Goal: Task Accomplishment & Management: Use online tool/utility

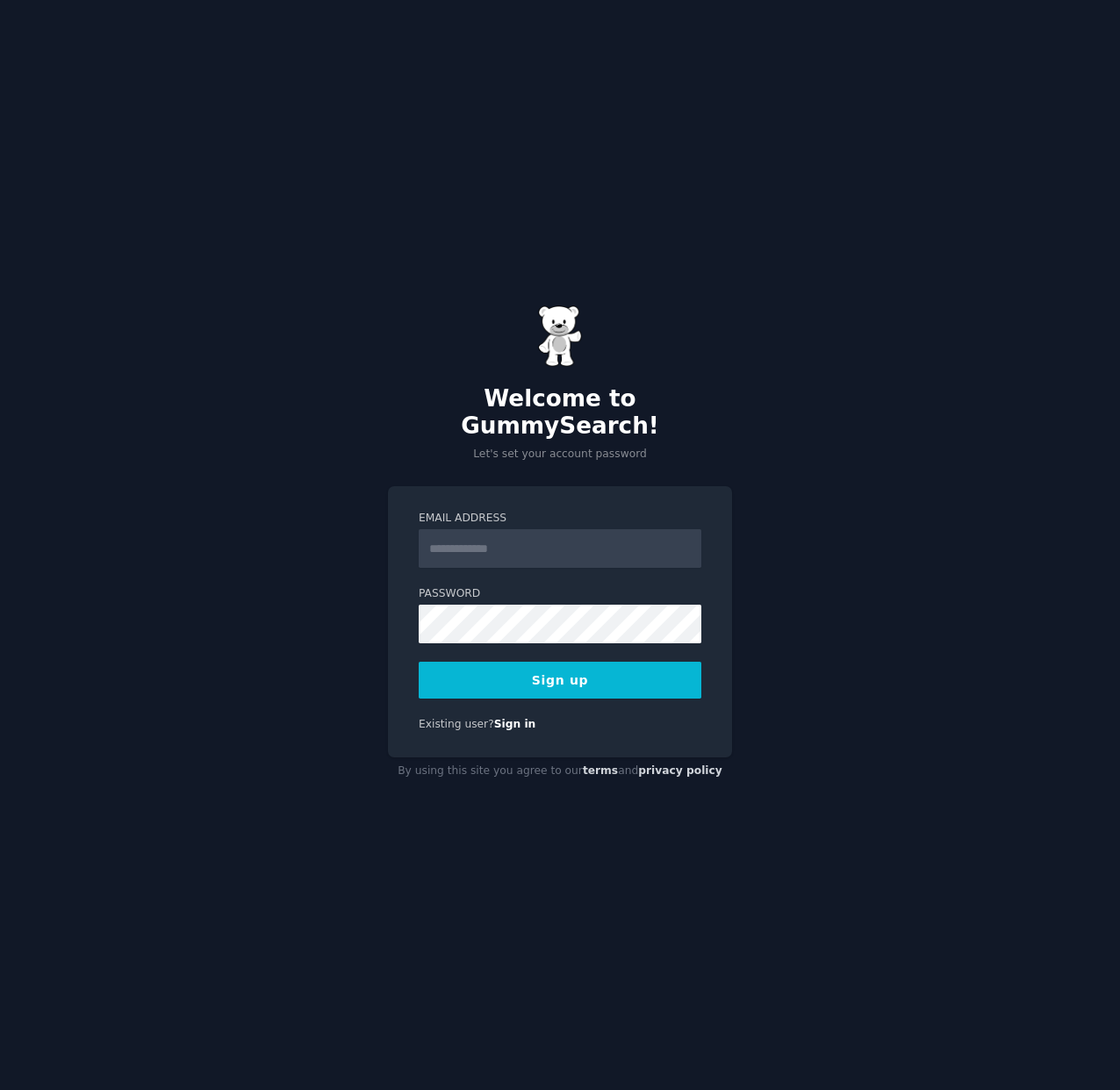
click at [770, 437] on div "Welcome to GummySearch! Let's set your account password Email Address Password …" at bounding box center [560, 545] width 1120 height 1090
click at [475, 544] on input "Email Address" at bounding box center [559, 548] width 282 height 38
paste input "**********"
type input "**********"
click at [657, 546] on input "**********" at bounding box center [559, 548] width 282 height 38
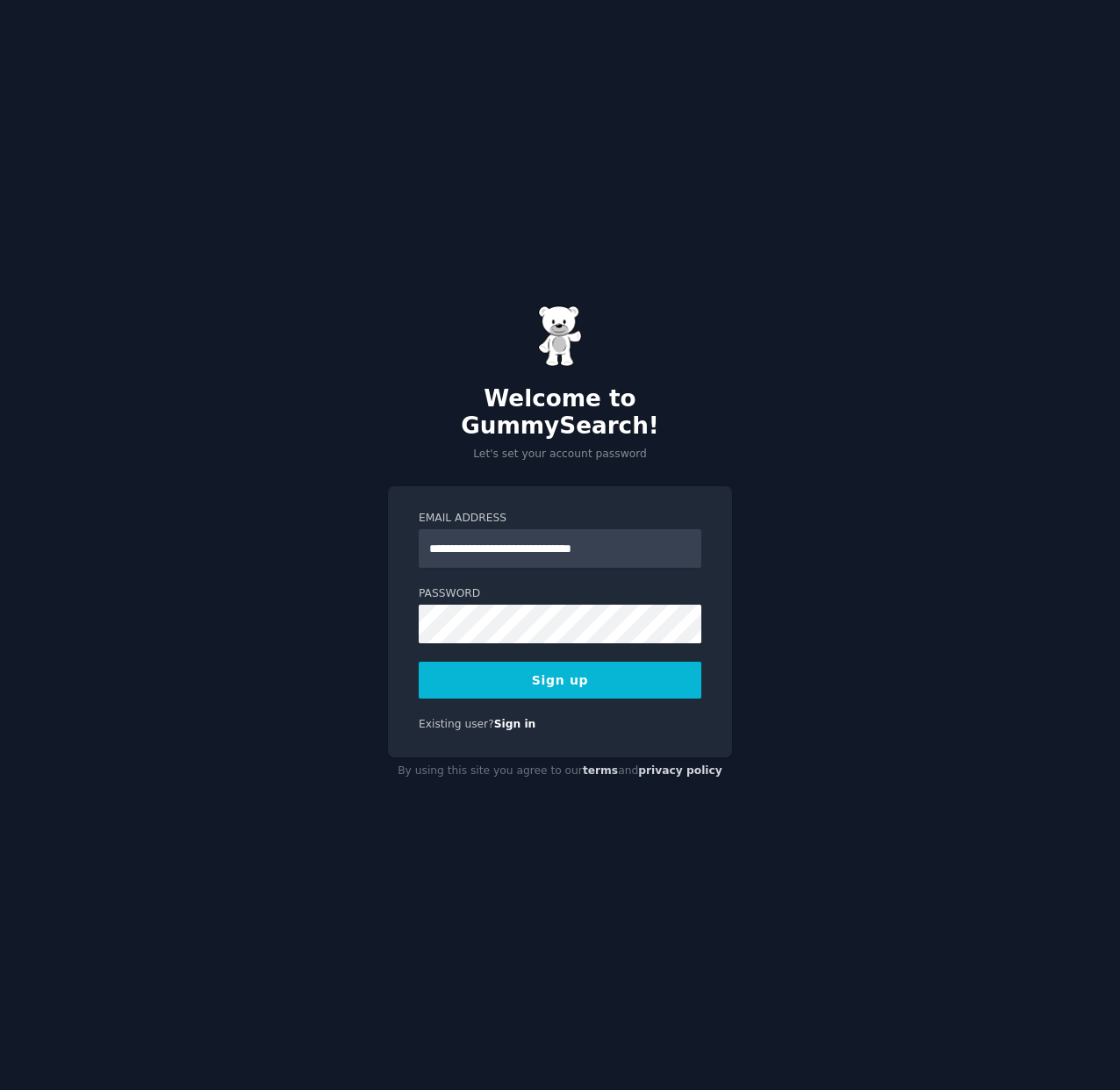
click at [574, 668] on button "Sign up" at bounding box center [559, 679] width 282 height 36
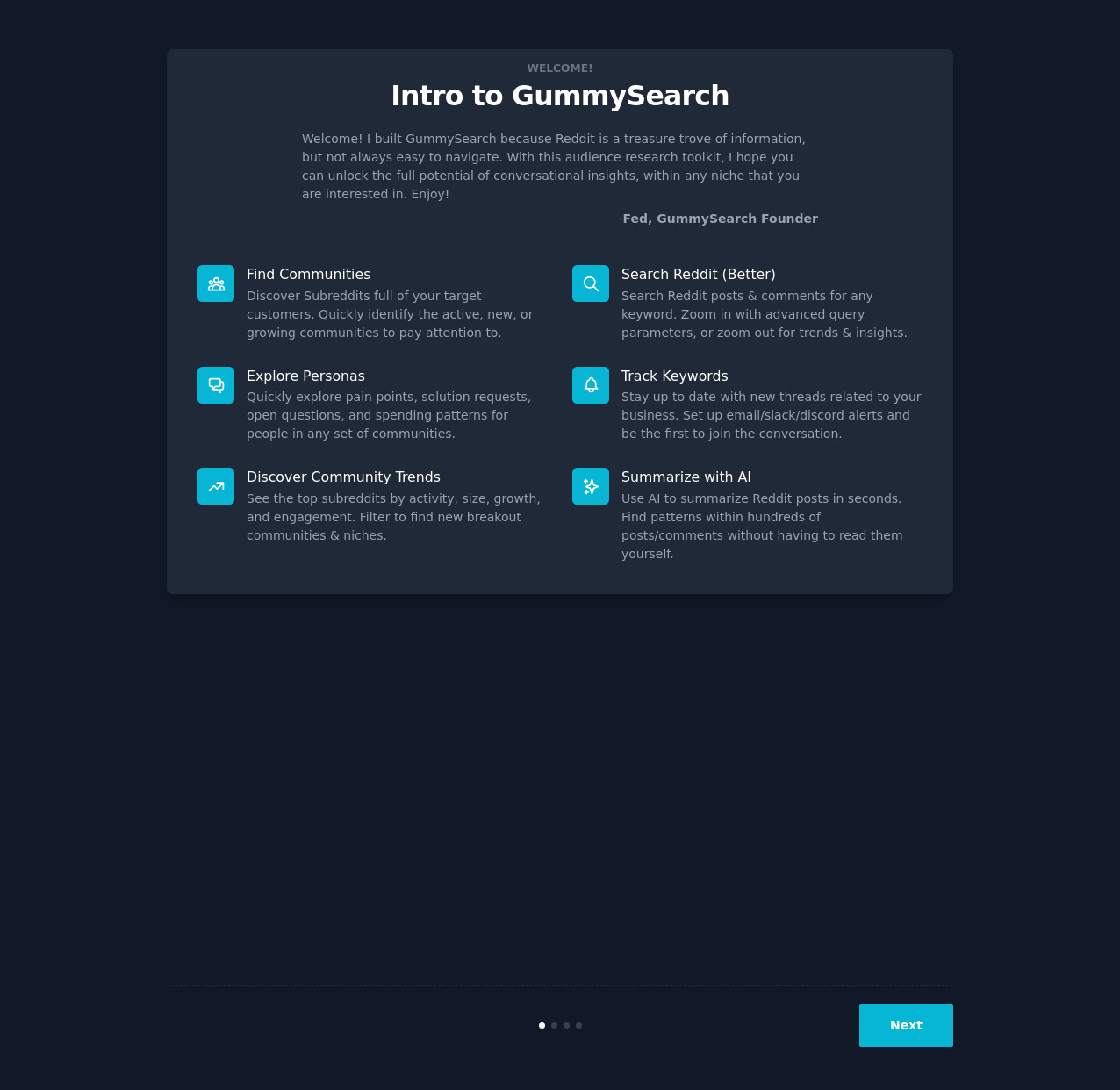
click at [913, 1026] on button "Next" at bounding box center [905, 1025] width 93 height 43
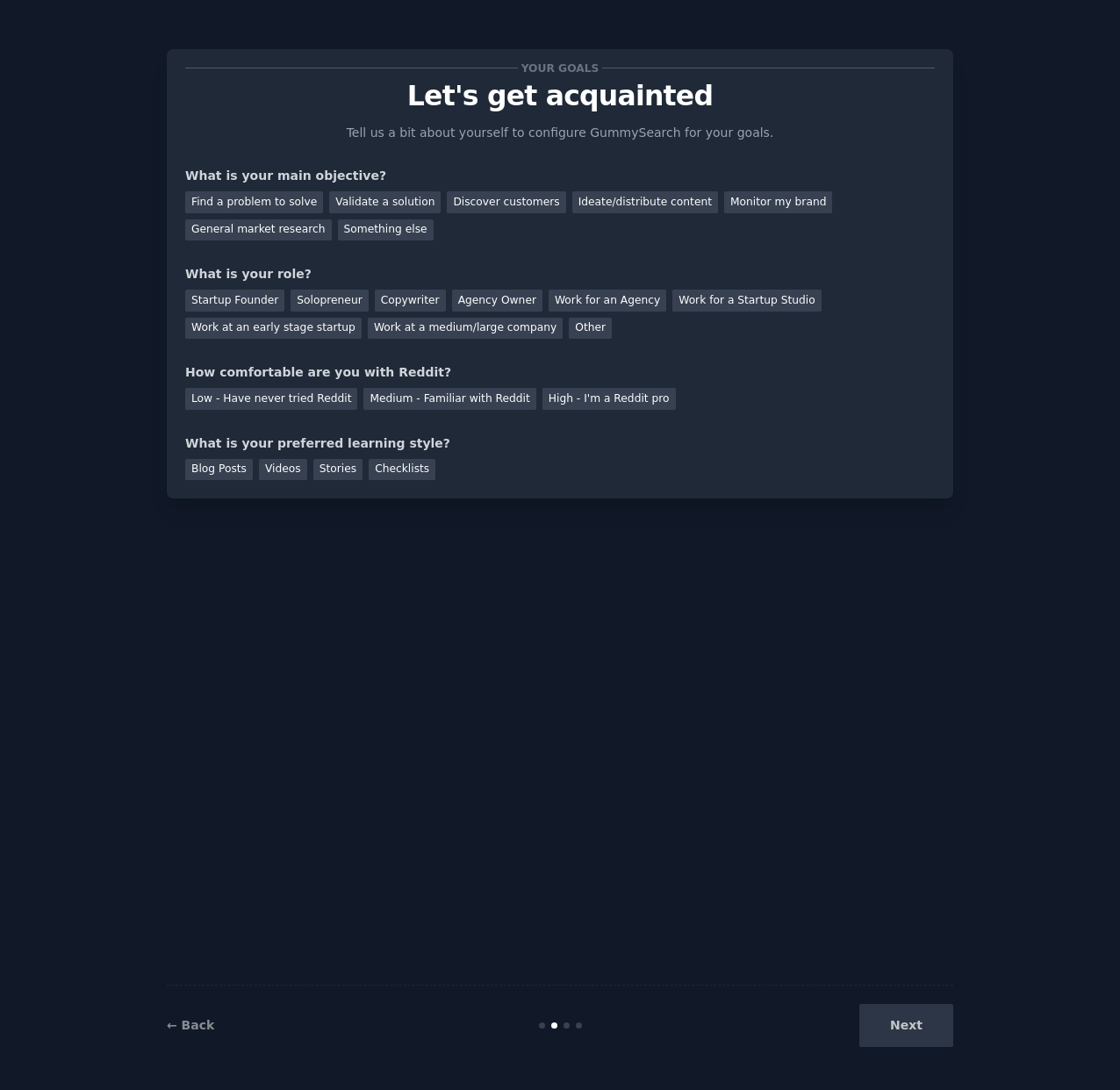
click at [872, 1025] on div "Next" at bounding box center [822, 1025] width 263 height 43
click at [910, 1026] on div "Next" at bounding box center [822, 1025] width 263 height 43
click at [243, 203] on div "Find a problem to solve" at bounding box center [254, 202] width 138 height 22
click at [917, 1033] on div "Next" at bounding box center [822, 1025] width 263 height 43
click at [907, 1021] on div "Next" at bounding box center [822, 1025] width 263 height 43
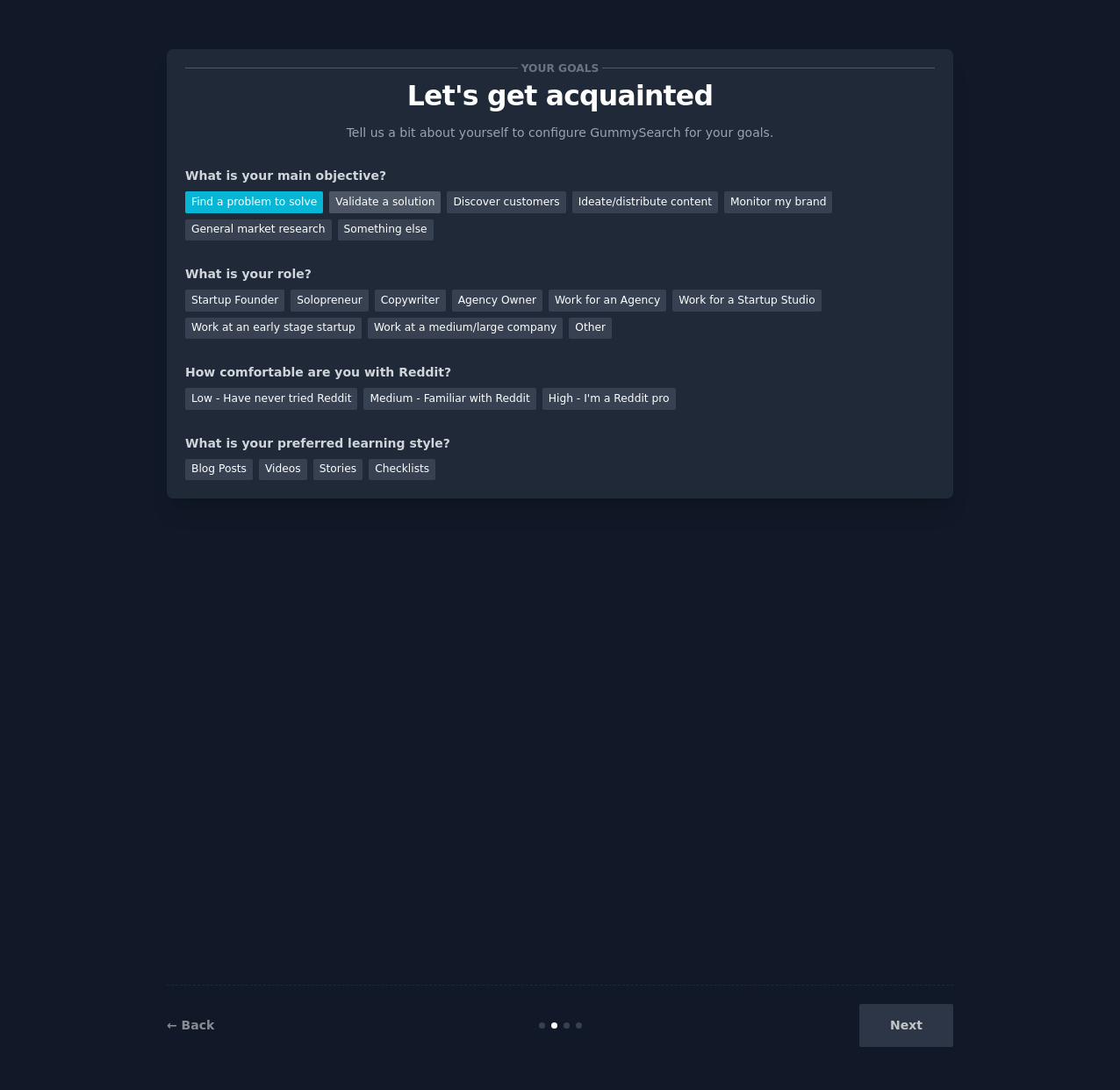
click at [371, 200] on div "Validate a solution" at bounding box center [384, 202] width 111 height 22
click at [239, 195] on div "Find a problem to solve" at bounding box center [254, 202] width 138 height 22
click at [242, 304] on div "Startup Founder" at bounding box center [234, 300] width 99 height 22
click at [467, 398] on div "Medium - Familiar with Reddit" at bounding box center [449, 398] width 172 height 22
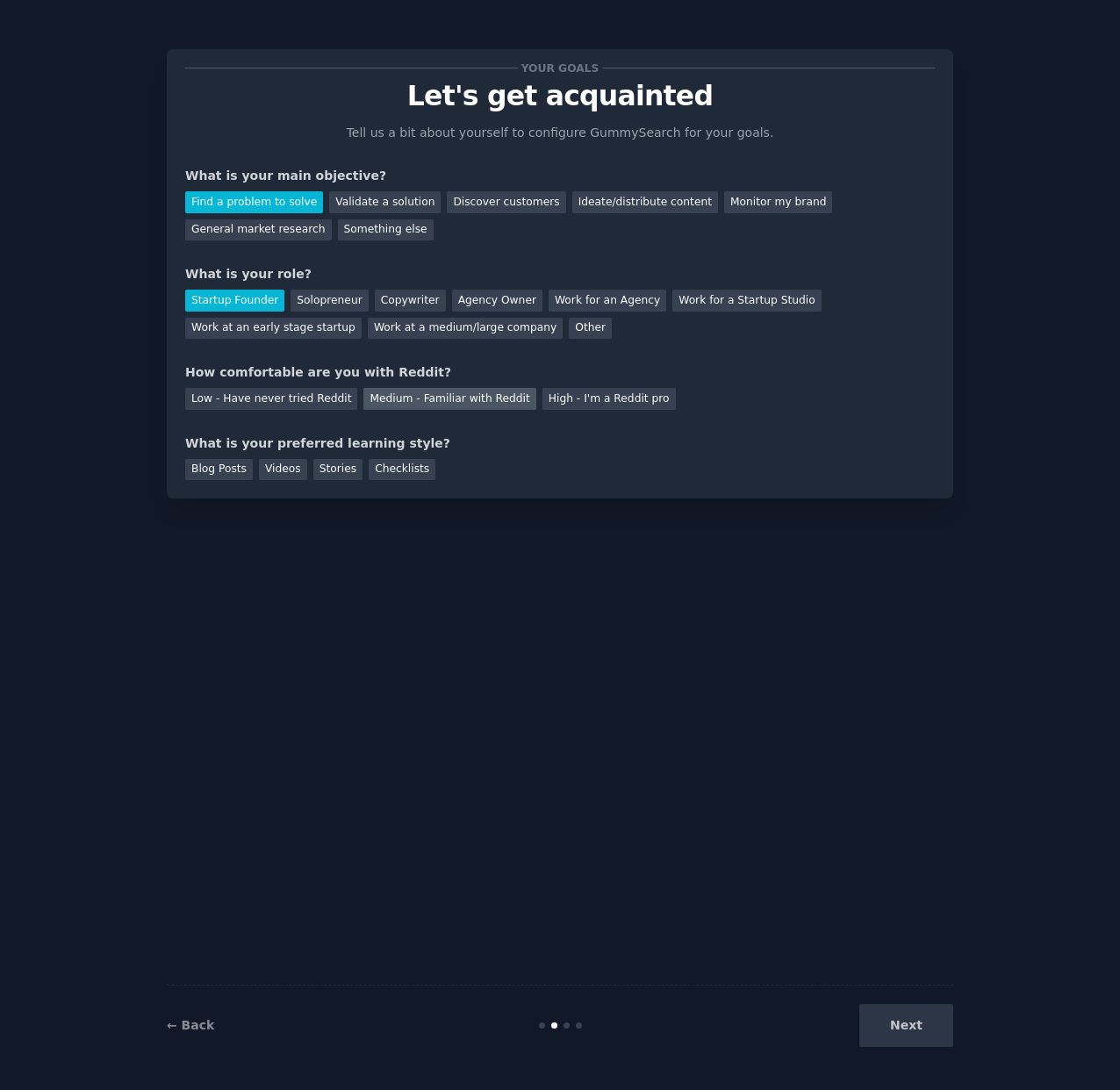
click at [467, 398] on div "Medium - Familiar with Reddit" at bounding box center [449, 398] width 172 height 22
click at [915, 1026] on div "Next" at bounding box center [822, 1025] width 263 height 43
click at [396, 463] on div "Checklists" at bounding box center [403, 469] width 67 height 22
click at [917, 1030] on button "Next" at bounding box center [905, 1025] width 93 height 43
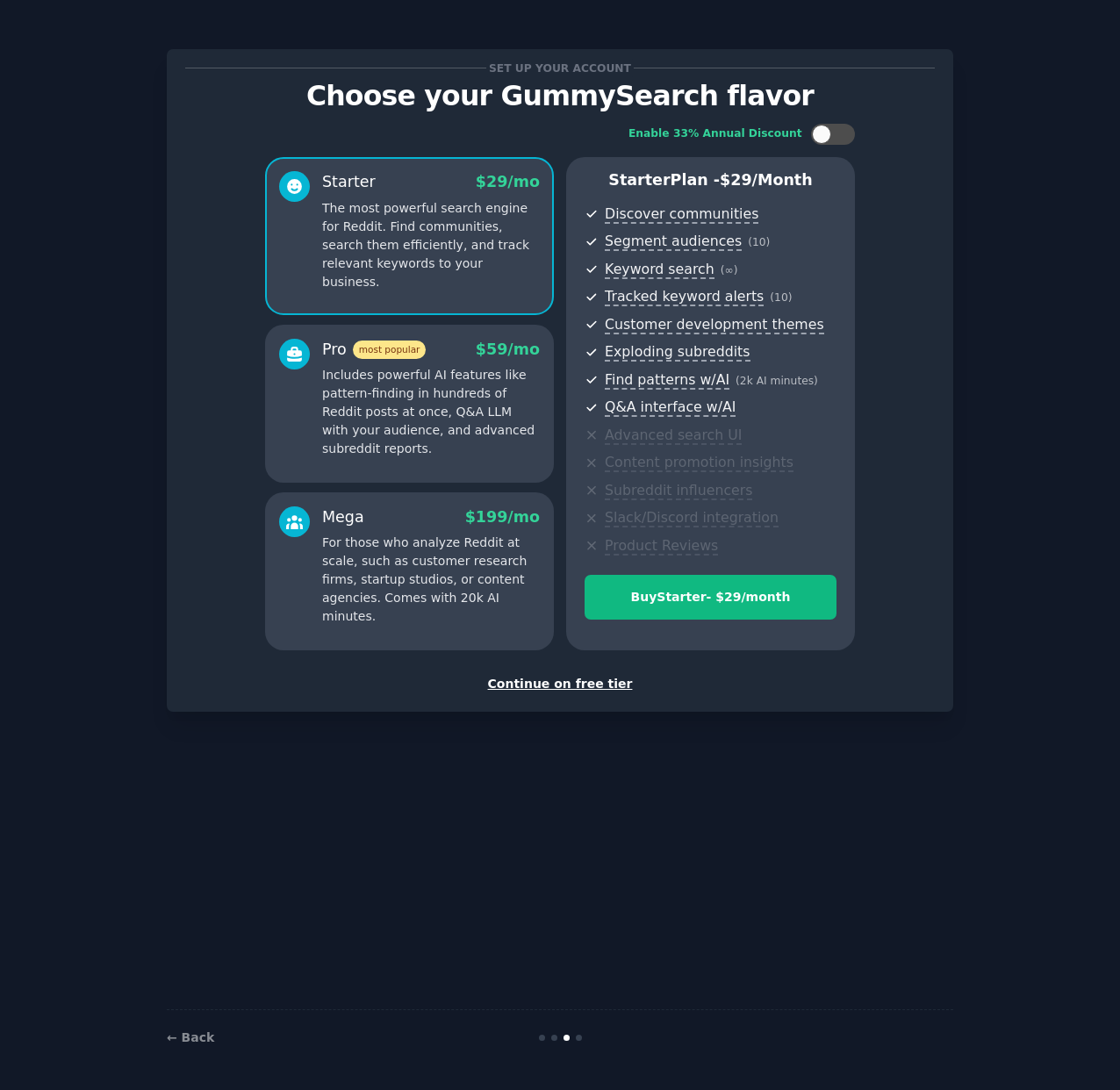
click at [497, 379] on p "Includes powerful AI features like pattern-finding in hundreds of Reddit posts …" at bounding box center [430, 412] width 218 height 92
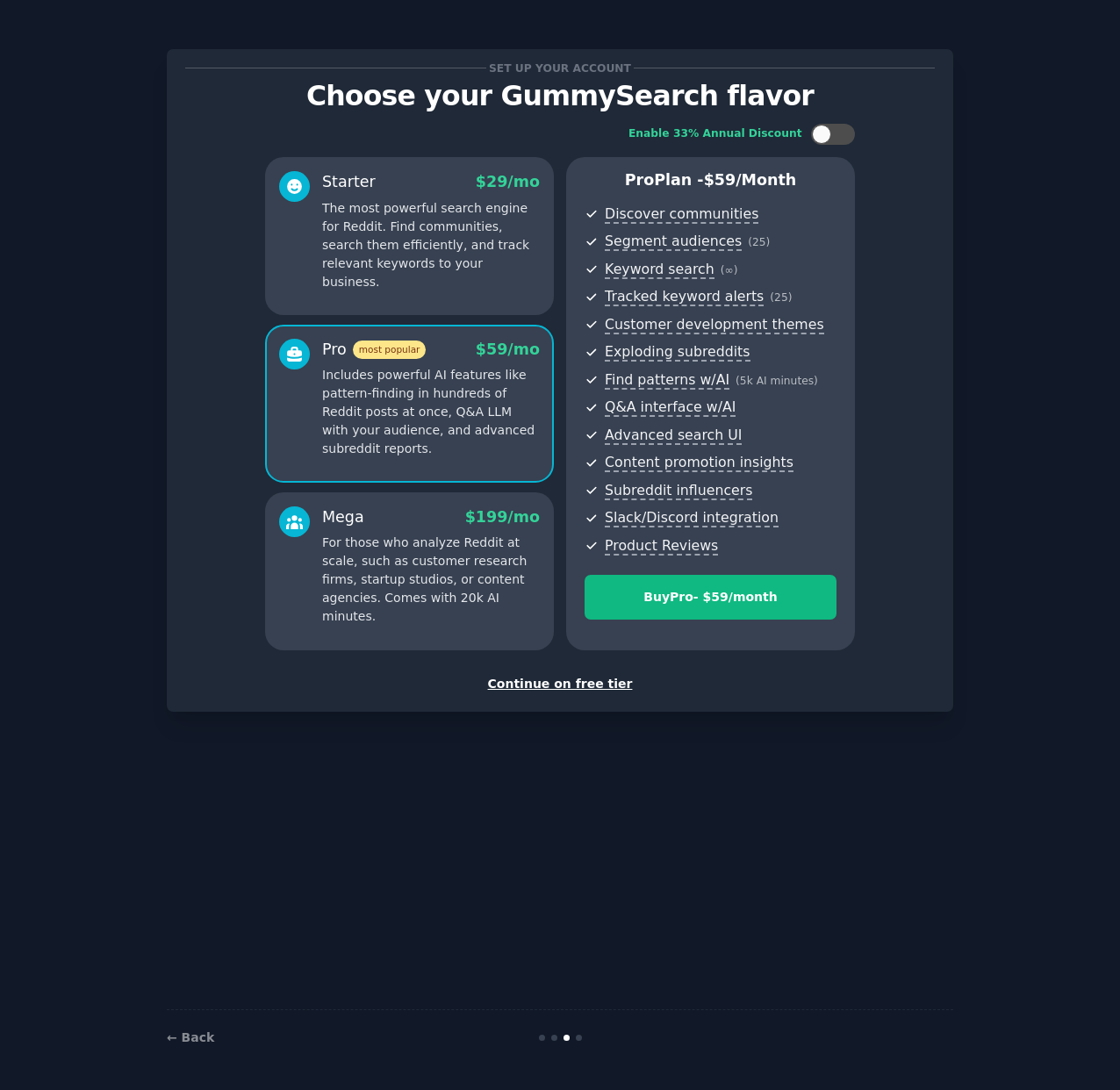
click at [463, 529] on div "Mega $ 199 /mo For those who analyze Reddit at scale, such as customer research…" at bounding box center [430, 567] width 218 height 120
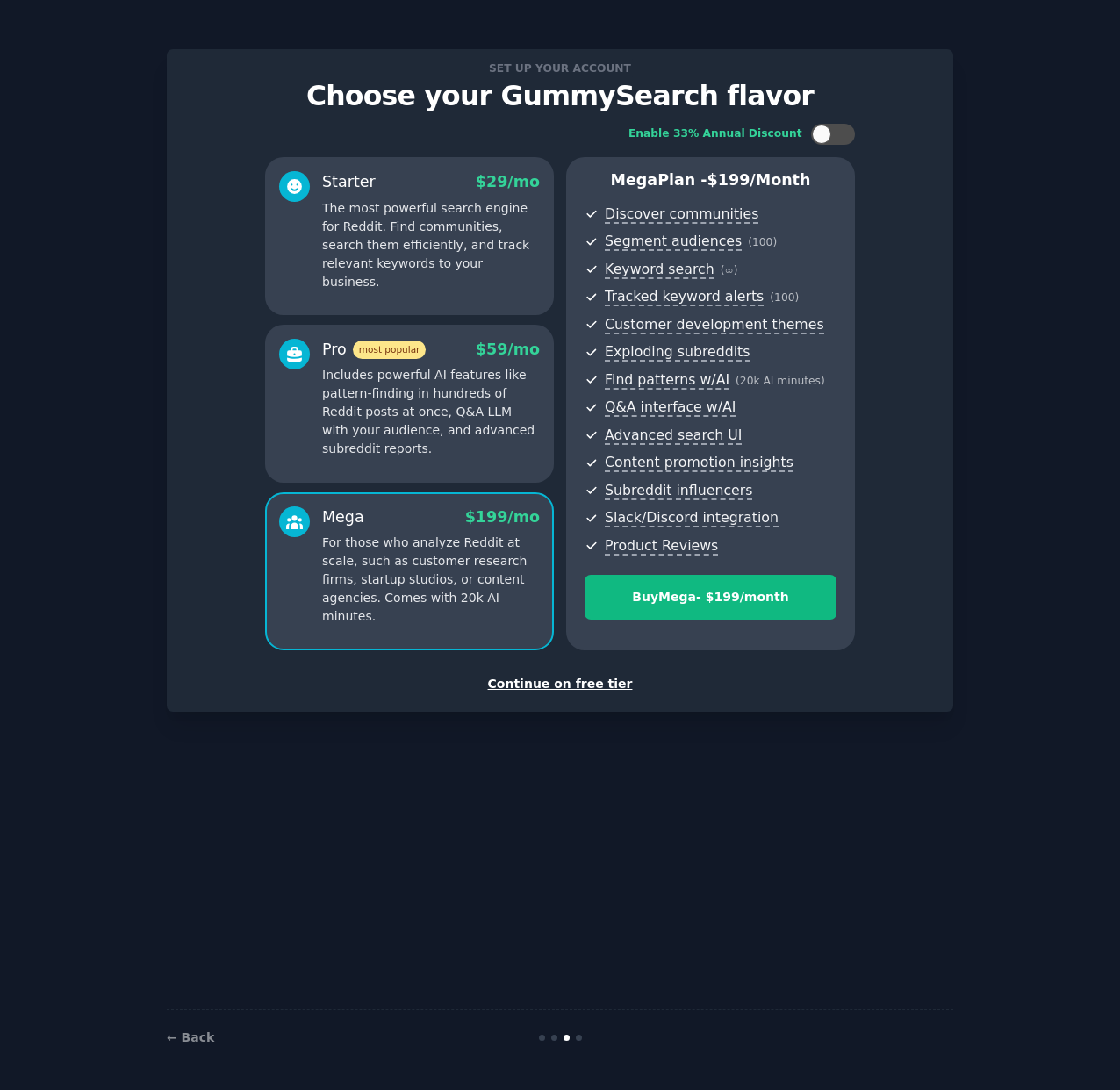
click at [424, 230] on p "The most powerful search engine for Reddit. Find communities, search them effic…" at bounding box center [430, 245] width 218 height 92
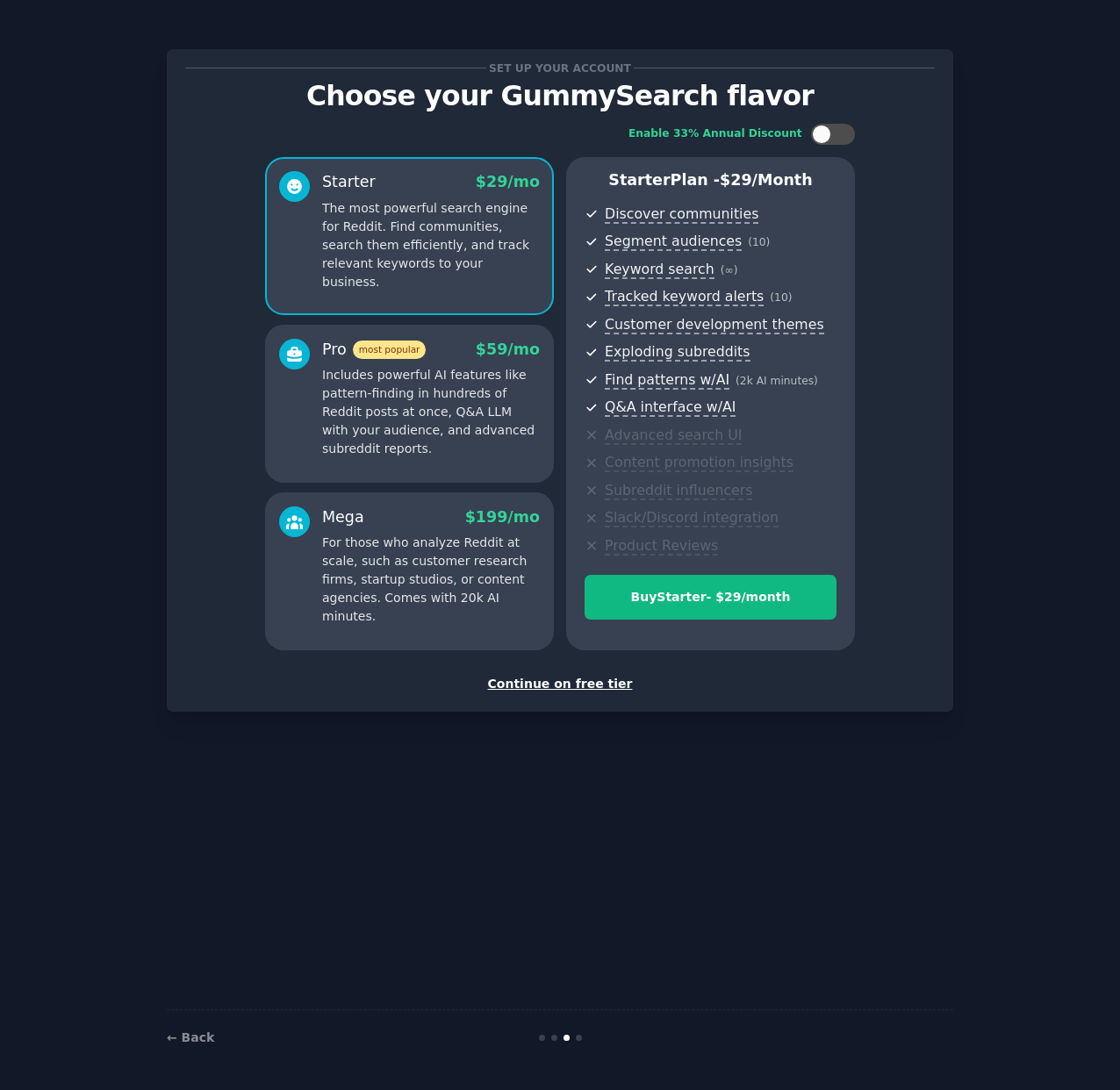
click at [549, 688] on div "Continue on free tier" at bounding box center [560, 684] width 750 height 19
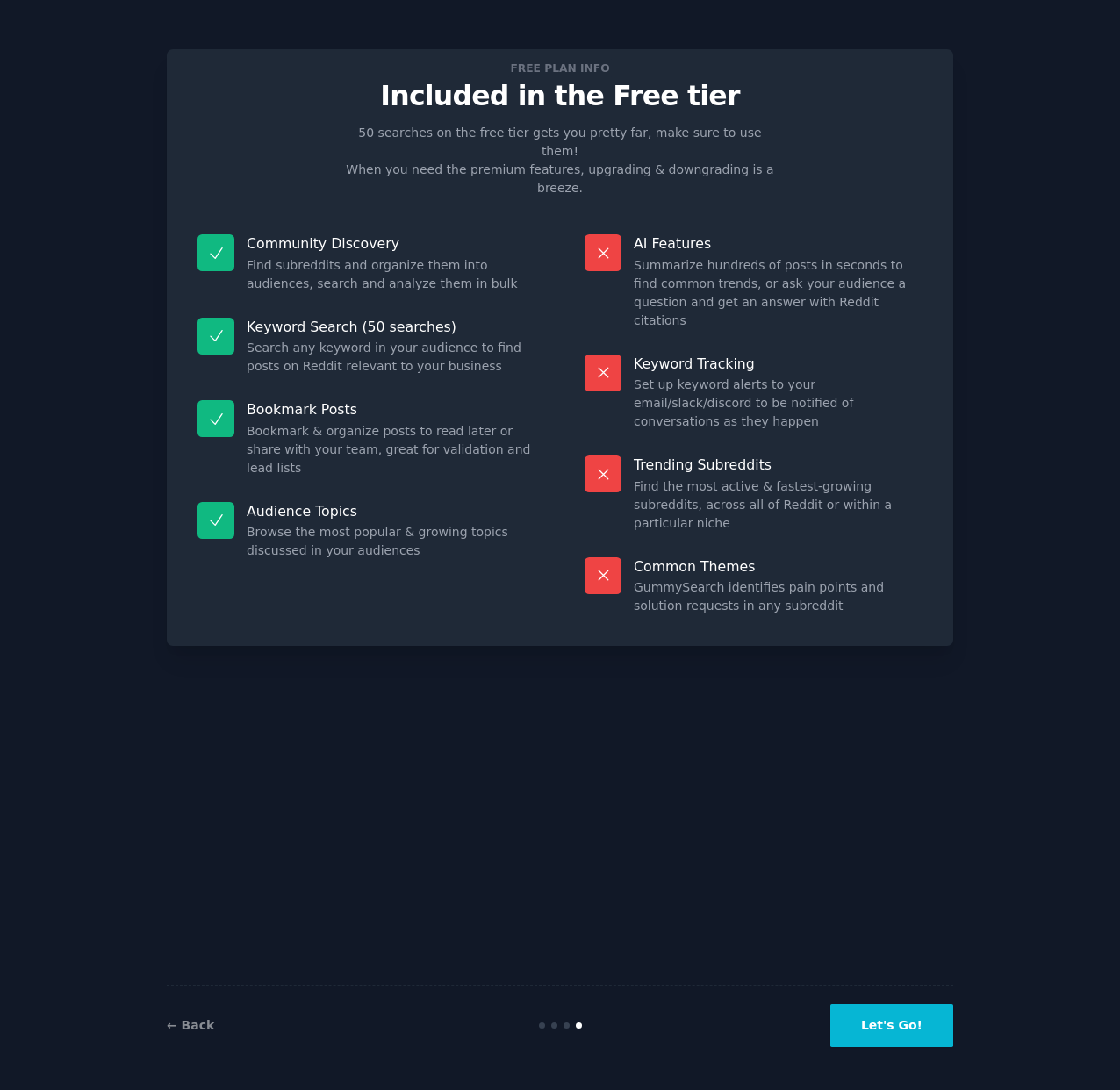
click at [900, 1034] on button "Let's Go!" at bounding box center [892, 1025] width 123 height 43
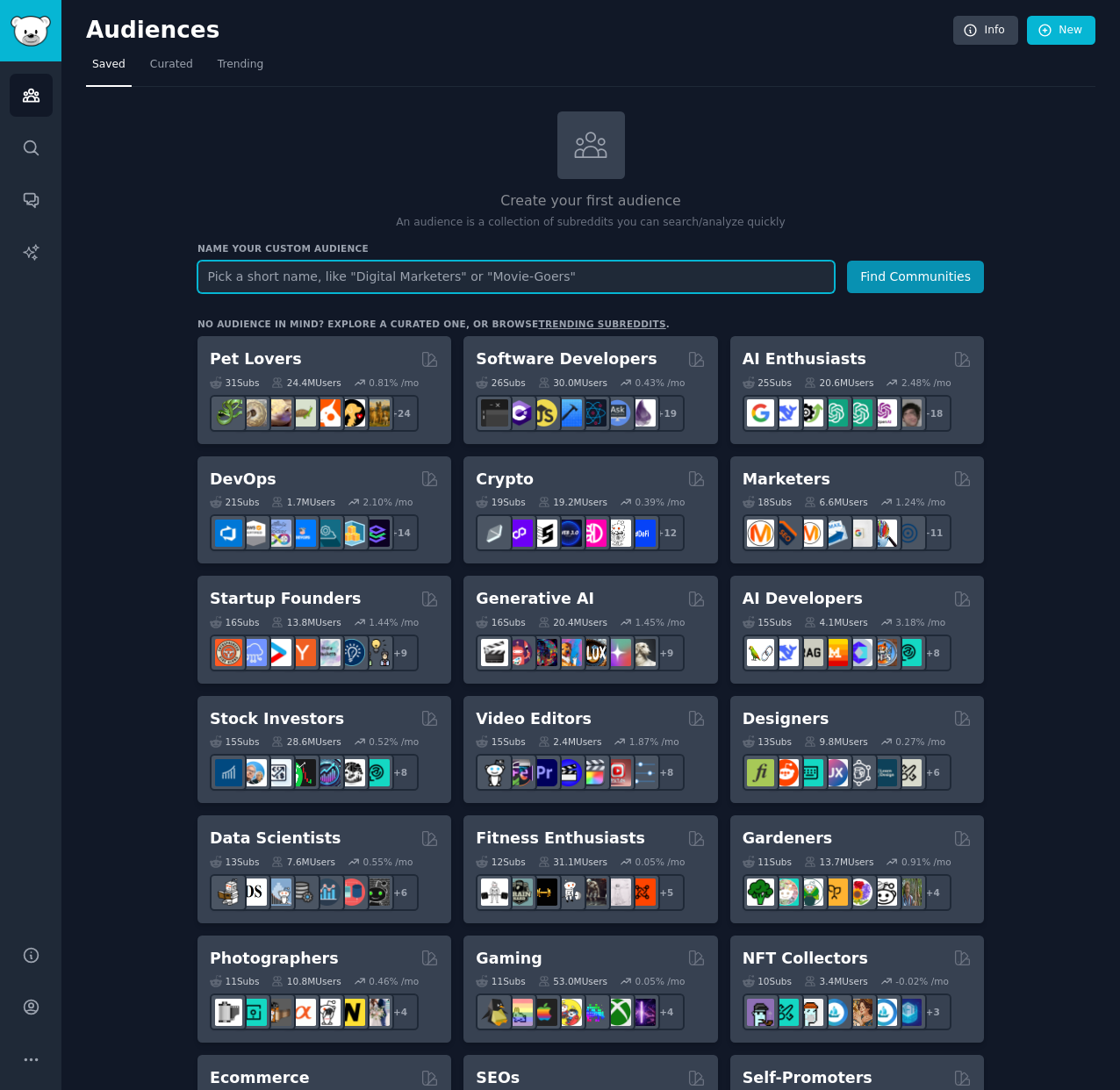
click at [304, 283] on input "text" at bounding box center [517, 276] width 638 height 32
paste input "r/agile/"
type input "r/agile/"
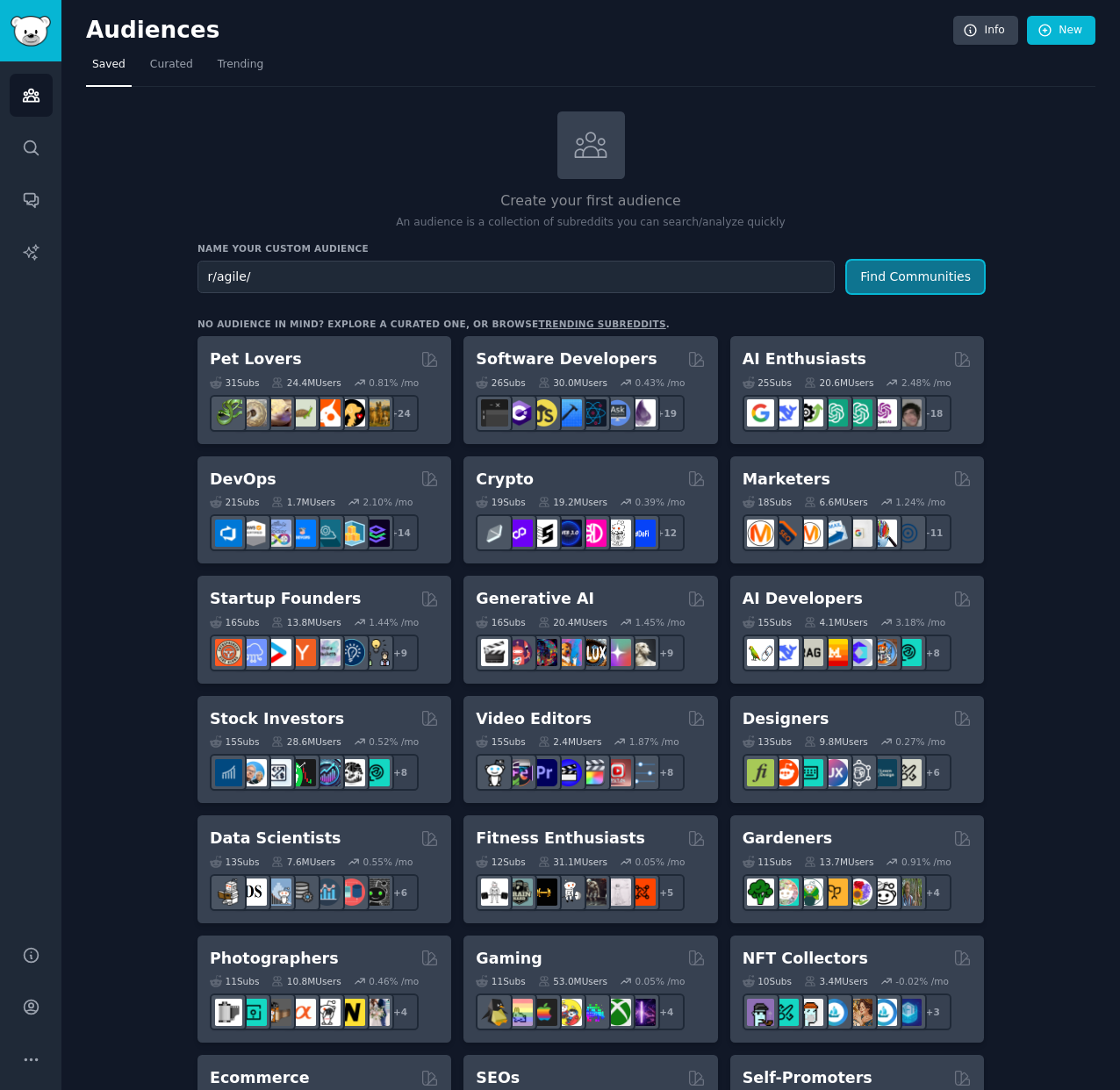
click at [906, 279] on button "Find Communities" at bounding box center [915, 276] width 137 height 32
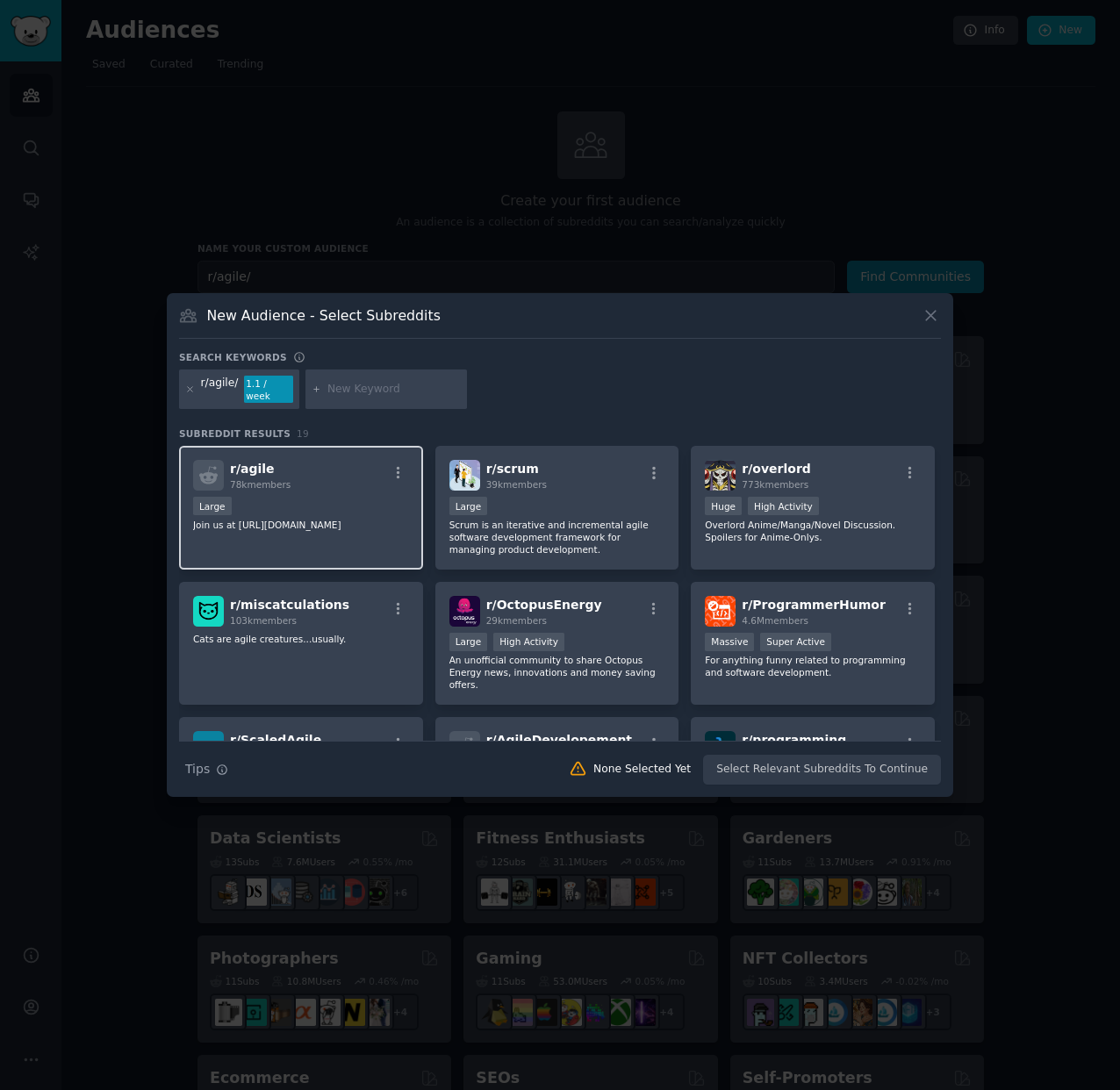
click at [386, 462] on div "r/ agile 78k members" at bounding box center [300, 474] width 216 height 30
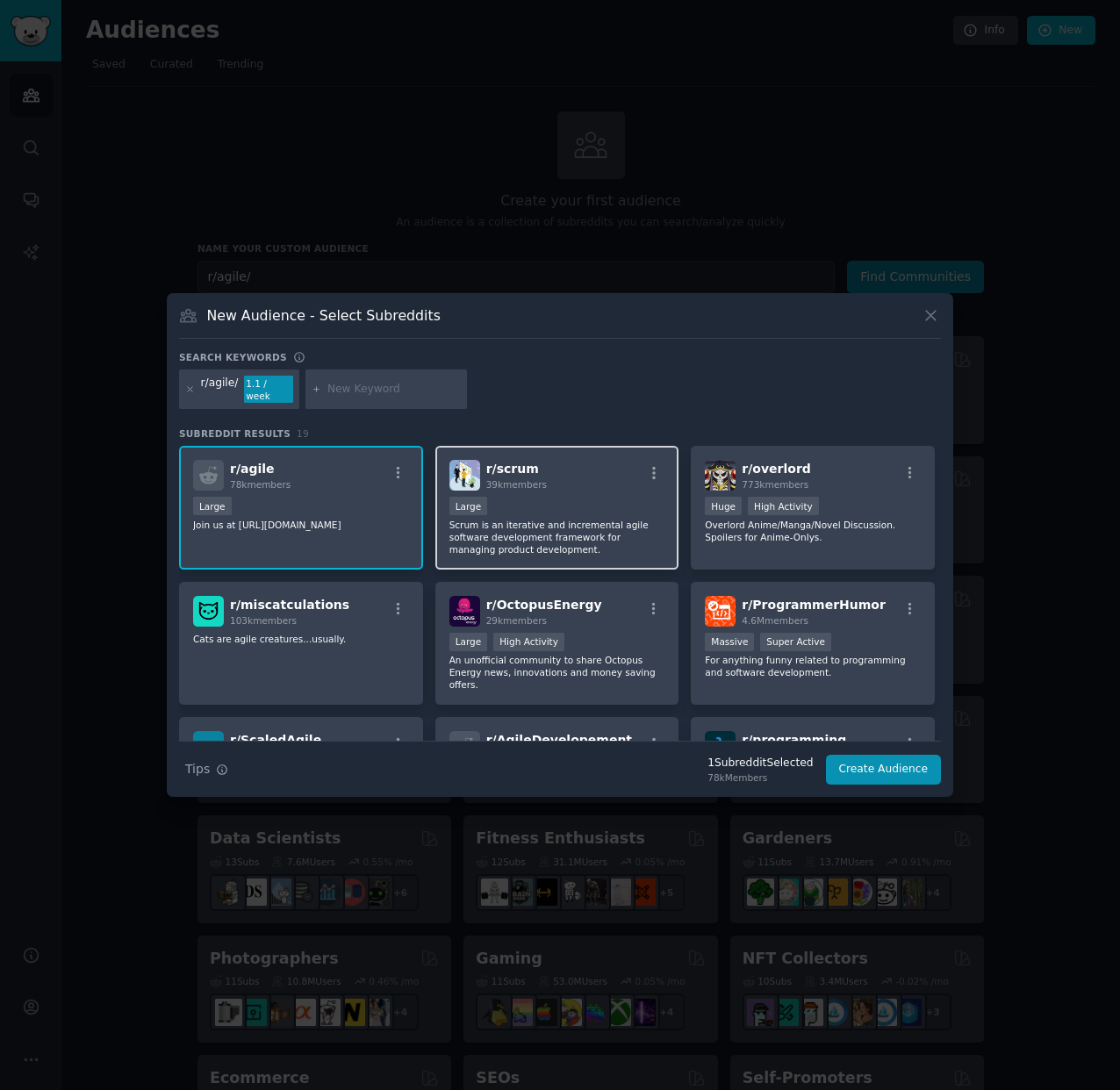
click at [500, 498] on div "10,000 - 100,000 members Large" at bounding box center [557, 508] width 216 height 22
click at [458, 321] on div "New Audience - Select Subreddits" at bounding box center [560, 322] width 762 height 33
click at [384, 392] on input "text" at bounding box center [395, 390] width 134 height 16
click at [219, 394] on div "r/agile/" at bounding box center [219, 390] width 37 height 29
click at [354, 325] on h3 "New Audience - Select Subreddits" at bounding box center [323, 315] width 233 height 19
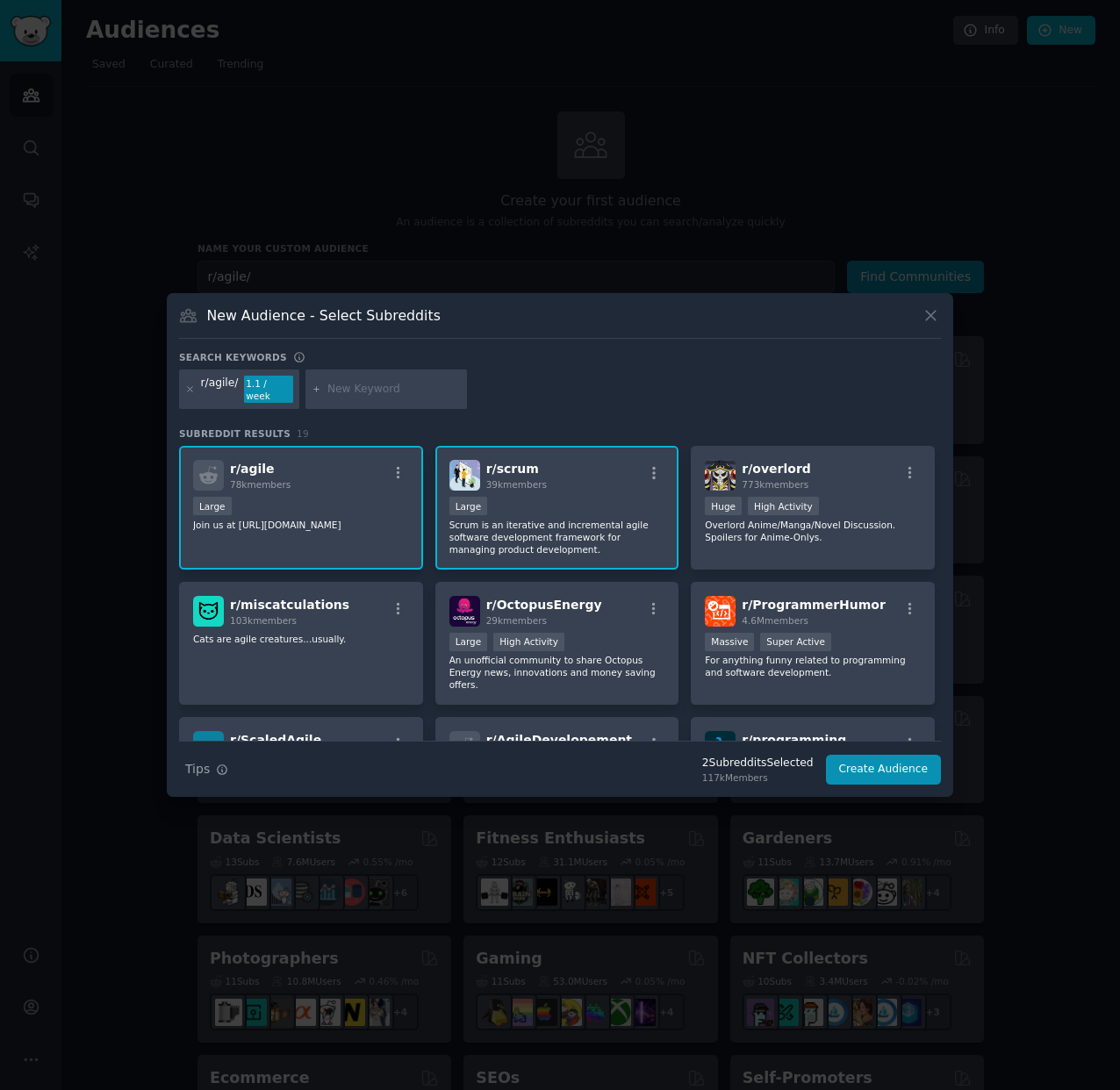
click at [222, 386] on div "r/agile/" at bounding box center [219, 390] width 37 height 29
click at [258, 388] on div "1.1 / week" at bounding box center [269, 390] width 49 height 29
click at [350, 386] on input "text" at bounding box center [395, 390] width 134 height 16
type input "kanban"
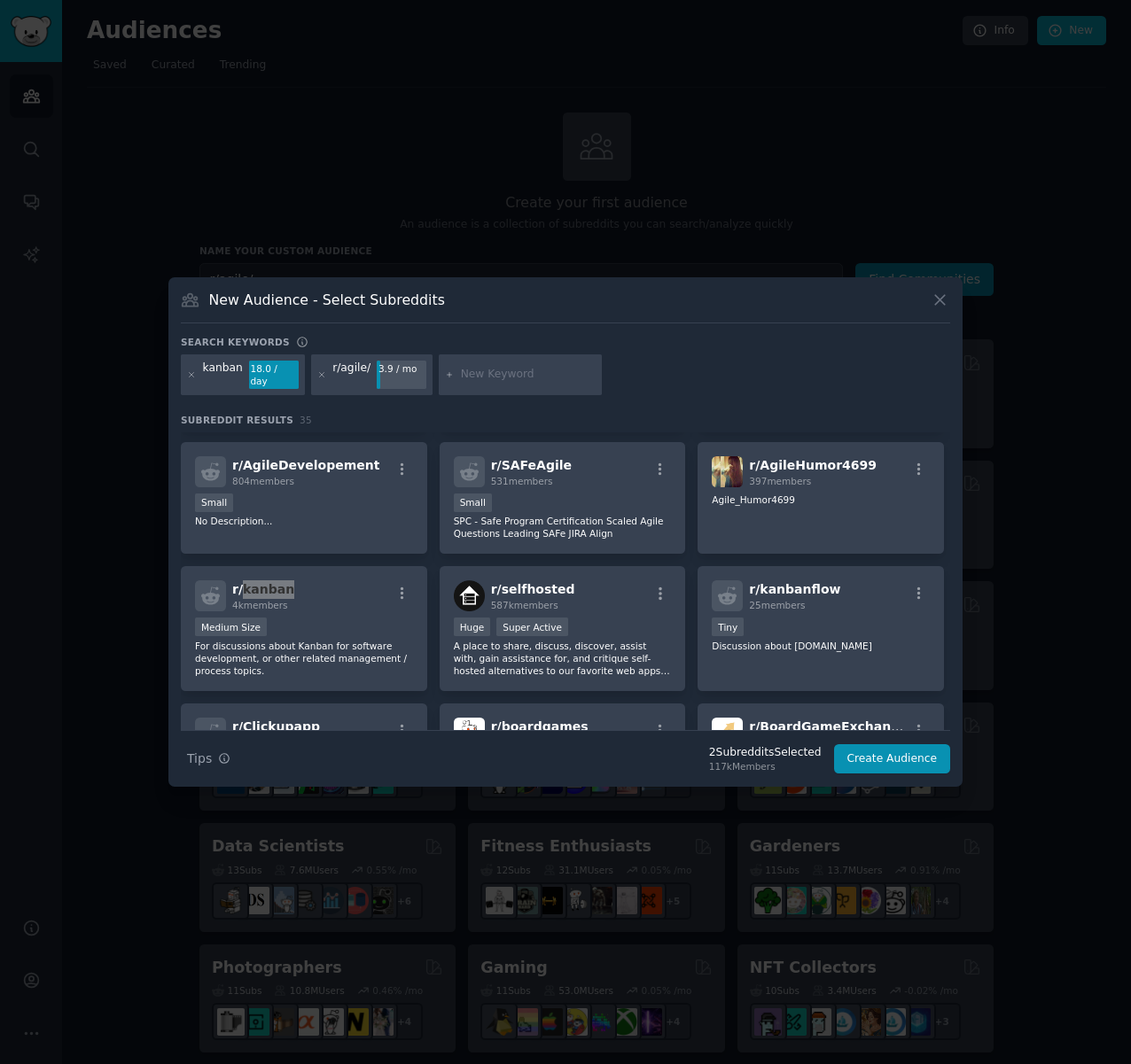
scroll to position [510, 0]
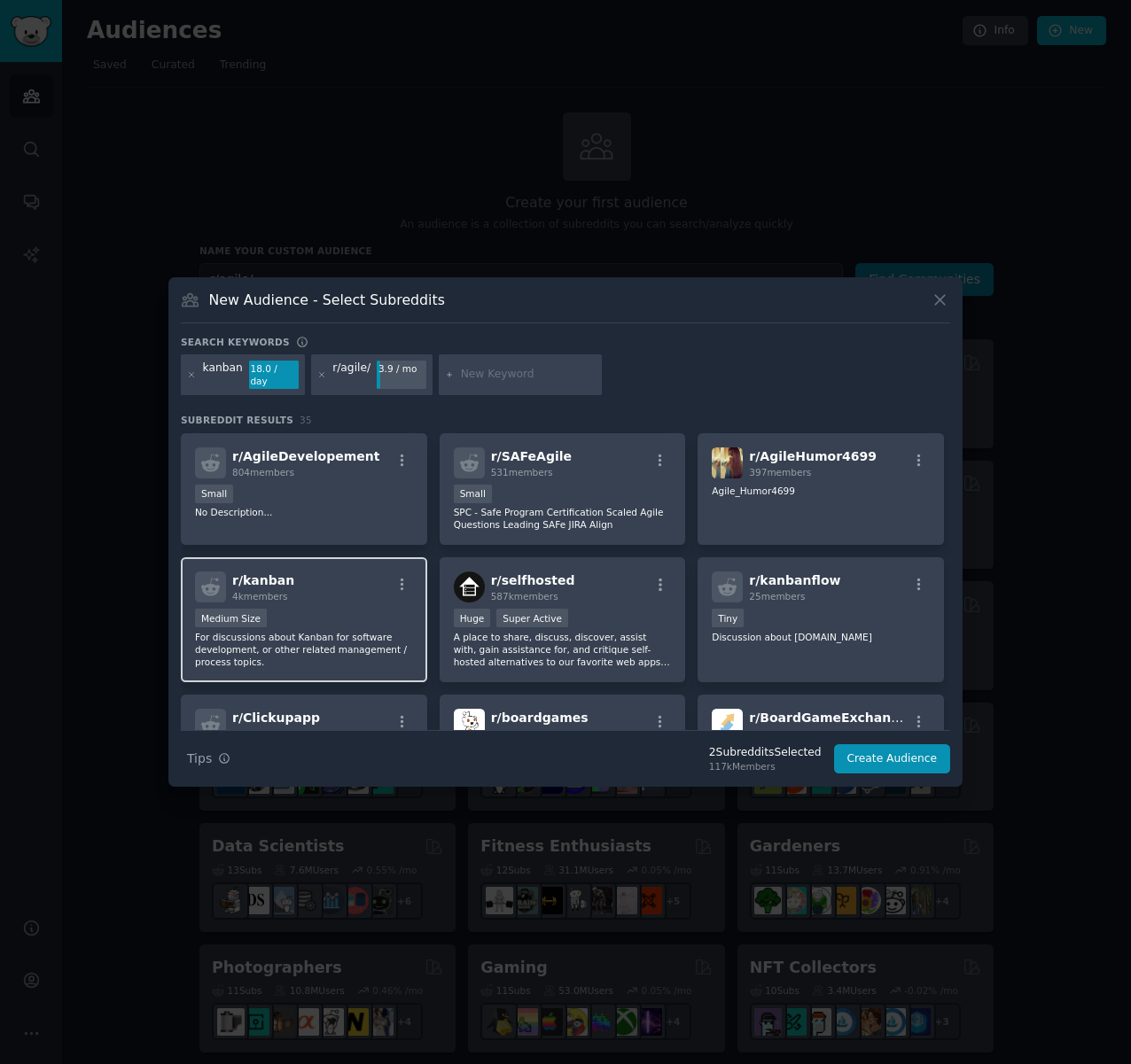
click at [319, 561] on div "r/ kanban 4k members Medium Size For discussions about Kanban for software deve…" at bounding box center [304, 620] width 246 height 125
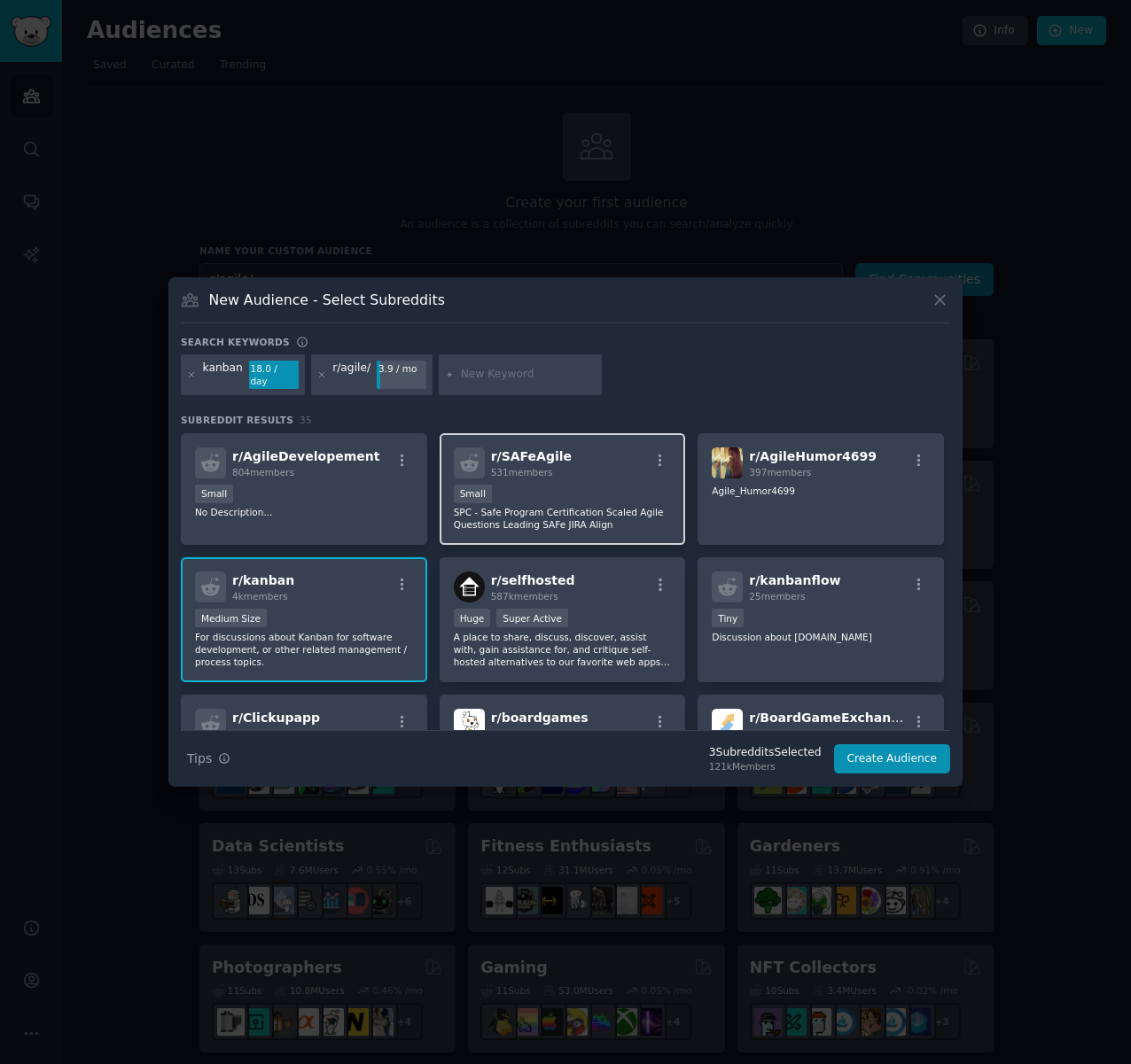
scroll to position [0, 0]
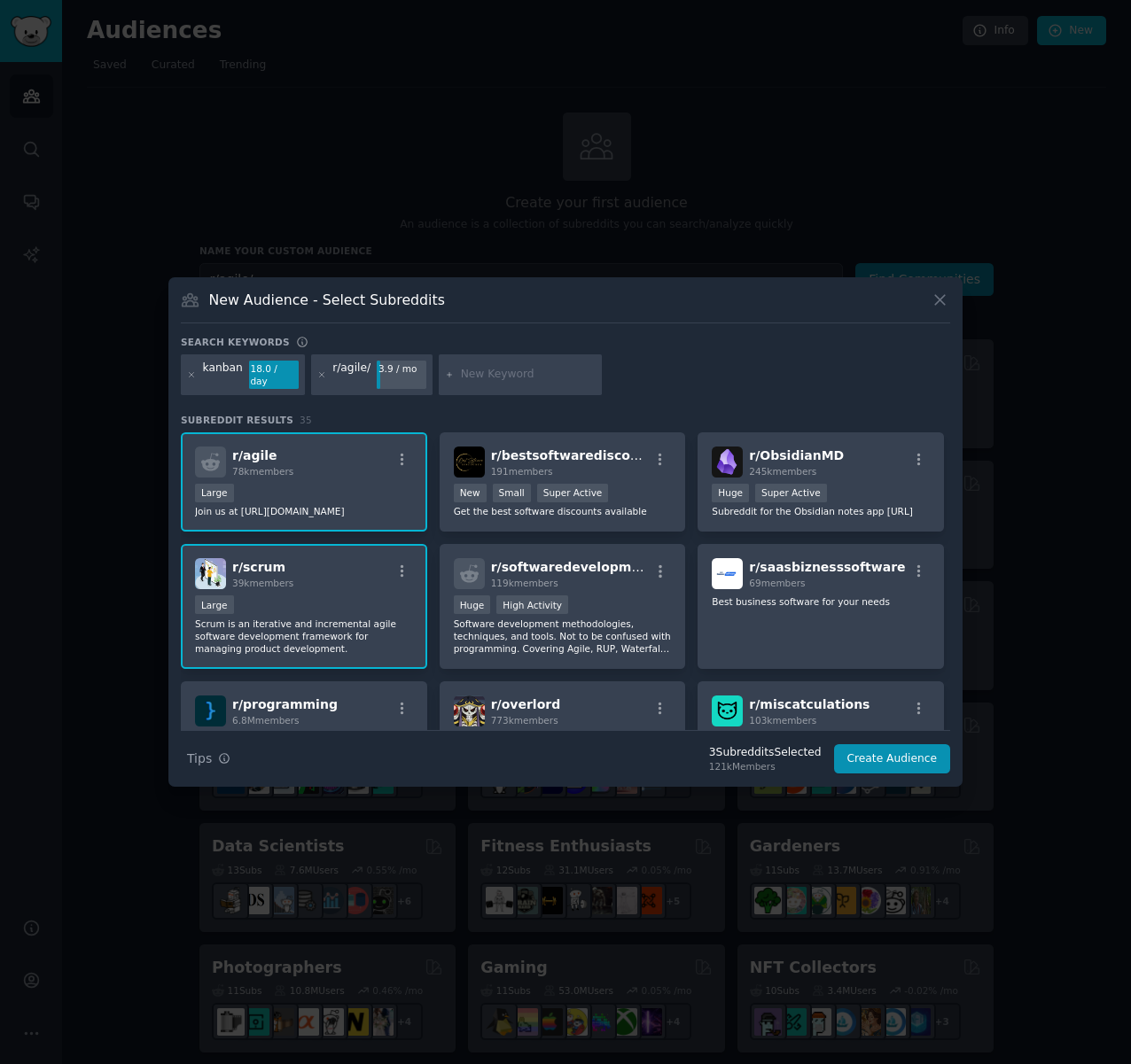
click at [486, 379] on input "text" at bounding box center [529, 375] width 135 height 16
type input "agilecoach"
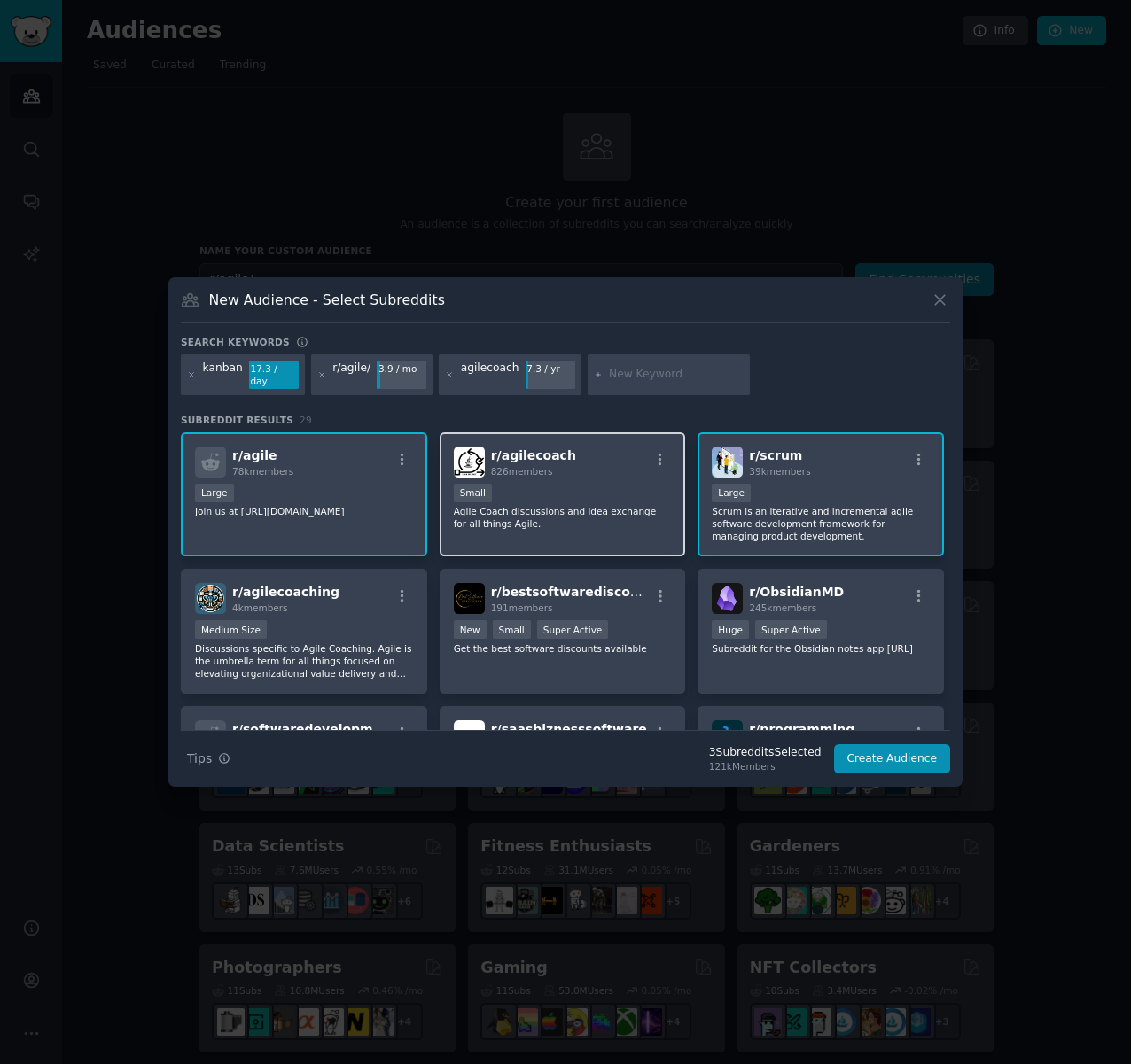
click at [562, 492] on div "100 - 1000 members Small" at bounding box center [563, 495] width 218 height 22
click at [906, 753] on button "Create Audience" at bounding box center [892, 759] width 117 height 30
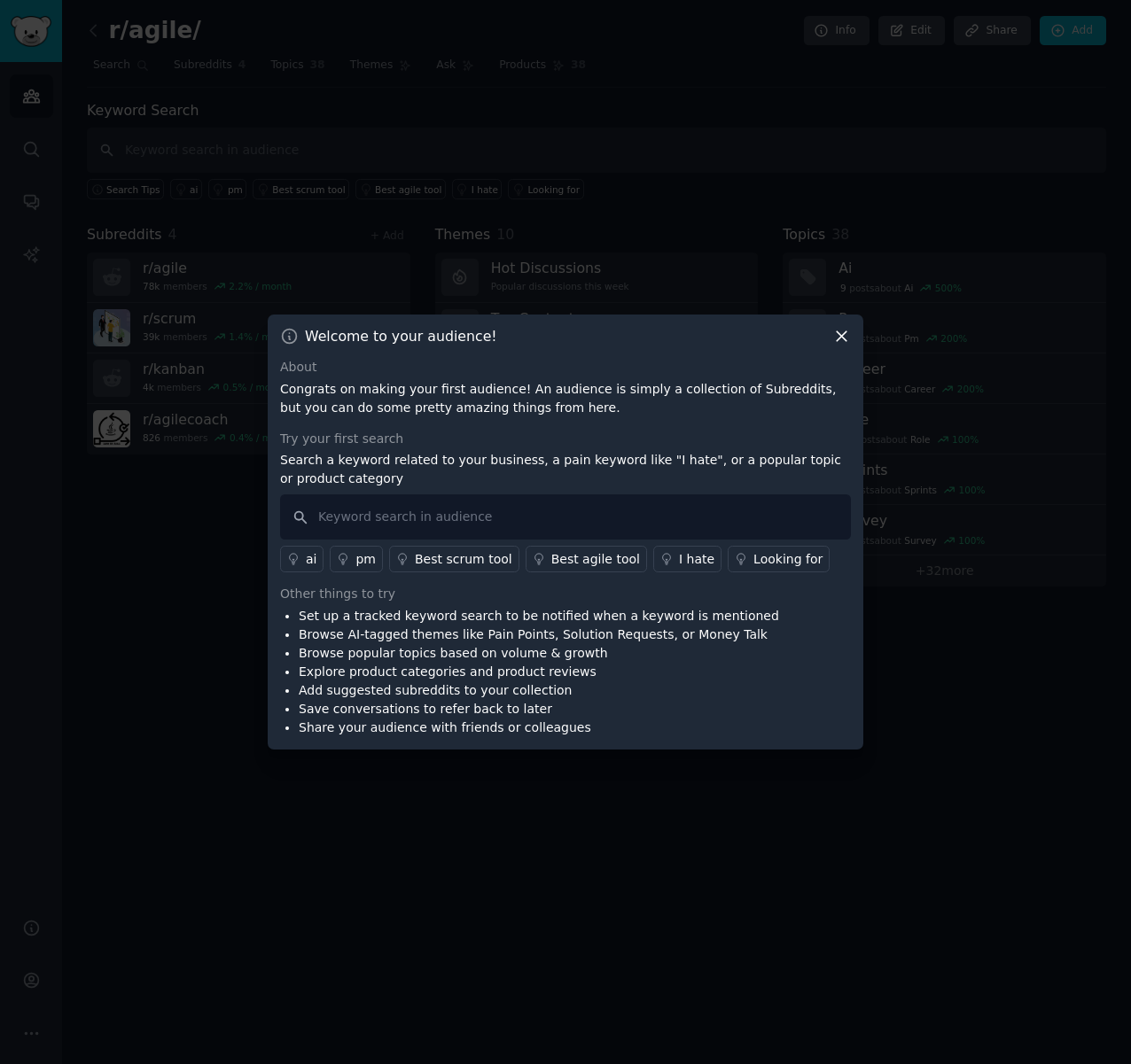
click at [847, 332] on icon at bounding box center [842, 337] width 10 height 10
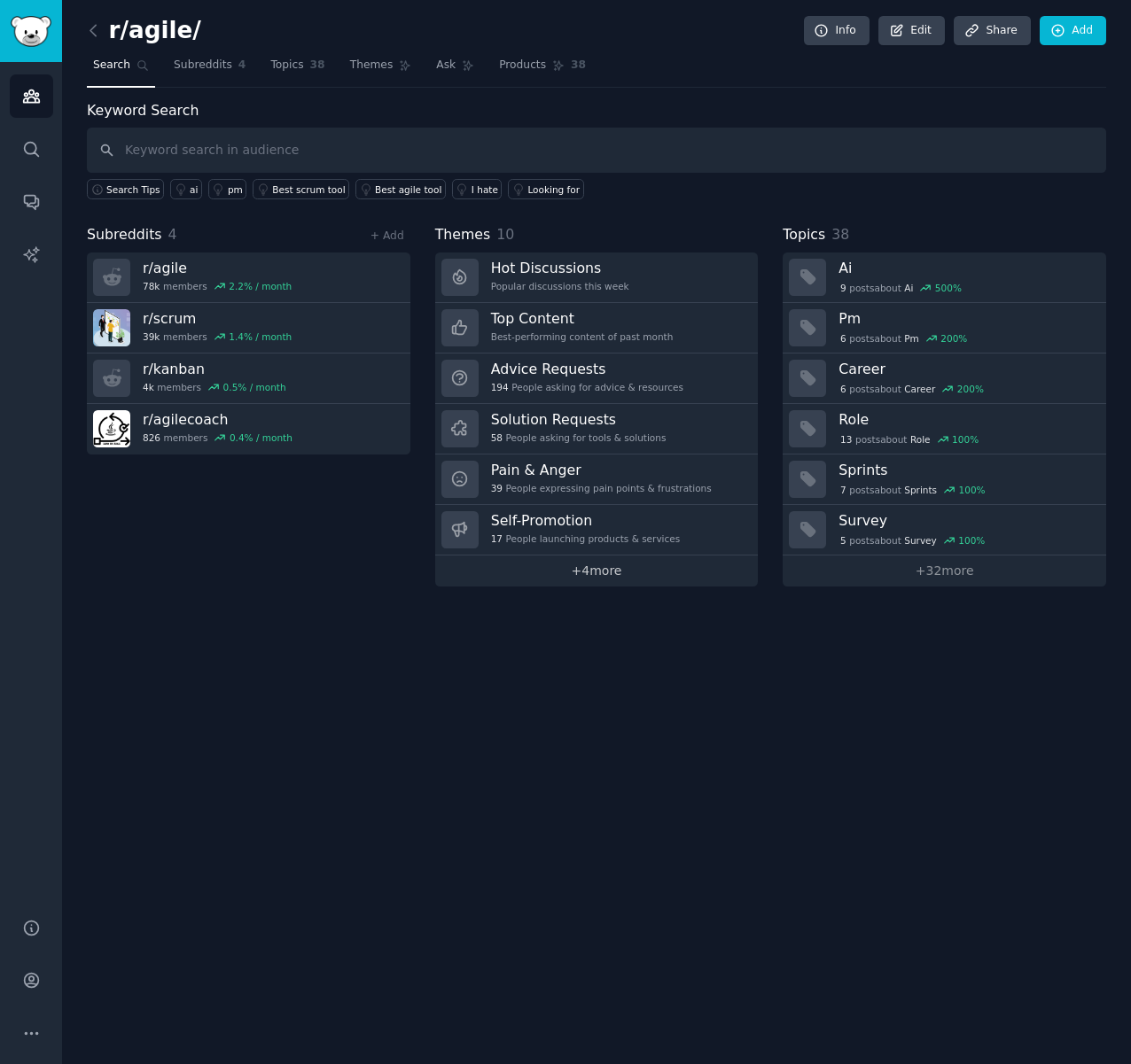
click at [601, 569] on link "+ 4 more" at bounding box center [597, 570] width 324 height 31
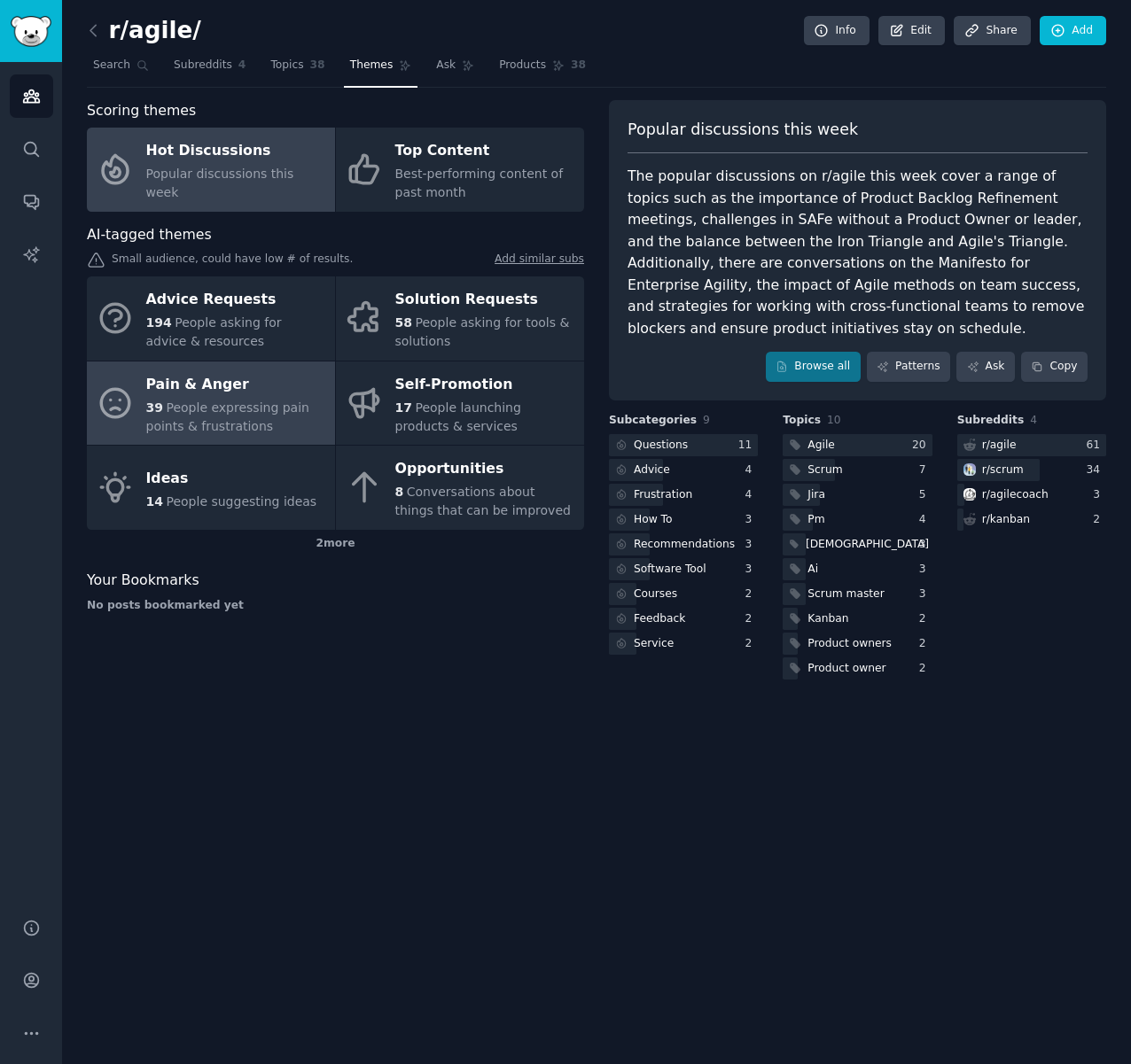
click at [203, 396] on div "Pain & Anger" at bounding box center [236, 384] width 180 height 29
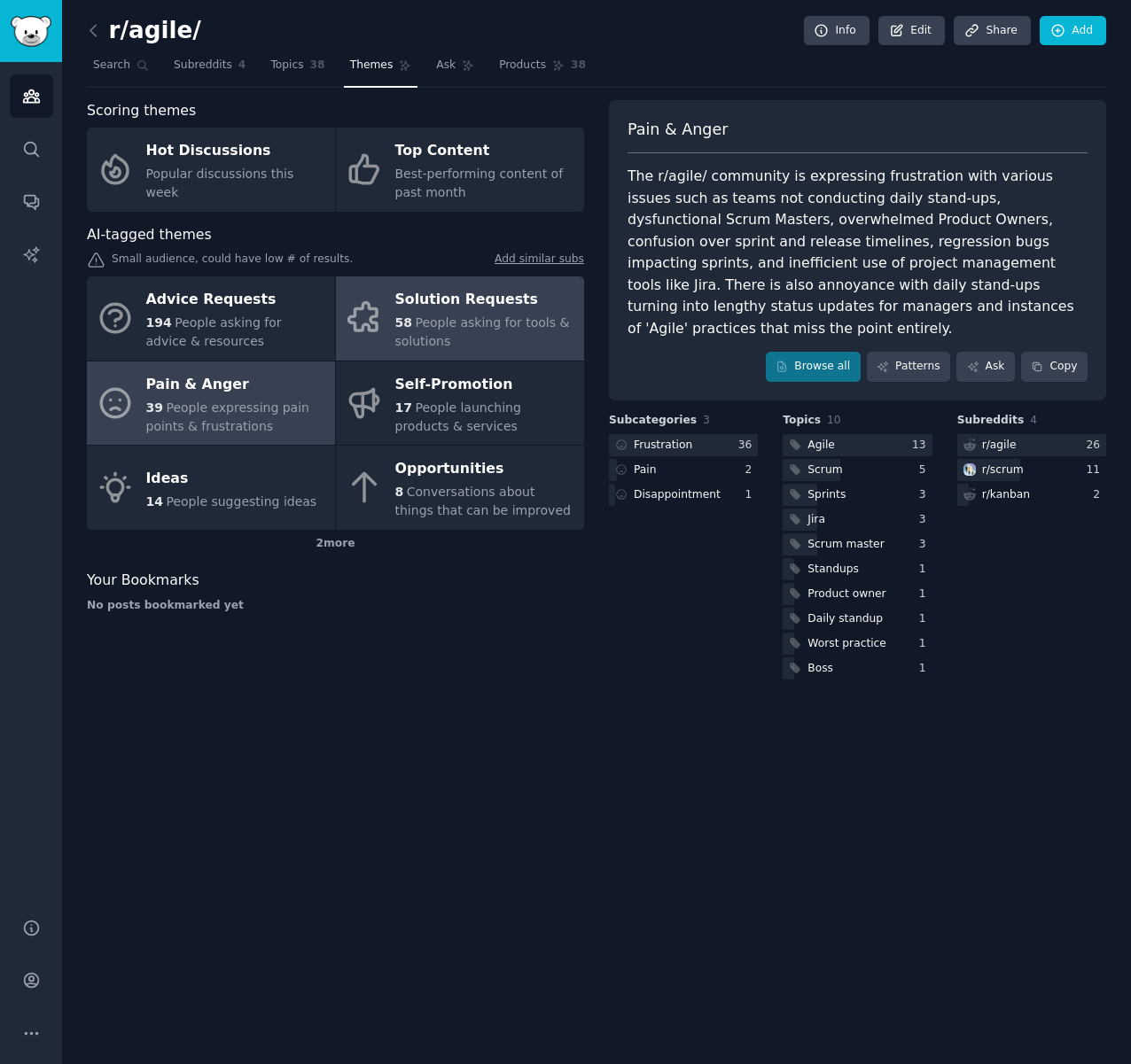
click at [457, 331] on span "People asking for tools & solutions" at bounding box center [483, 332] width 175 height 33
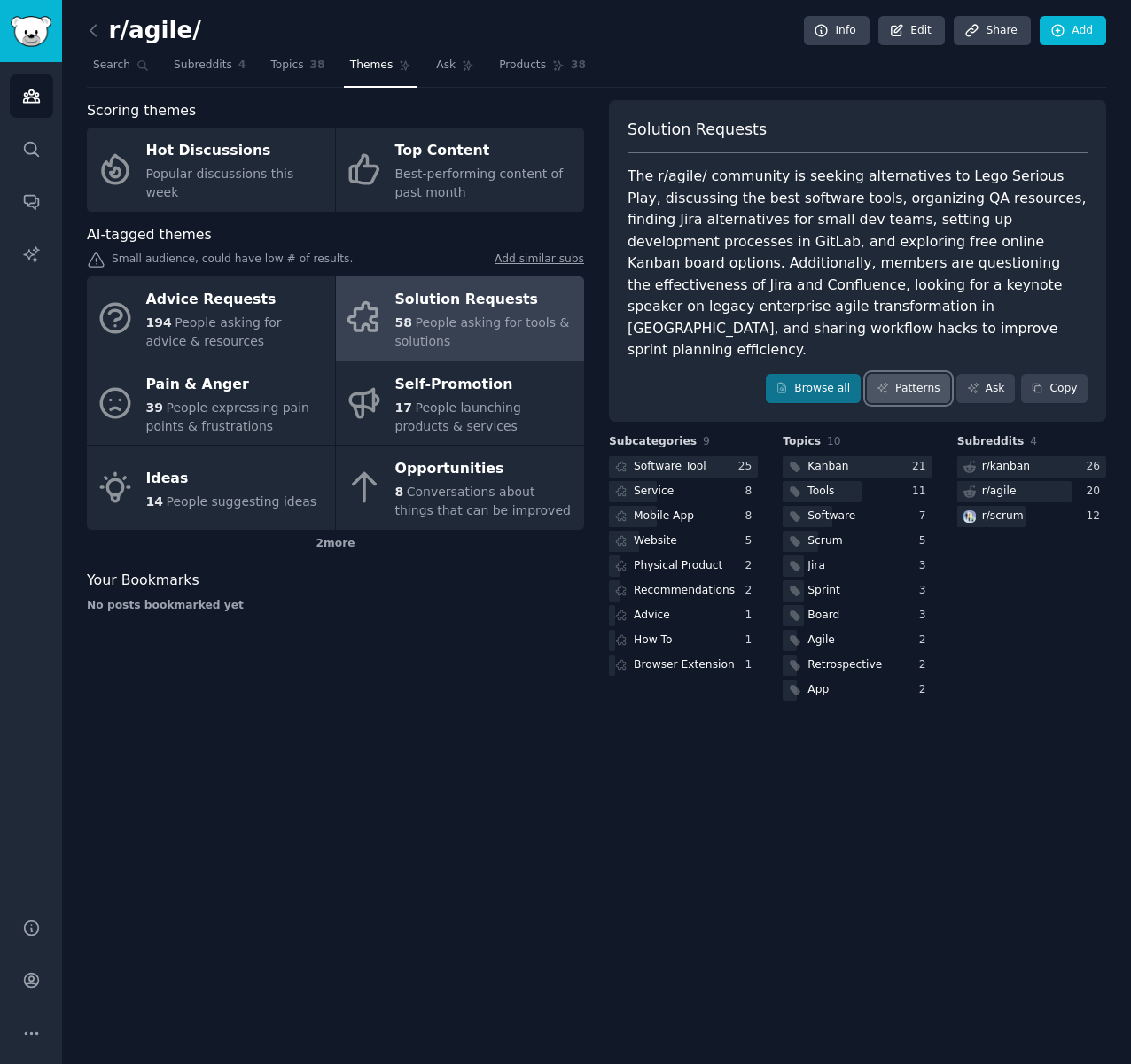
click at [914, 374] on link "Patterns" at bounding box center [908, 388] width 83 height 30
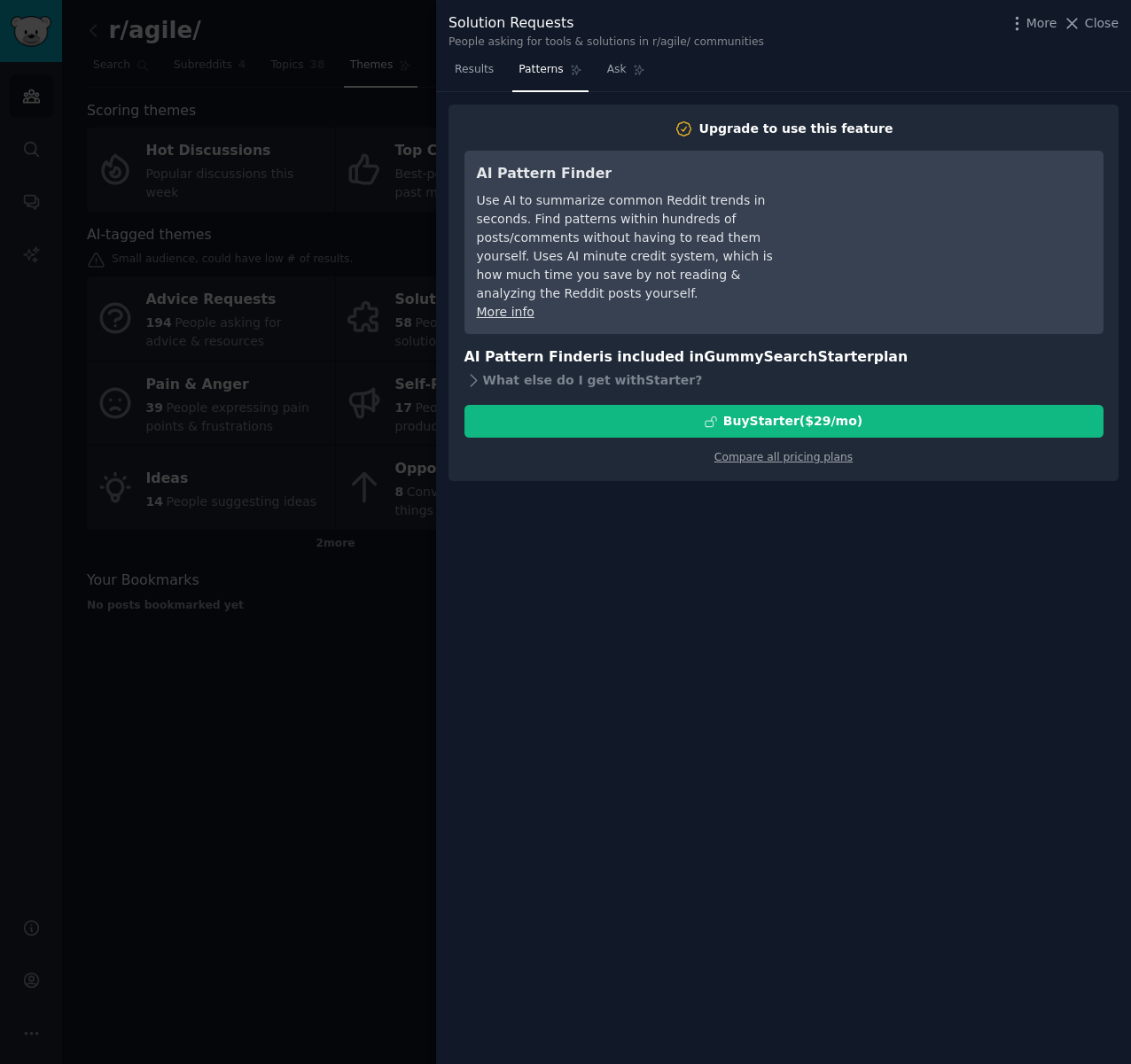
click at [270, 661] on div at bounding box center [566, 532] width 1131 height 1064
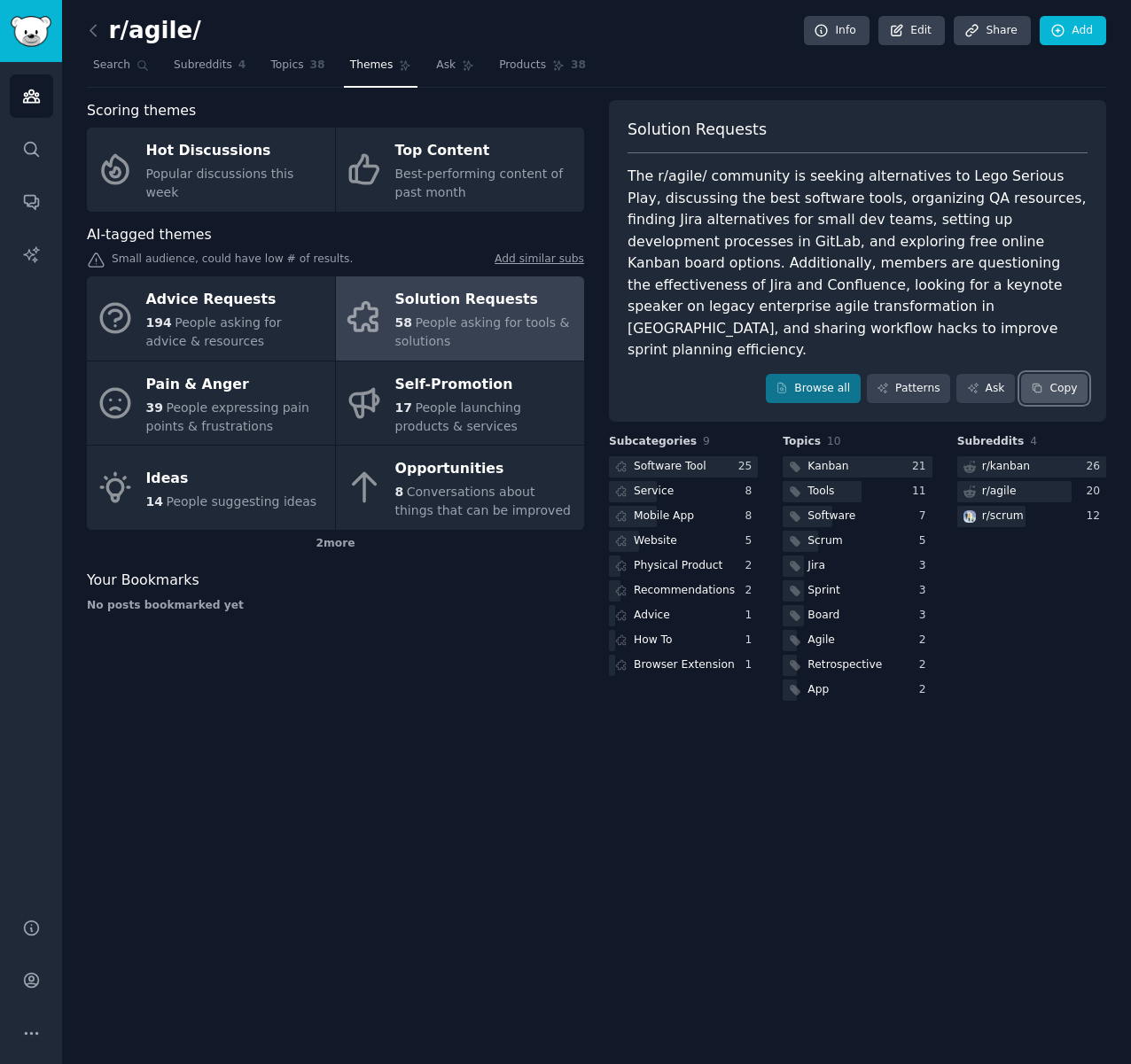
click at [1070, 374] on button "Copy" at bounding box center [1053, 388] width 67 height 30
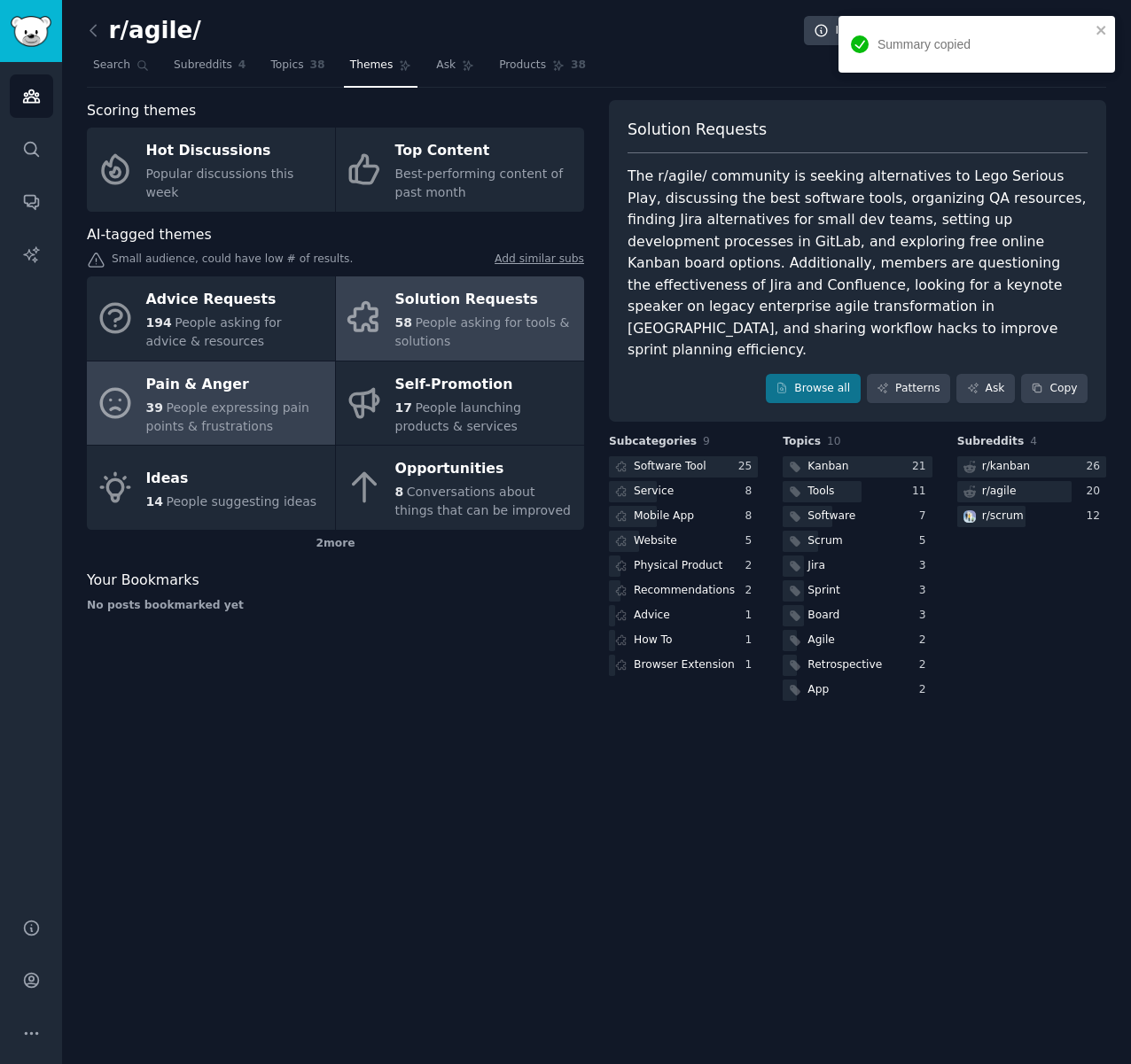
click at [217, 405] on span "People expressing pain points & frustrations" at bounding box center [228, 416] width 163 height 33
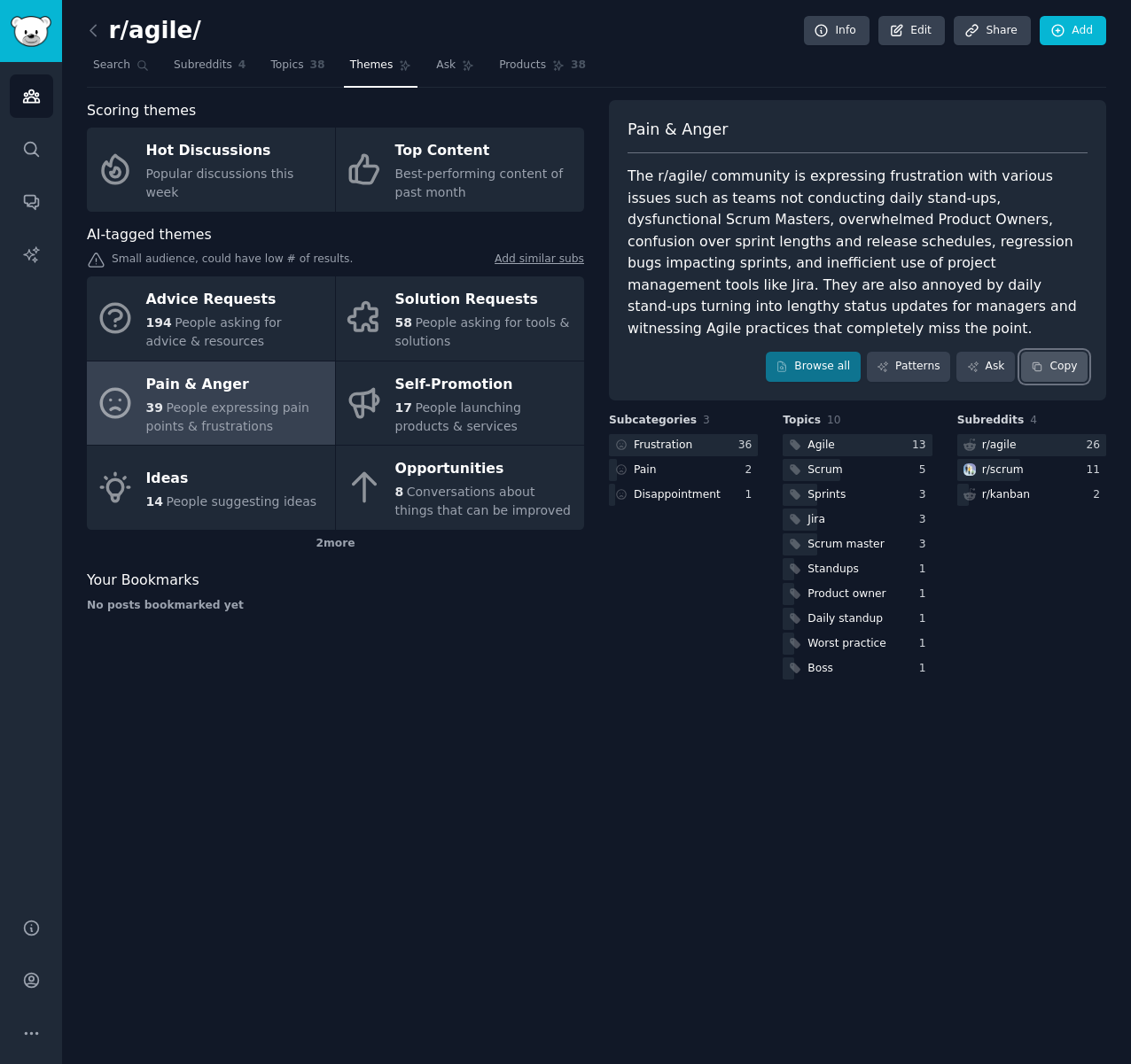
click at [1070, 370] on button "Copy" at bounding box center [1053, 367] width 67 height 30
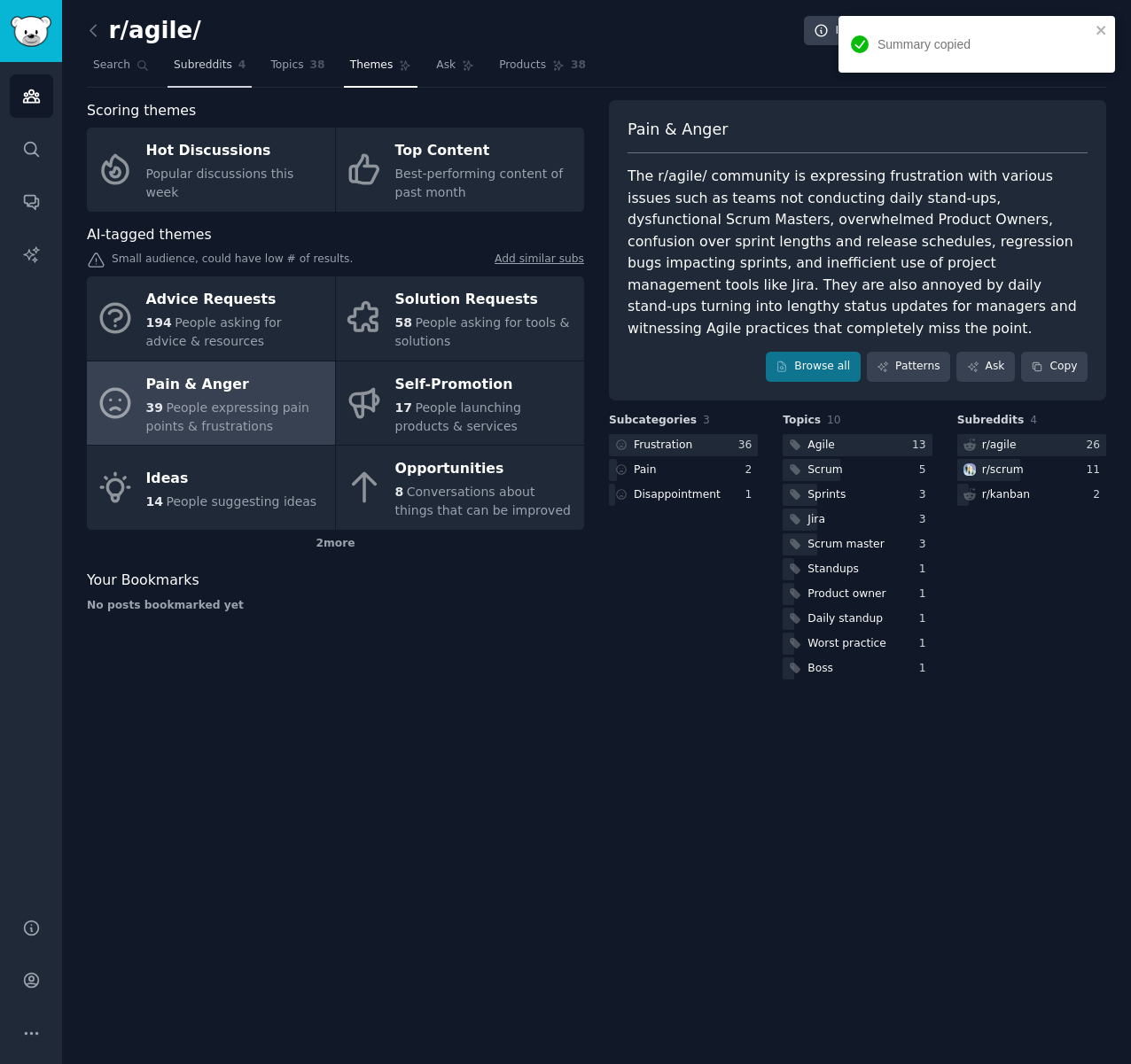
click at [210, 76] on link "Subreddits 4" at bounding box center [210, 70] width 84 height 37
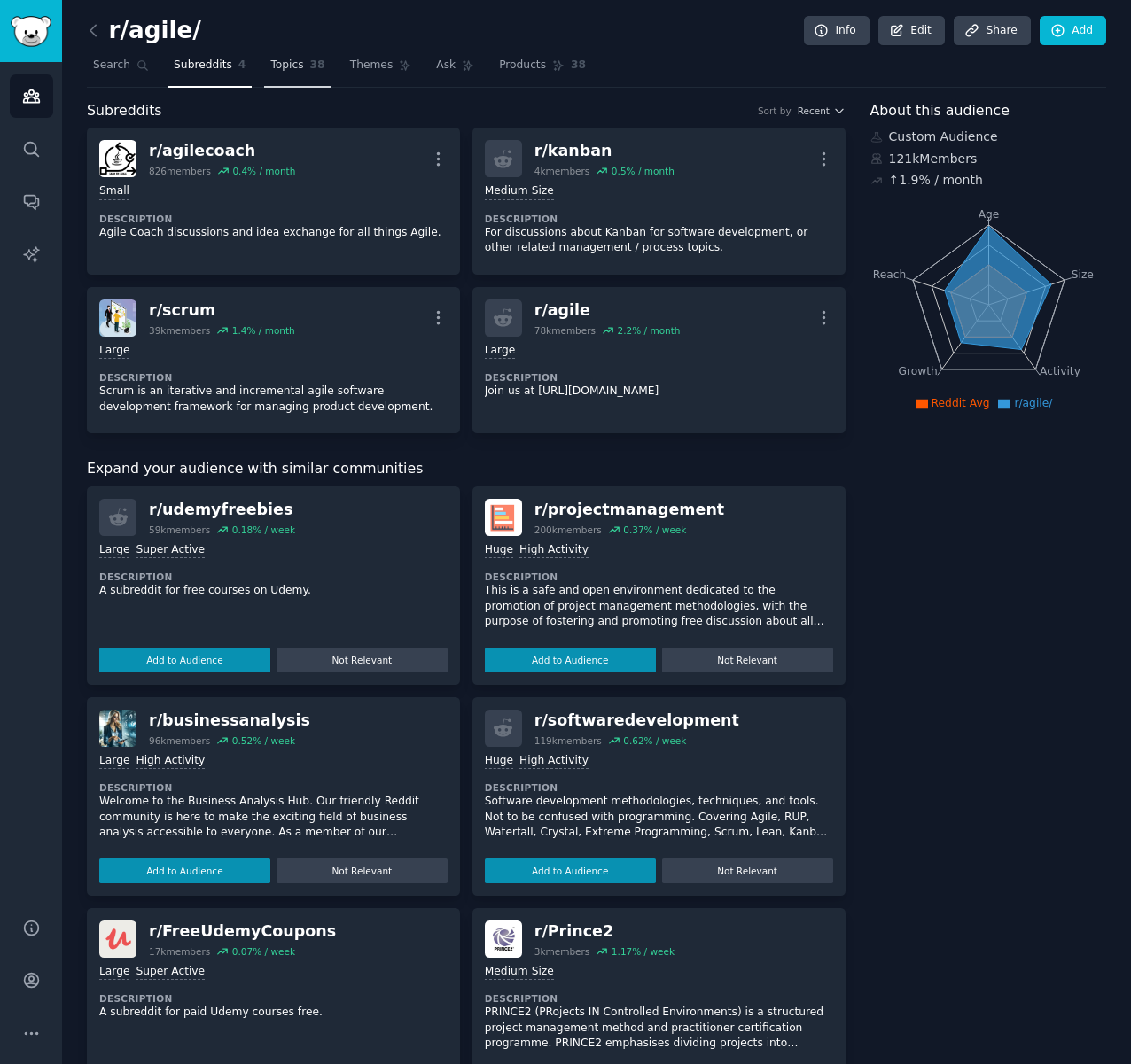
click at [278, 70] on span "Topics" at bounding box center [286, 66] width 33 height 16
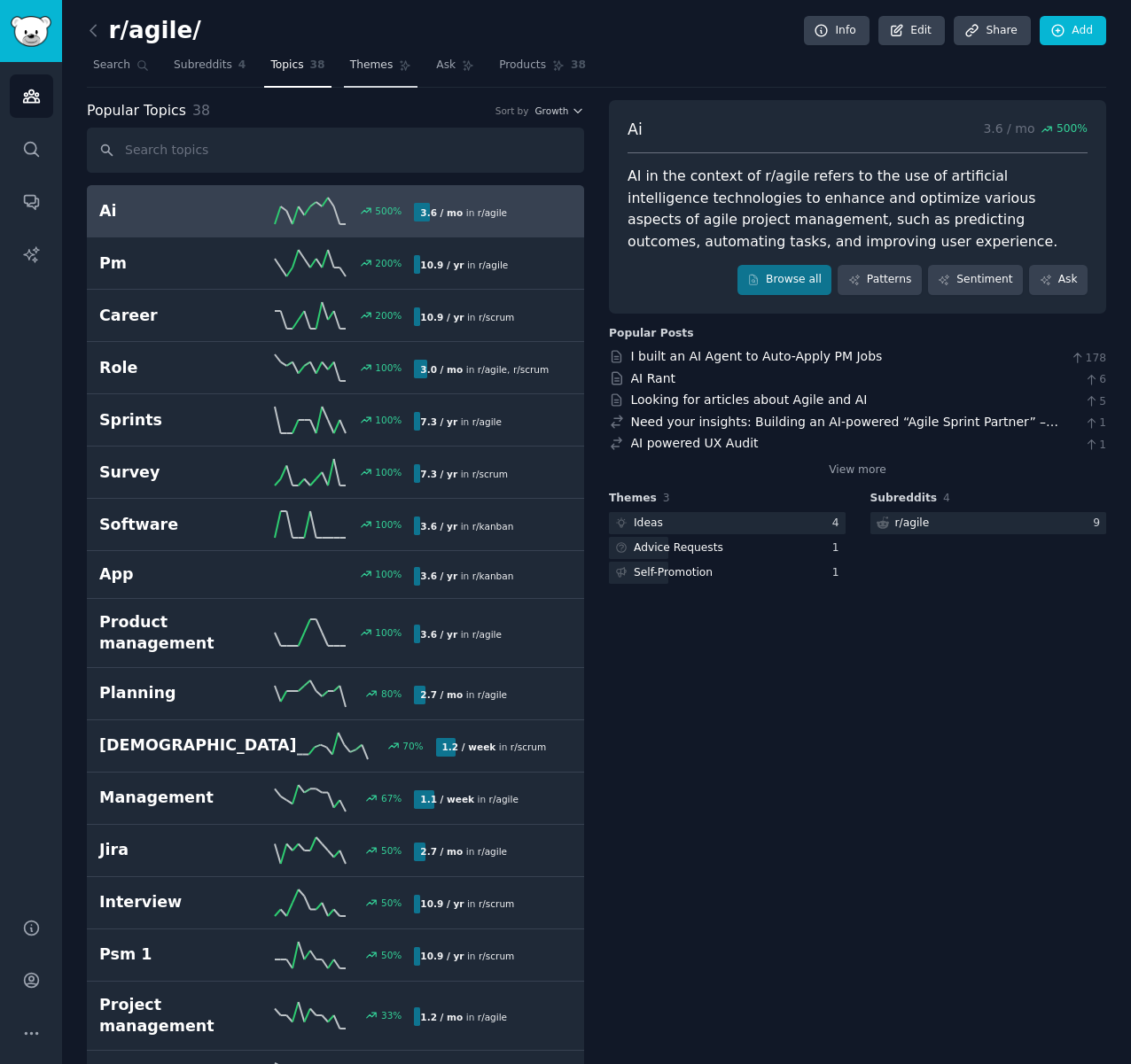
click at [365, 67] on span "Themes" at bounding box center [372, 66] width 44 height 16
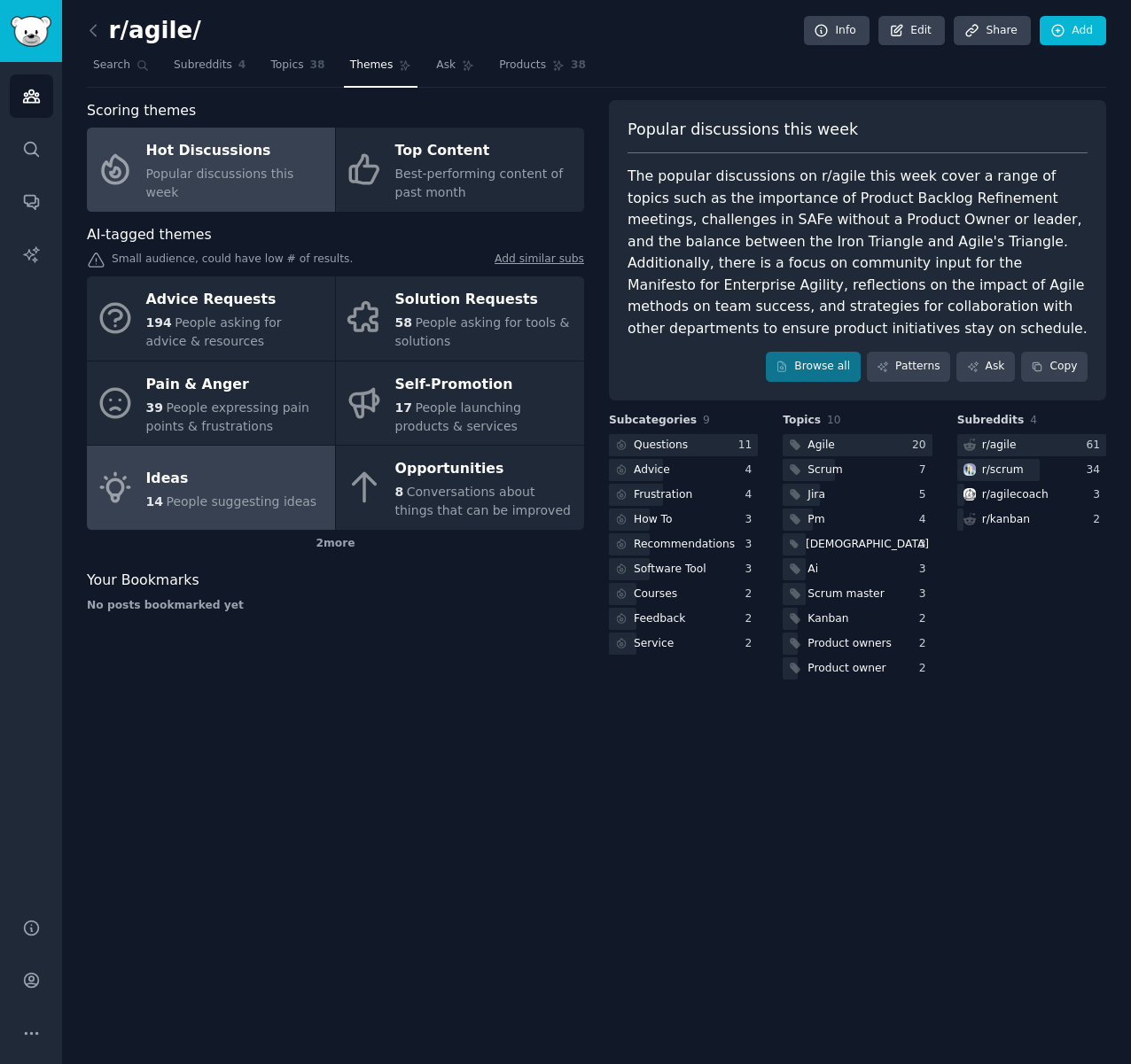
click at [212, 490] on div "Ideas" at bounding box center [232, 478] width 171 height 29
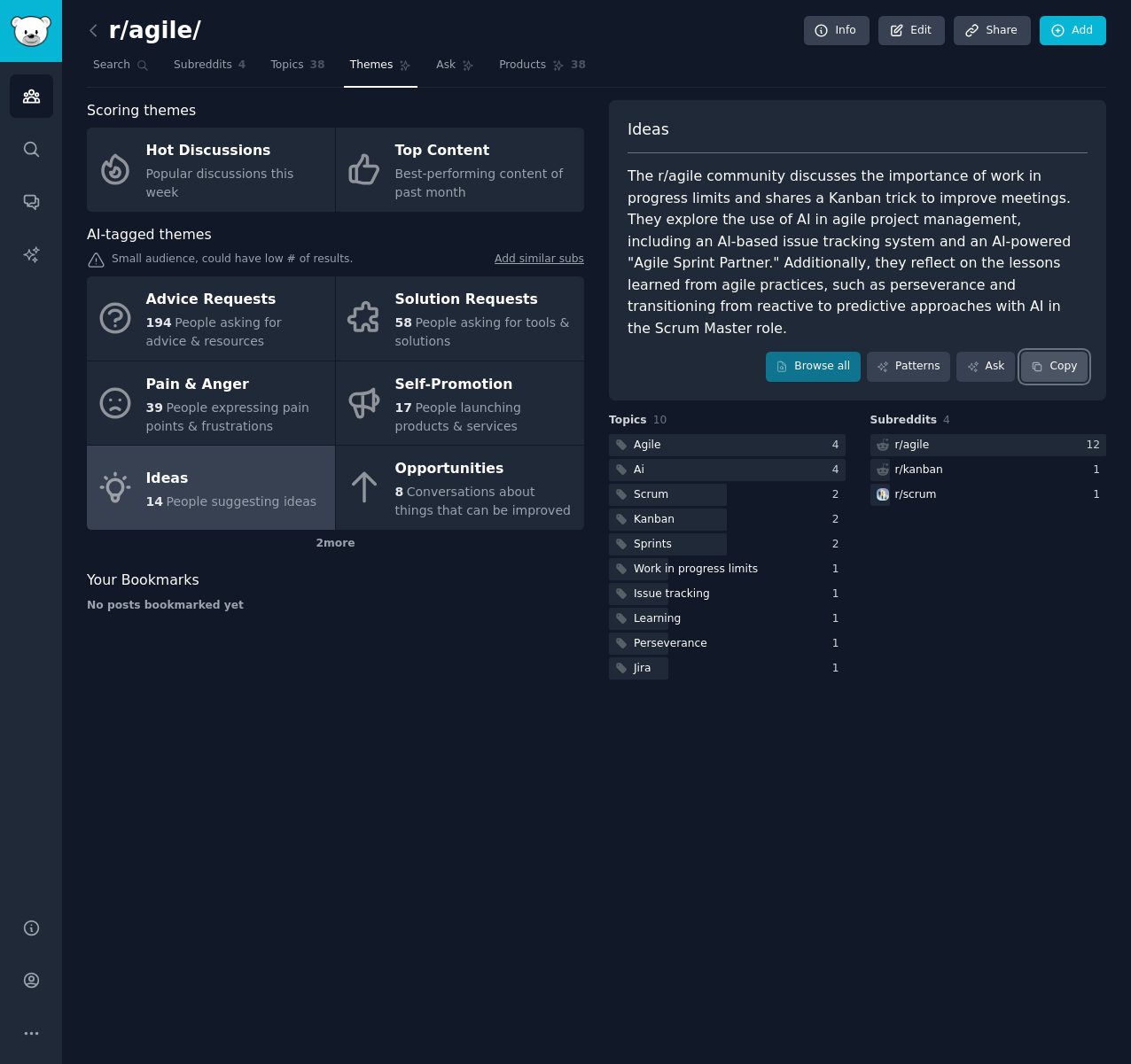
click at [1062, 352] on button "Copy" at bounding box center [1053, 367] width 67 height 30
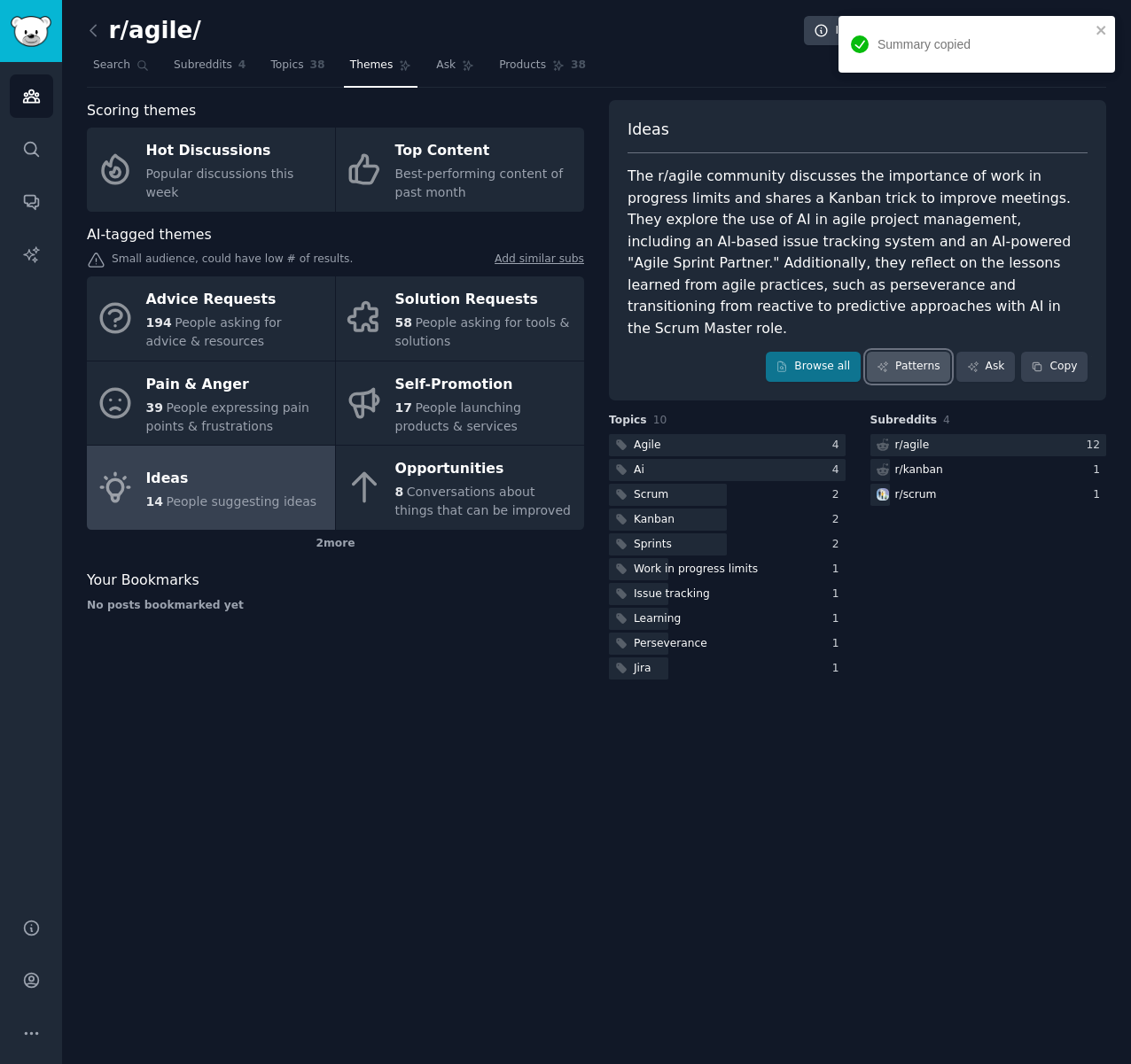
click at [916, 352] on link "Patterns" at bounding box center [908, 367] width 83 height 30
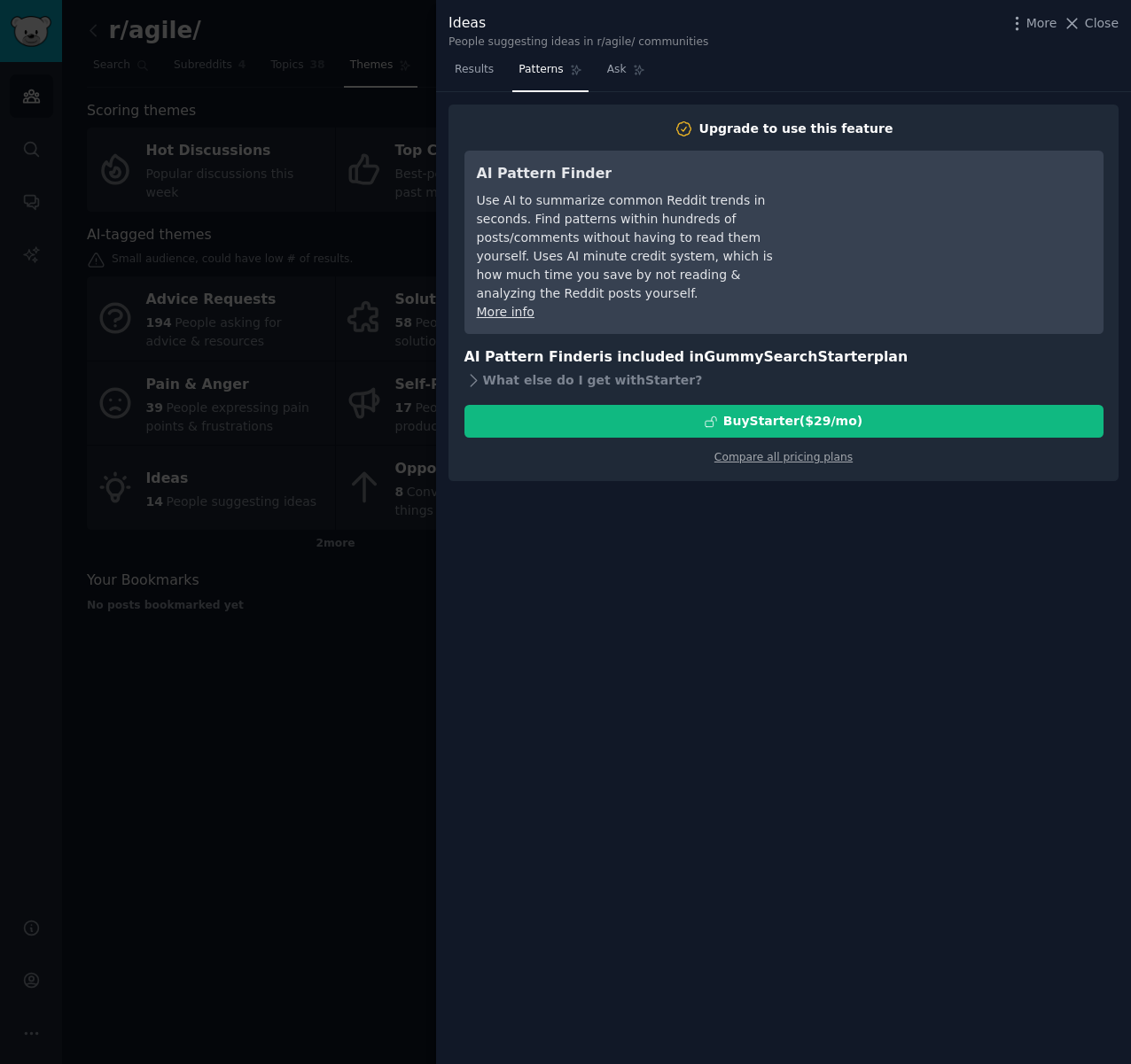
click at [274, 614] on div at bounding box center [566, 532] width 1131 height 1064
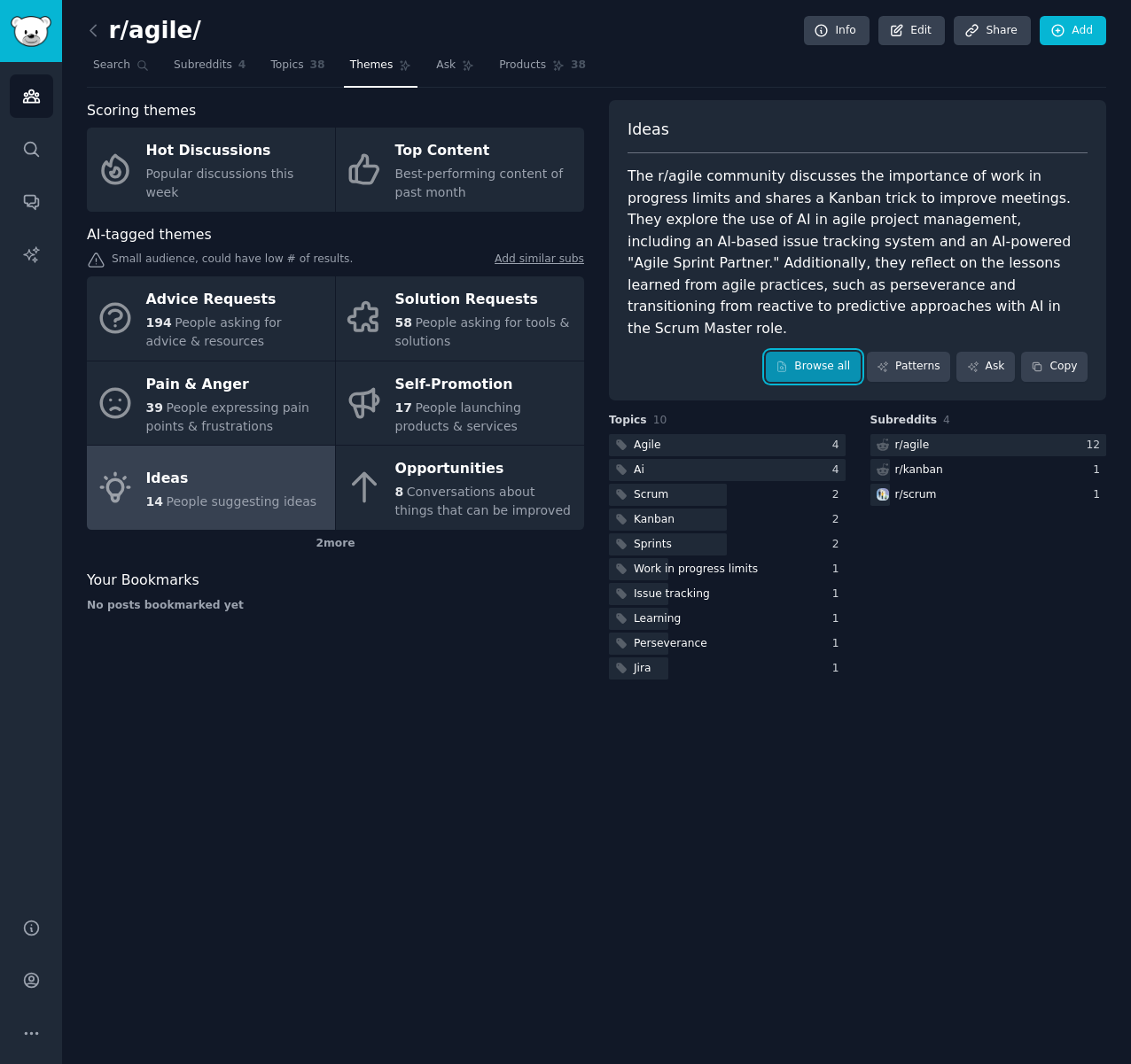
click at [819, 352] on link "Browse all" at bounding box center [813, 367] width 94 height 30
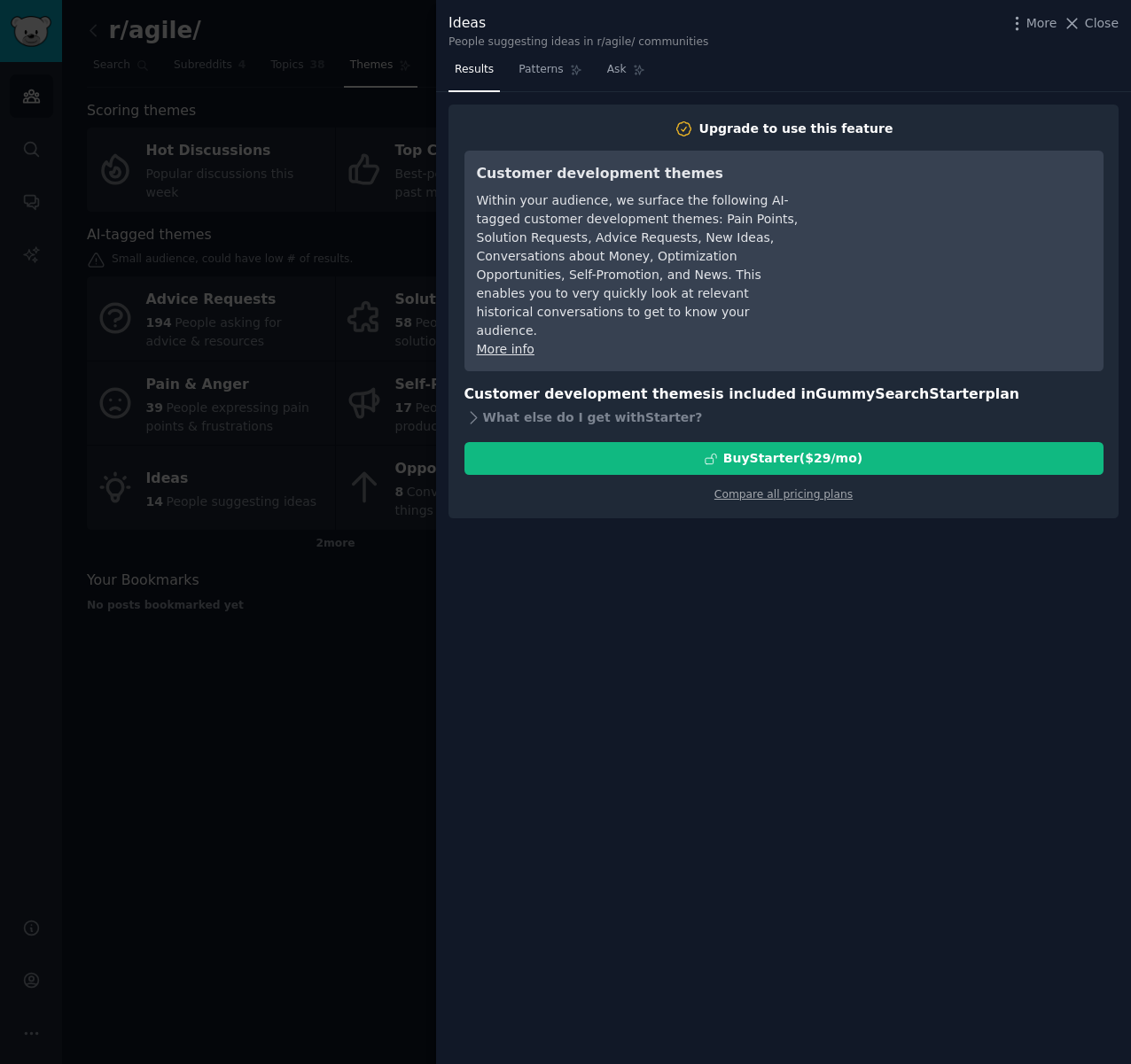
click at [307, 671] on div at bounding box center [566, 532] width 1131 height 1064
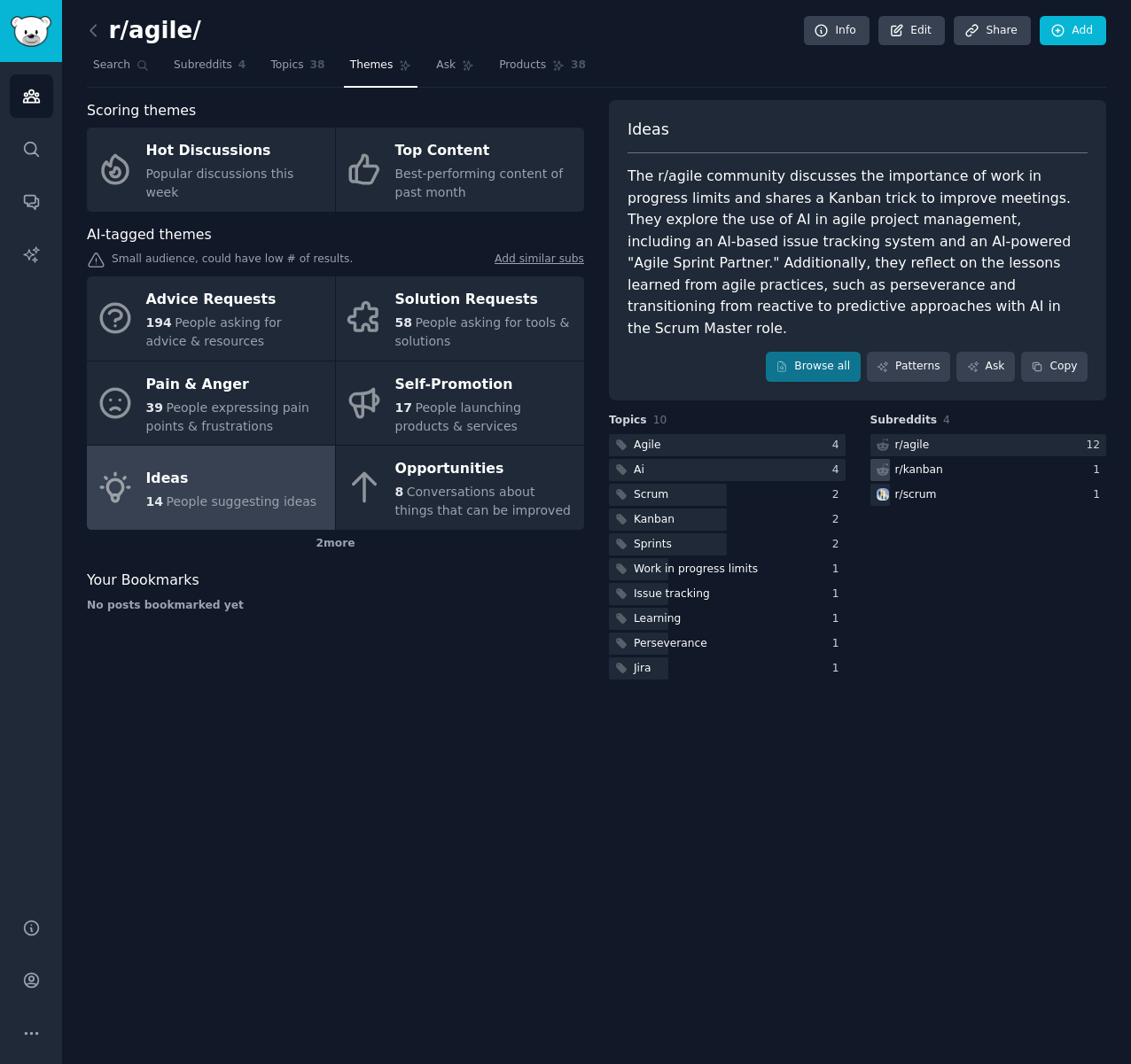
click at [929, 463] on div "r/ kanban" at bounding box center [919, 471] width 48 height 16
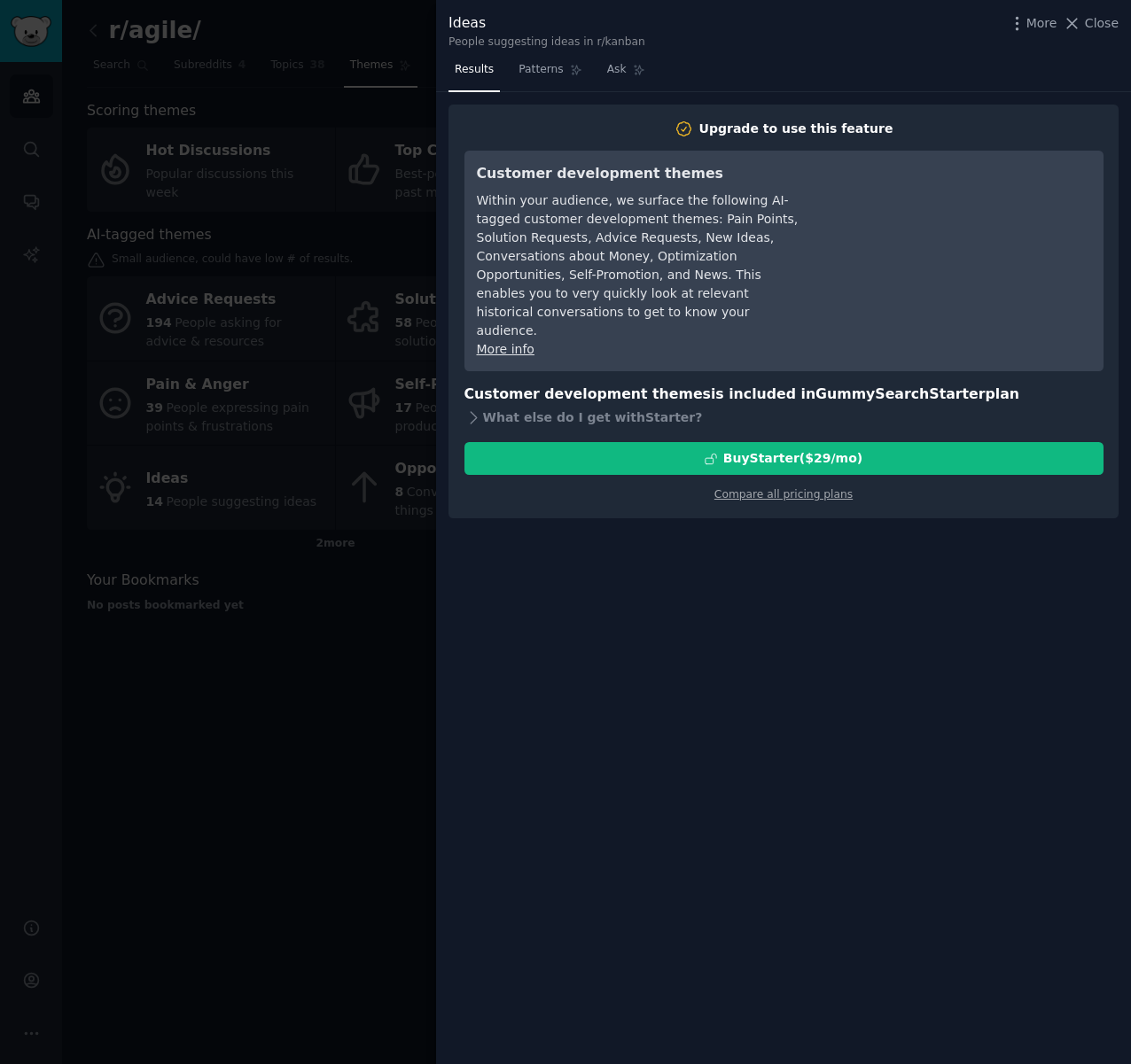
click at [389, 730] on div at bounding box center [566, 532] width 1131 height 1064
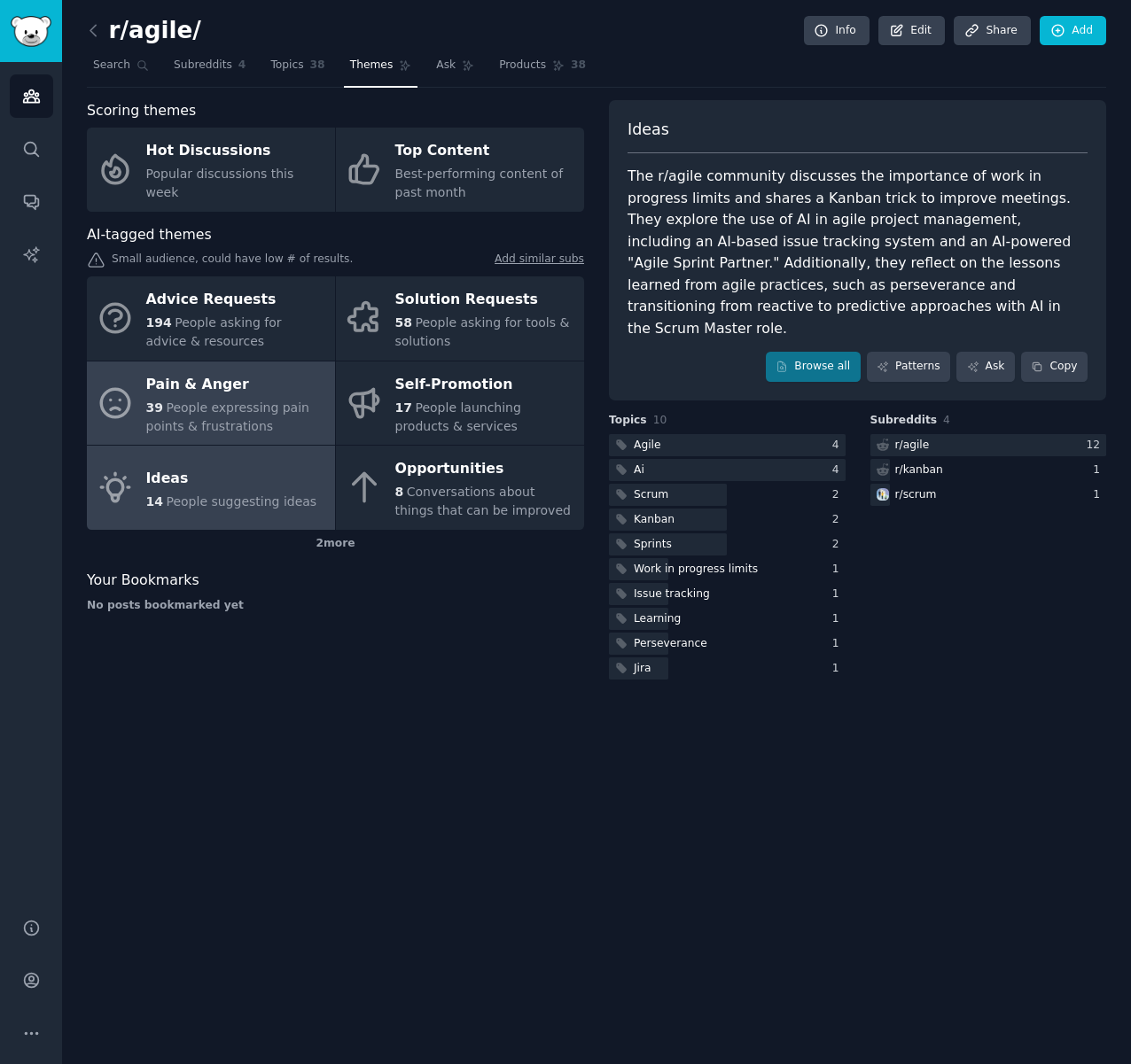
click at [177, 400] on span "People expressing pain points & frustrations" at bounding box center [228, 416] width 163 height 33
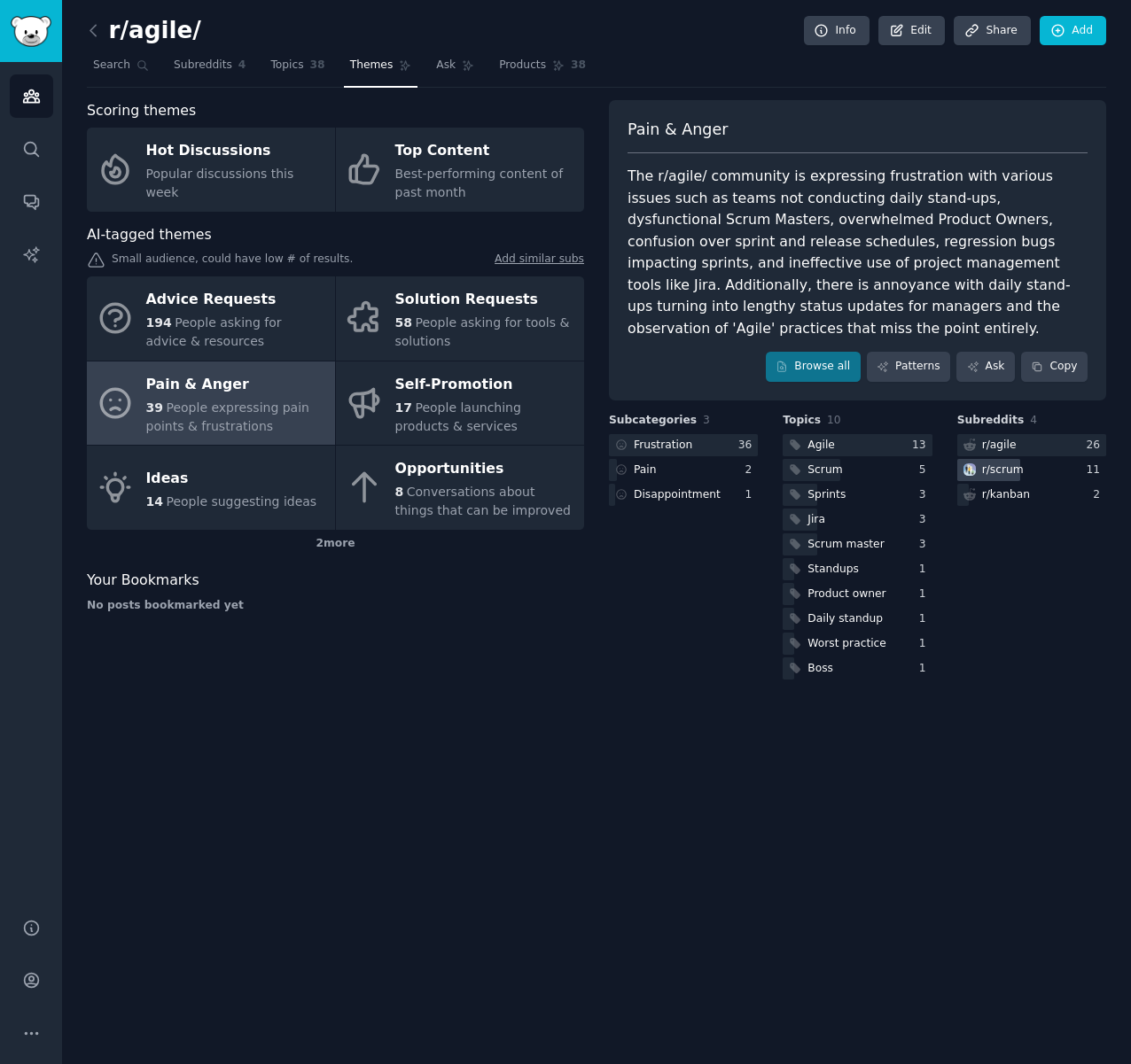
click at [1005, 474] on div "r/ scrum" at bounding box center [1003, 471] width 42 height 16
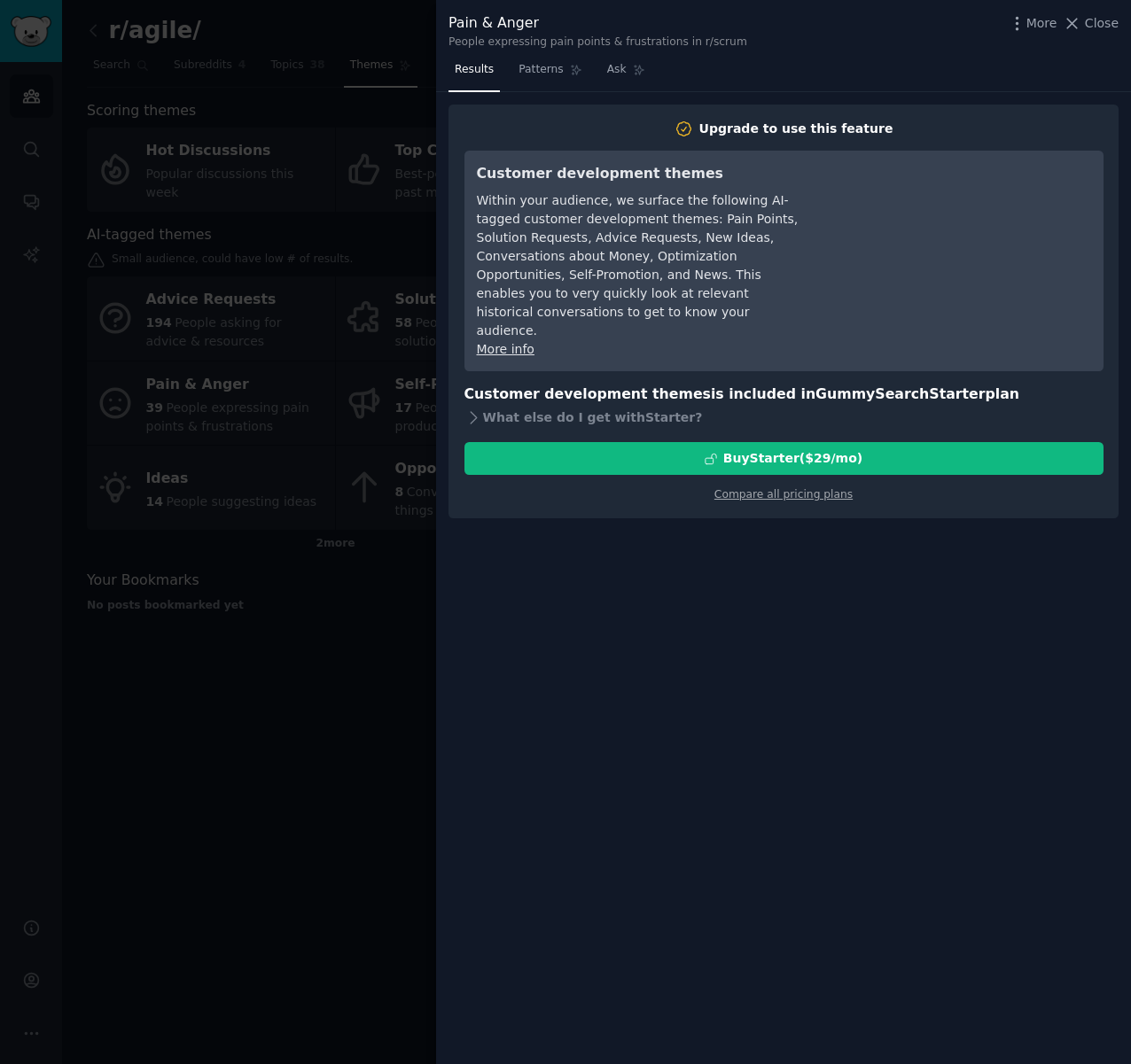
click at [311, 774] on div at bounding box center [566, 532] width 1131 height 1064
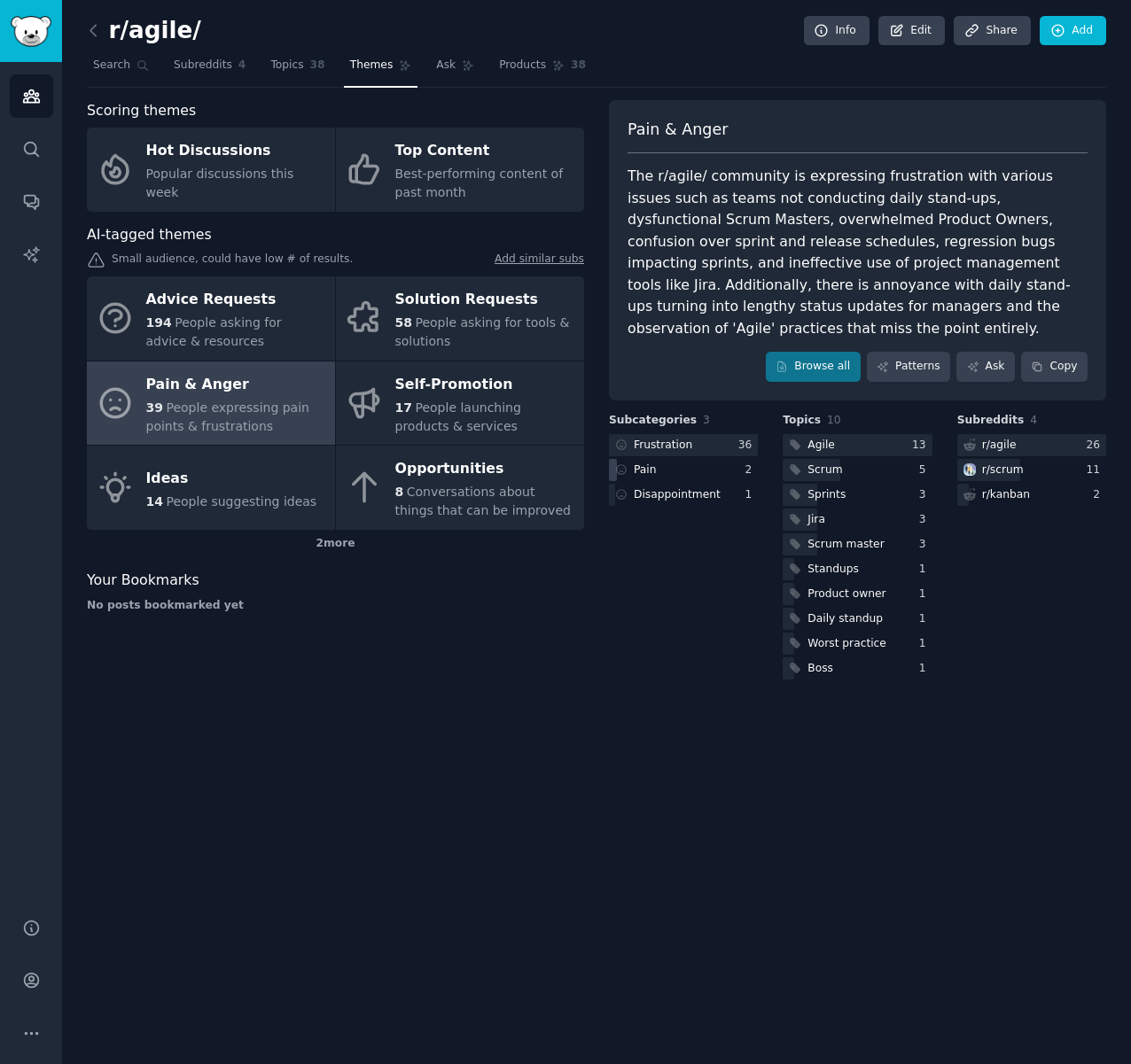
click at [672, 474] on div "Pain" at bounding box center [684, 470] width 149 height 22
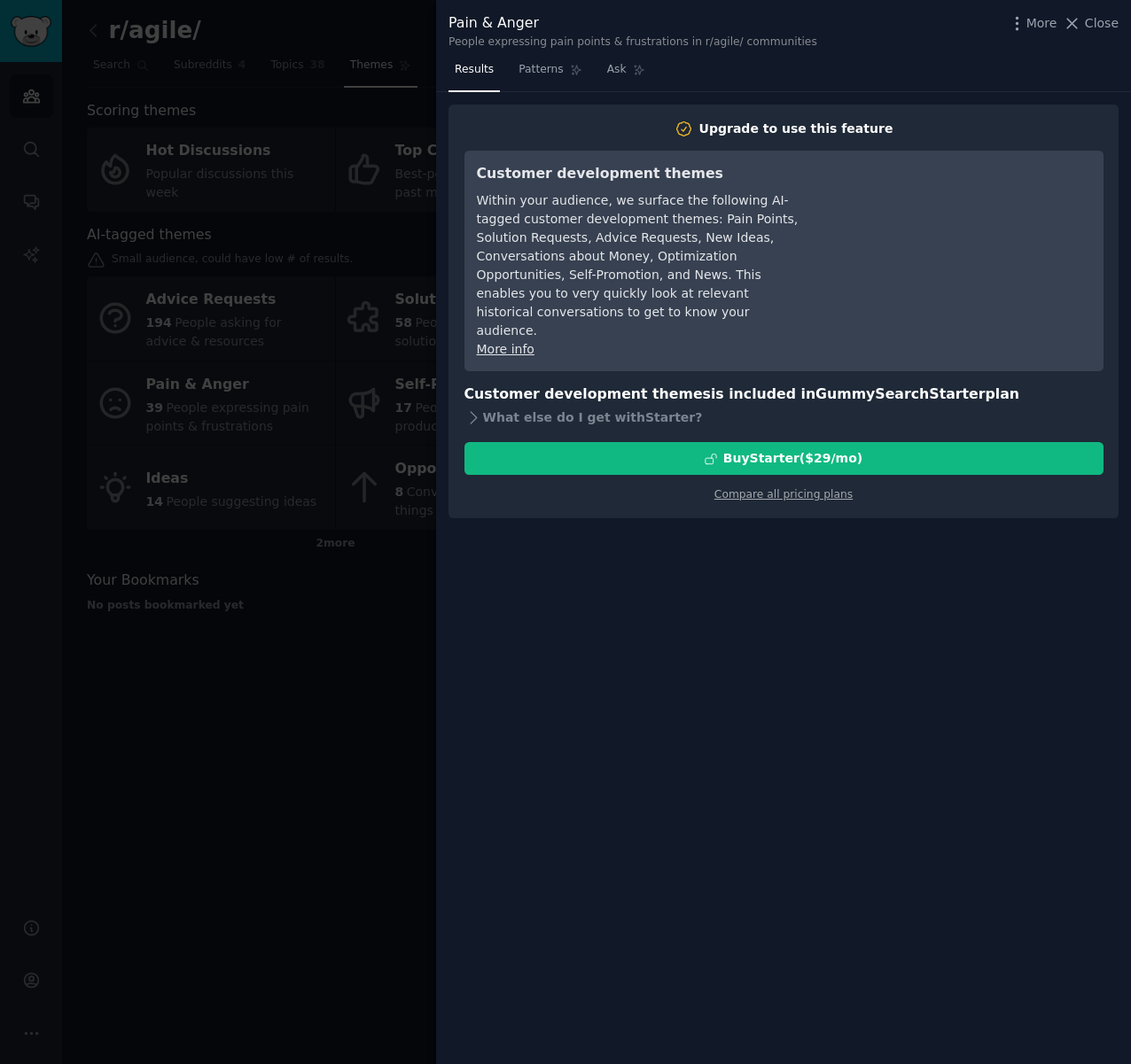
click at [381, 717] on div at bounding box center [566, 532] width 1131 height 1064
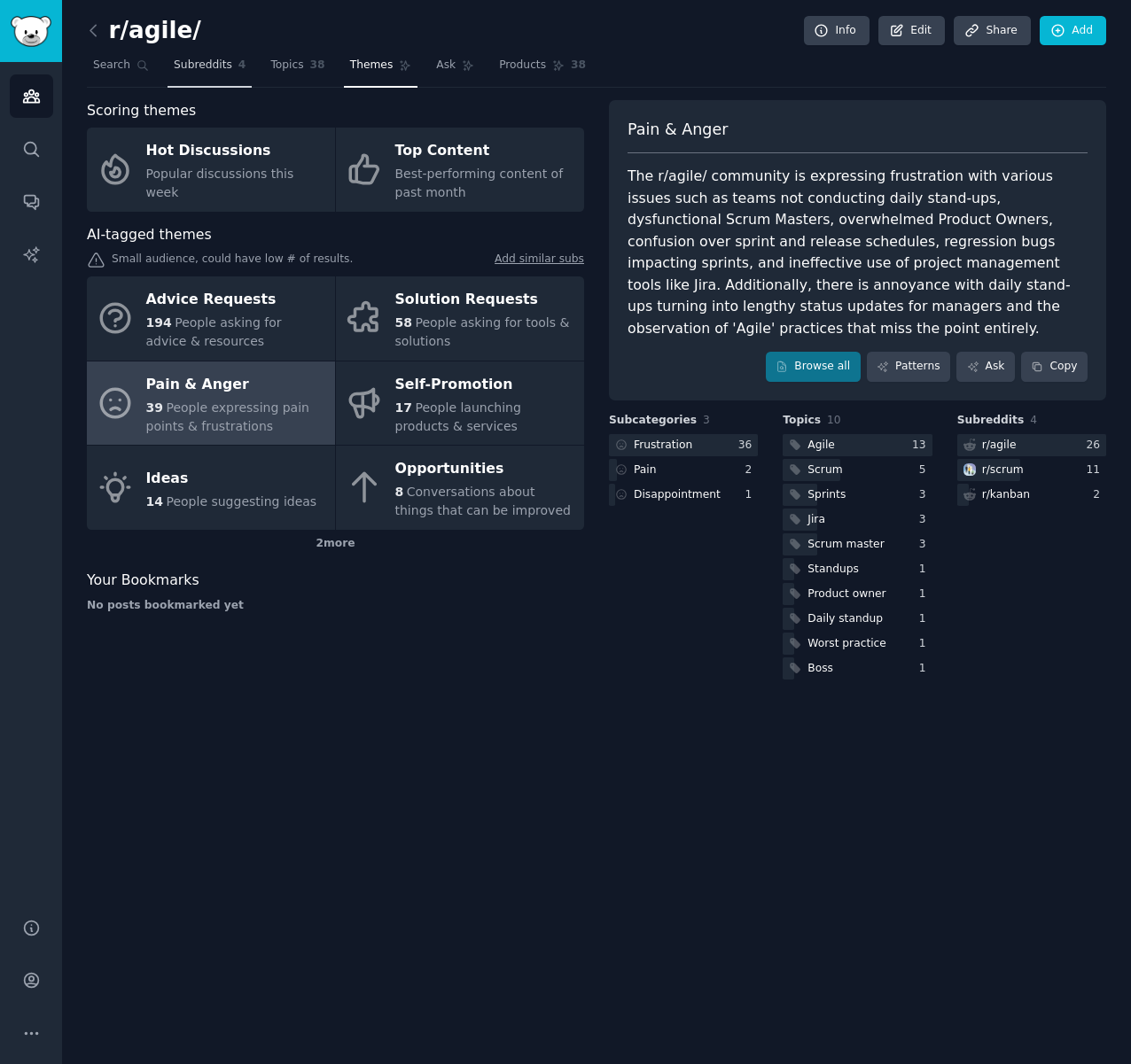
click at [203, 70] on span "Subreddits" at bounding box center [203, 66] width 59 height 16
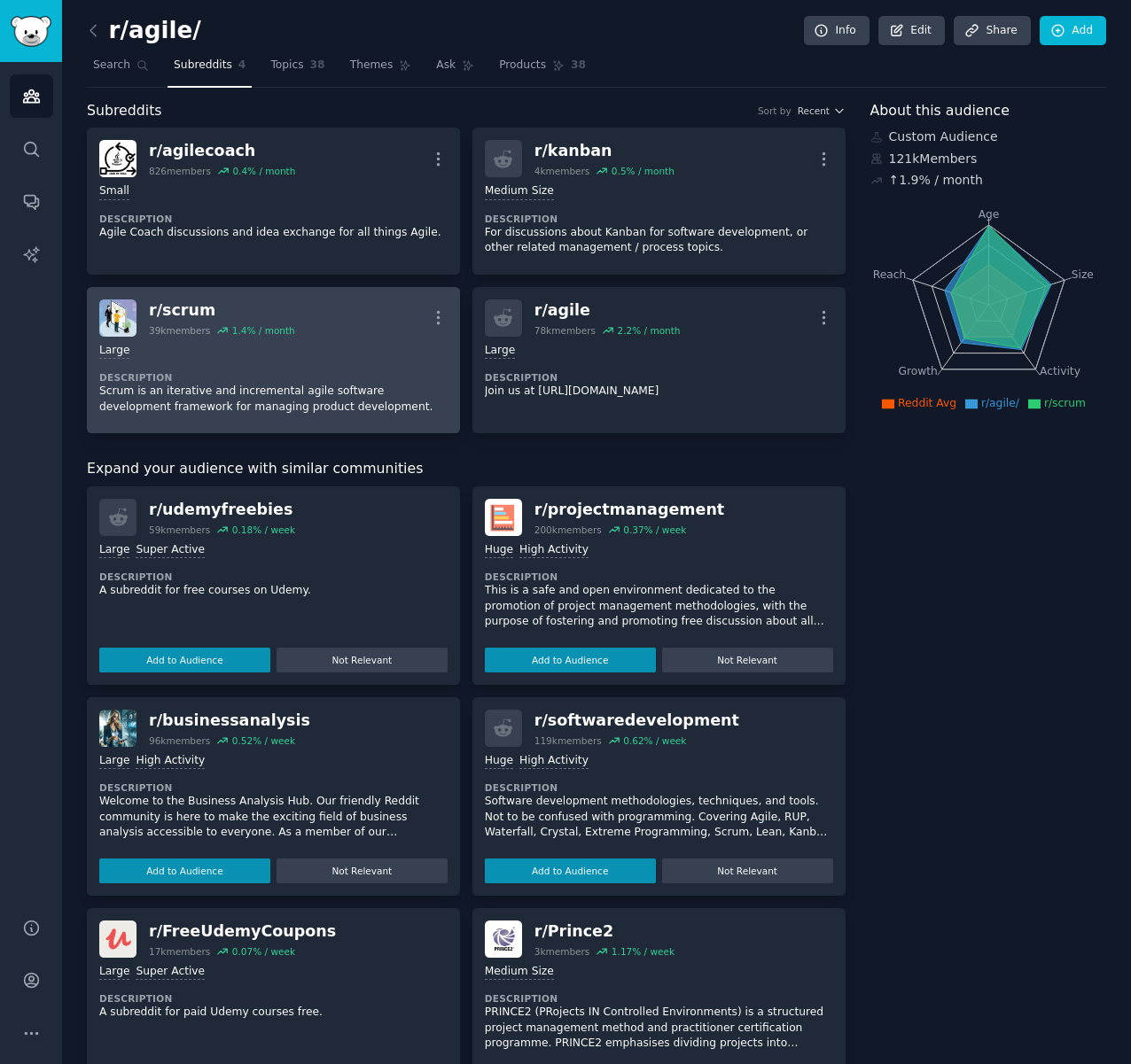
click at [371, 356] on div "Large" at bounding box center [273, 351] width 349 height 17
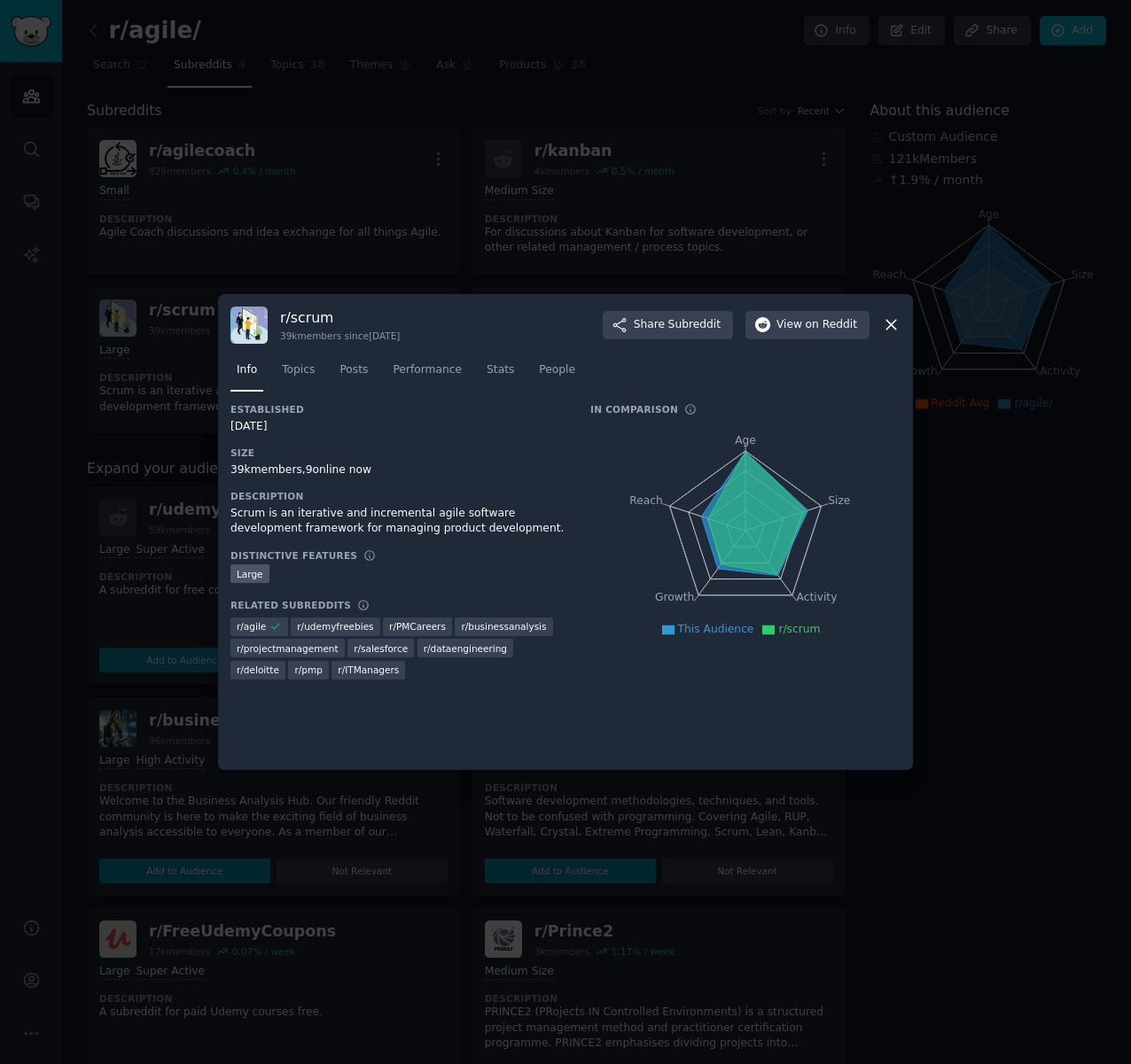
click at [885, 323] on icon at bounding box center [890, 325] width 19 height 19
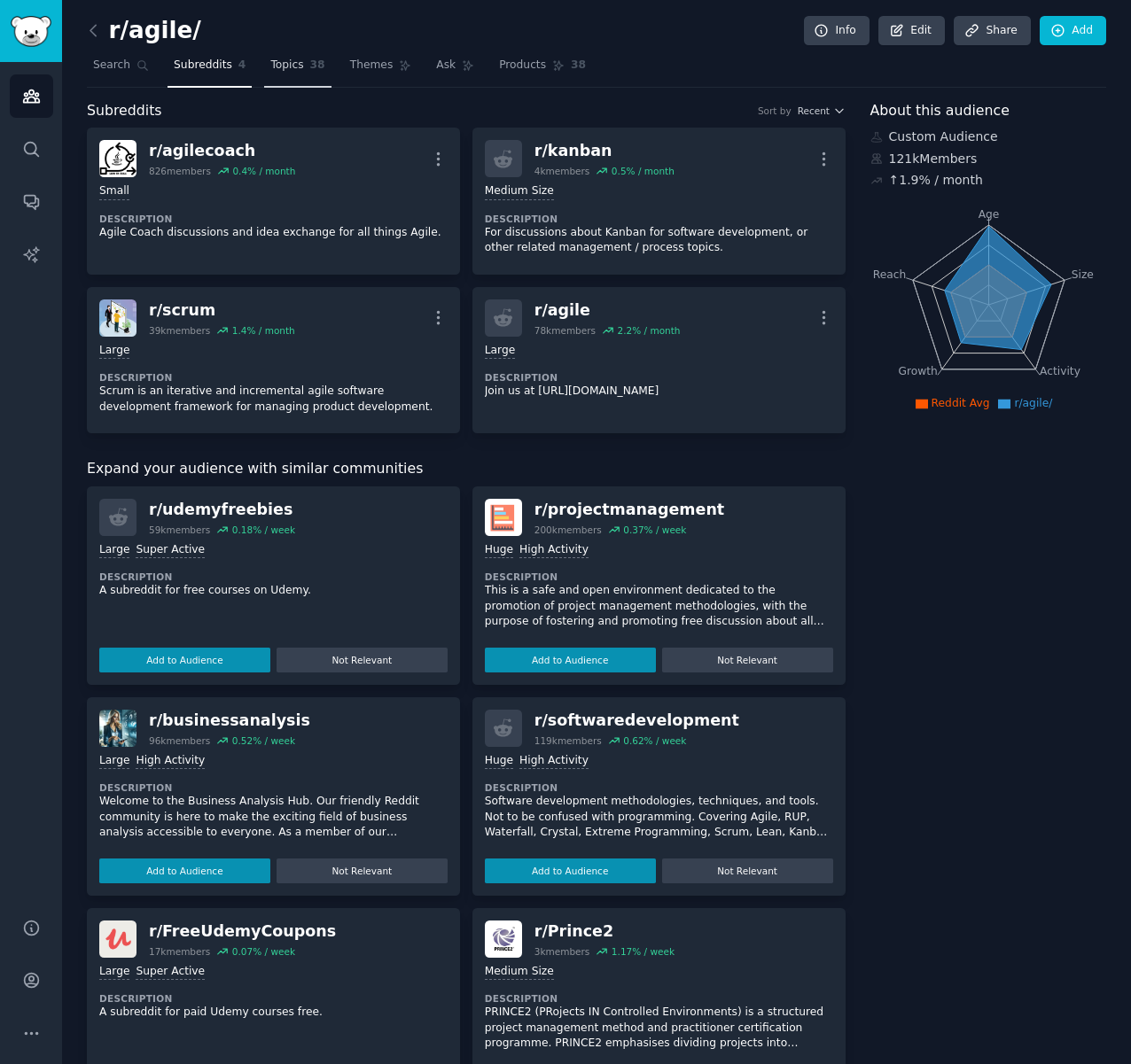
click at [270, 65] on span "Topics" at bounding box center [286, 66] width 33 height 16
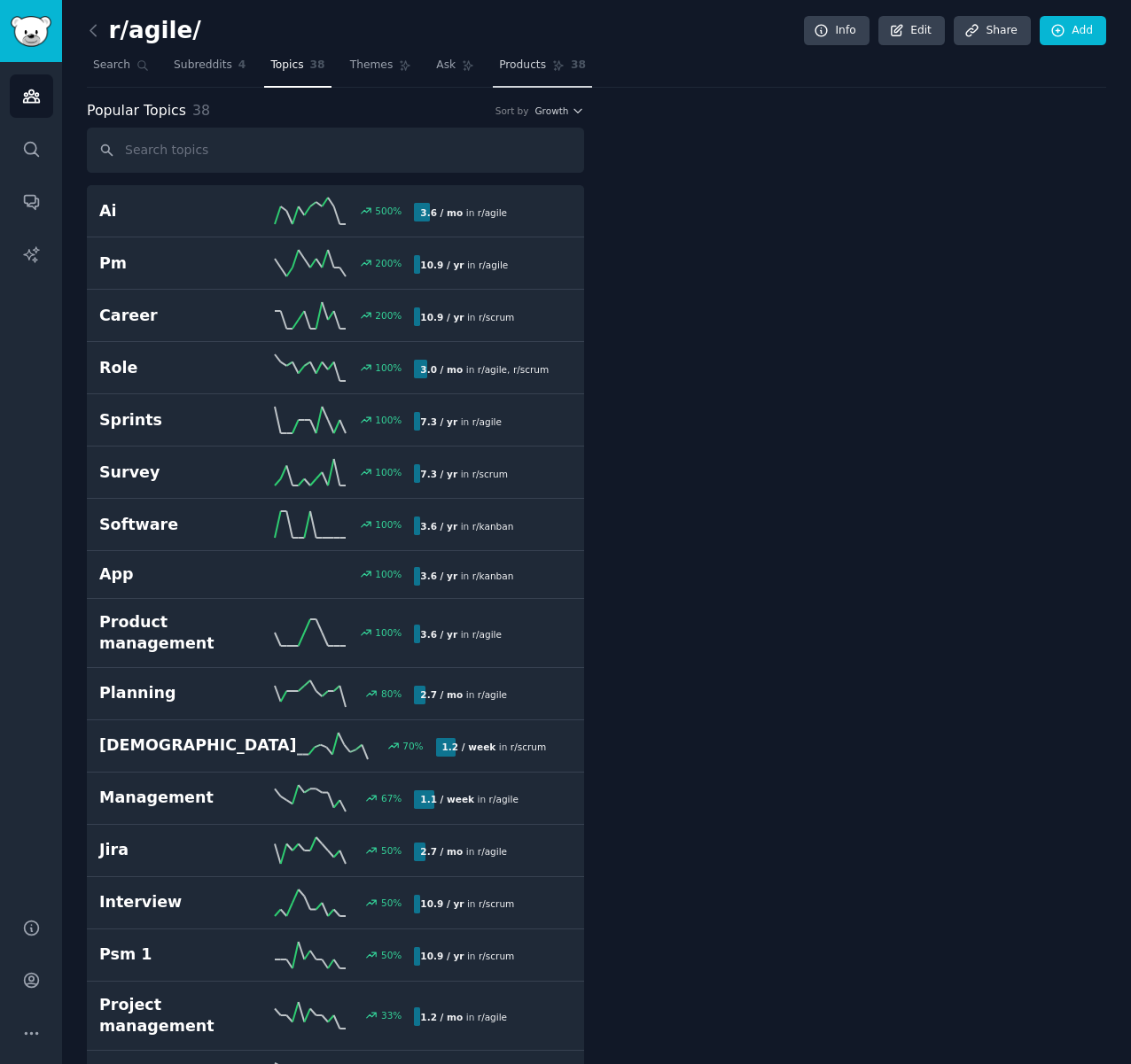
click at [535, 64] on link "Products 38" at bounding box center [543, 70] width 99 height 37
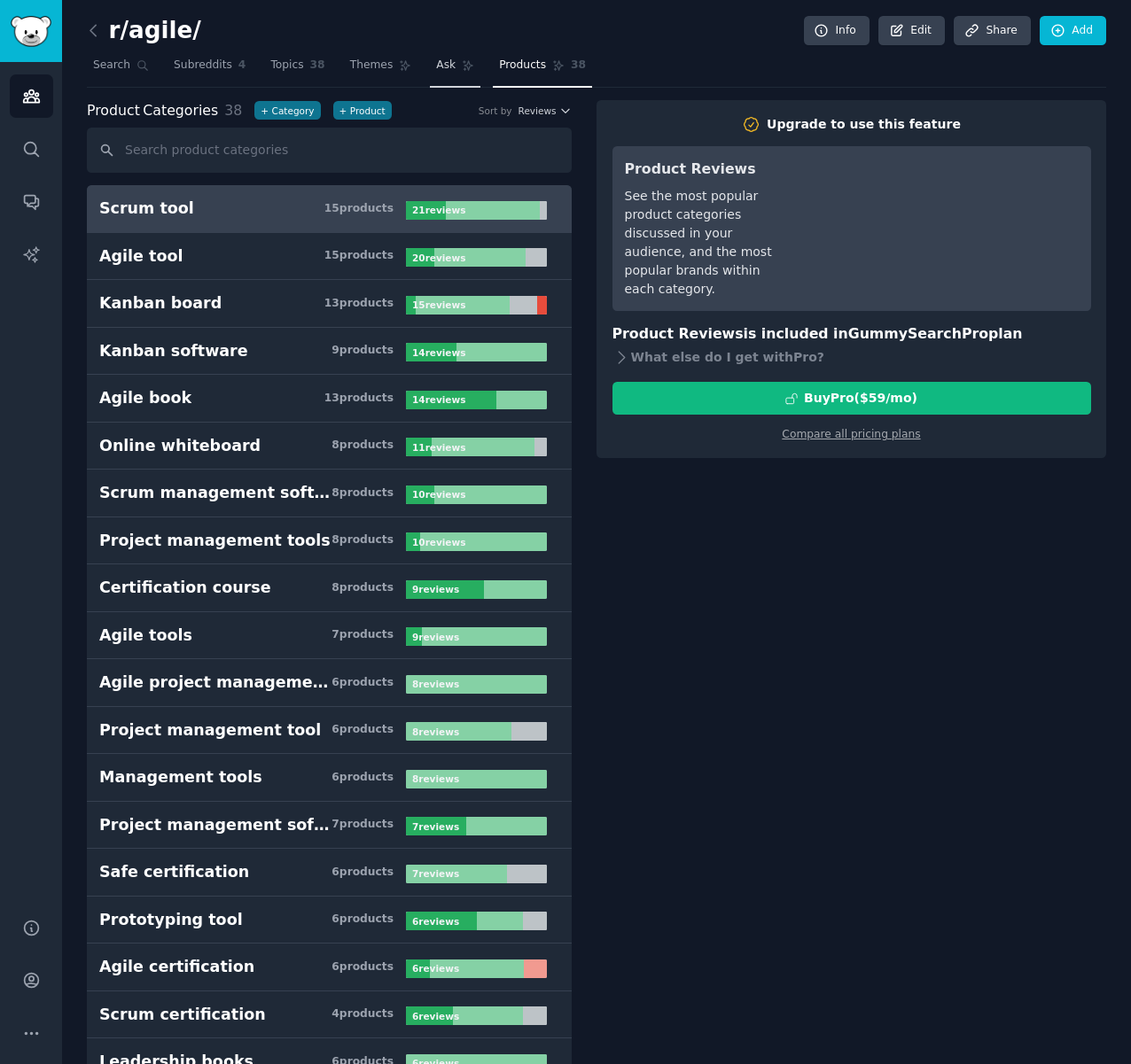
click at [436, 65] on span "Ask" at bounding box center [446, 66] width 20 height 16
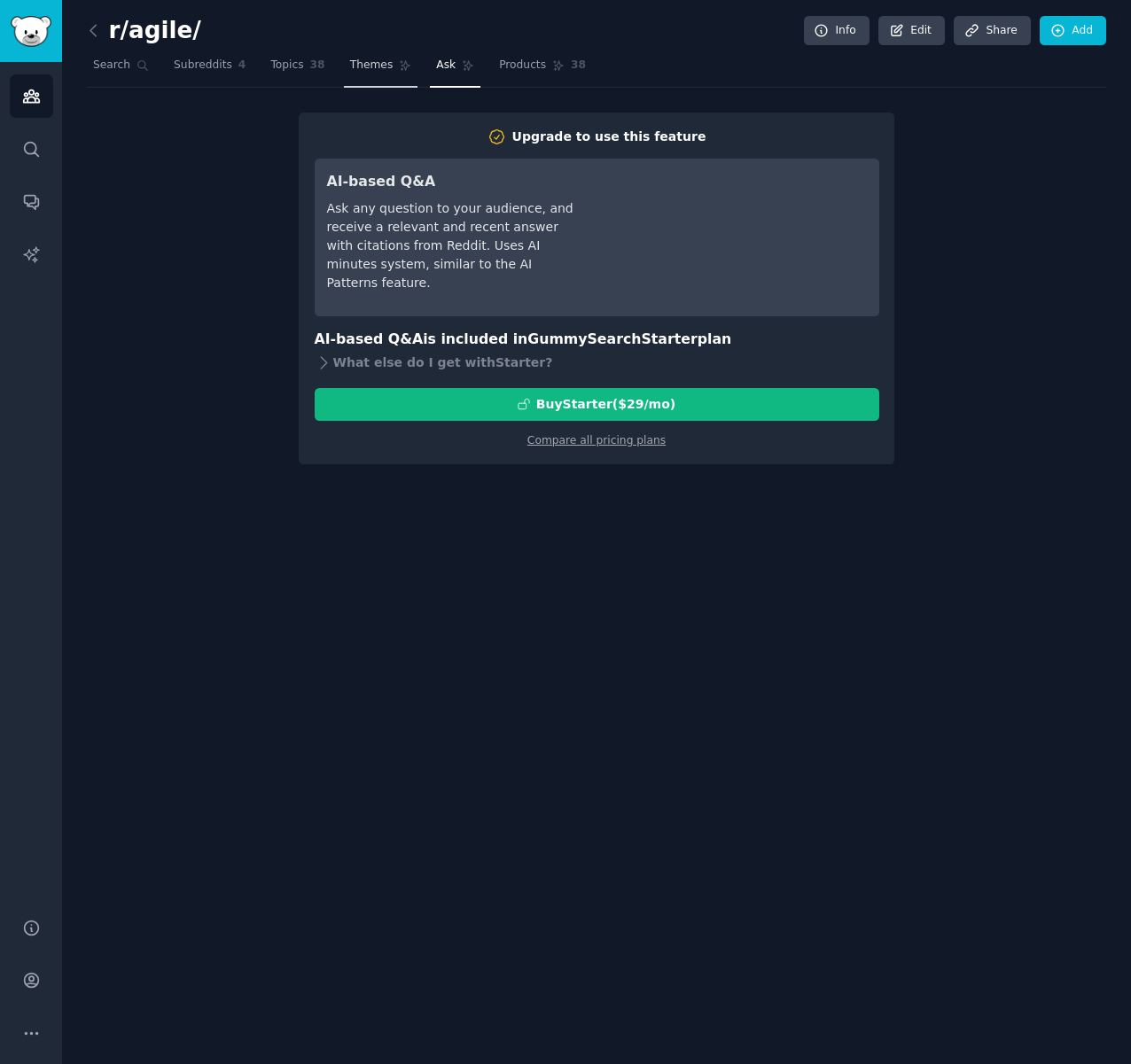
click at [358, 68] on span "Themes" at bounding box center [372, 66] width 44 height 16
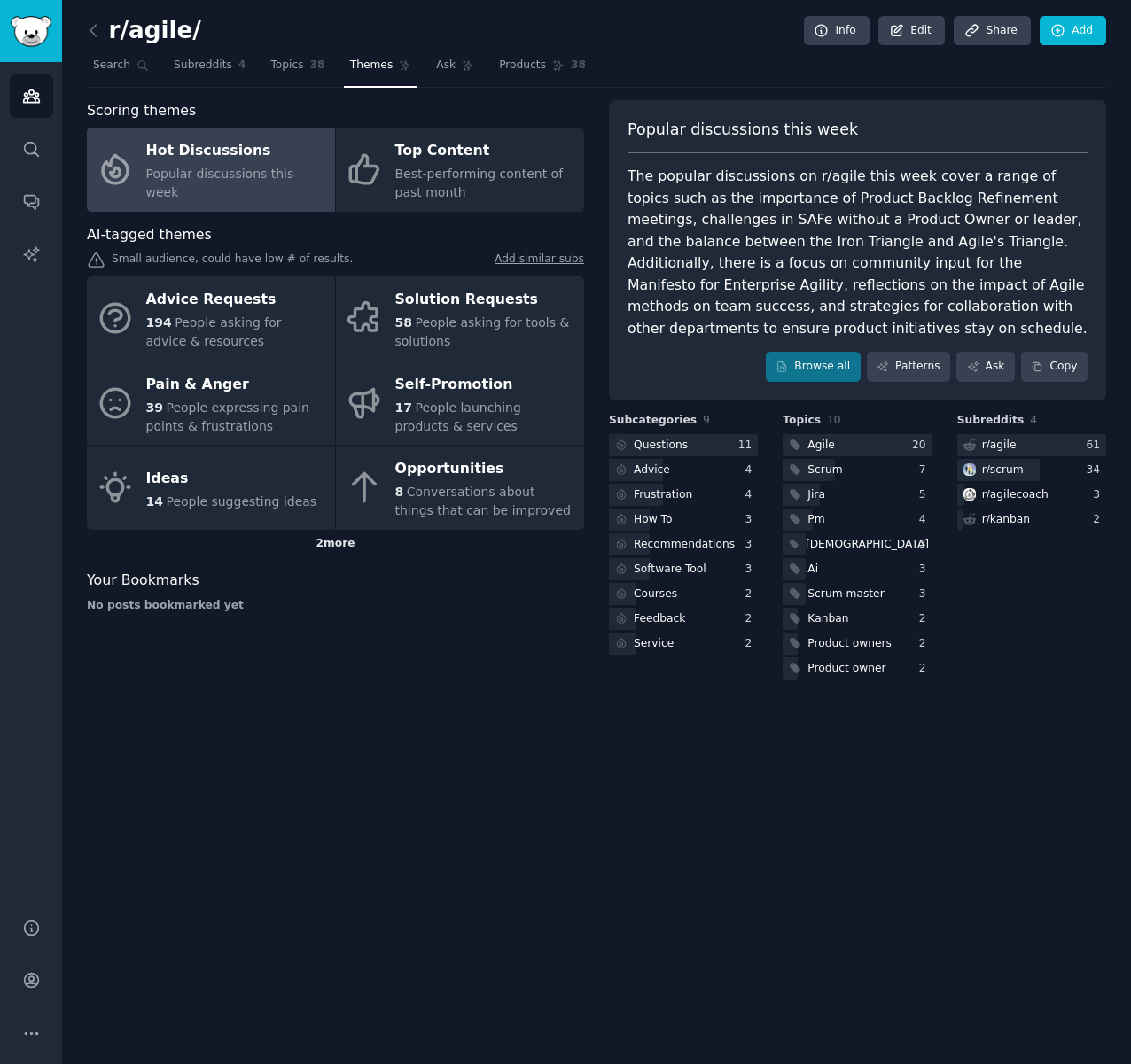
click at [339, 552] on div "2 more" at bounding box center [335, 543] width 497 height 29
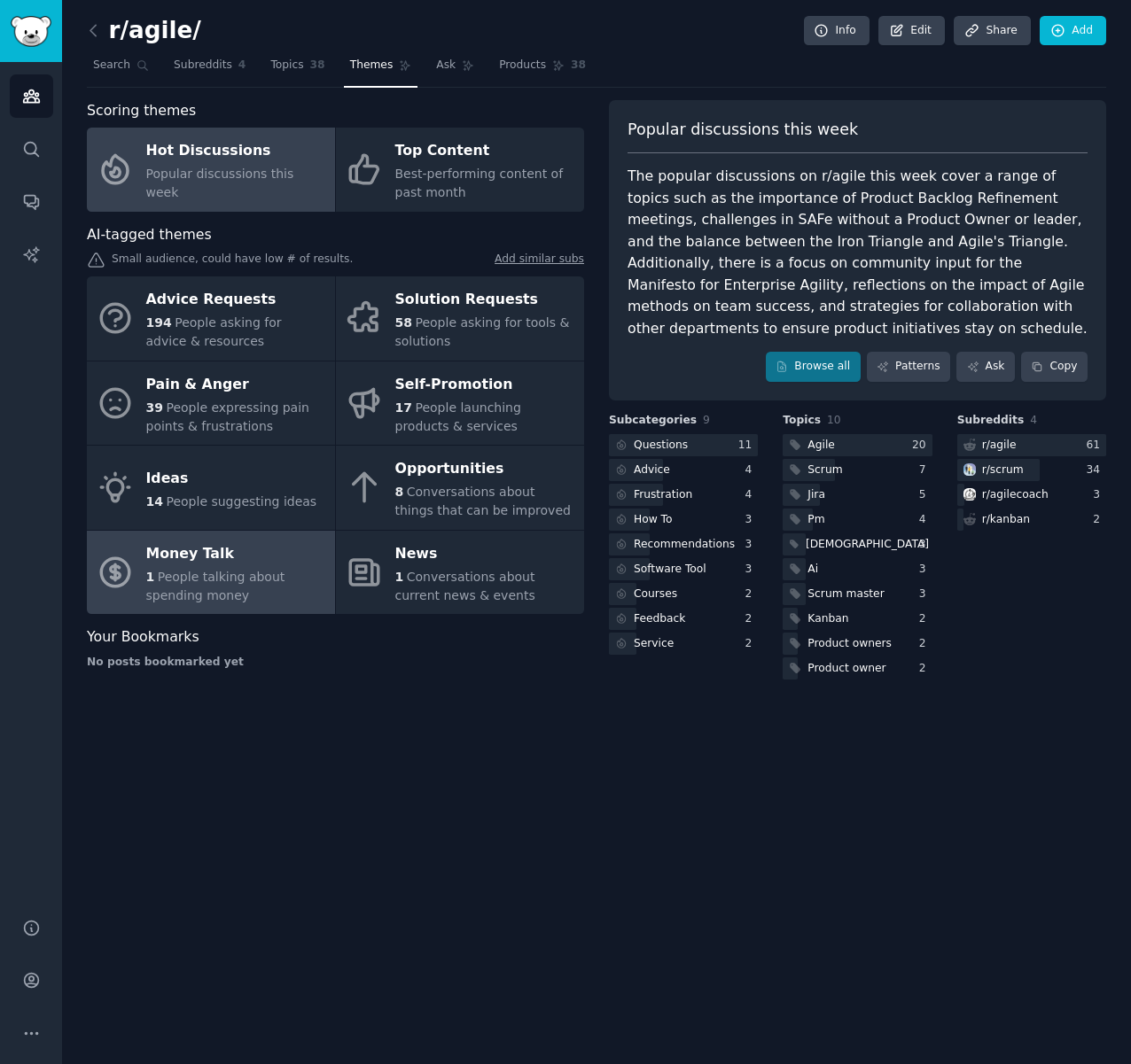
click at [221, 560] on div "Money Talk" at bounding box center [236, 553] width 180 height 29
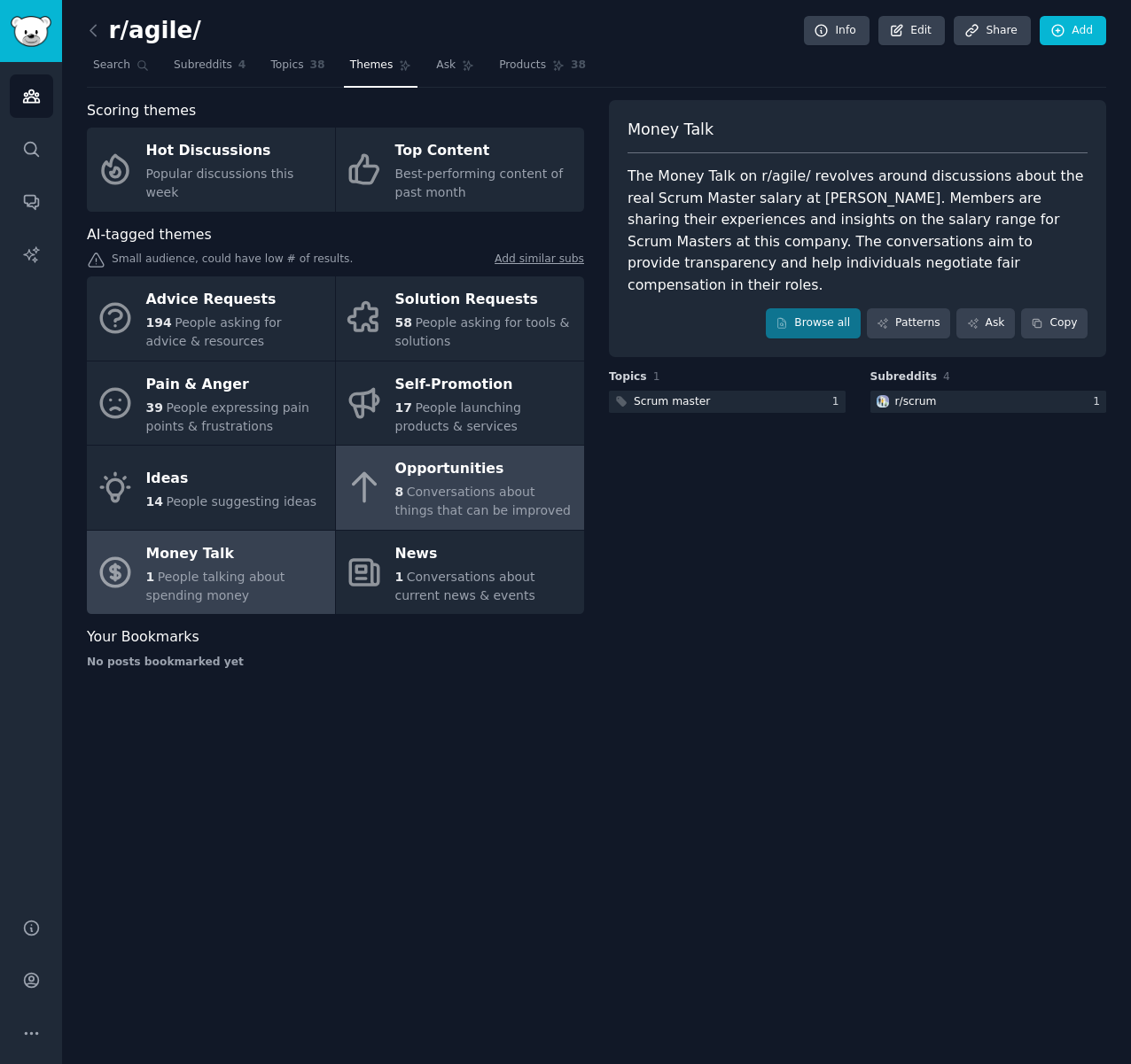
click at [530, 480] on div "Opportunities" at bounding box center [485, 469] width 180 height 29
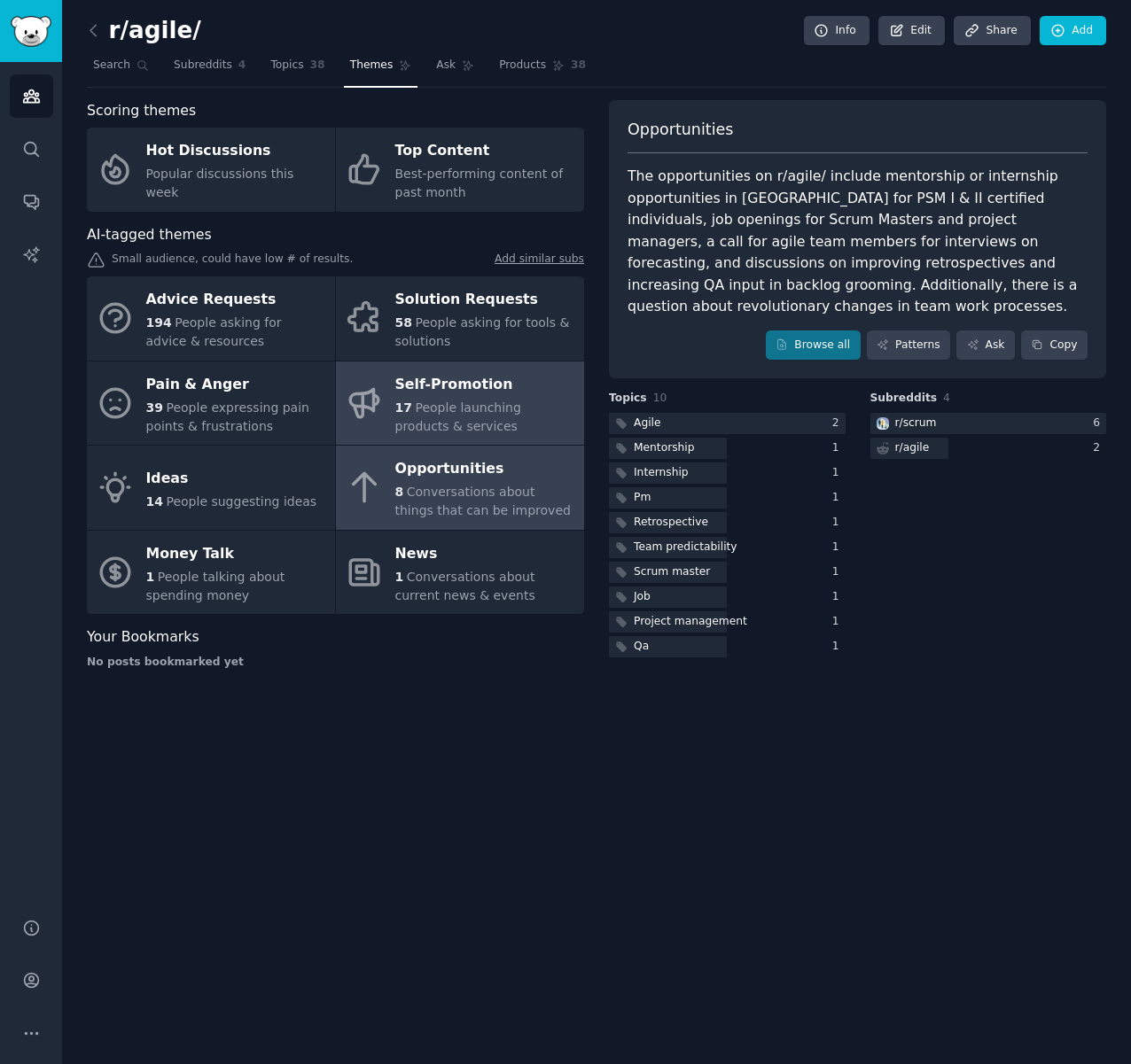
click at [514, 406] on span "People launching products & services" at bounding box center [458, 416] width 126 height 33
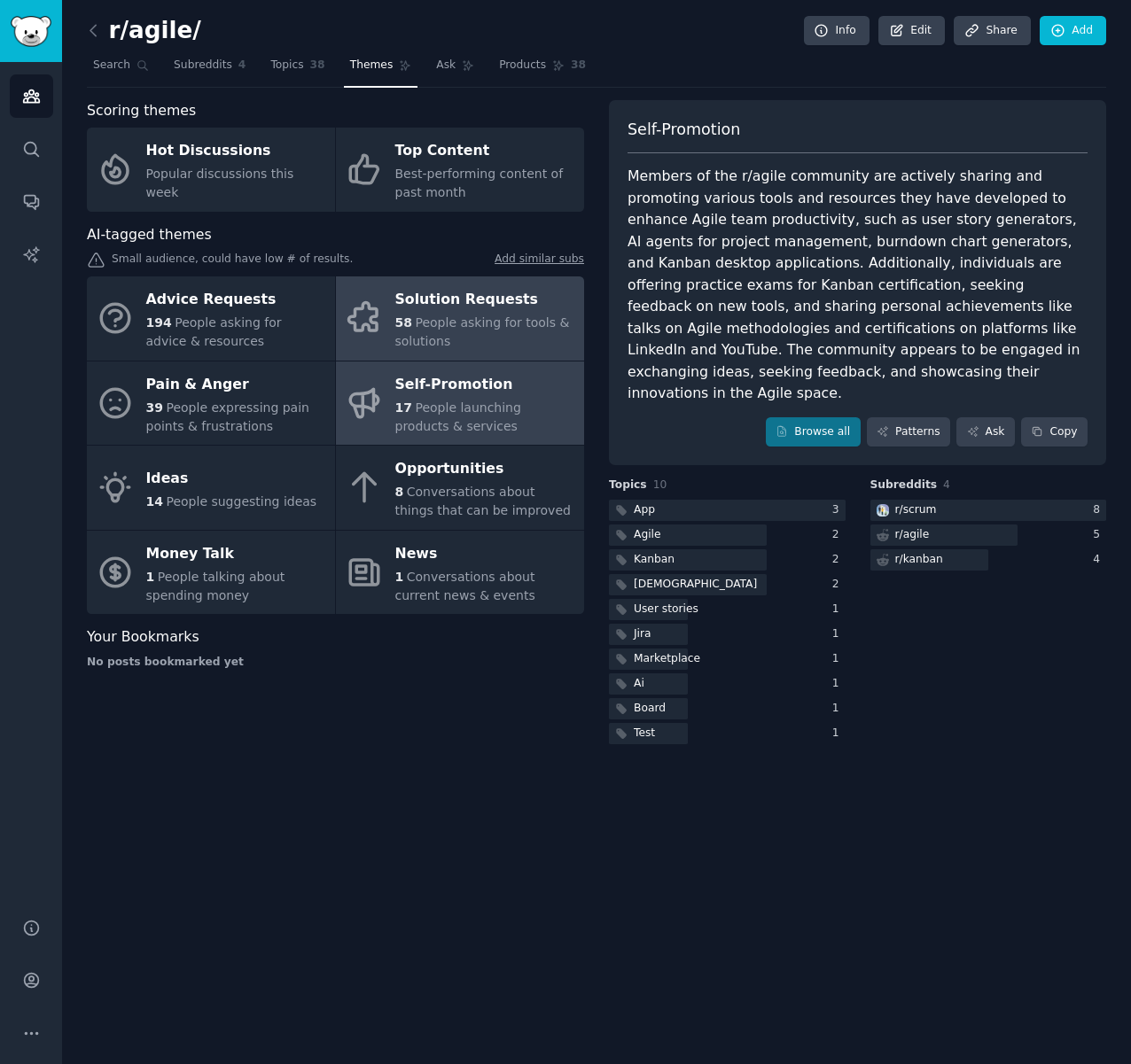
click at [483, 299] on div "Solution Requests" at bounding box center [485, 300] width 180 height 29
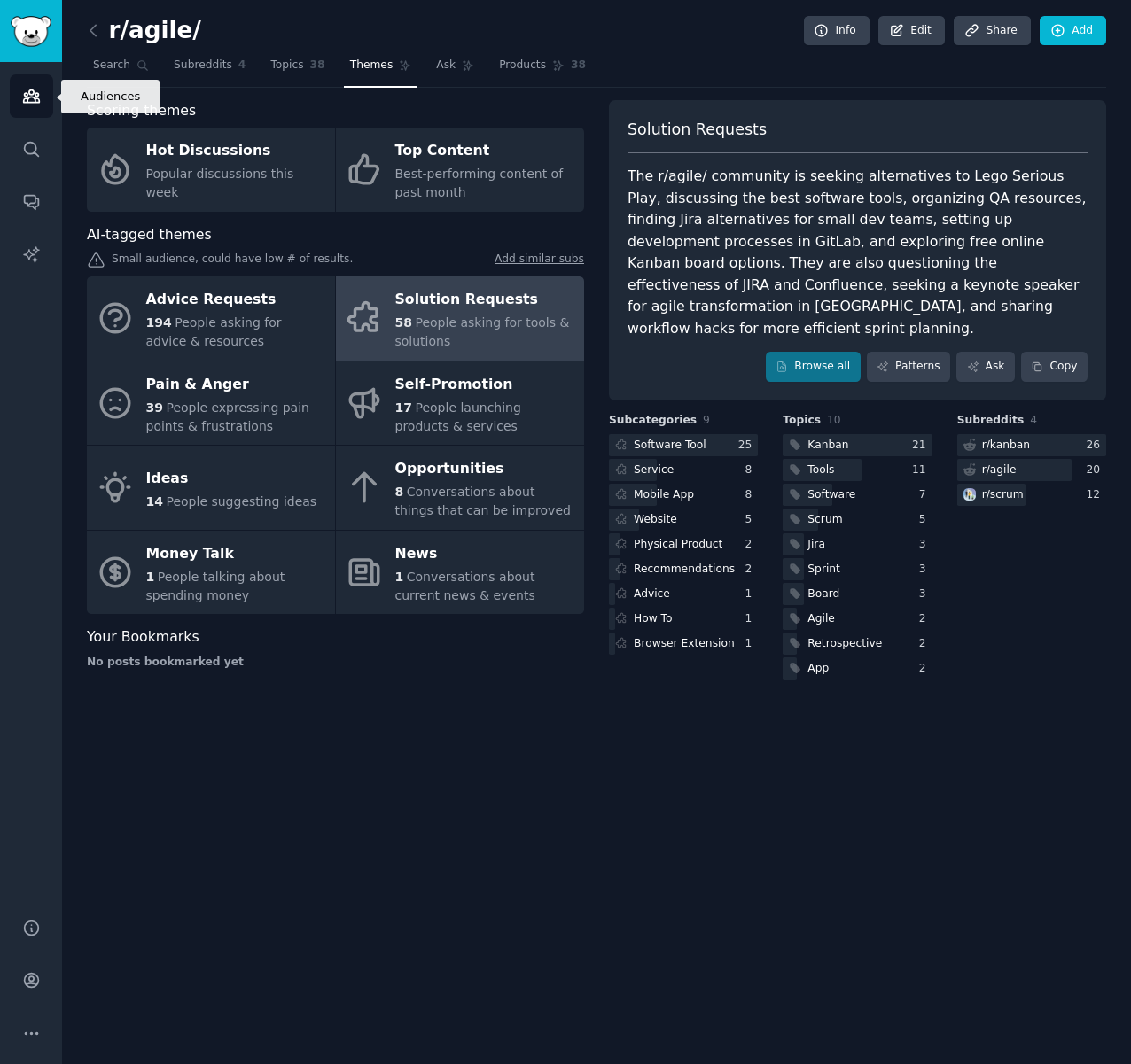
click at [29, 103] on icon "Sidebar" at bounding box center [31, 95] width 19 height 19
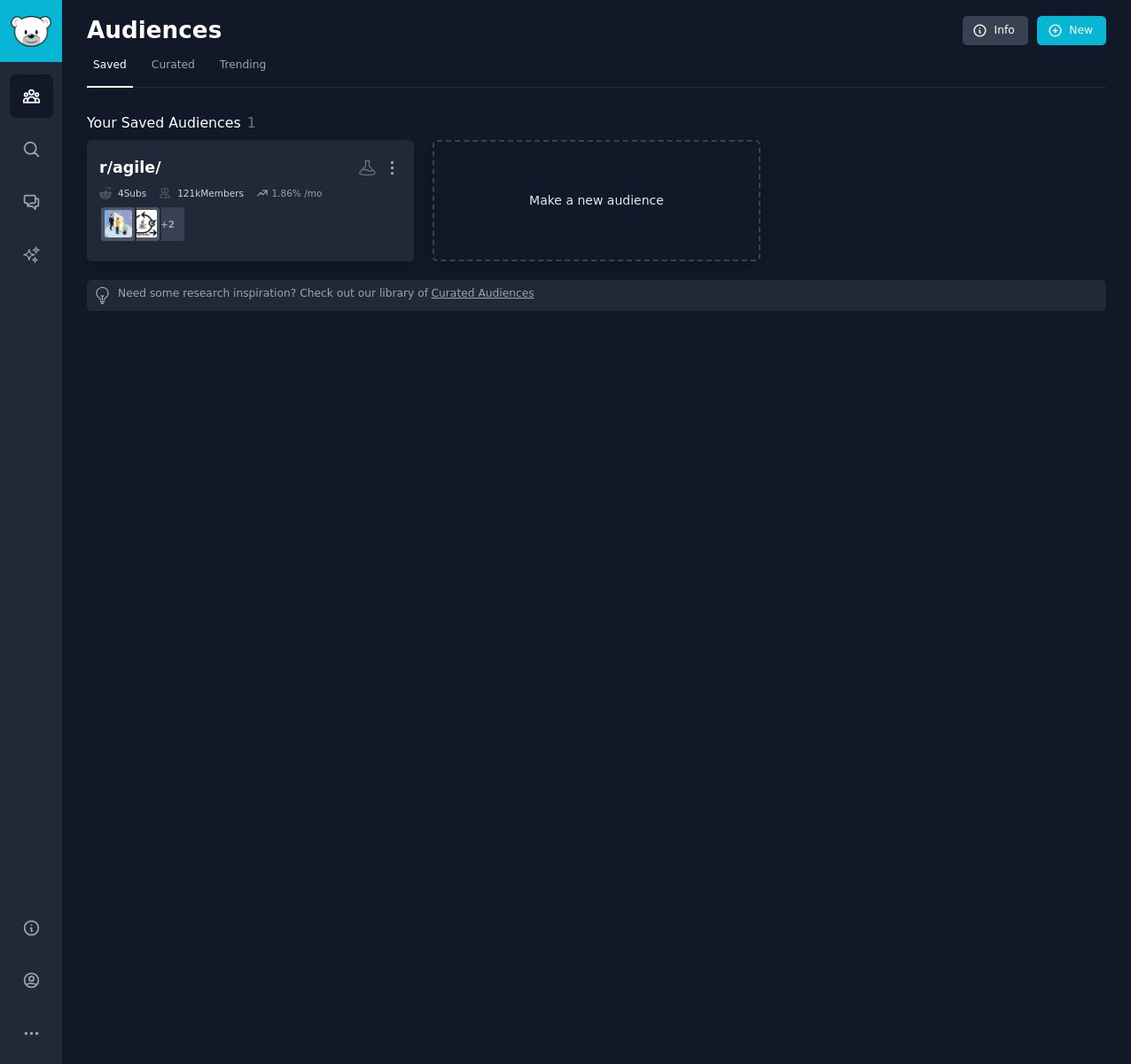
click at [614, 198] on link "Make a new audience" at bounding box center [595, 201] width 327 height 121
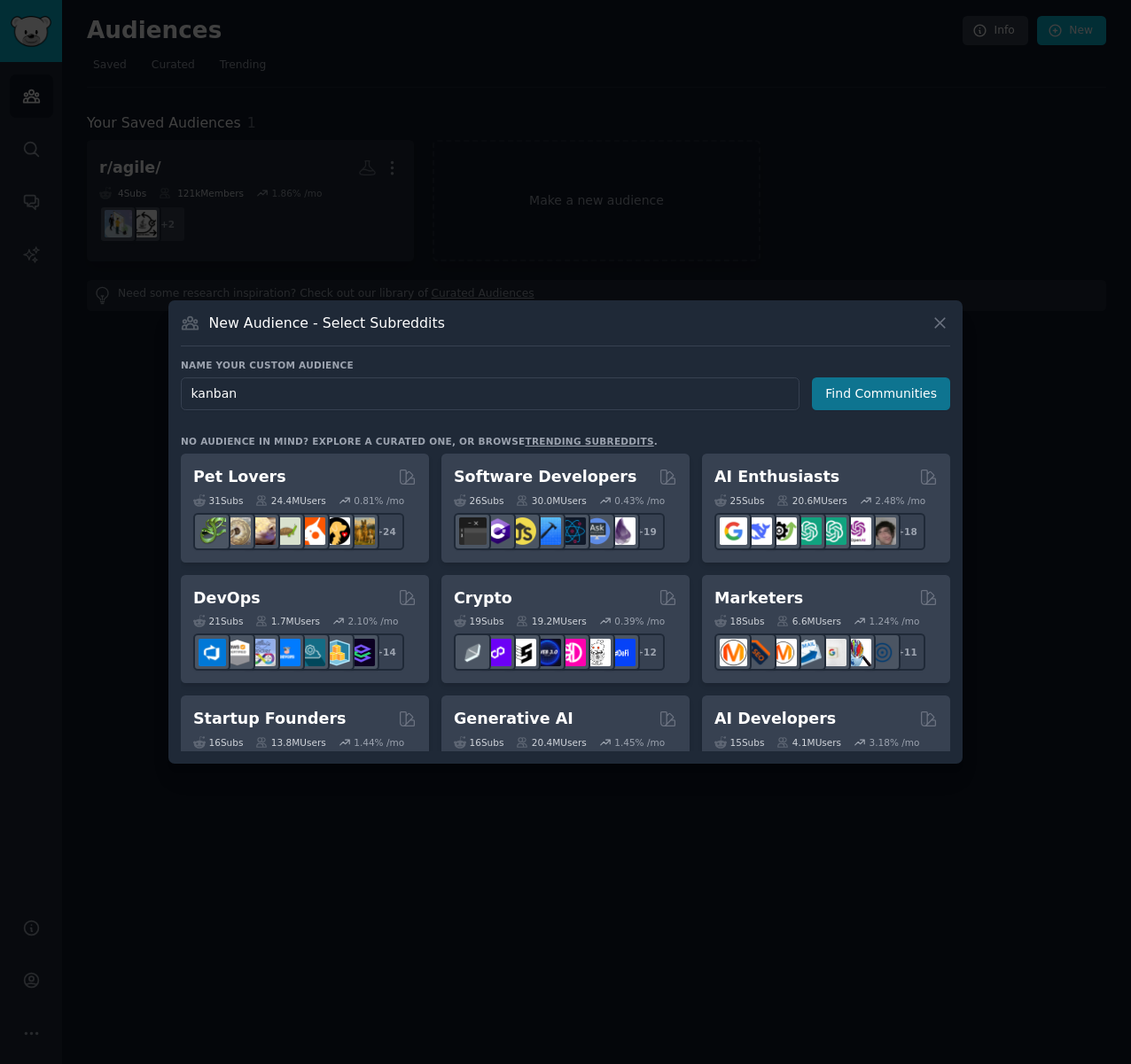
type input "kanban"
click at [874, 402] on button "Find Communities" at bounding box center [881, 393] width 138 height 33
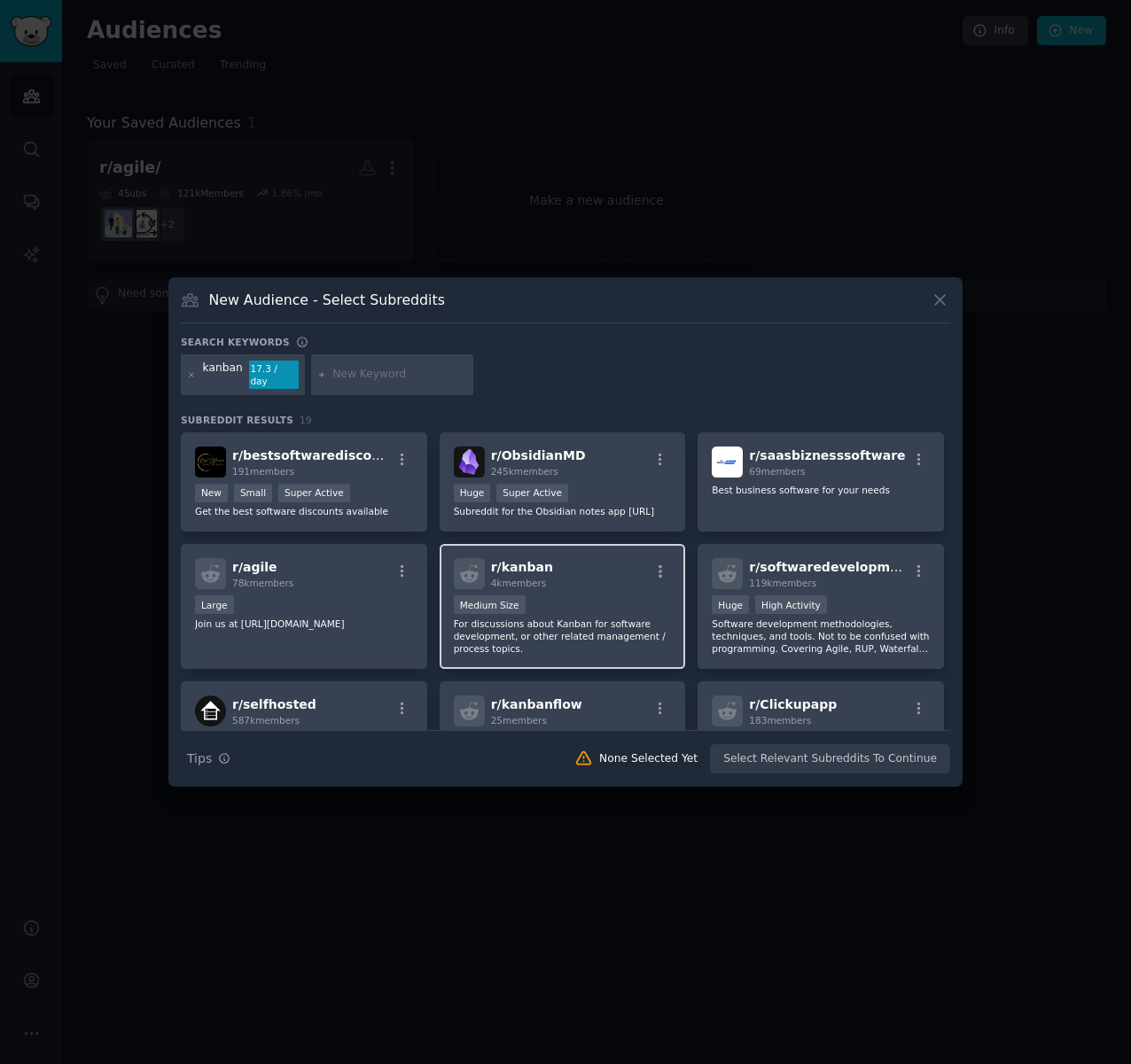
click at [604, 604] on div "Medium Size" at bounding box center [563, 606] width 218 height 22
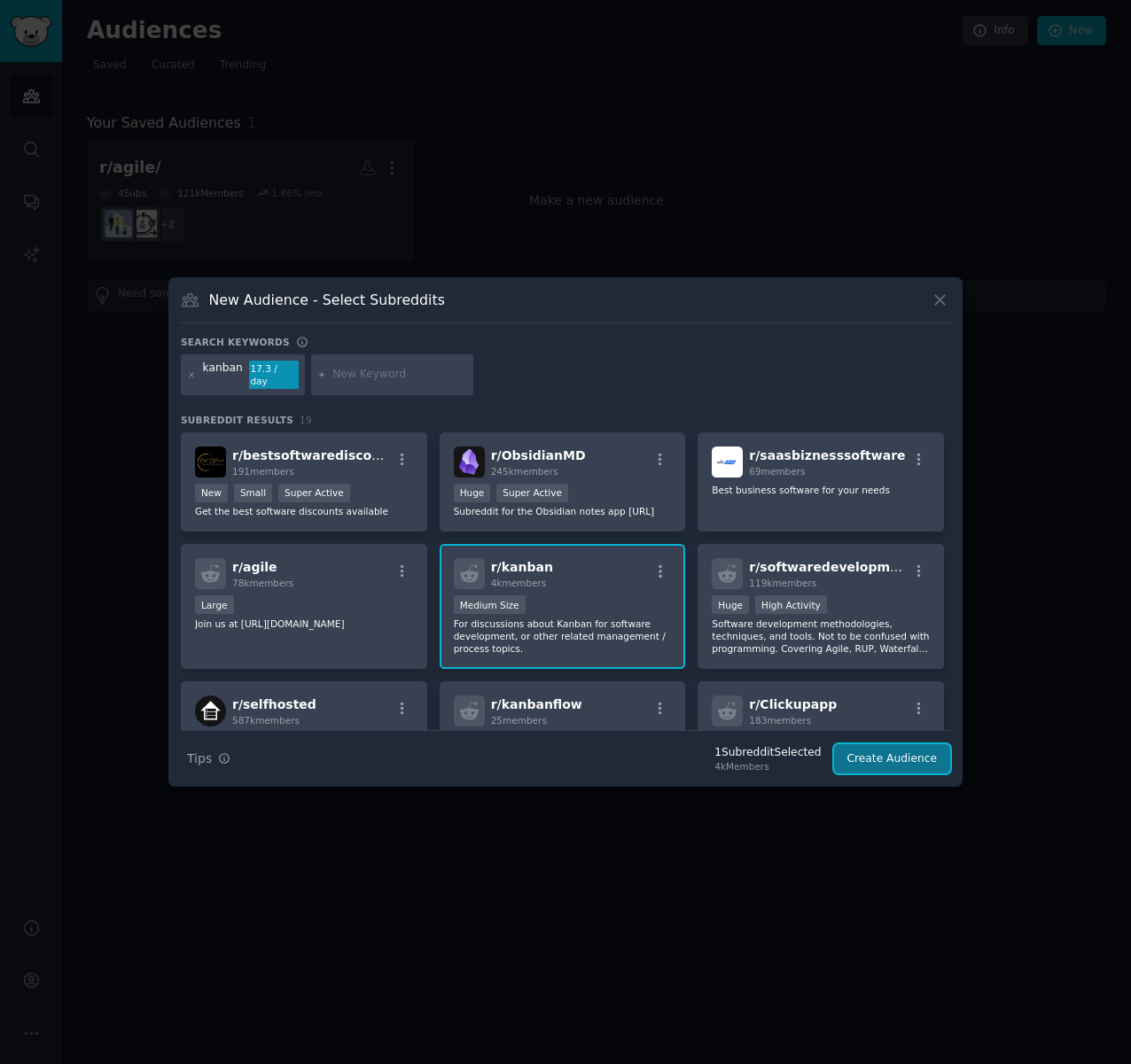
click at [918, 750] on button "Create Audience" at bounding box center [892, 759] width 117 height 30
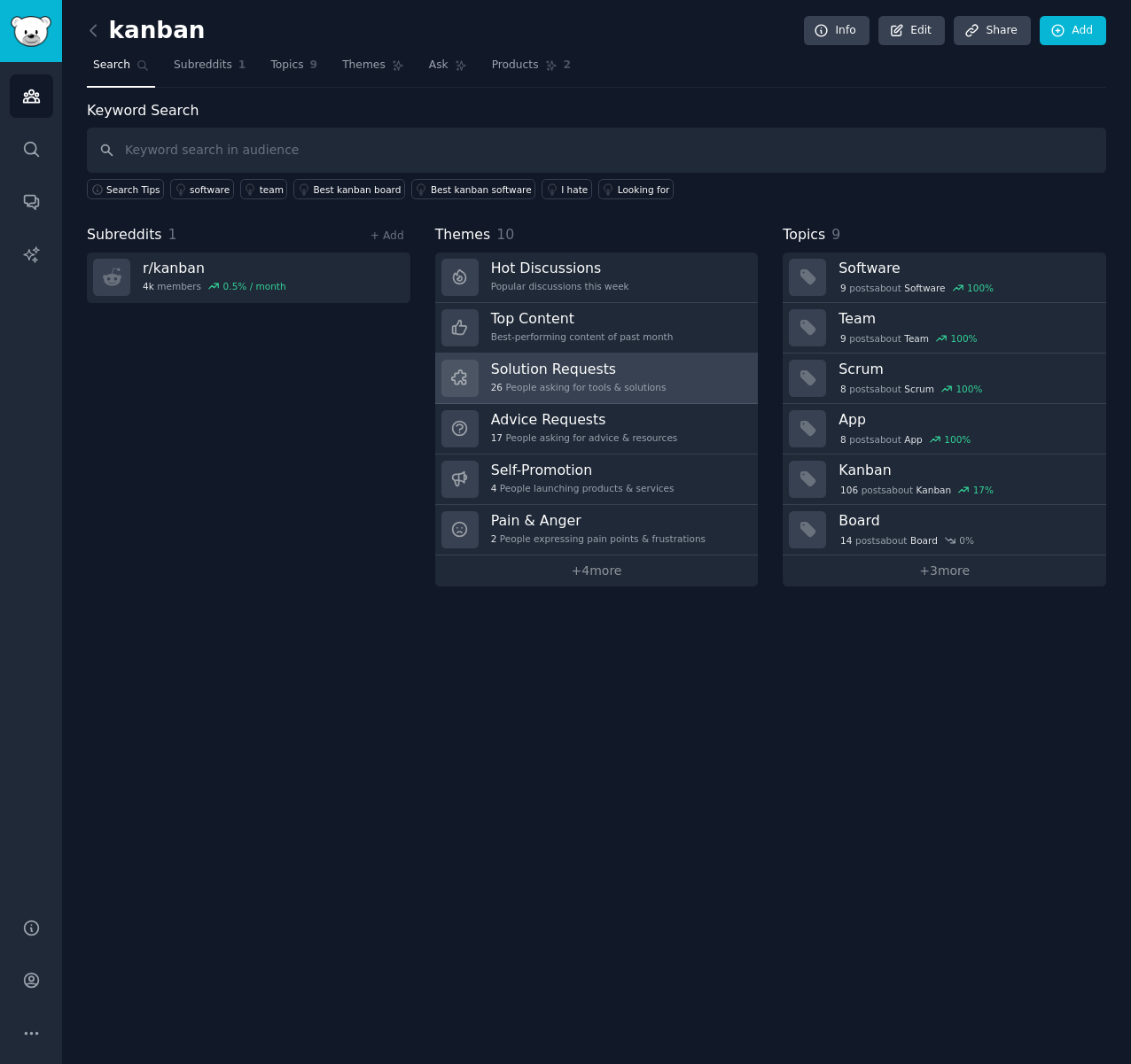
click at [588, 380] on div "Solution Requests 26 People asking for tools & solutions" at bounding box center [578, 378] width 176 height 37
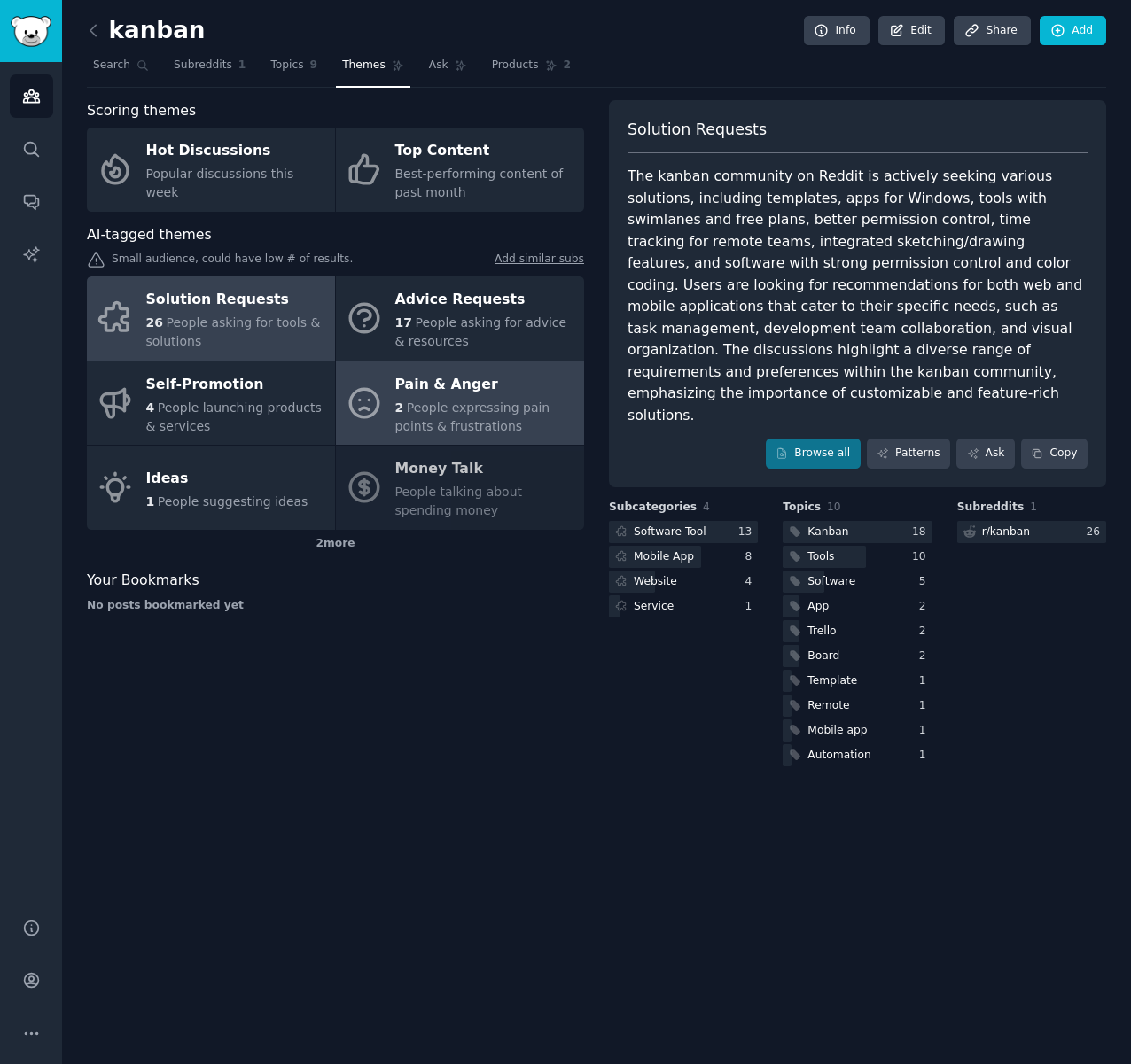
click at [494, 391] on div "Pain & Anger" at bounding box center [485, 384] width 180 height 29
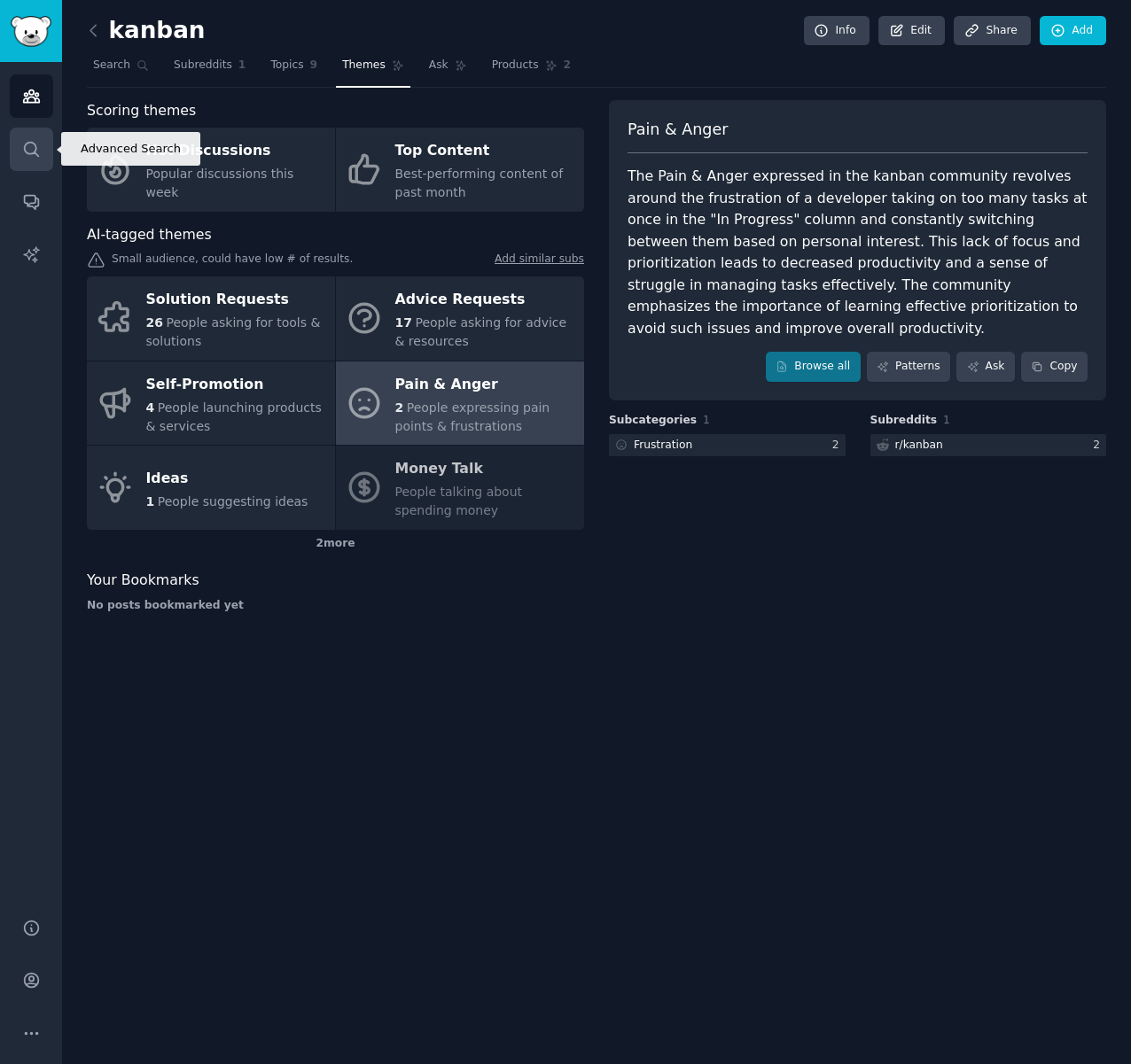
click at [23, 153] on icon "Sidebar" at bounding box center [31, 149] width 19 height 19
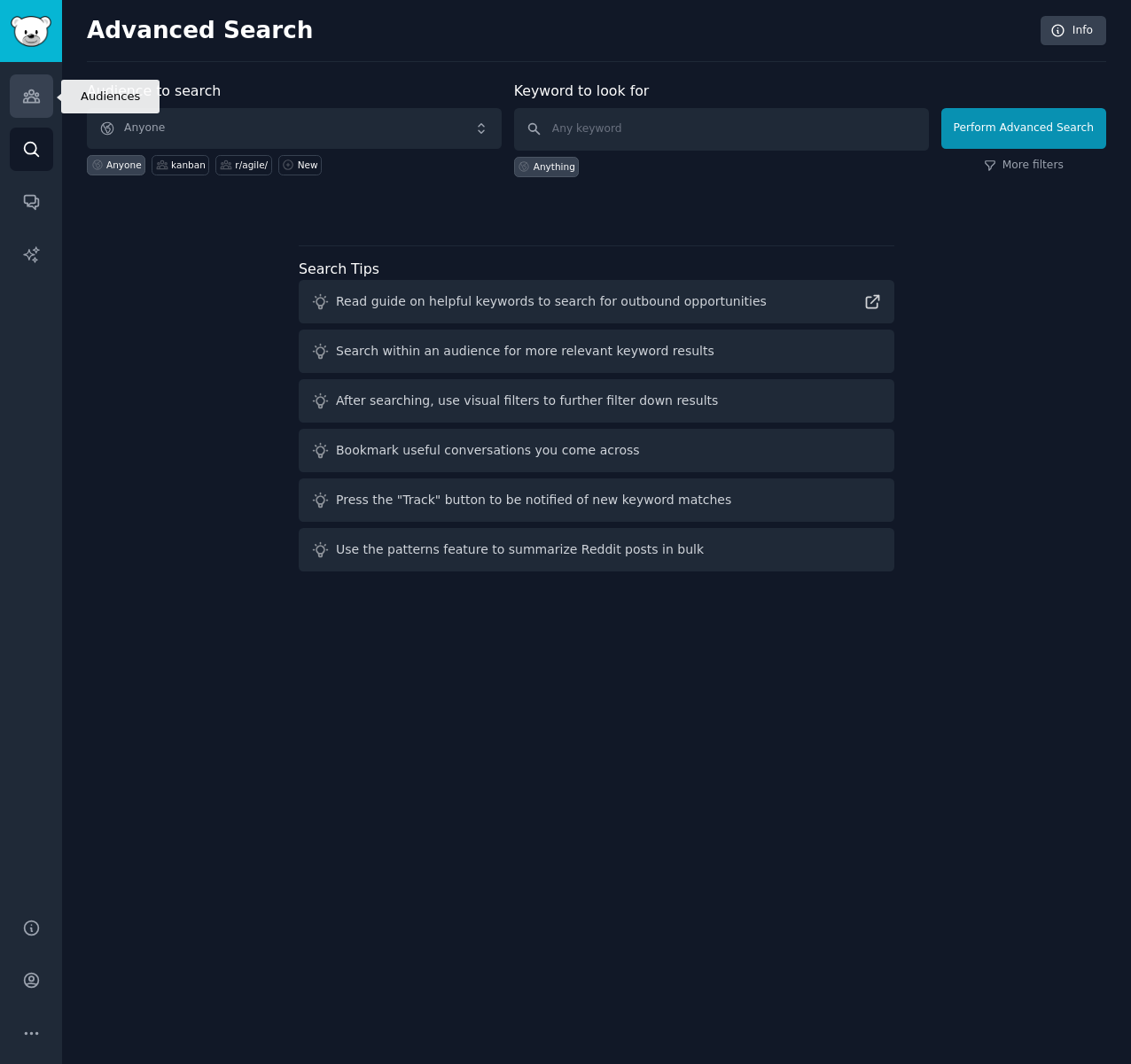
click at [31, 104] on icon "Sidebar" at bounding box center [31, 95] width 19 height 19
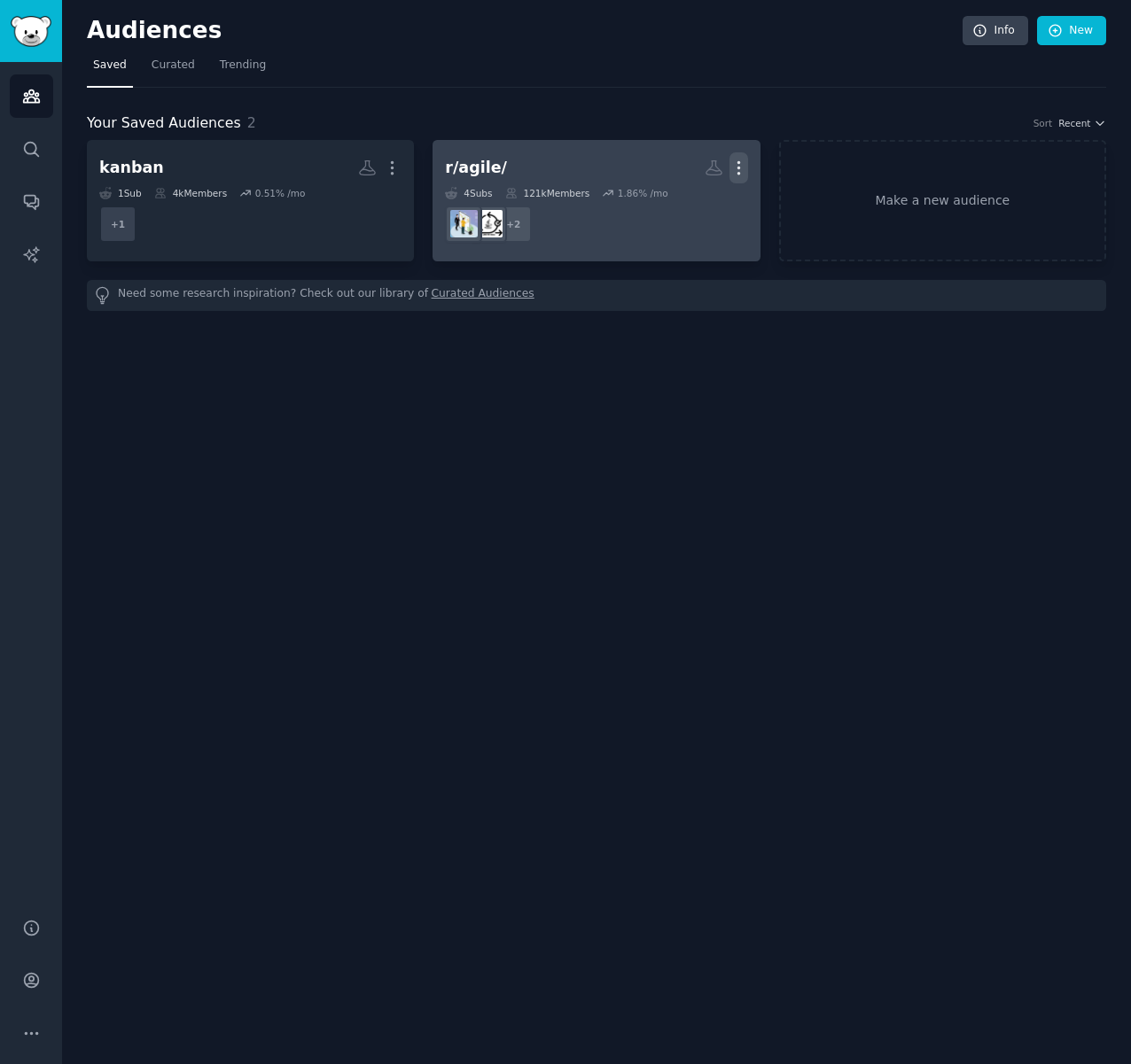
click at [734, 164] on icon "button" at bounding box center [738, 168] width 19 height 19
click at [685, 206] on p "Delete" at bounding box center [690, 205] width 41 height 19
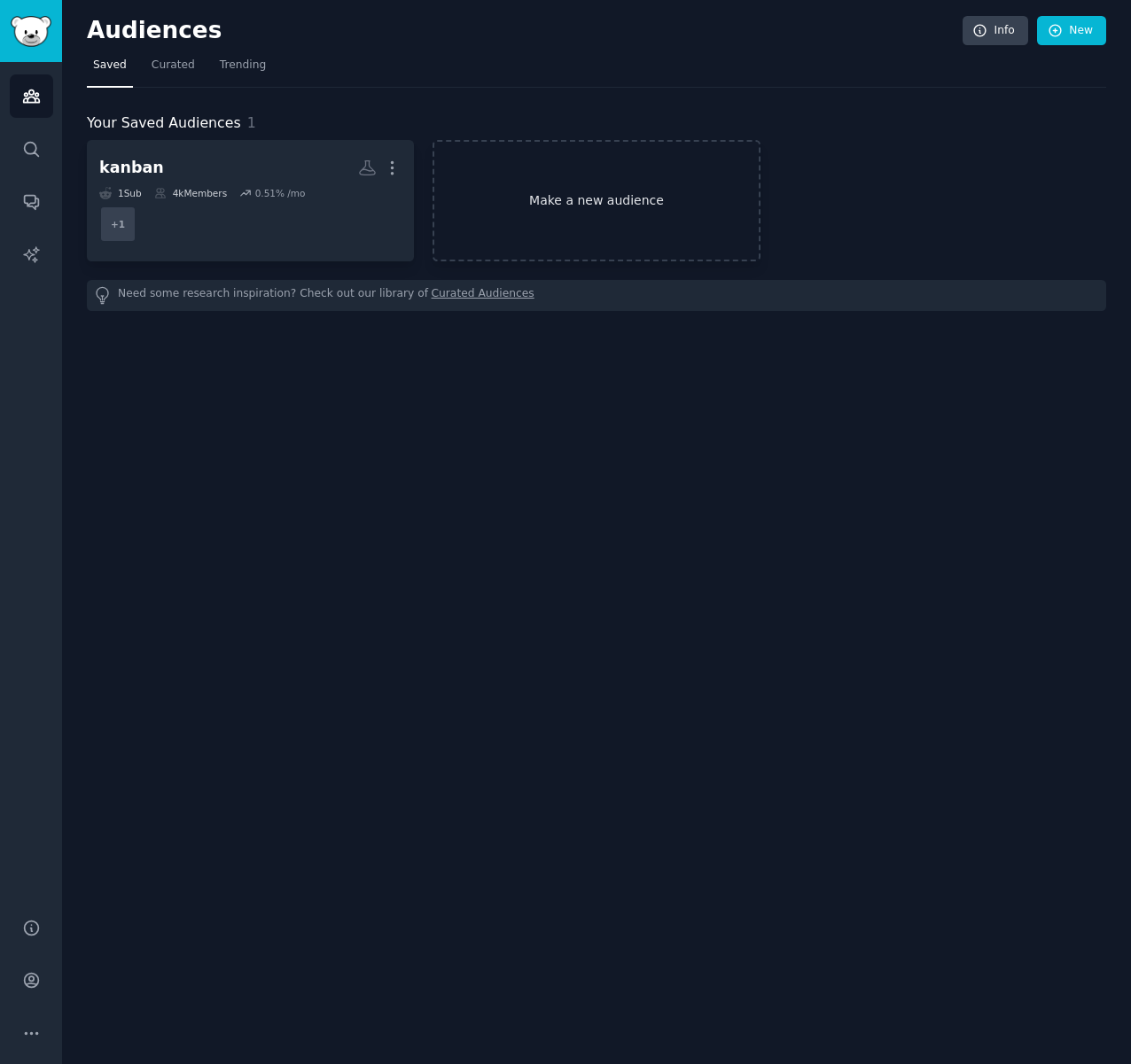
click at [621, 191] on link "Make a new audience" at bounding box center [595, 201] width 327 height 121
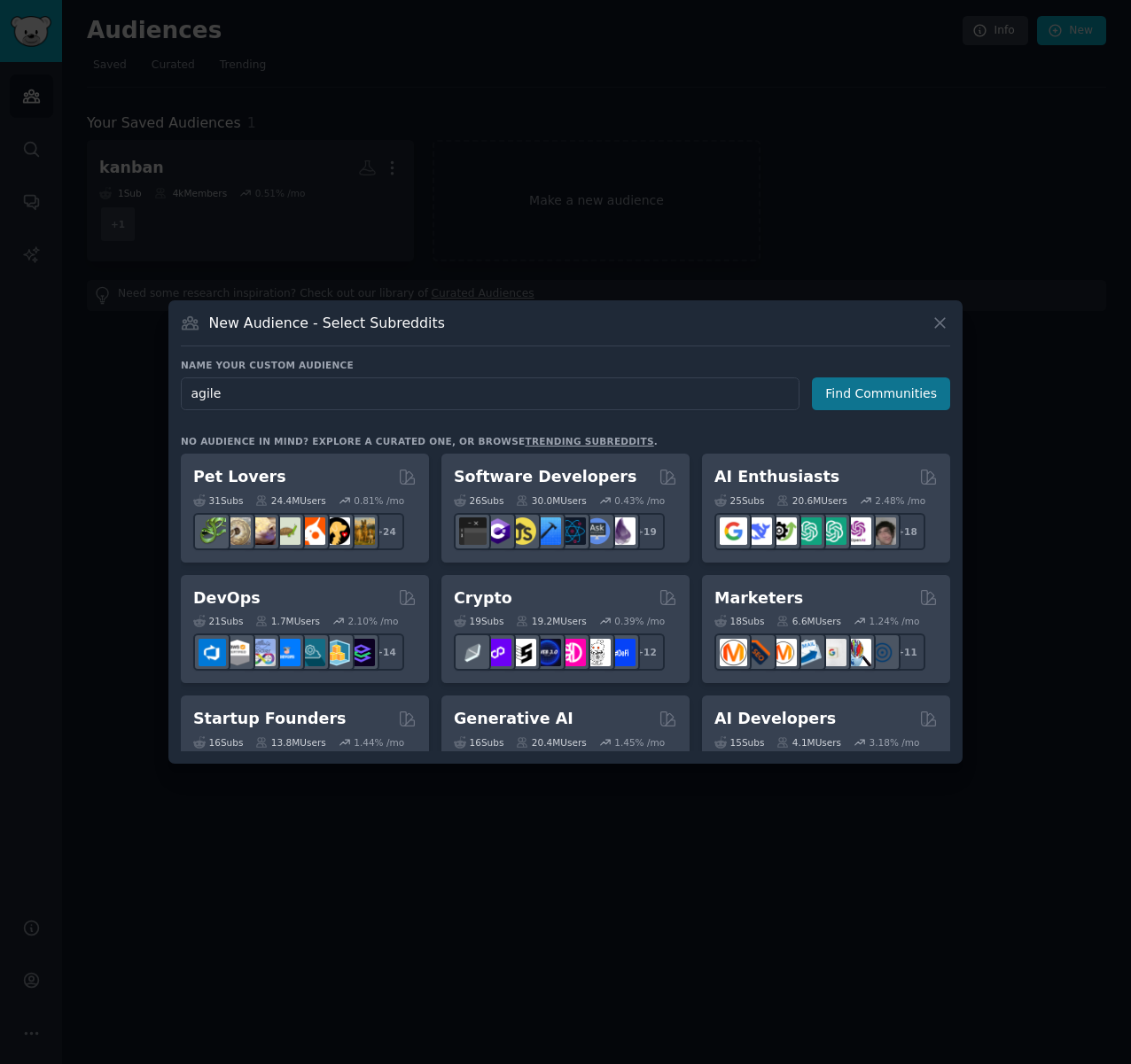
type input "agile"
click at [893, 402] on button "Find Communities" at bounding box center [881, 393] width 138 height 33
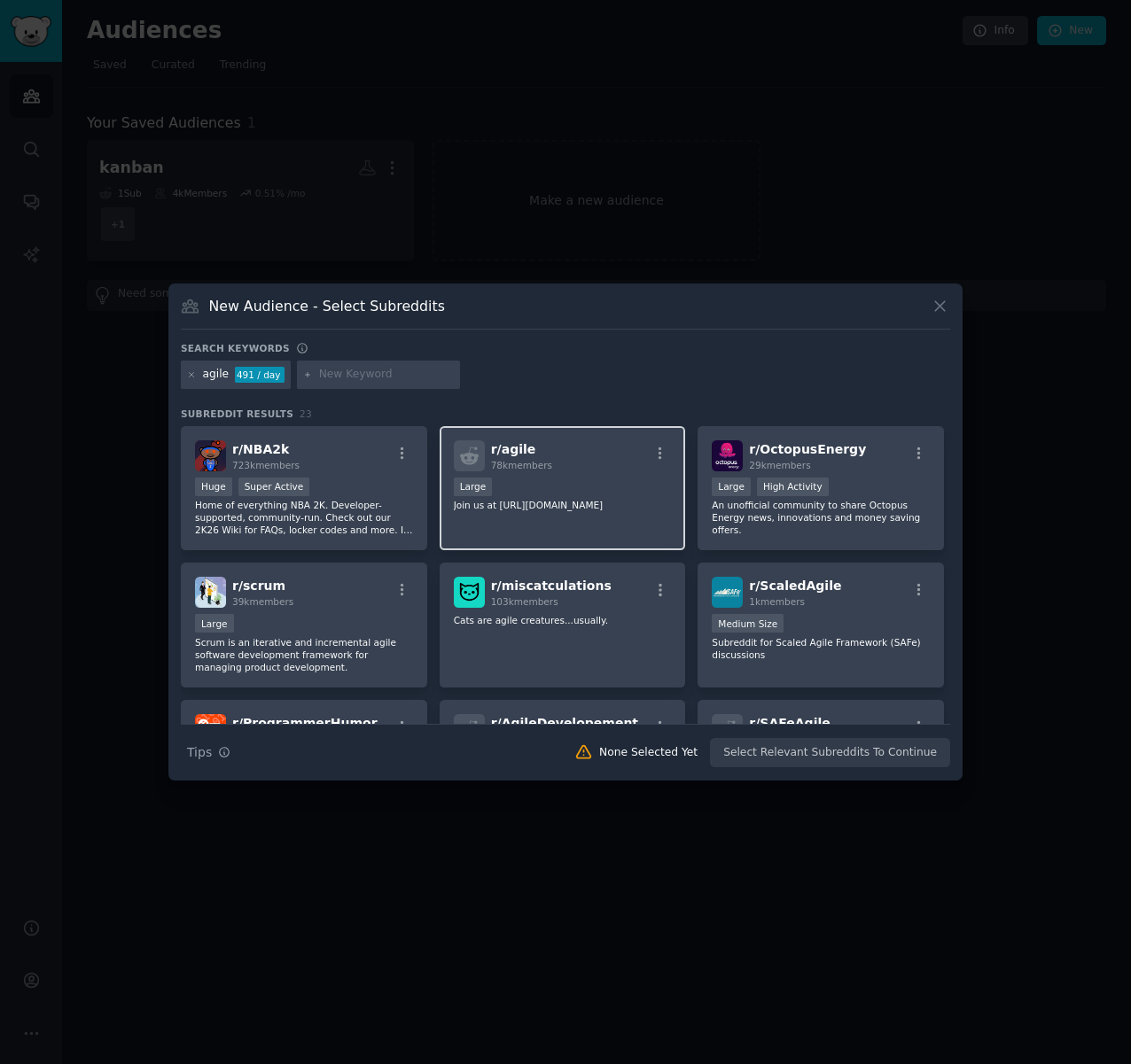
click at [598, 489] on div "Large" at bounding box center [563, 489] width 218 height 22
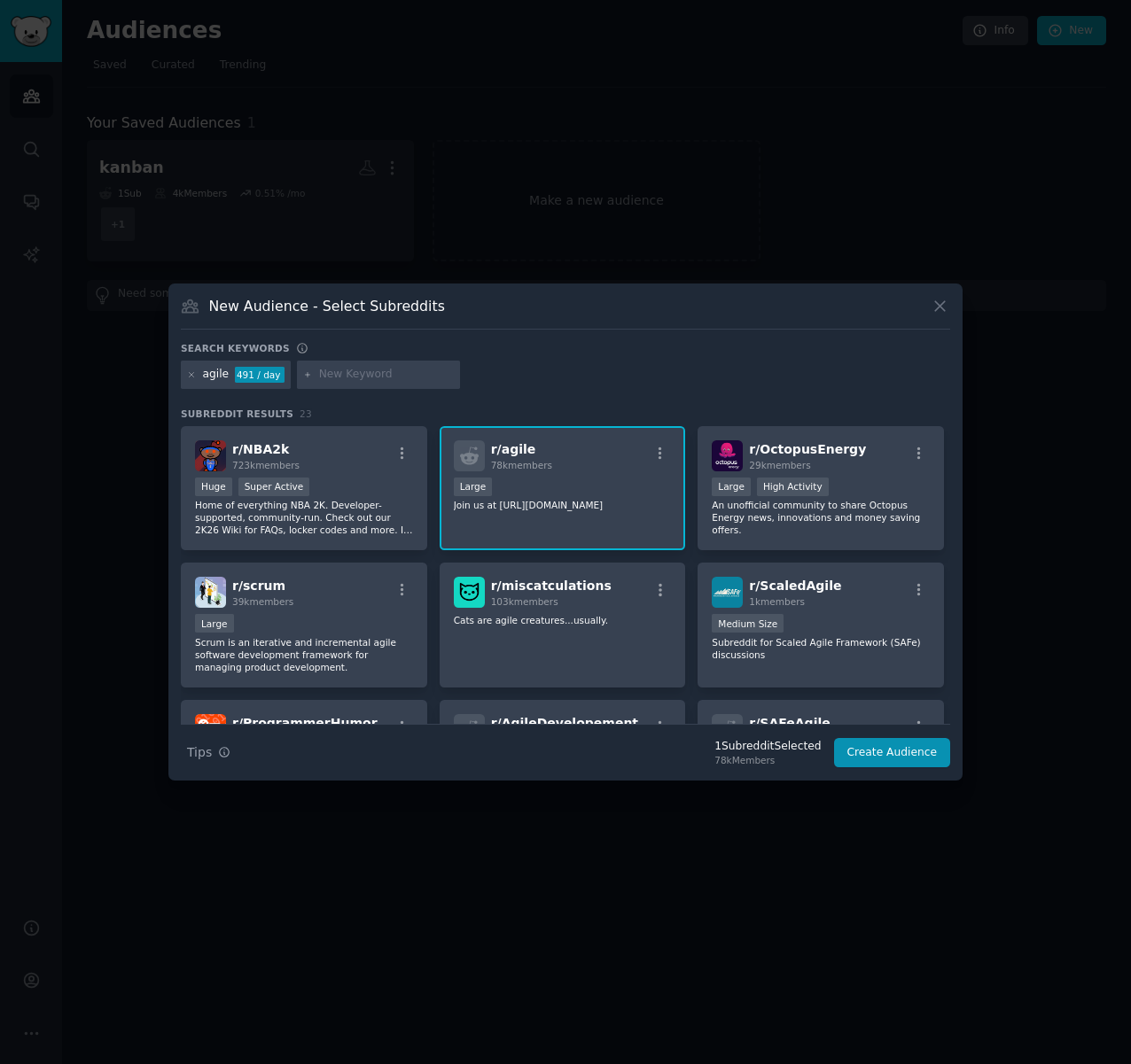
click at [372, 374] on input "text" at bounding box center [387, 375] width 135 height 16
type input "agilecoach"
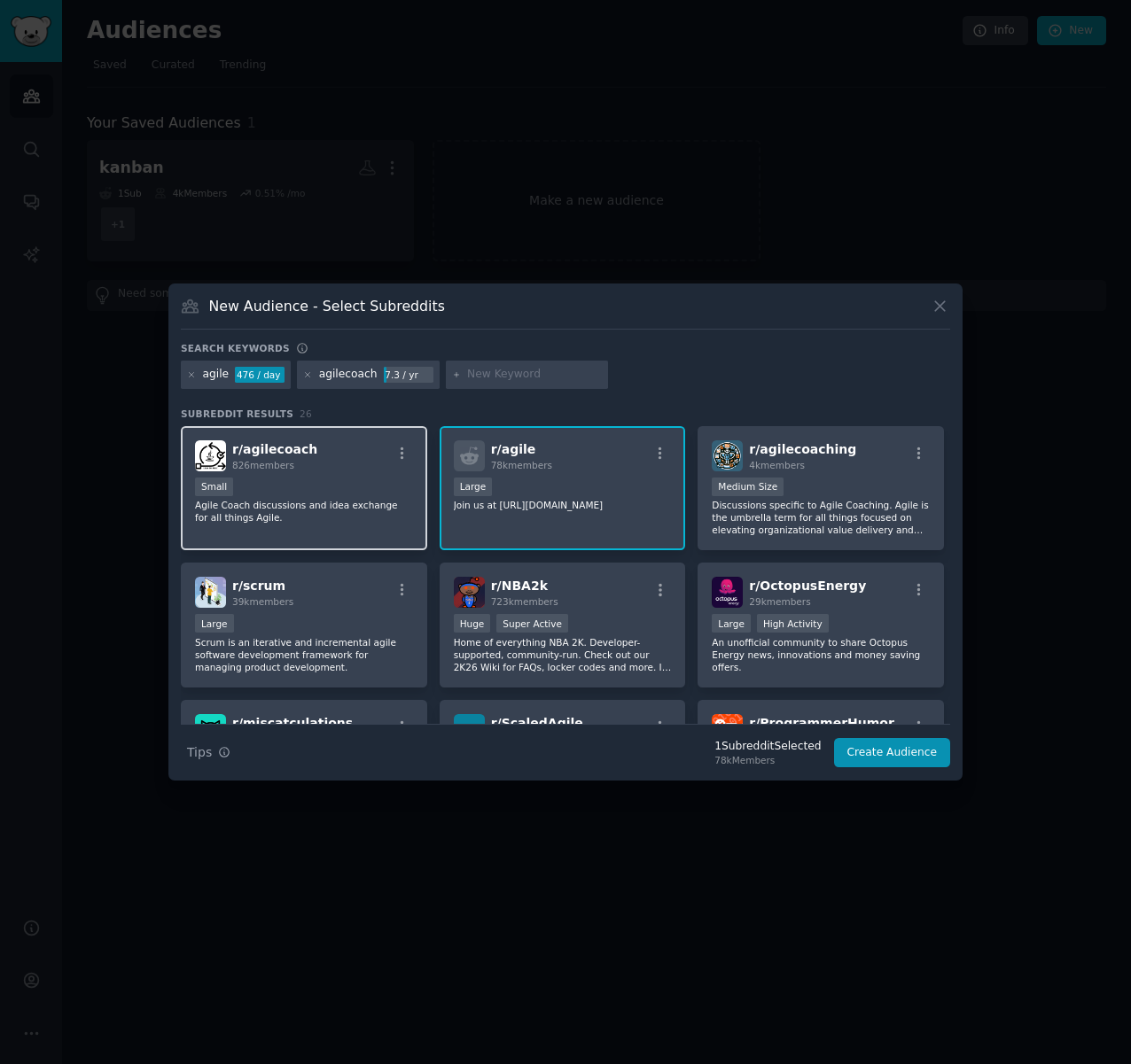
click at [312, 479] on div "Small" at bounding box center [303, 489] width 218 height 22
click at [911, 756] on button "Create Audience" at bounding box center [892, 753] width 117 height 30
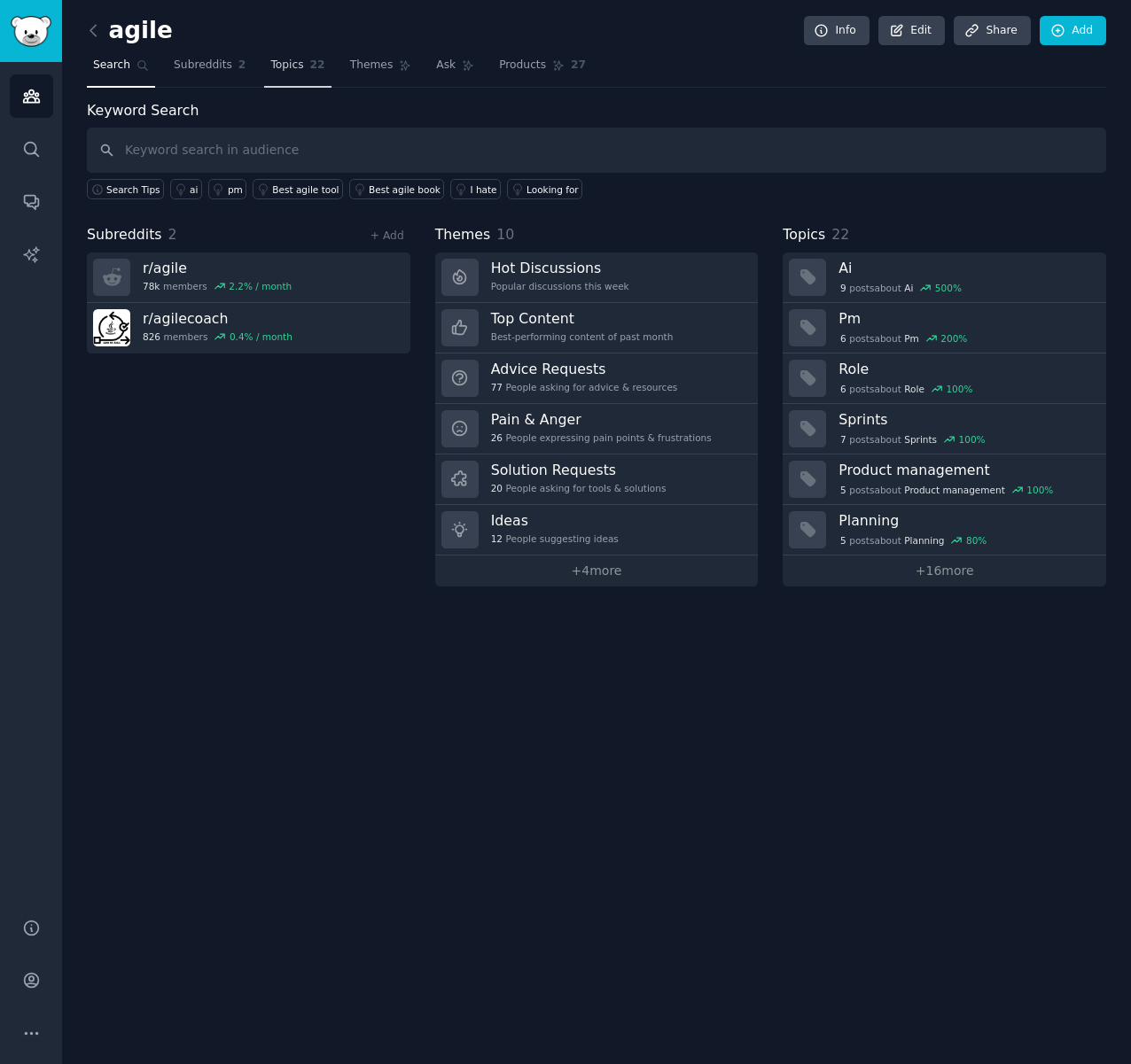
click at [270, 65] on span "Topics" at bounding box center [286, 66] width 33 height 16
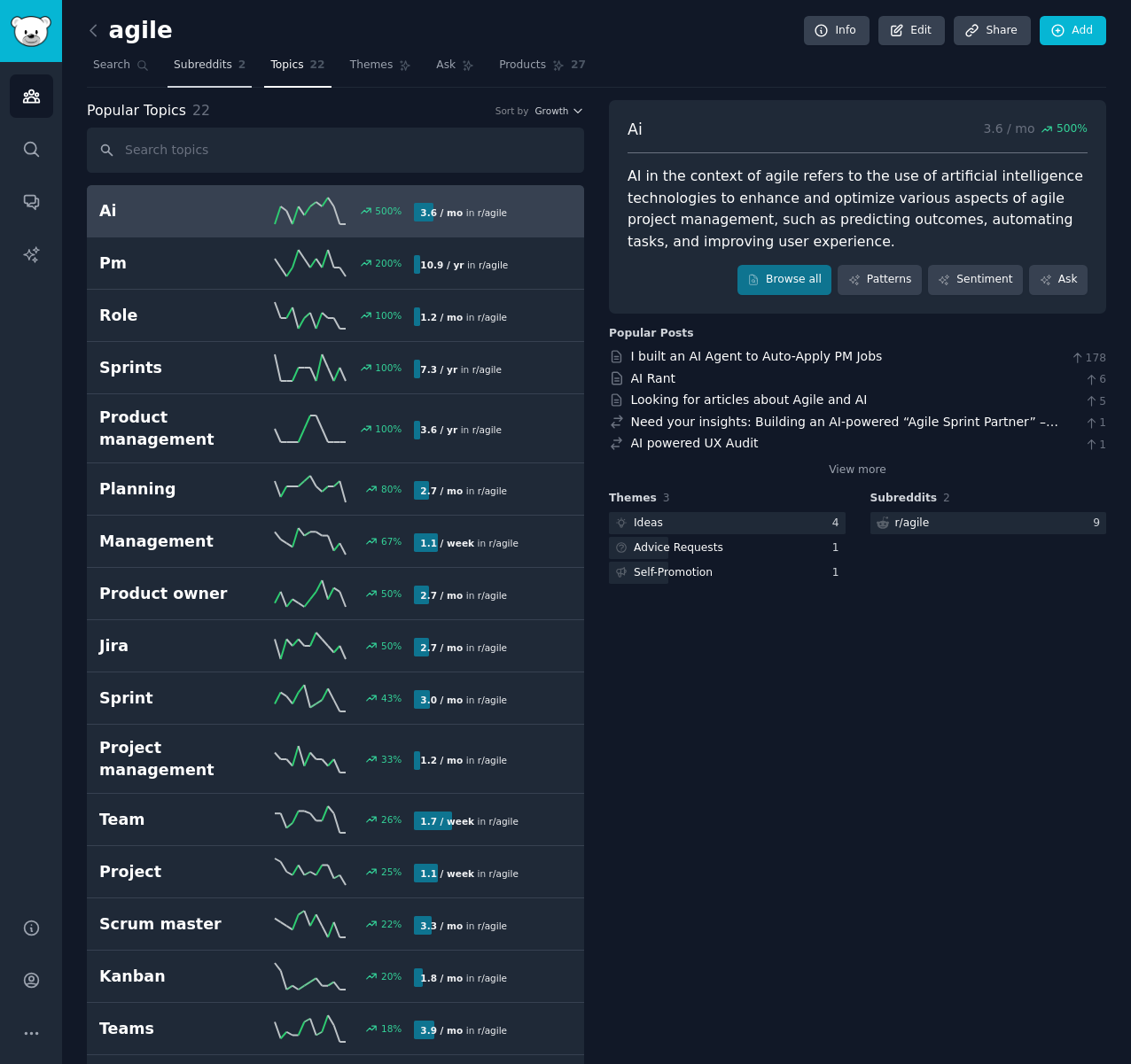
click at [206, 70] on span "Subreddits" at bounding box center [203, 66] width 59 height 16
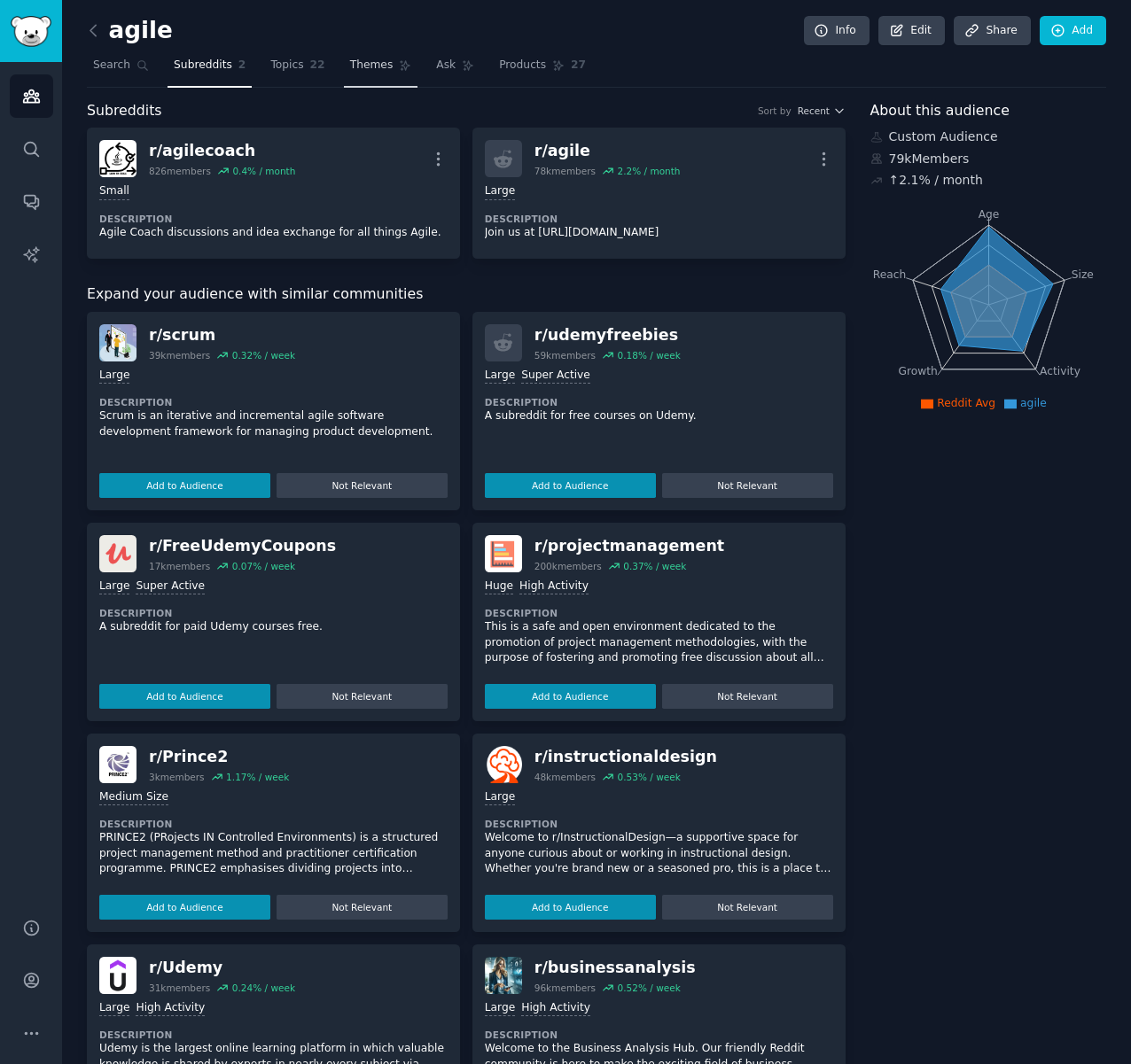
click at [362, 63] on span "Themes" at bounding box center [372, 66] width 44 height 16
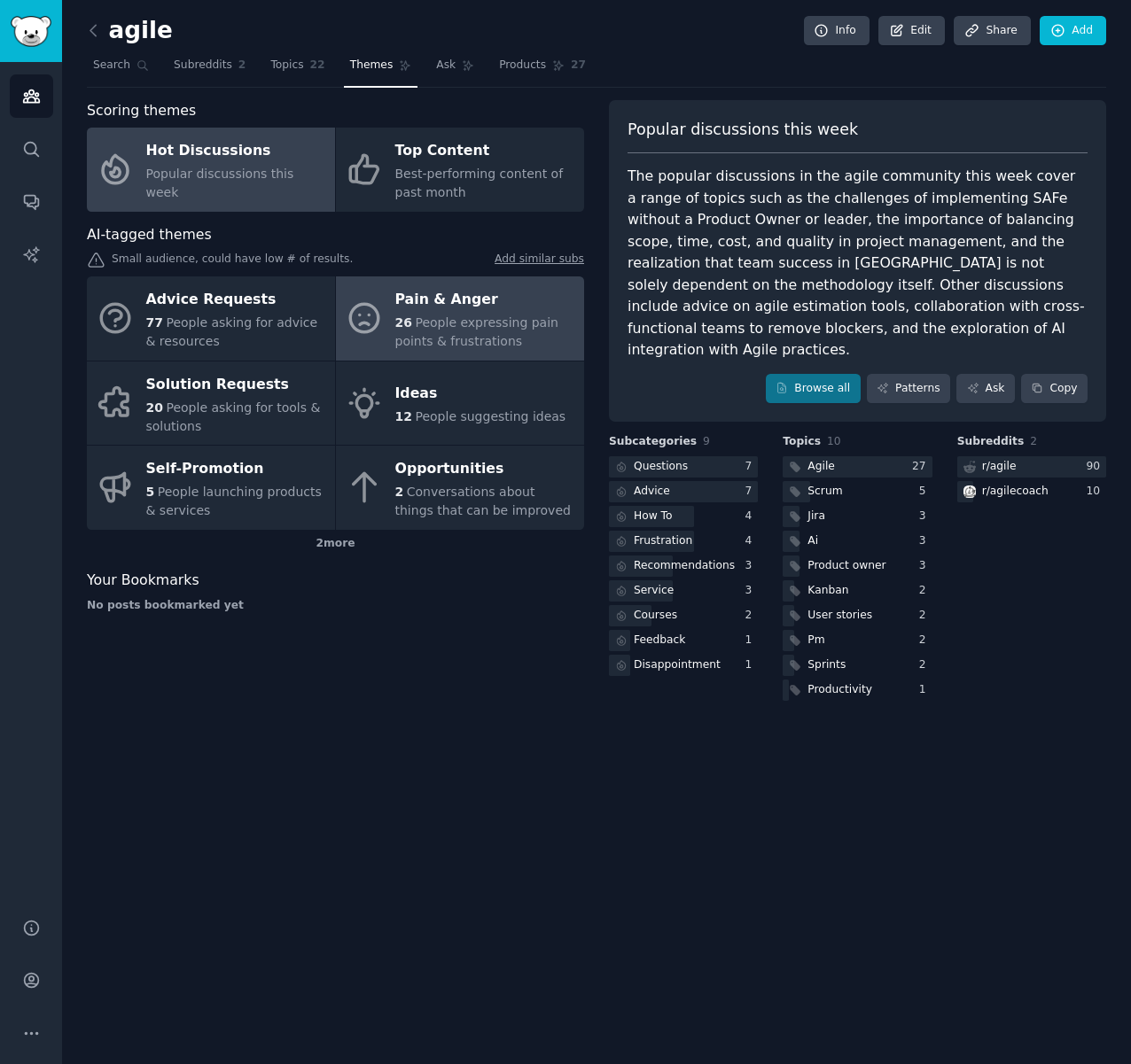
click at [424, 306] on div "Pain & Anger" at bounding box center [485, 300] width 180 height 29
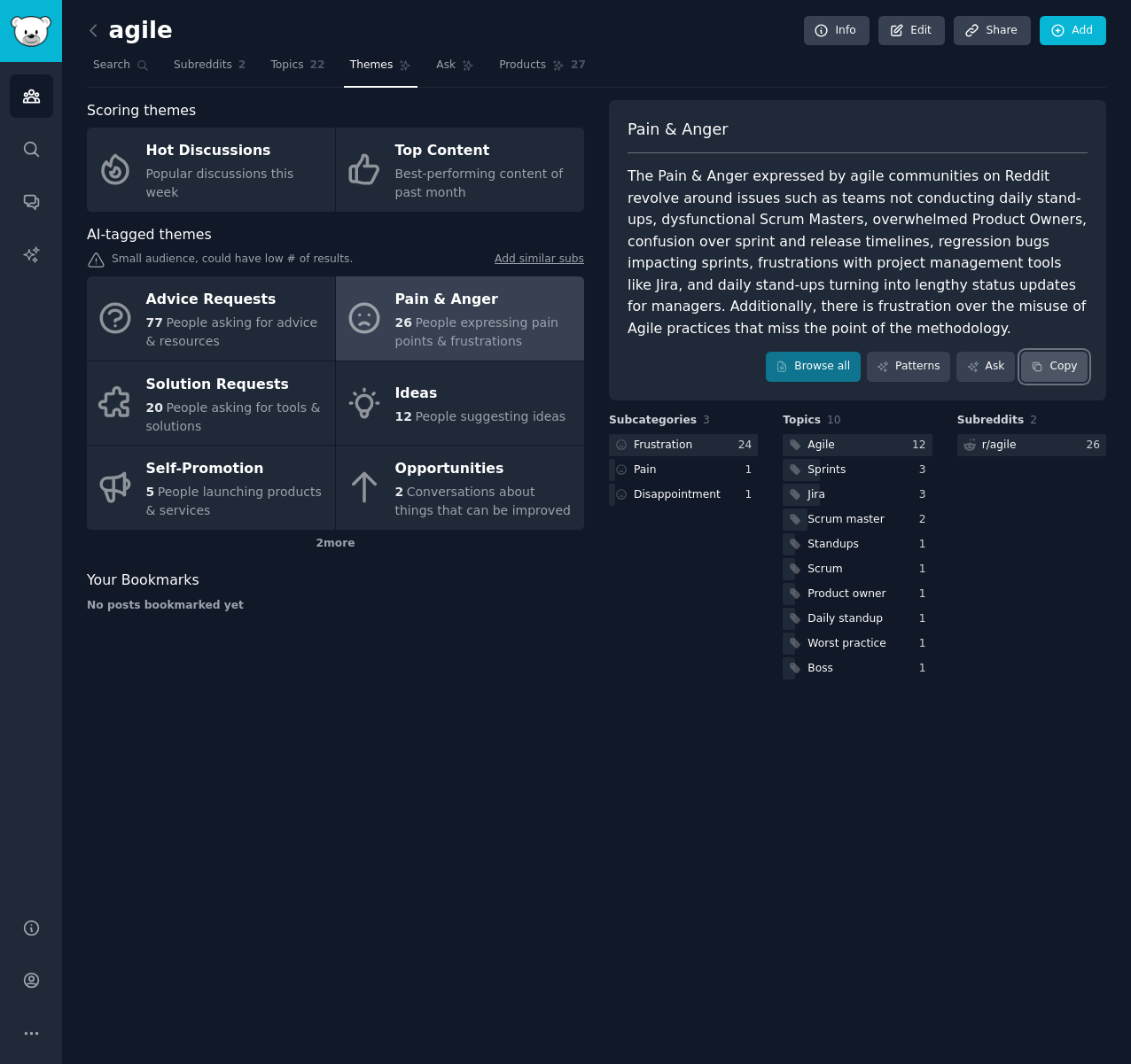
click at [1062, 373] on button "Copy" at bounding box center [1053, 367] width 67 height 30
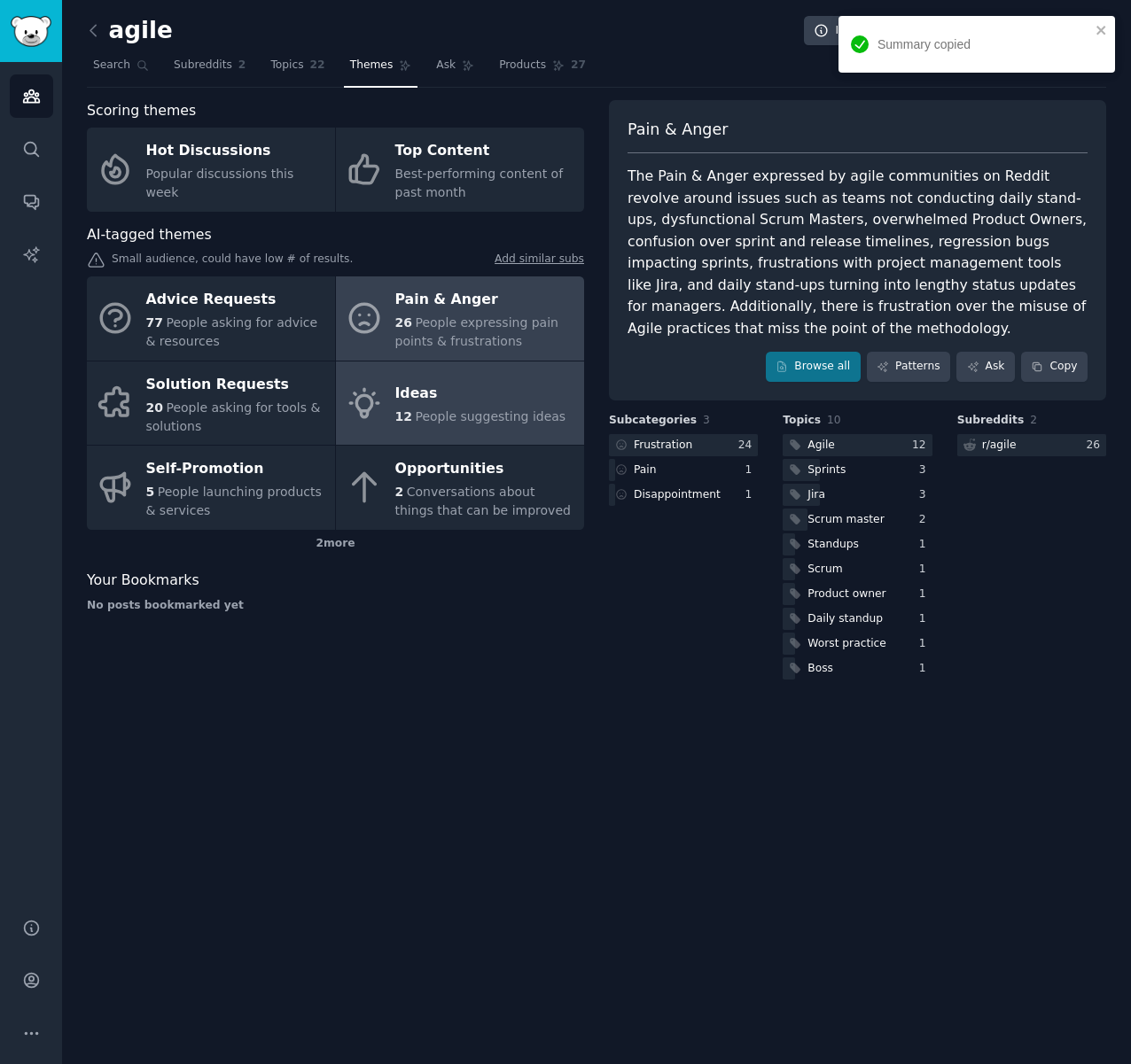
click at [441, 402] on div "Ideas" at bounding box center [481, 394] width 171 height 29
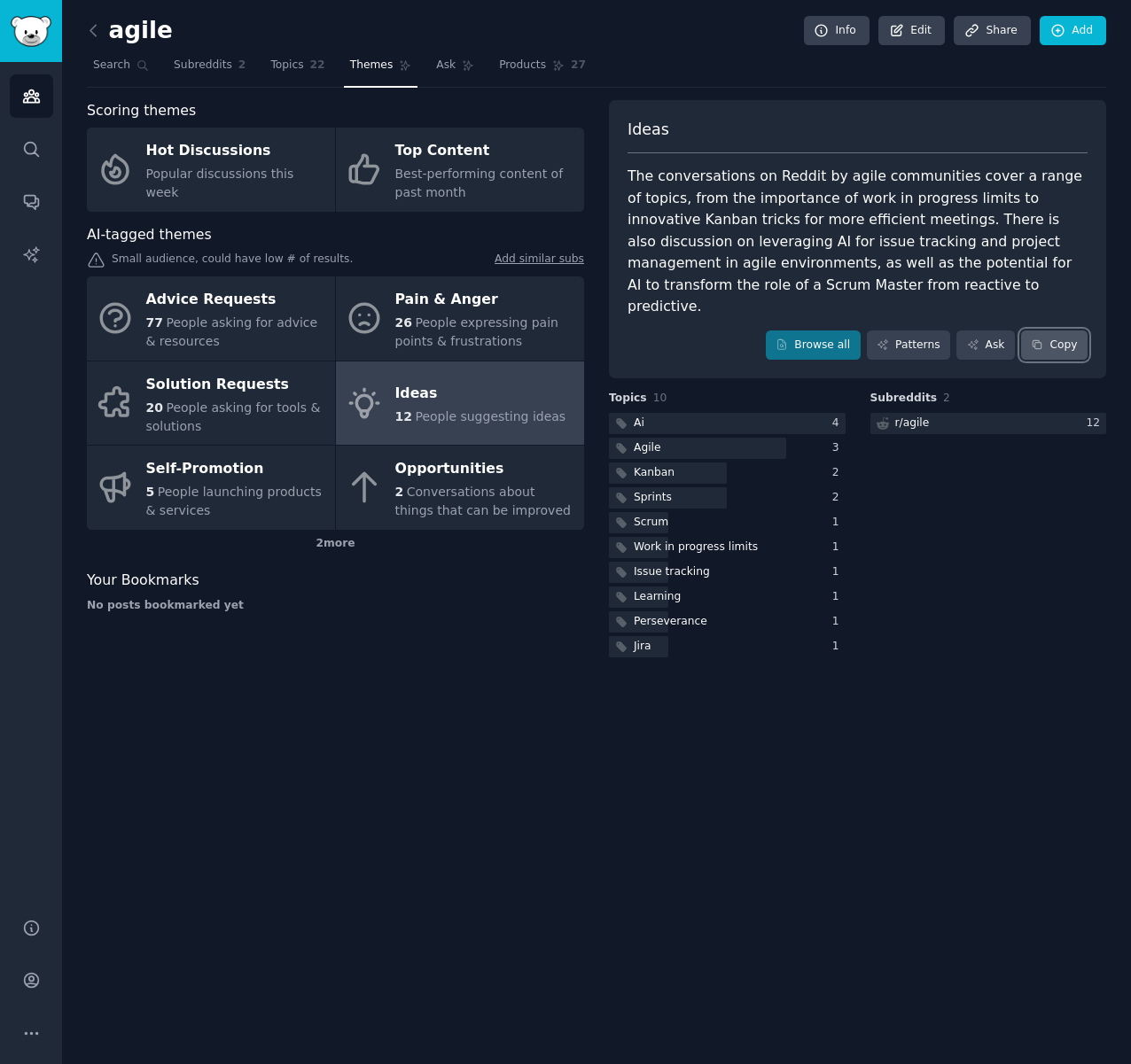
click at [1073, 331] on button "Copy" at bounding box center [1053, 346] width 67 height 30
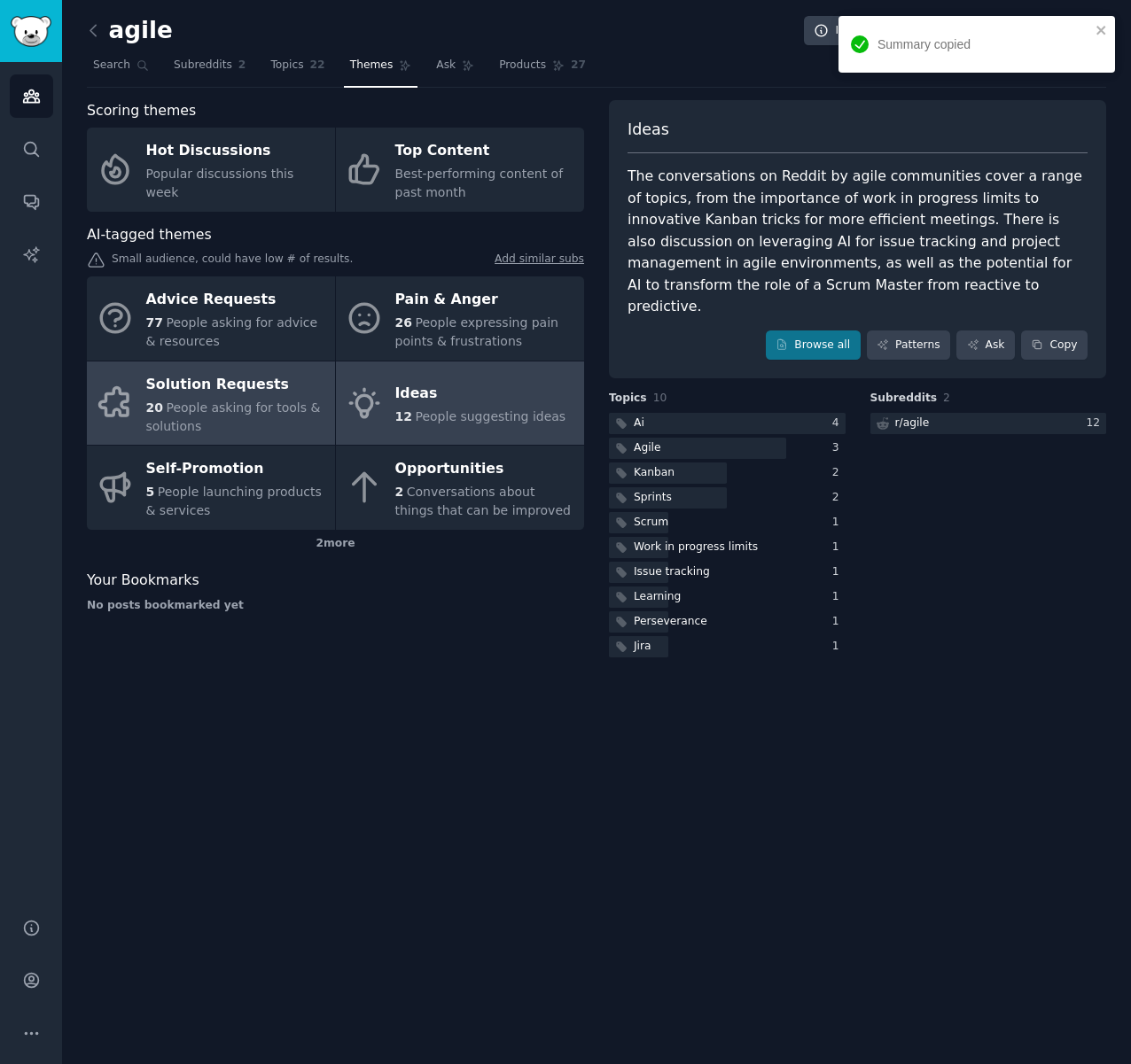
click at [176, 390] on div "Solution Requests" at bounding box center [236, 384] width 180 height 29
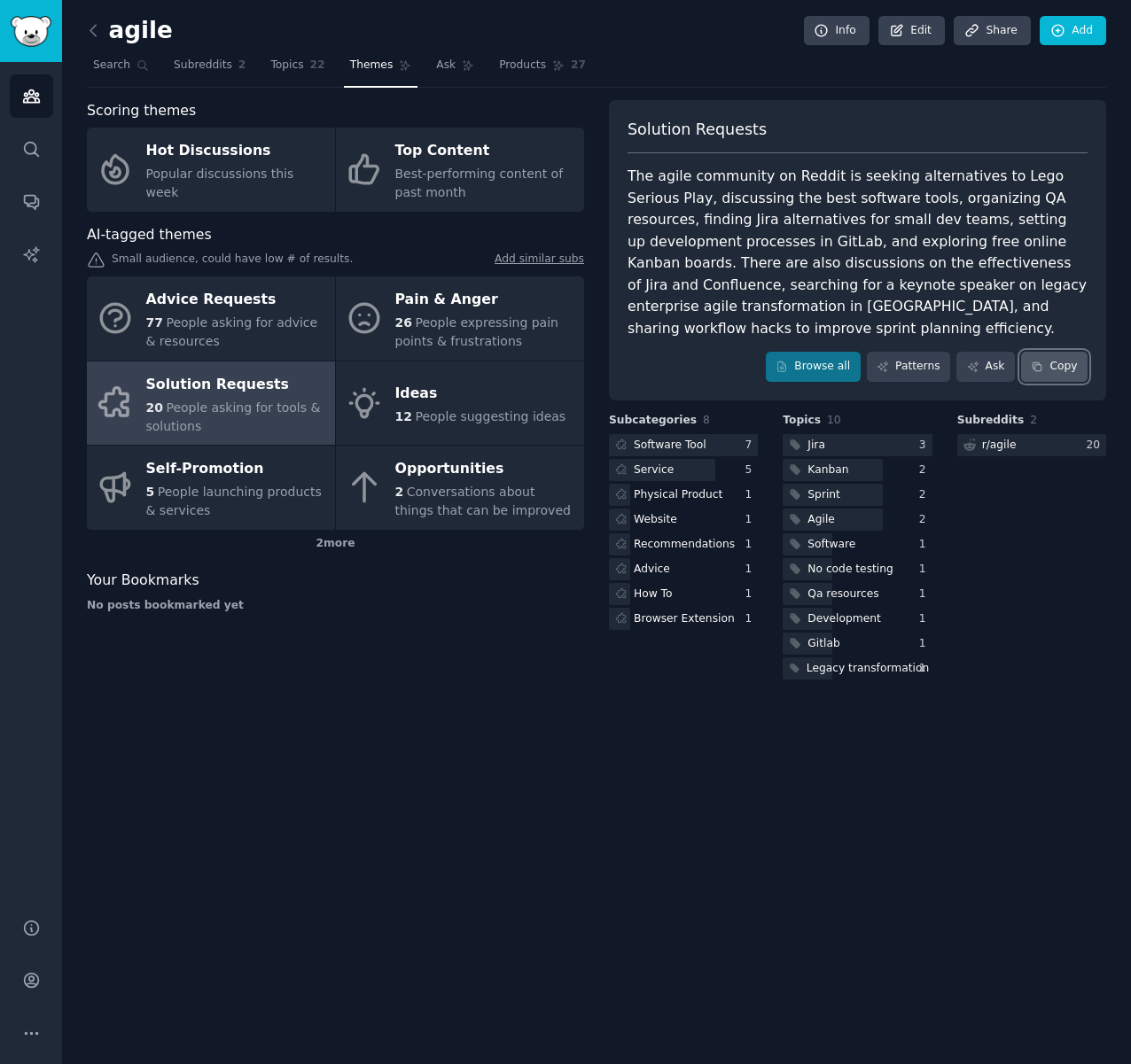
click at [1067, 378] on button "Copy" at bounding box center [1053, 367] width 67 height 30
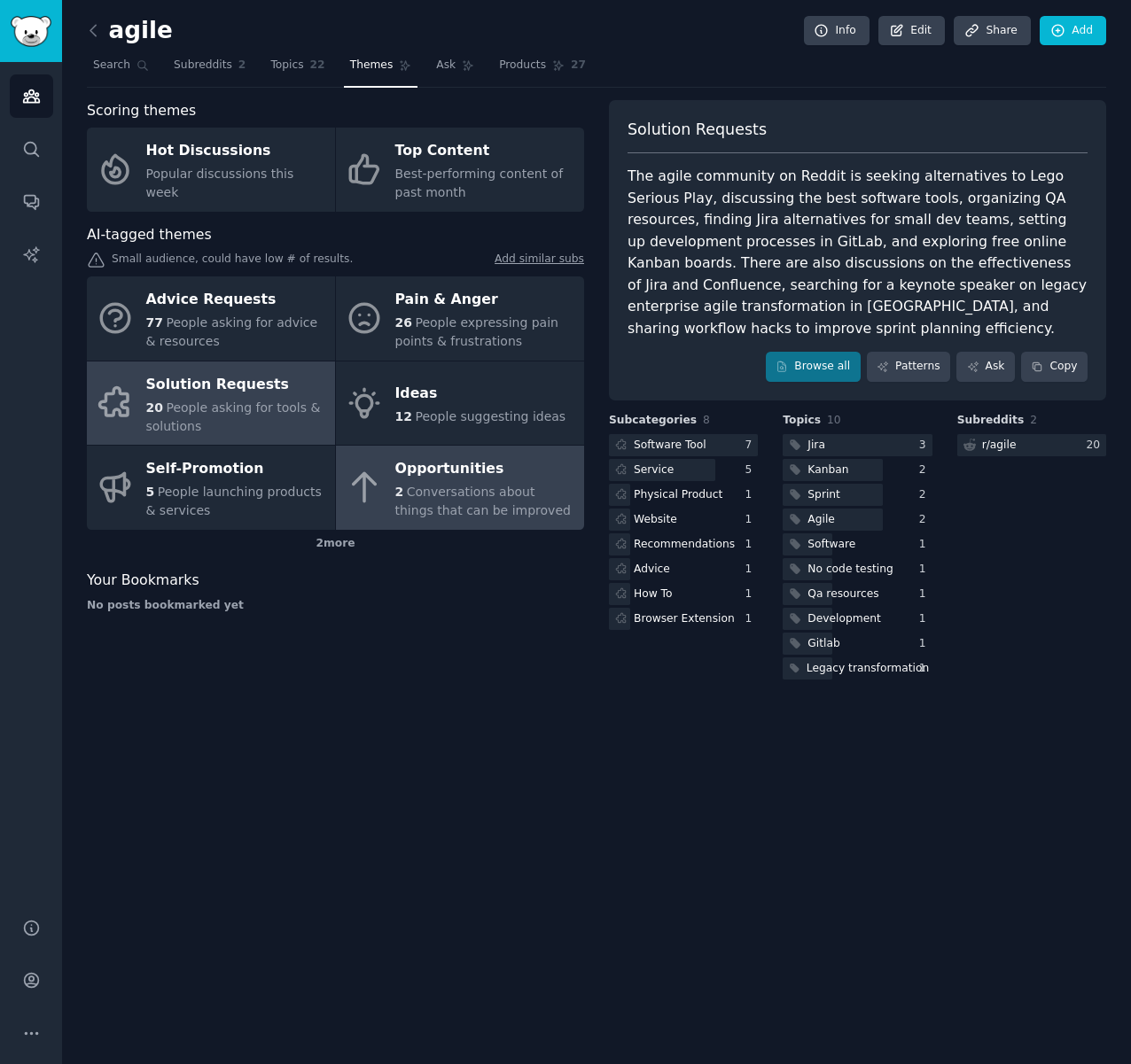
click at [470, 481] on div "Opportunities" at bounding box center [485, 469] width 180 height 29
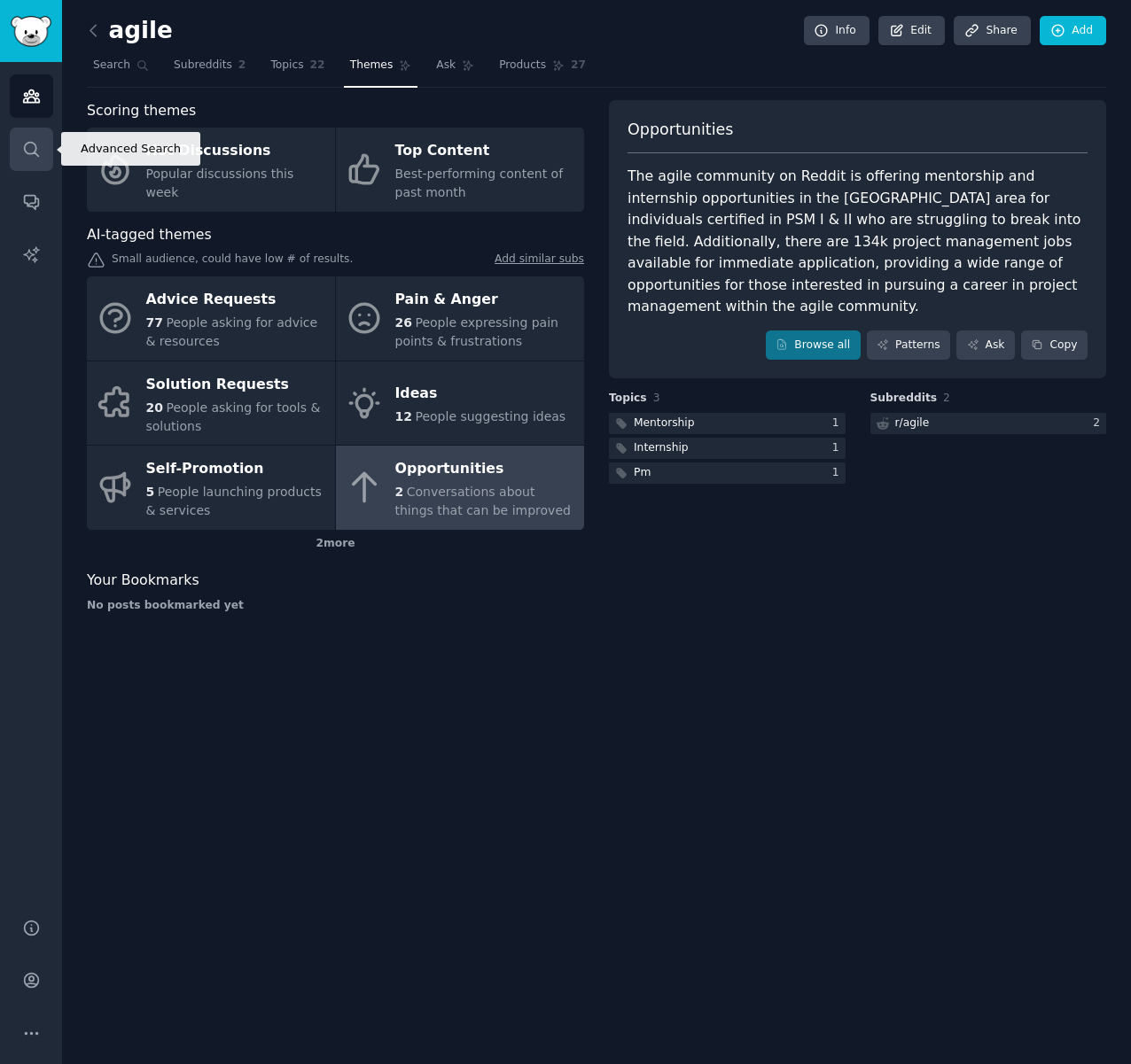
click at [22, 152] on icon "Sidebar" at bounding box center [31, 149] width 19 height 19
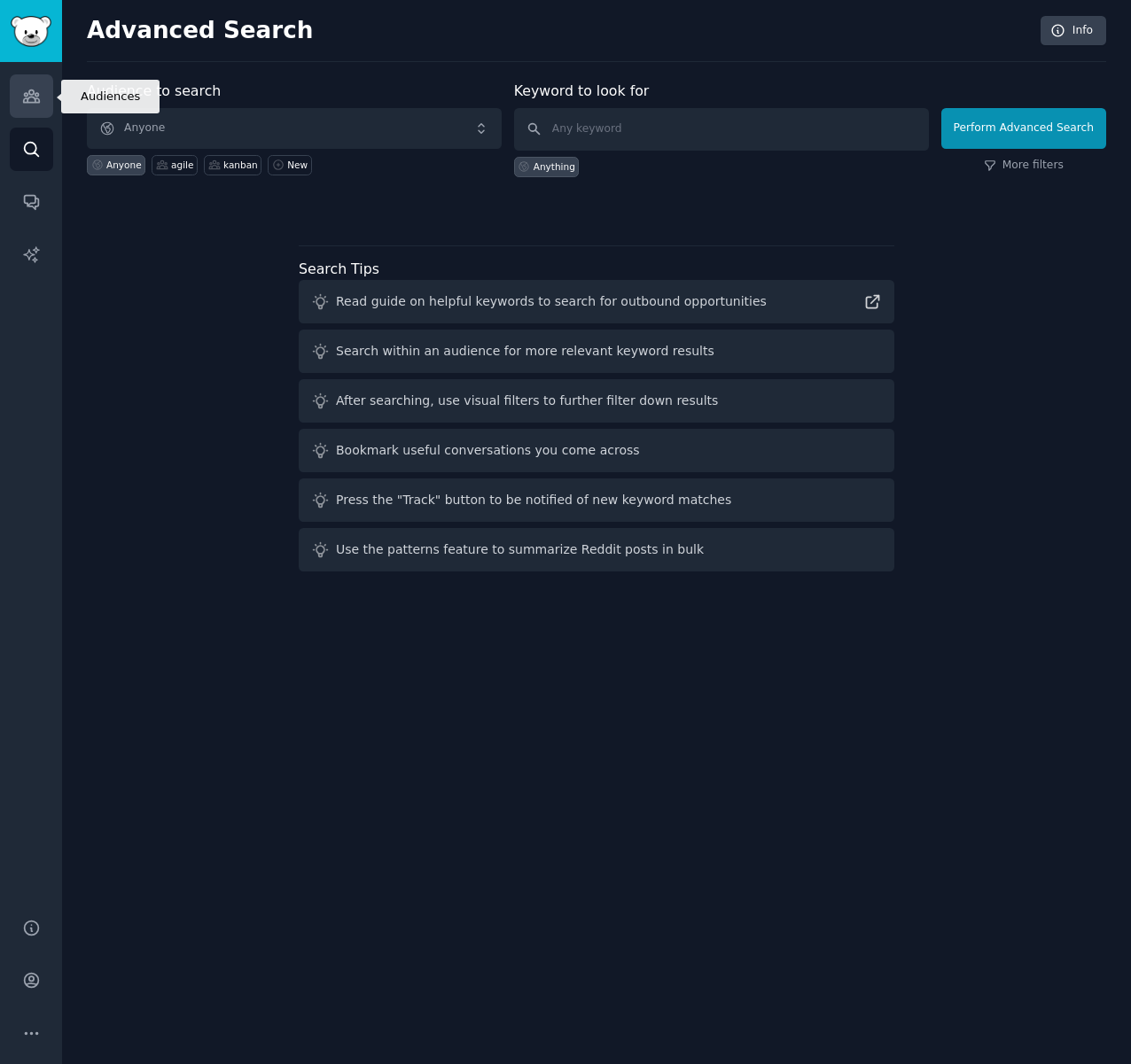
click at [34, 93] on icon "Sidebar" at bounding box center [31, 96] width 16 height 12
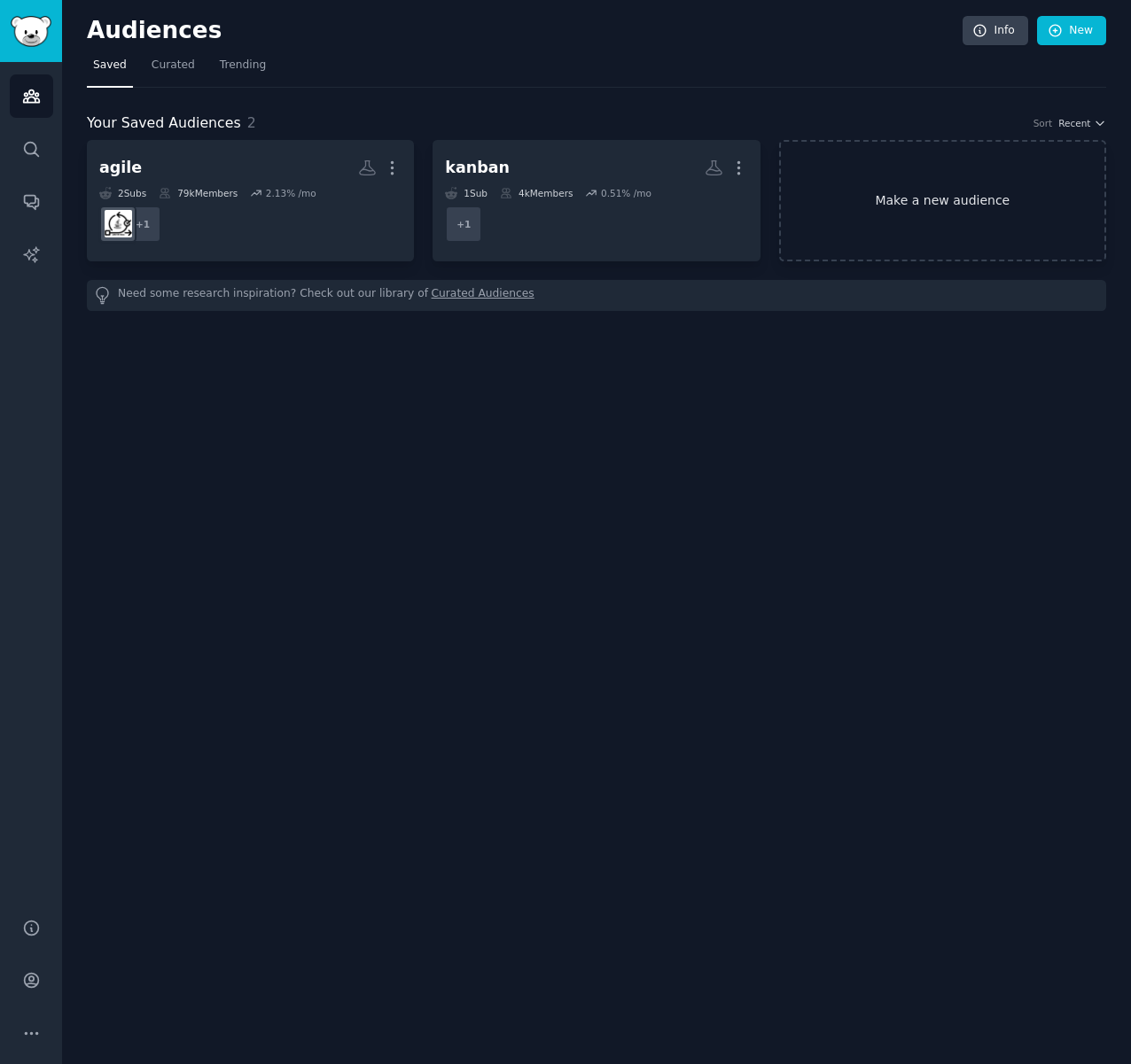
click at [964, 209] on link "Make a new audience" at bounding box center [942, 201] width 327 height 121
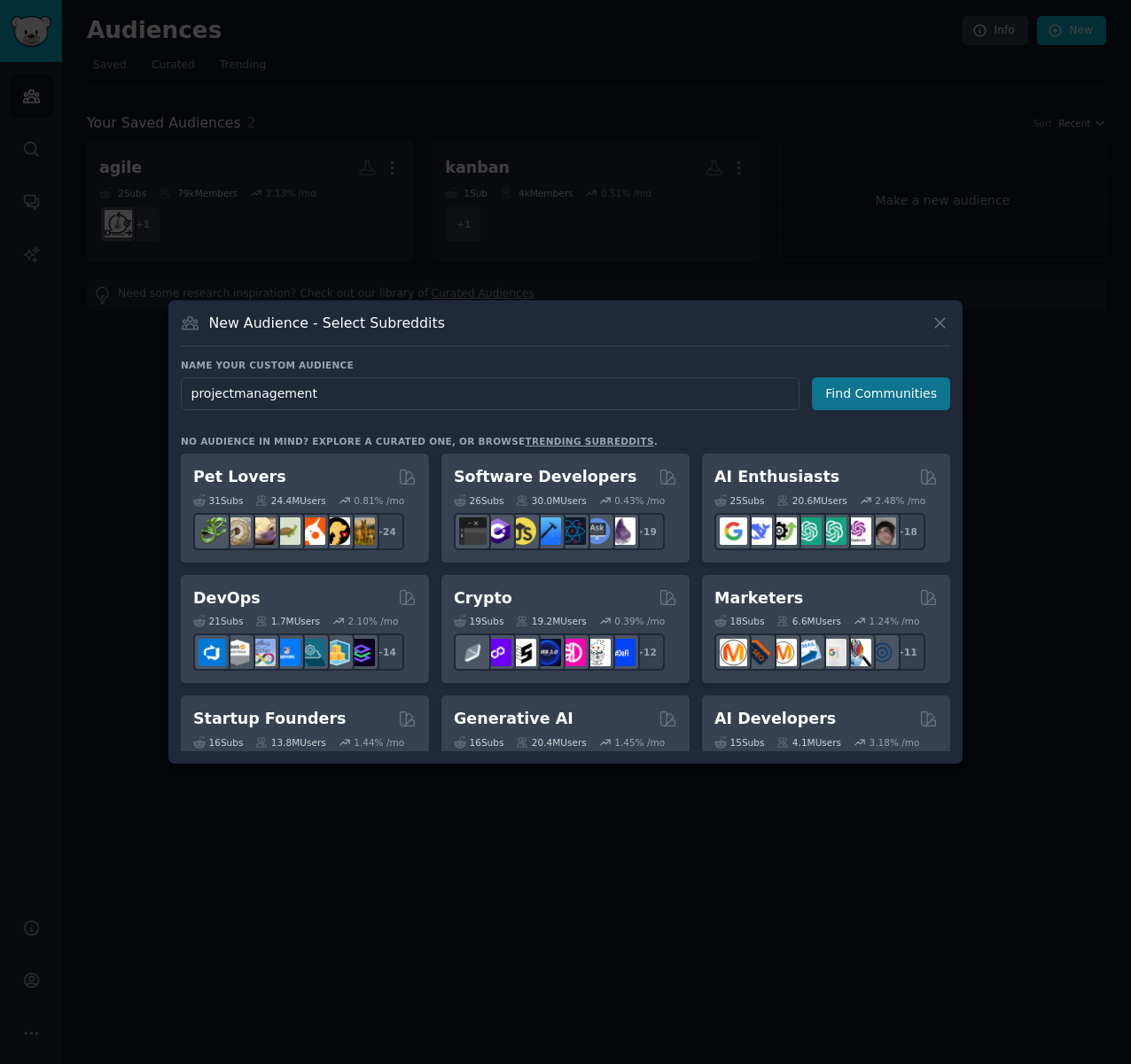
type input "projectmanagement"
click at [887, 390] on button "Find Communities" at bounding box center [881, 393] width 138 height 33
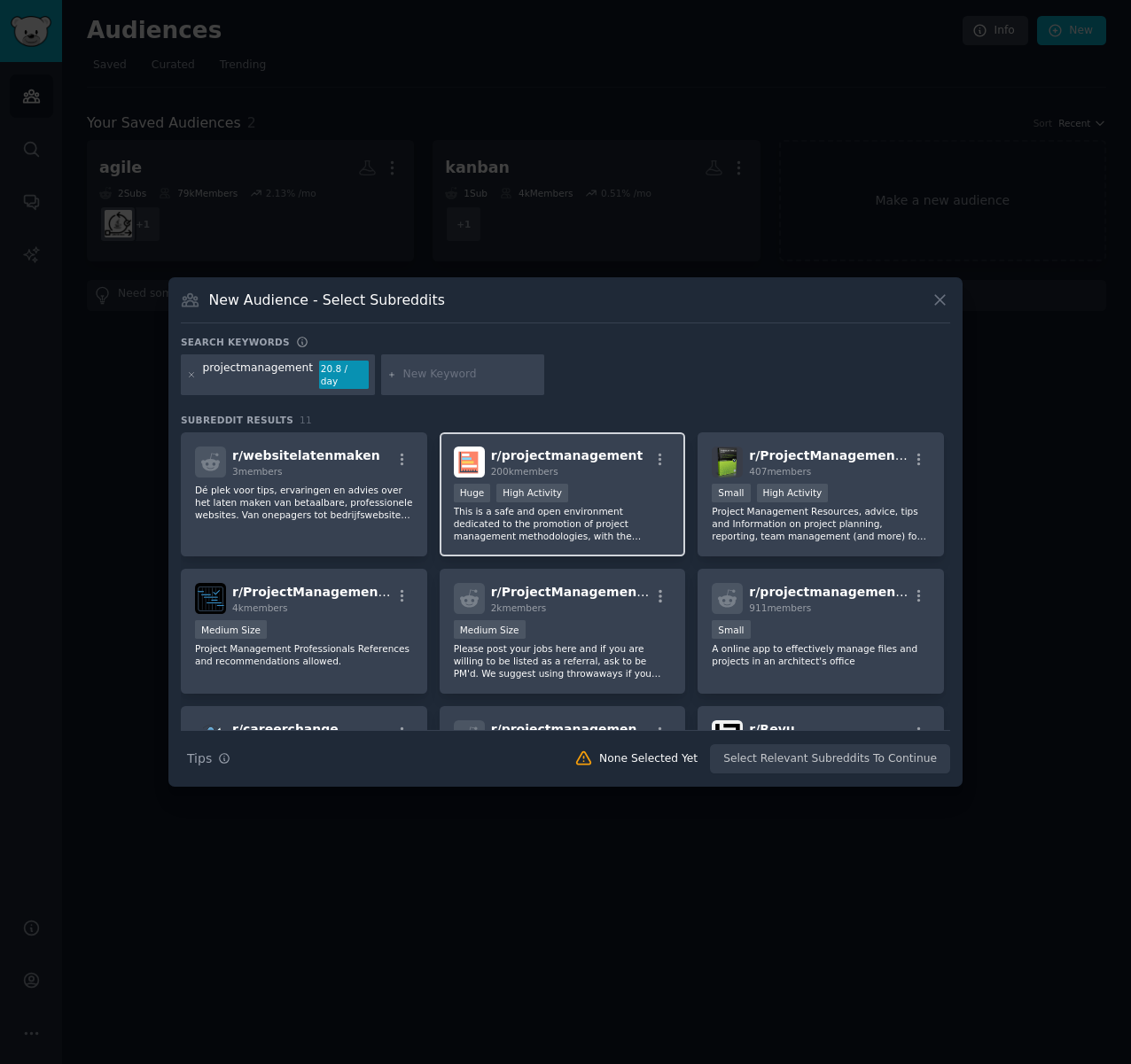
click at [582, 465] on div "200k members" at bounding box center [566, 471] width 152 height 12
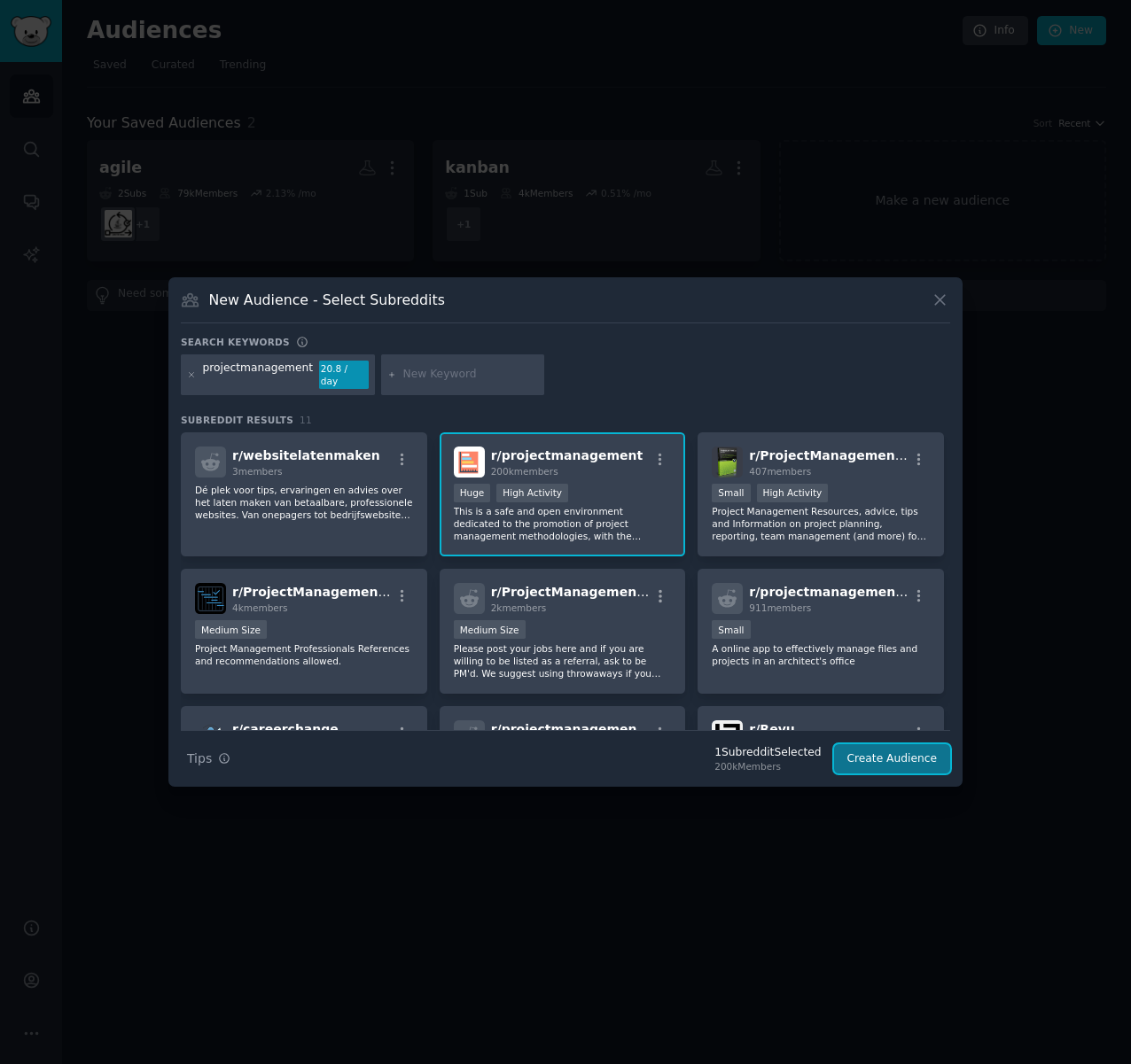
click at [899, 748] on button "Create Audience" at bounding box center [892, 759] width 117 height 30
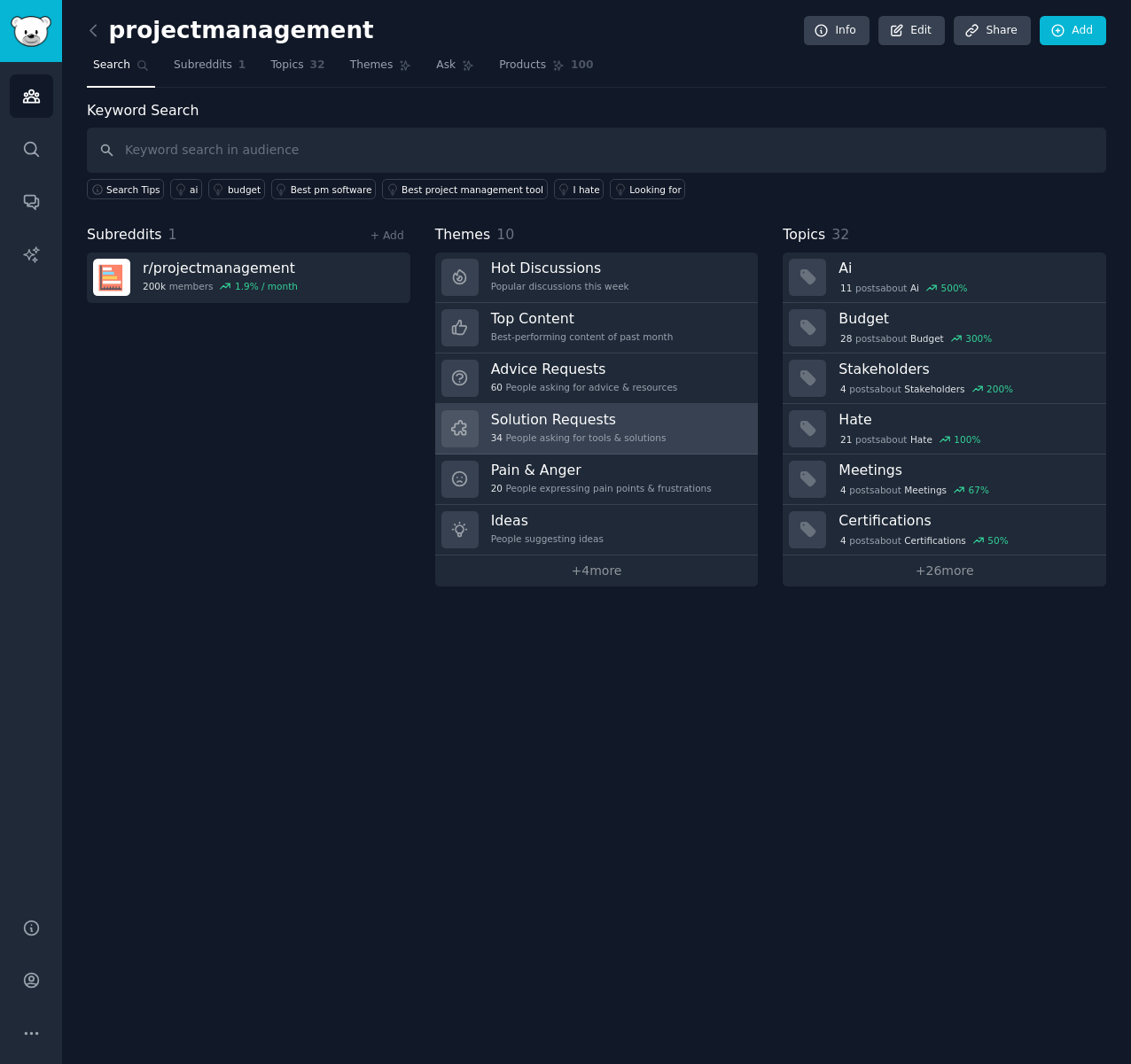
click at [618, 415] on h3 "Solution Requests" at bounding box center [578, 419] width 176 height 19
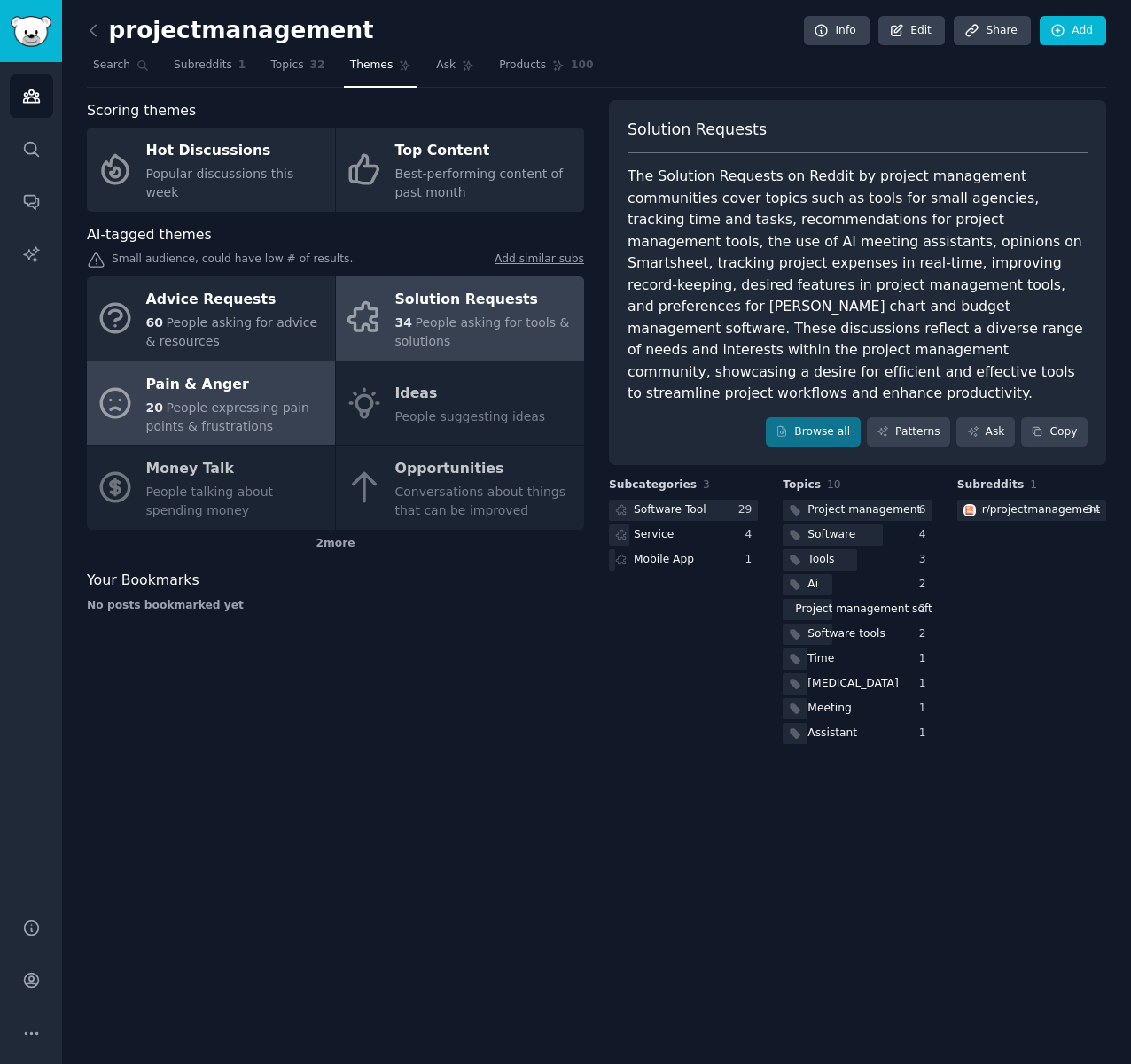
click at [265, 402] on span "People expressing pain points & frustrations" at bounding box center [228, 416] width 163 height 33
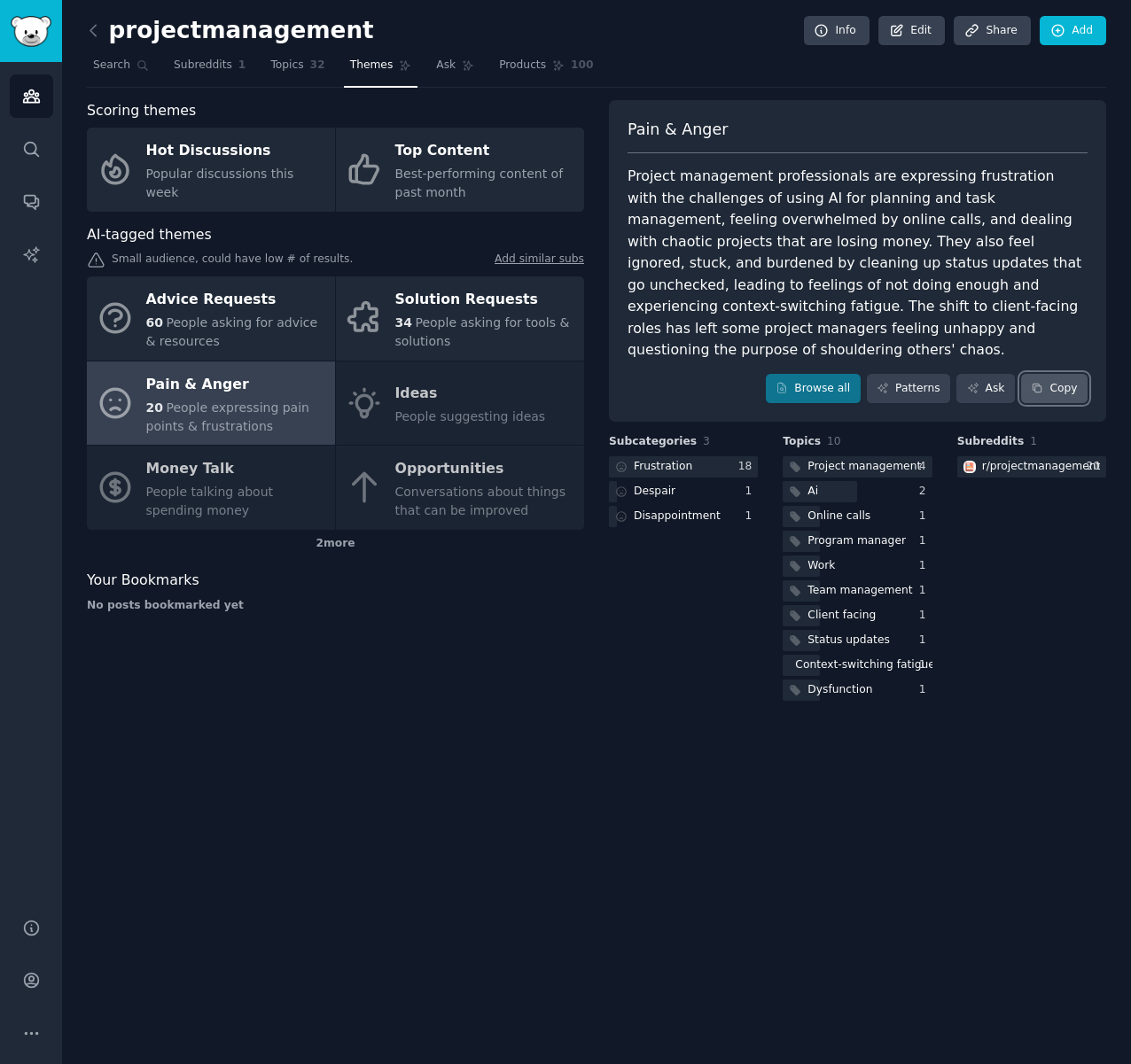
click at [1079, 374] on button "Copy" at bounding box center [1053, 388] width 67 height 30
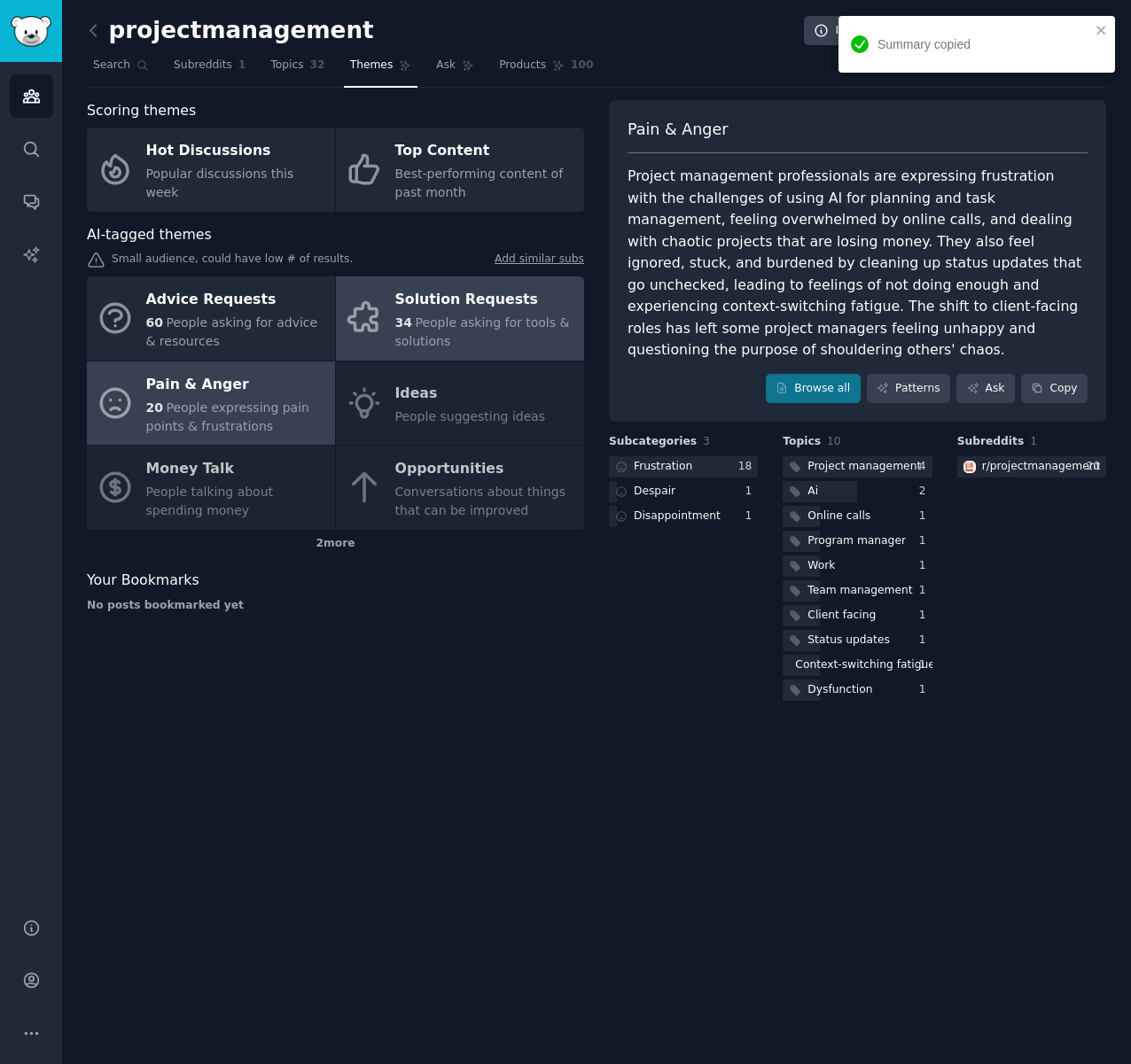
click at [437, 314] on div "34 People asking for tools & solutions" at bounding box center [485, 332] width 180 height 37
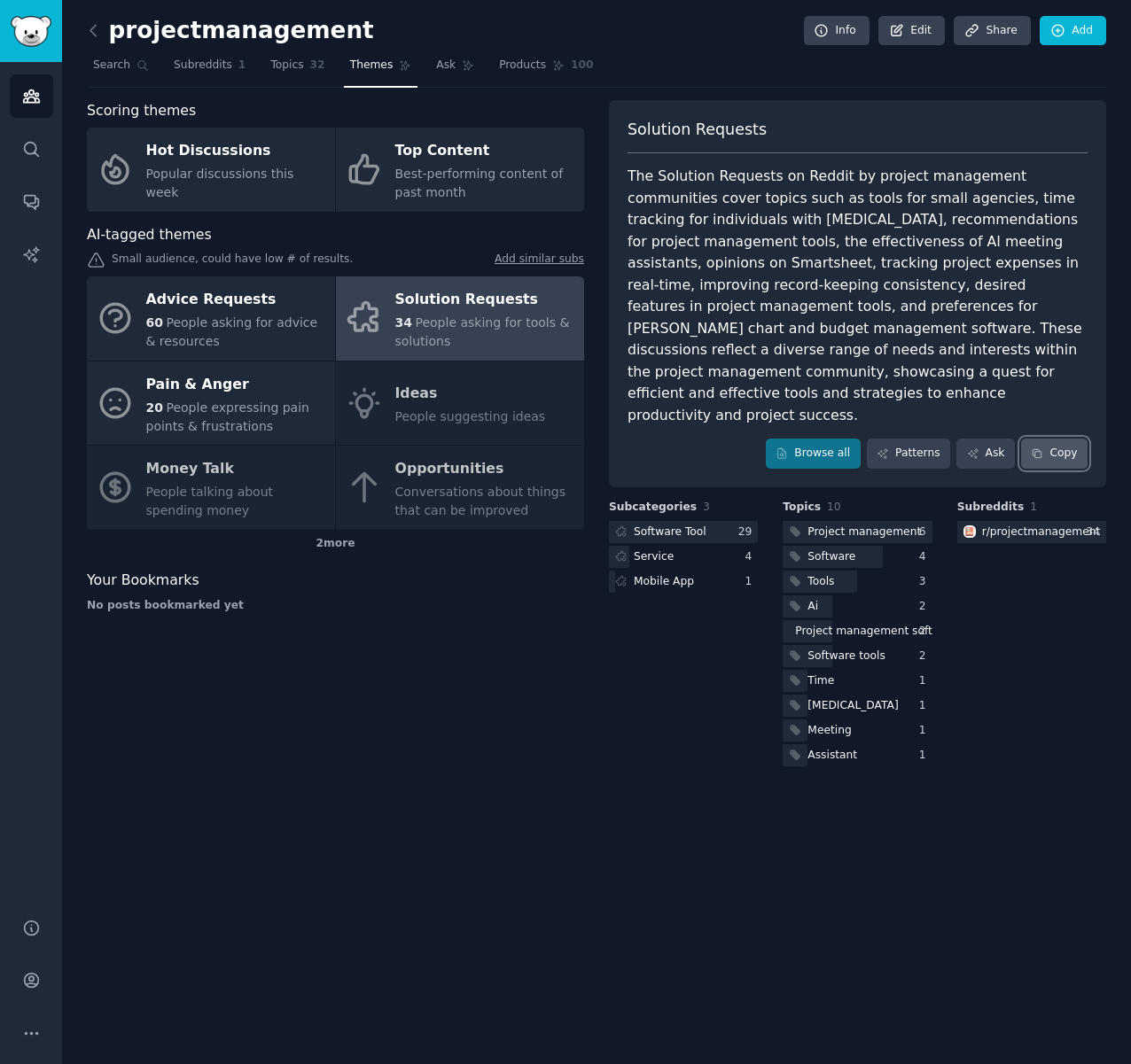
click at [1068, 438] on button "Copy" at bounding box center [1053, 453] width 67 height 30
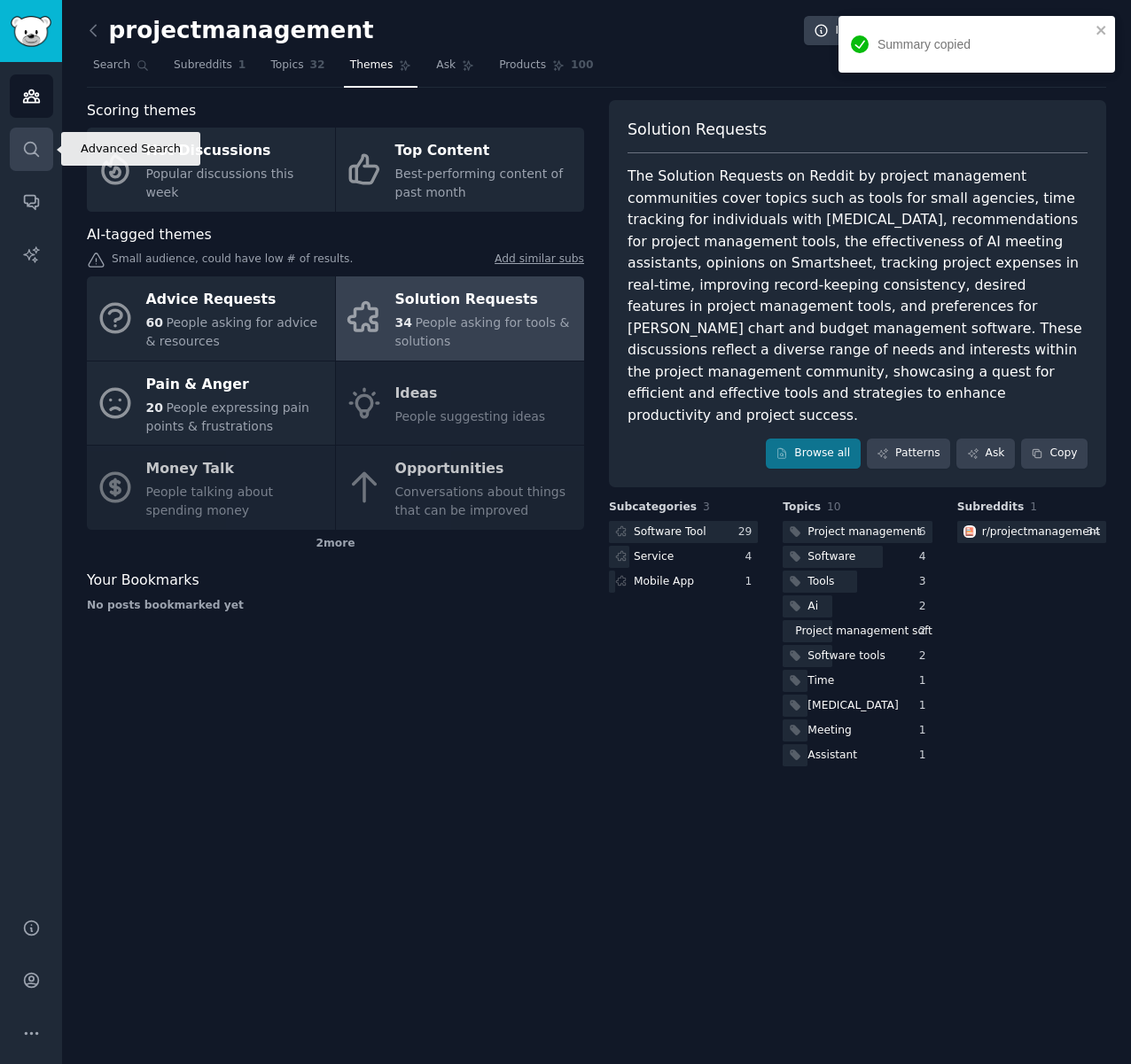
click at [35, 144] on icon "Sidebar" at bounding box center [31, 149] width 14 height 14
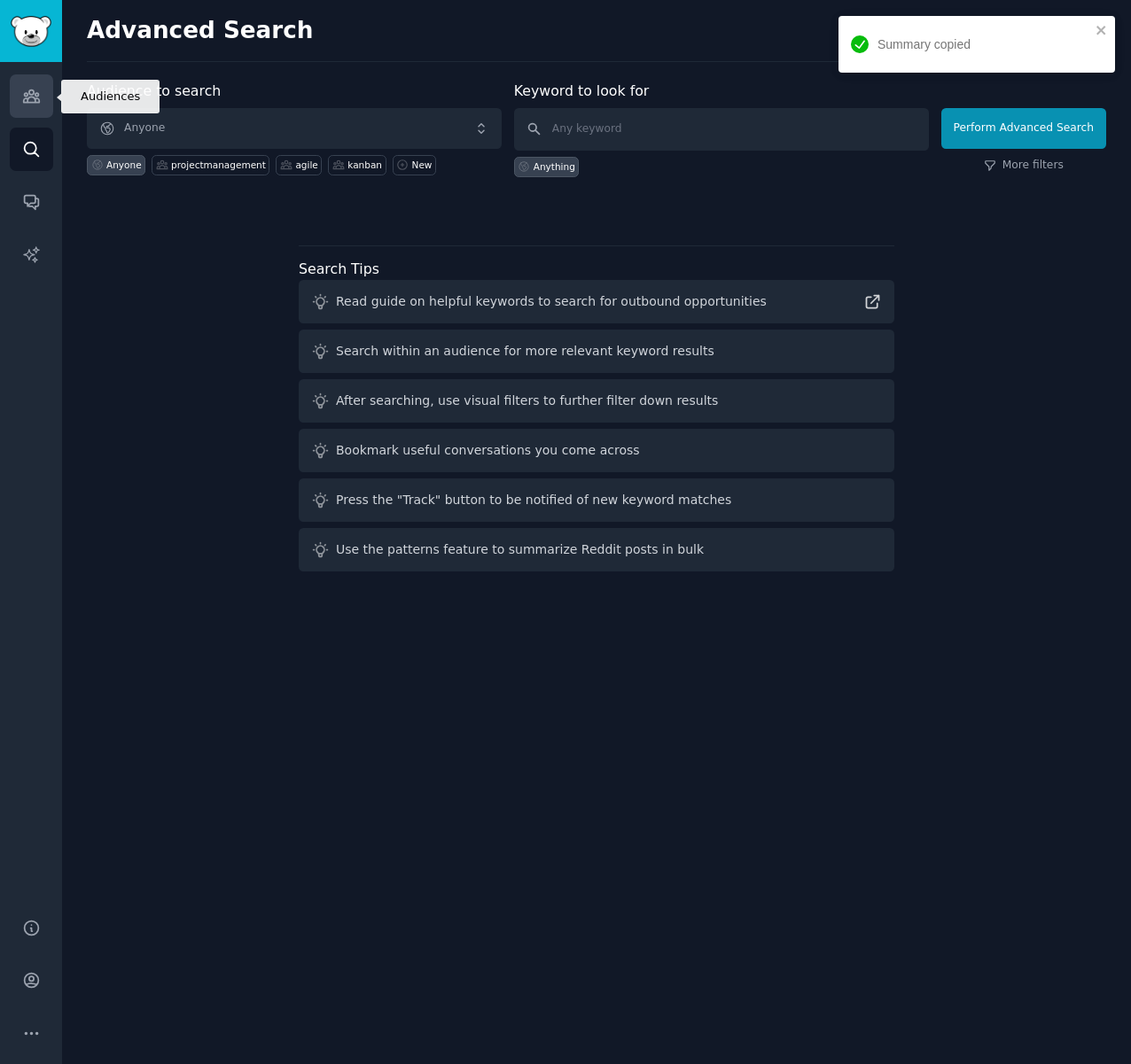
click at [31, 93] on icon "Sidebar" at bounding box center [31, 95] width 19 height 19
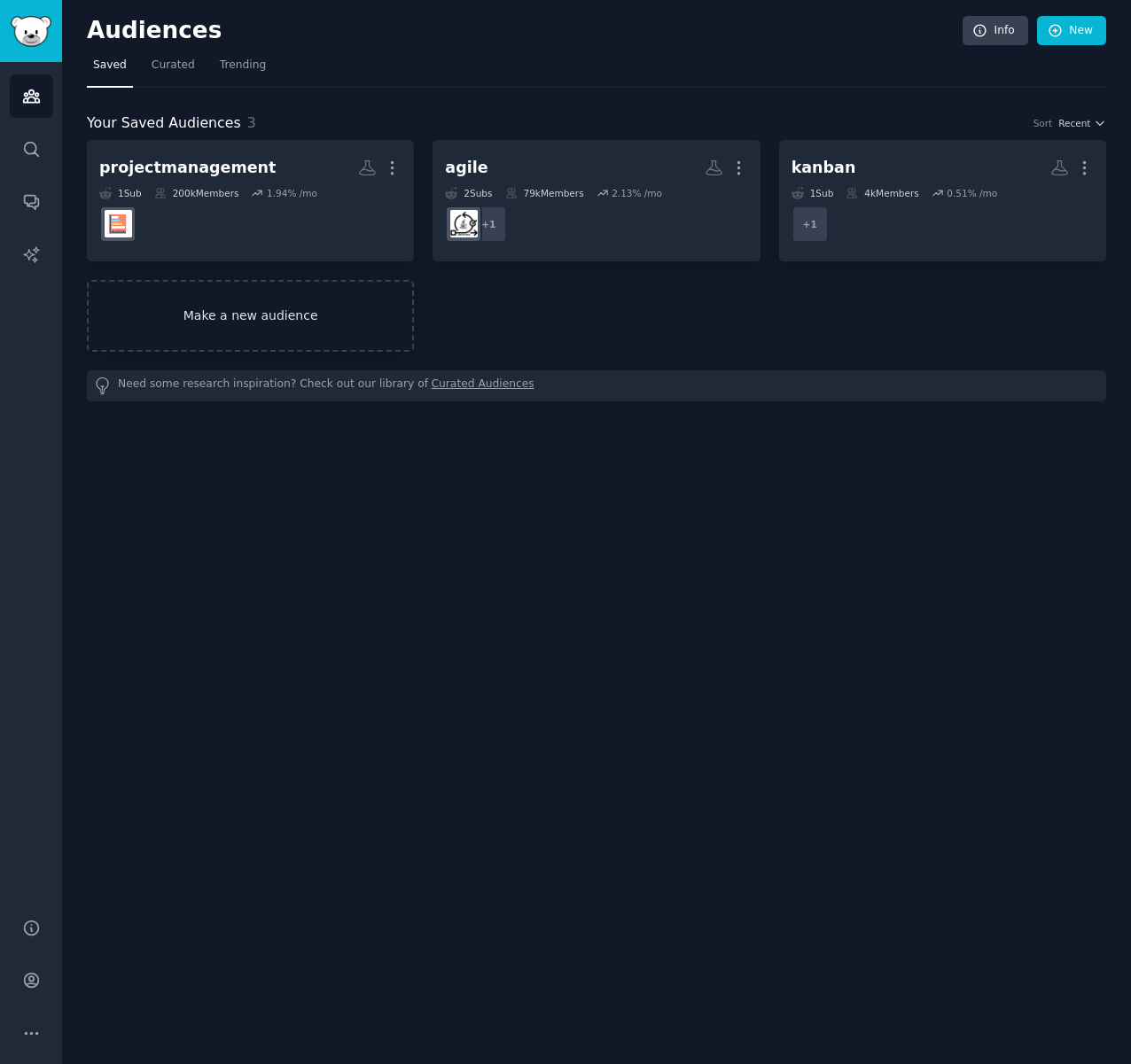
click at [252, 318] on link "Make a new audience" at bounding box center [249, 316] width 327 height 72
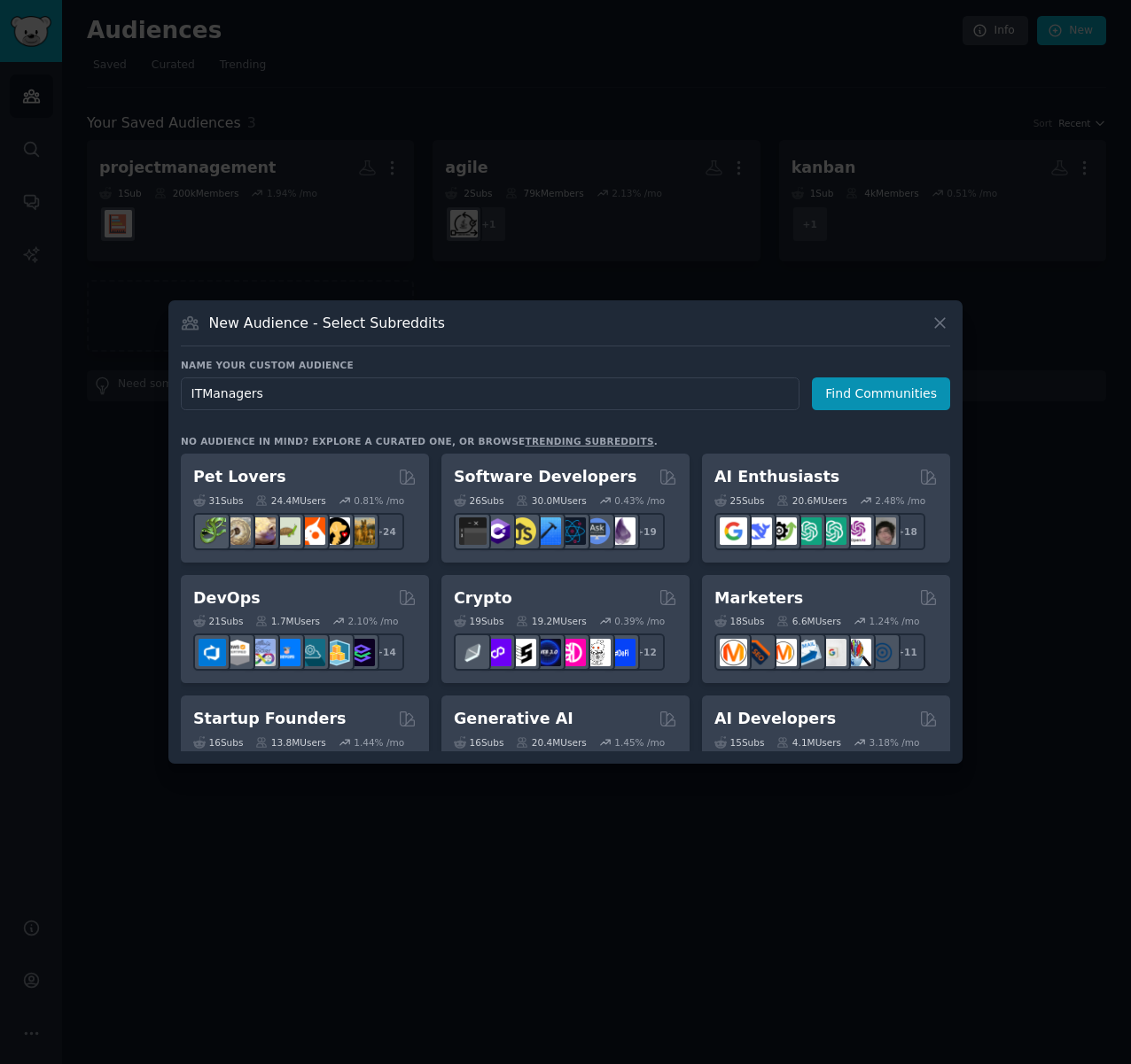
type input "IT Managers"
click button "Find Communities" at bounding box center [881, 393] width 138 height 33
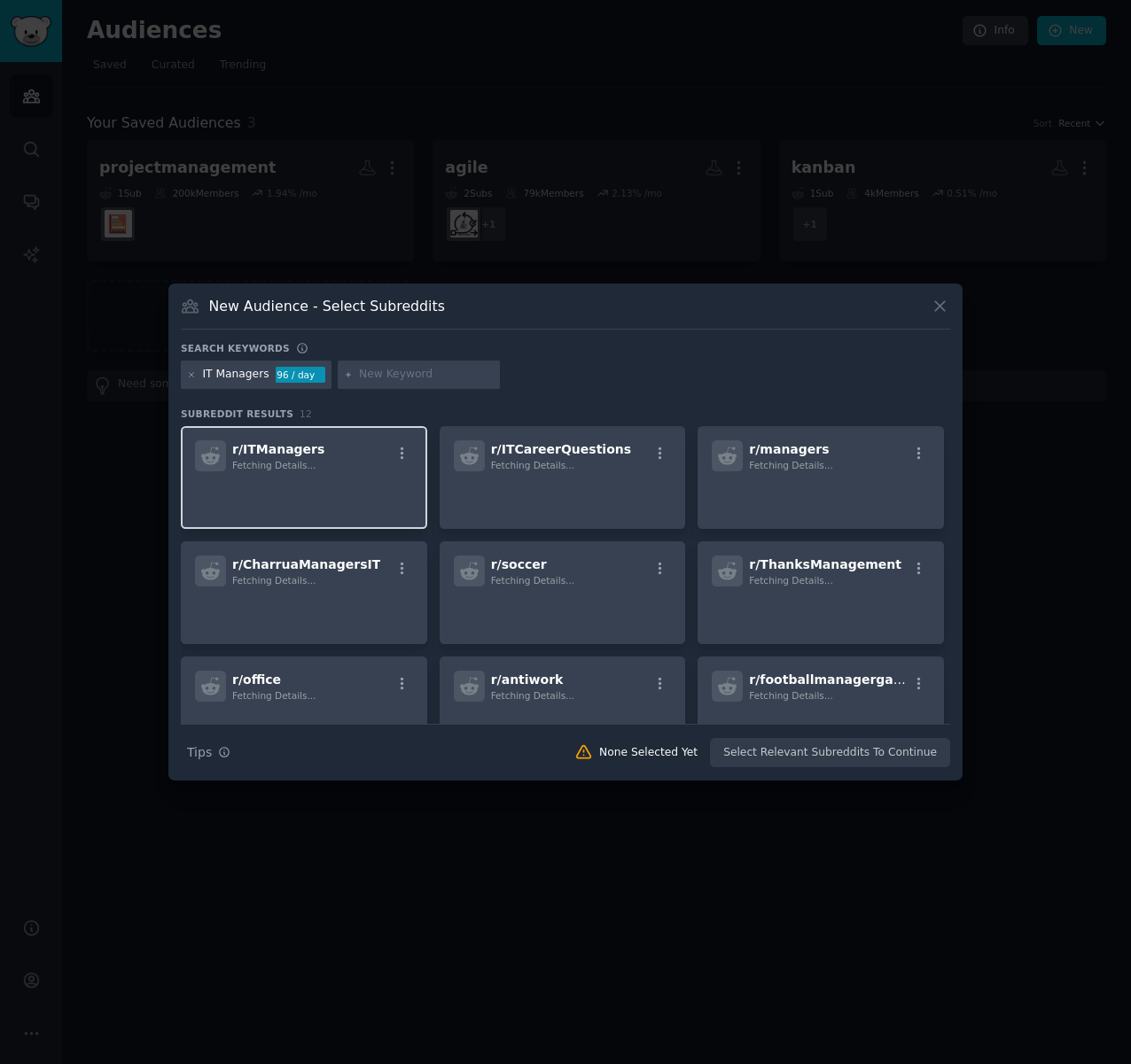
click at [324, 463] on div "r/ ITManagers Fetching Details..." at bounding box center [303, 455] width 218 height 31
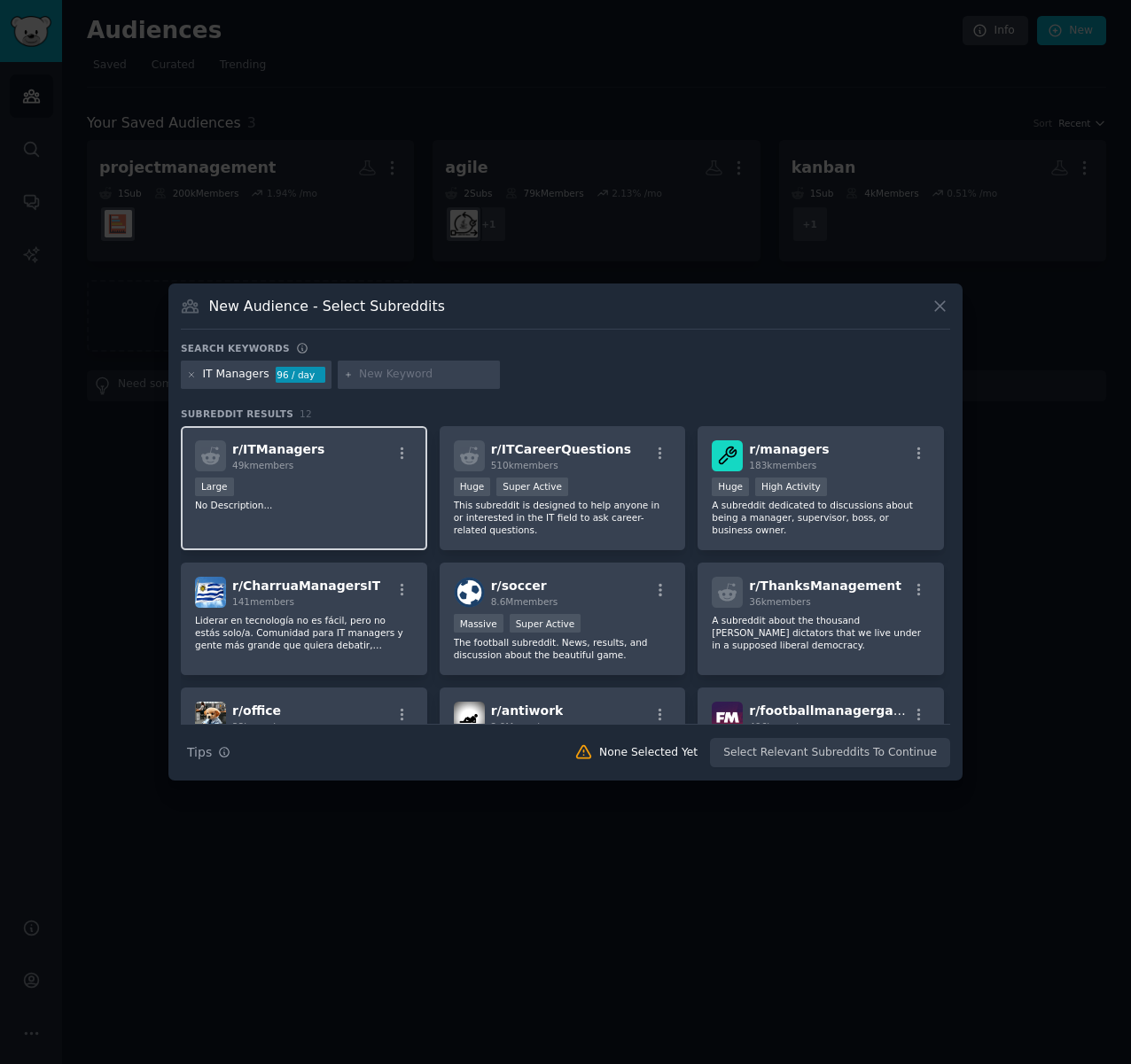
click at [362, 478] on div "Large" at bounding box center [303, 489] width 218 height 22
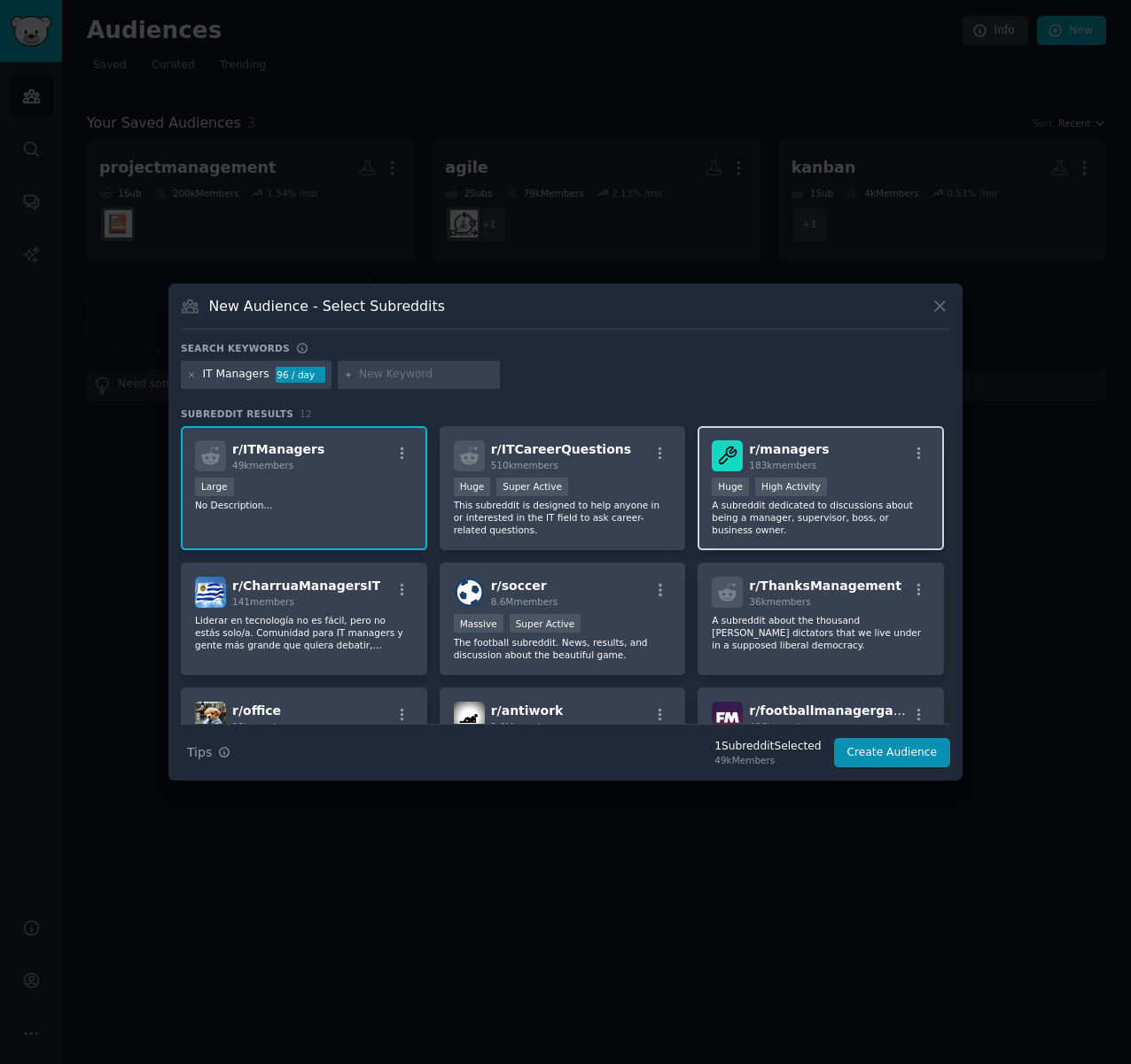
click at [881, 476] on div "r/ managers 183k members 100,000 - 1,000,000 members Huge High Activity A subre…" at bounding box center [821, 489] width 246 height 125
click at [906, 750] on button "Create Audience" at bounding box center [892, 753] width 117 height 30
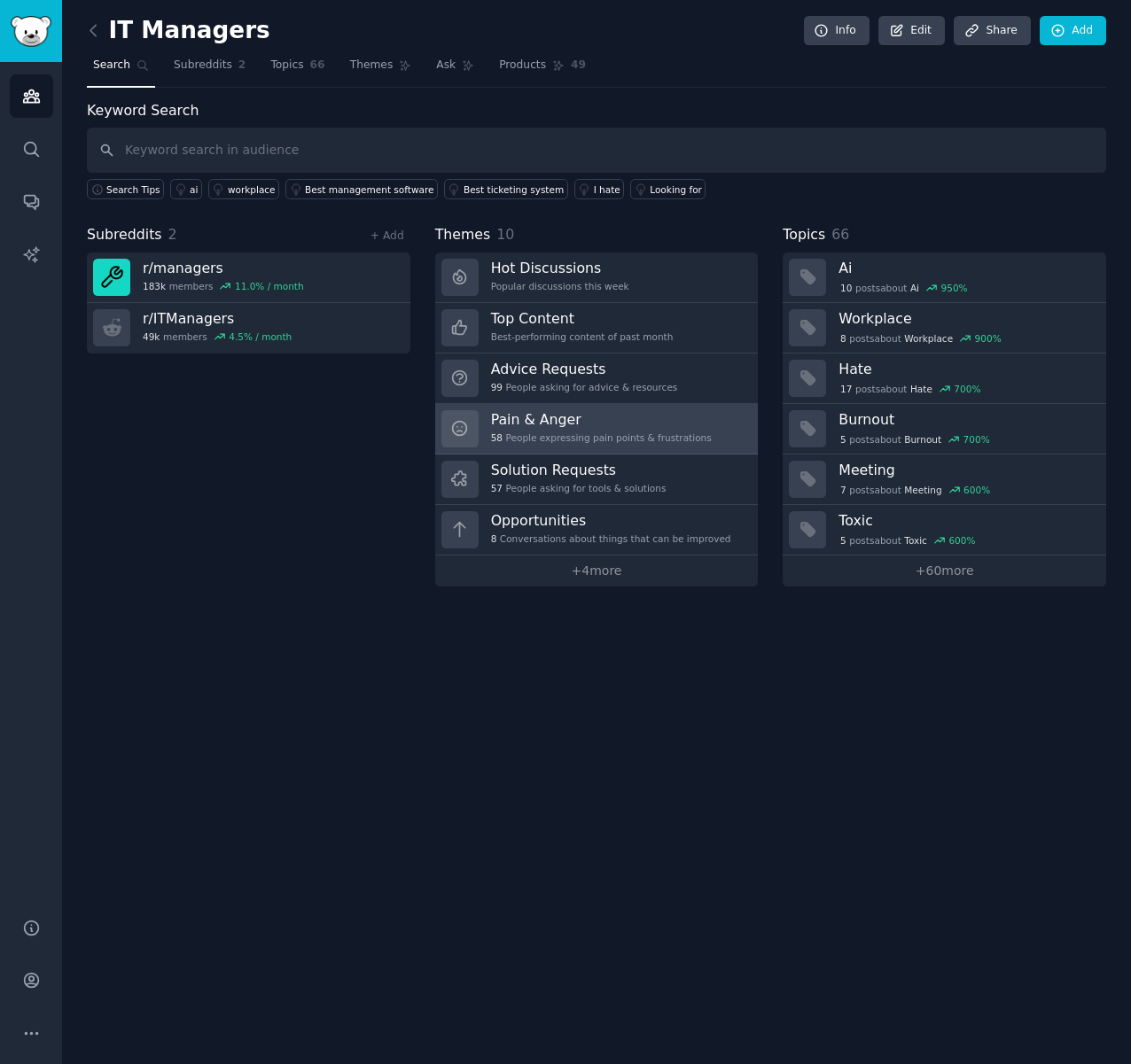
click at [590, 429] on div "Pain & Anger 58 People expressing pain points & frustrations" at bounding box center [601, 428] width 221 height 37
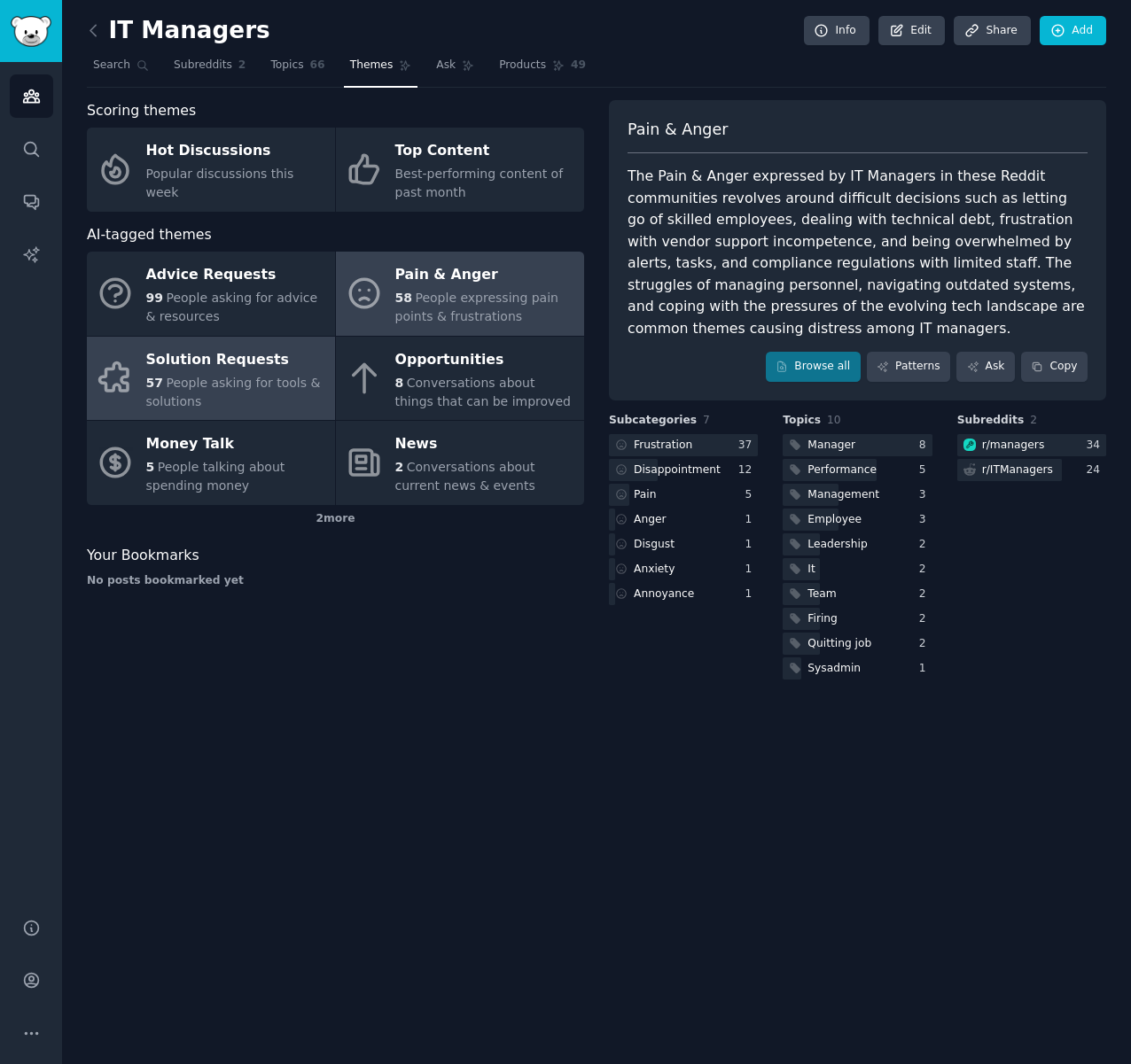
click at [211, 380] on span "People asking for tools & solutions" at bounding box center [234, 391] width 175 height 33
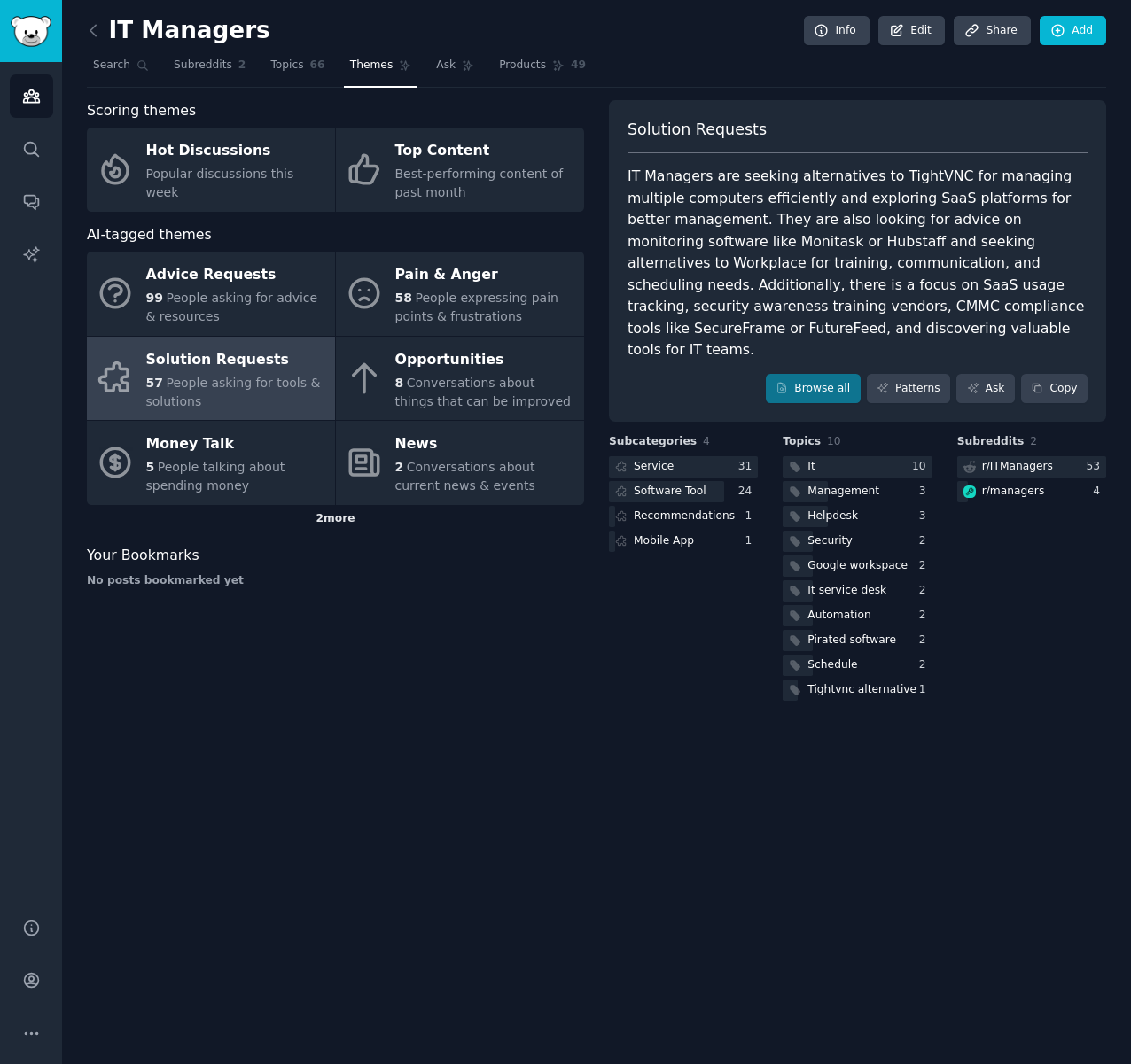
click at [344, 521] on div "2 more" at bounding box center [335, 519] width 497 height 29
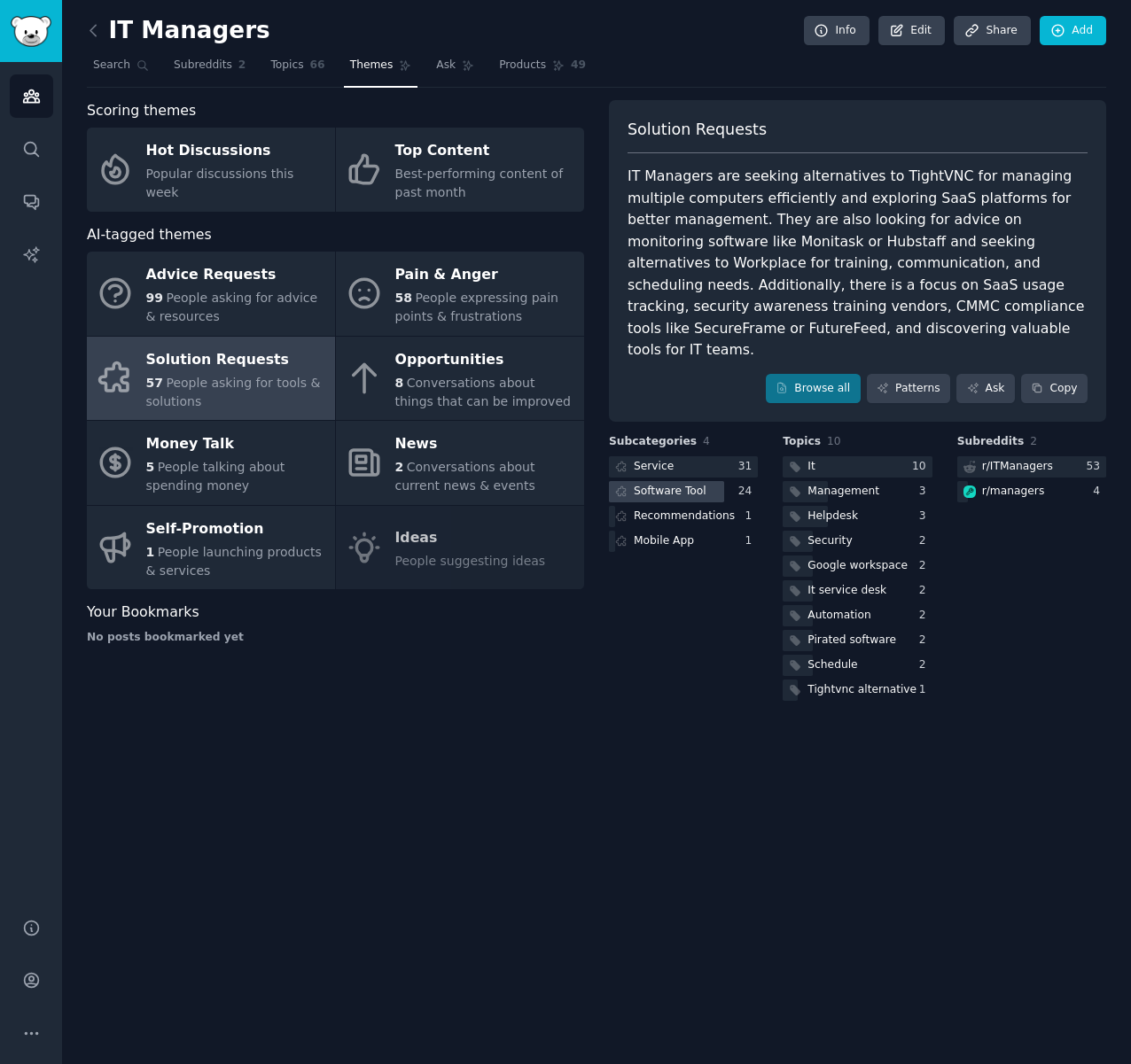
click at [677, 487] on div "Software Tool" at bounding box center [670, 492] width 73 height 16
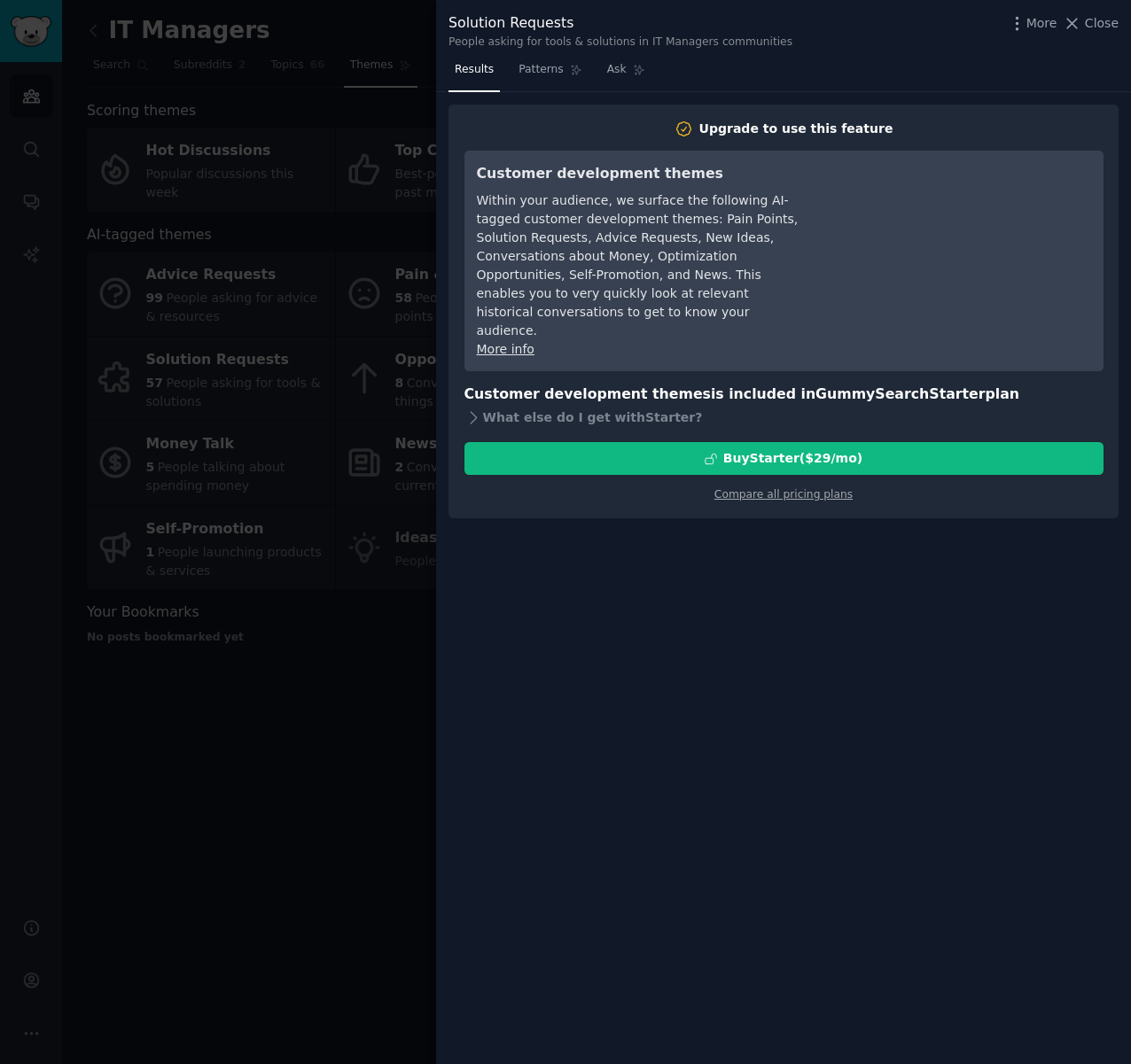
click at [317, 750] on div at bounding box center [566, 532] width 1131 height 1064
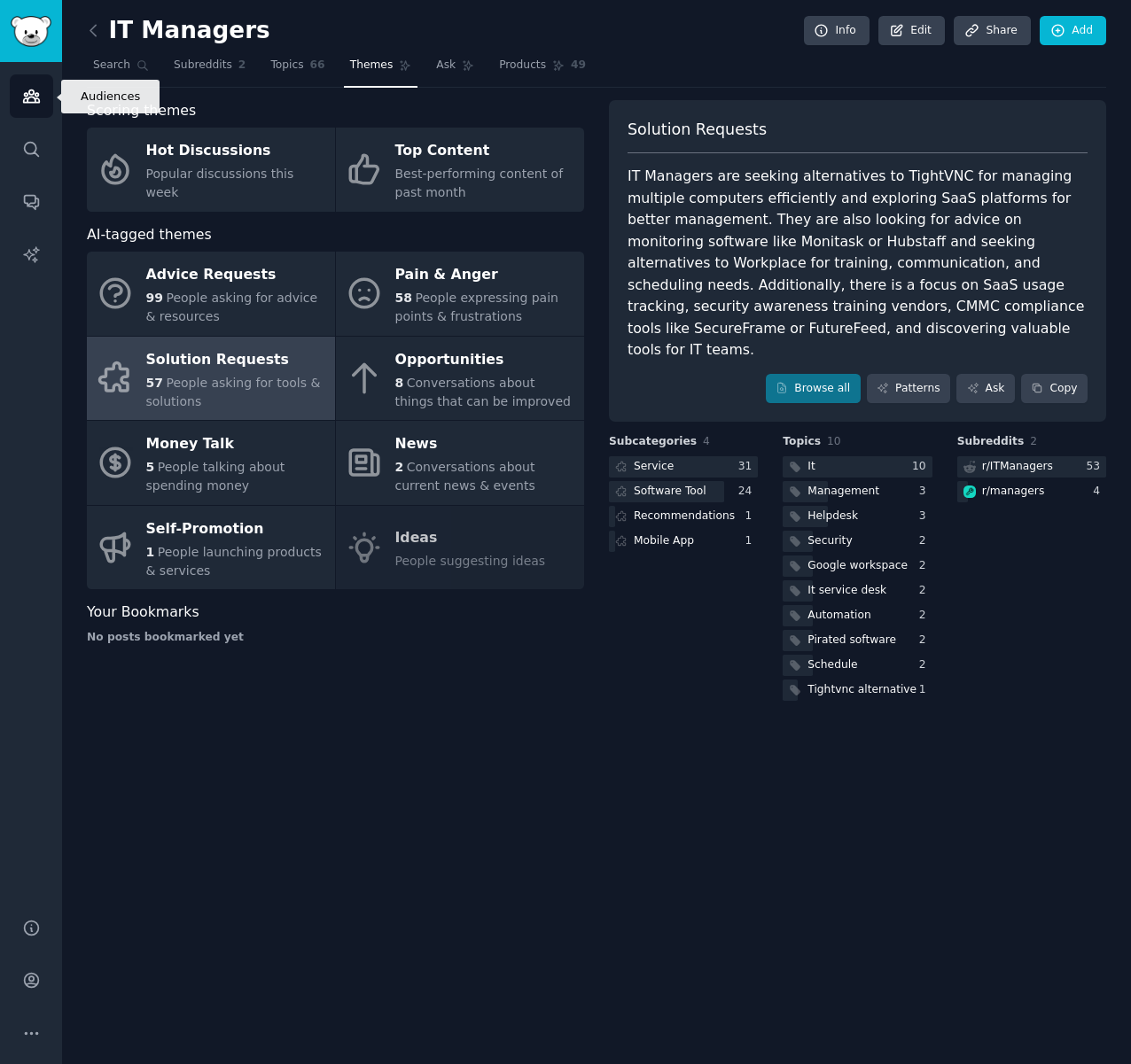
click at [18, 100] on link "Audiences" at bounding box center [32, 96] width 44 height 44
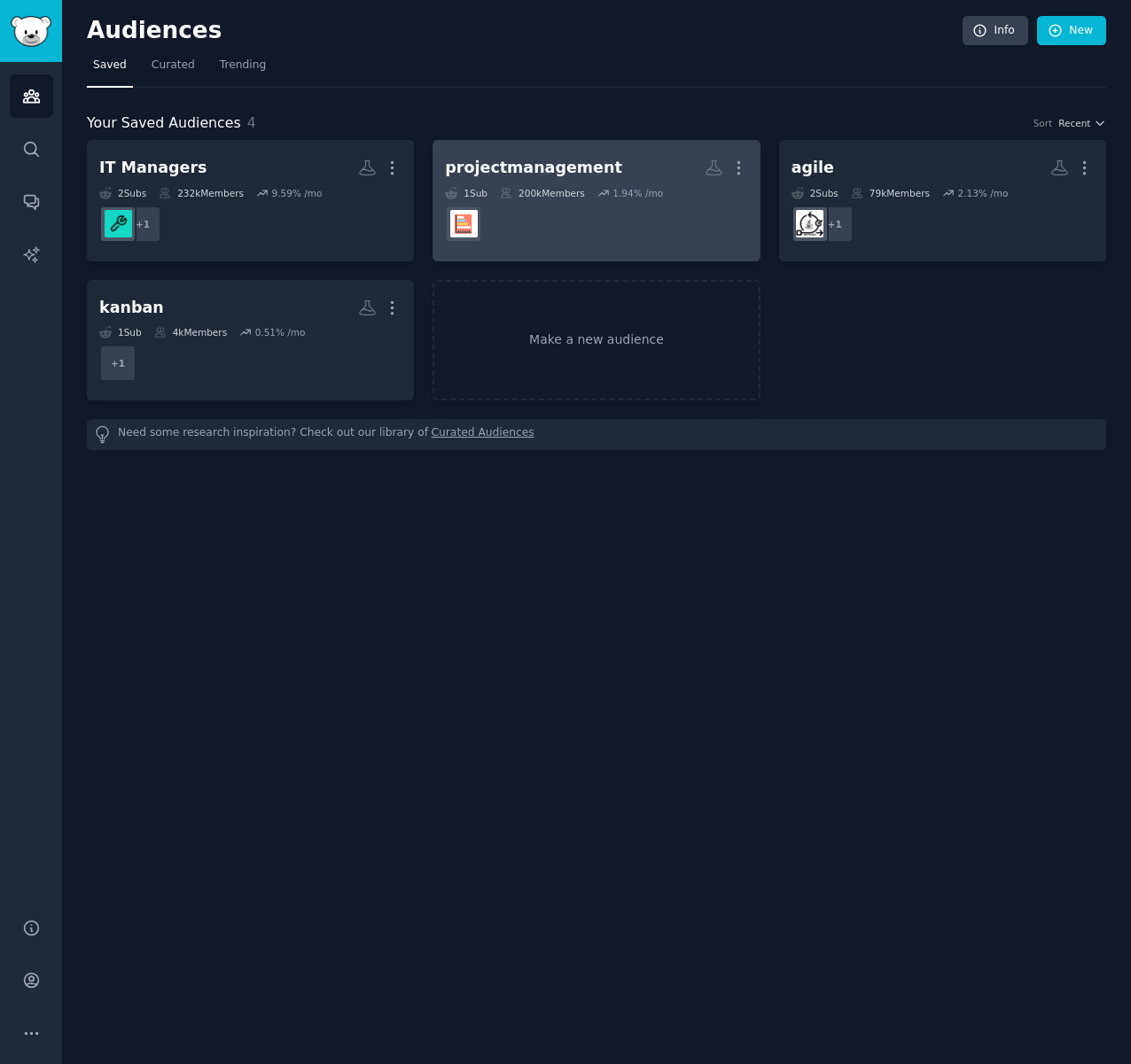
click at [562, 171] on div "projectmanagement" at bounding box center [533, 168] width 176 height 22
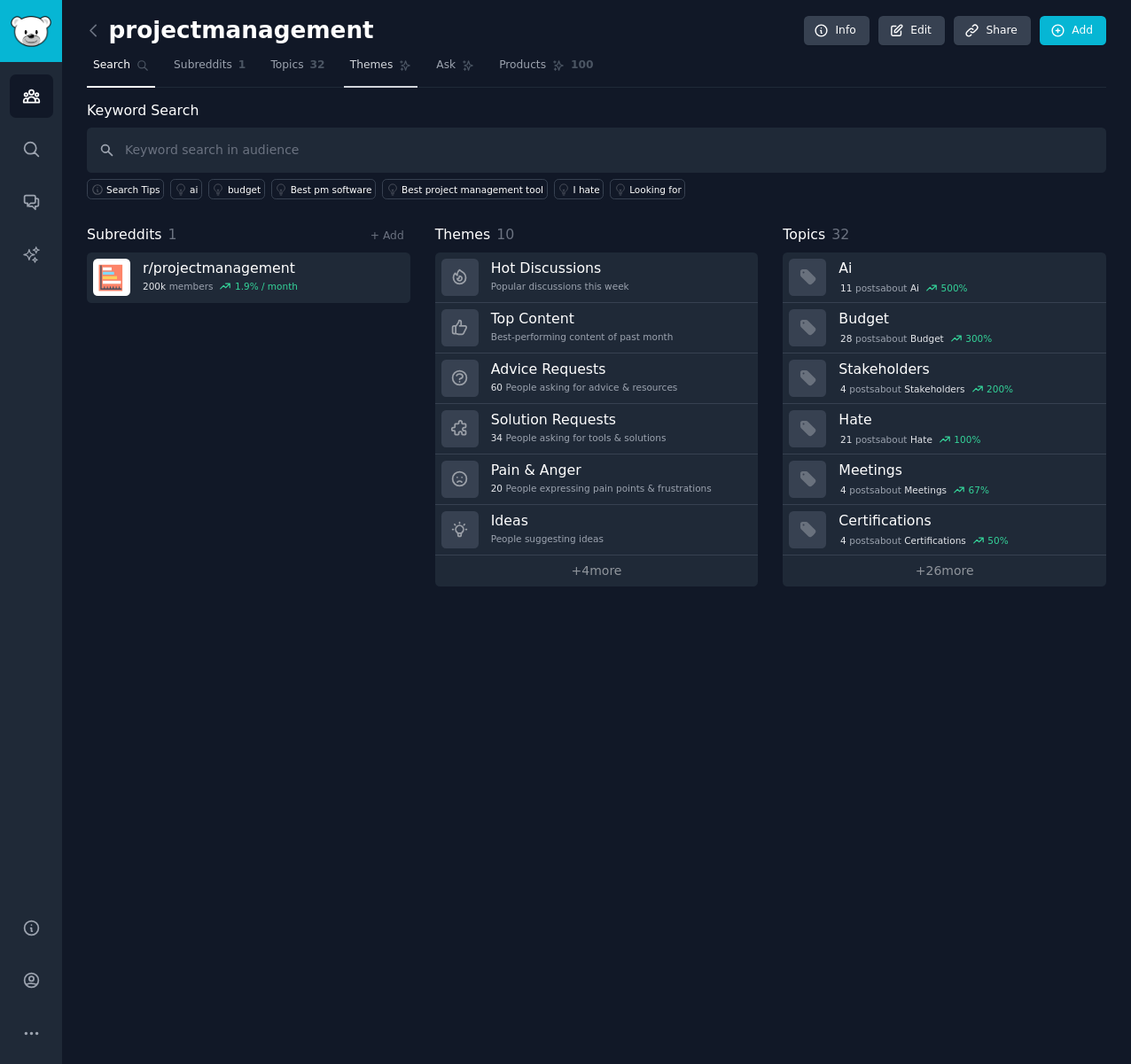
click at [356, 70] on span "Themes" at bounding box center [372, 66] width 44 height 16
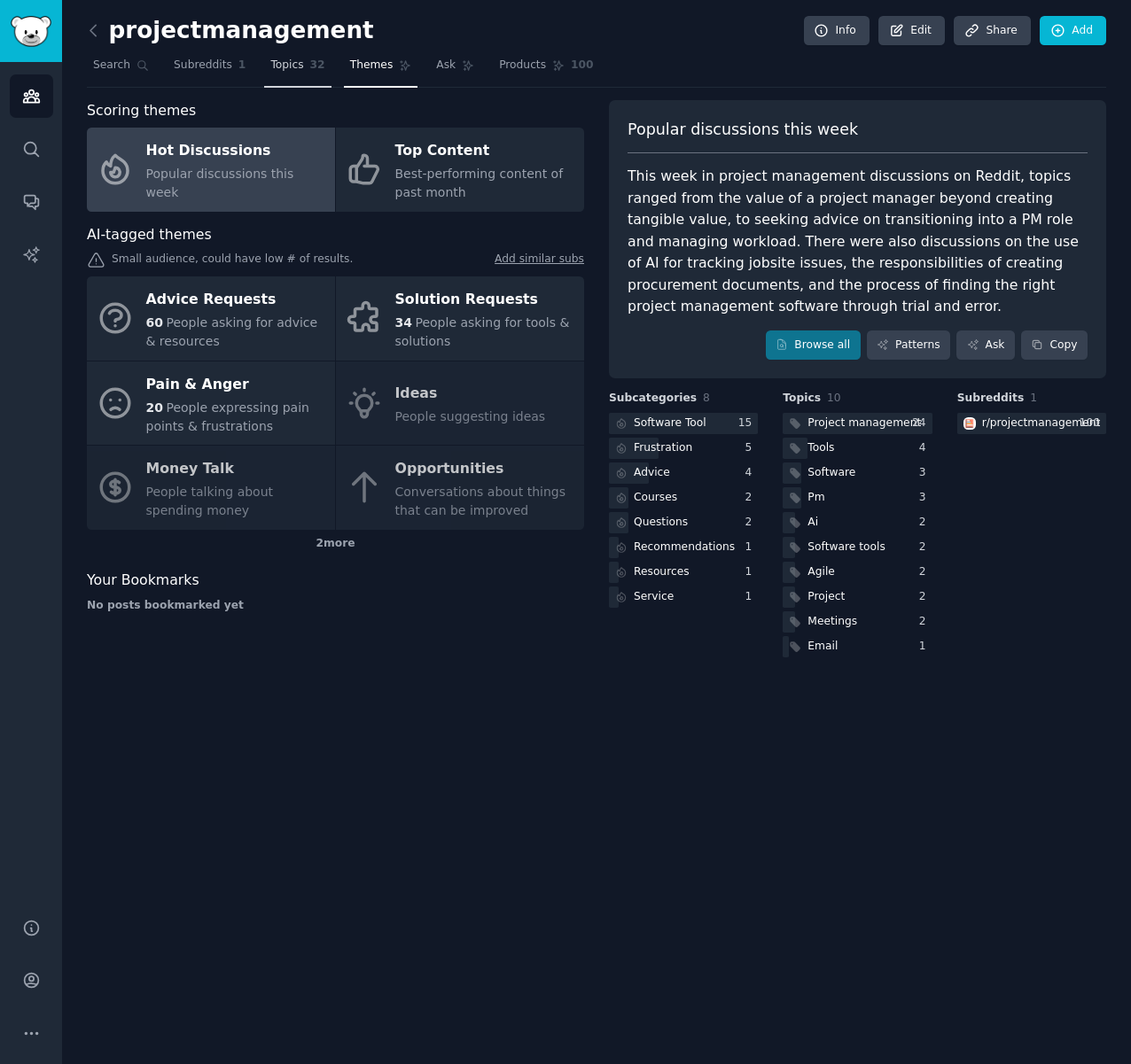
click at [287, 70] on span "Topics" at bounding box center [286, 66] width 33 height 16
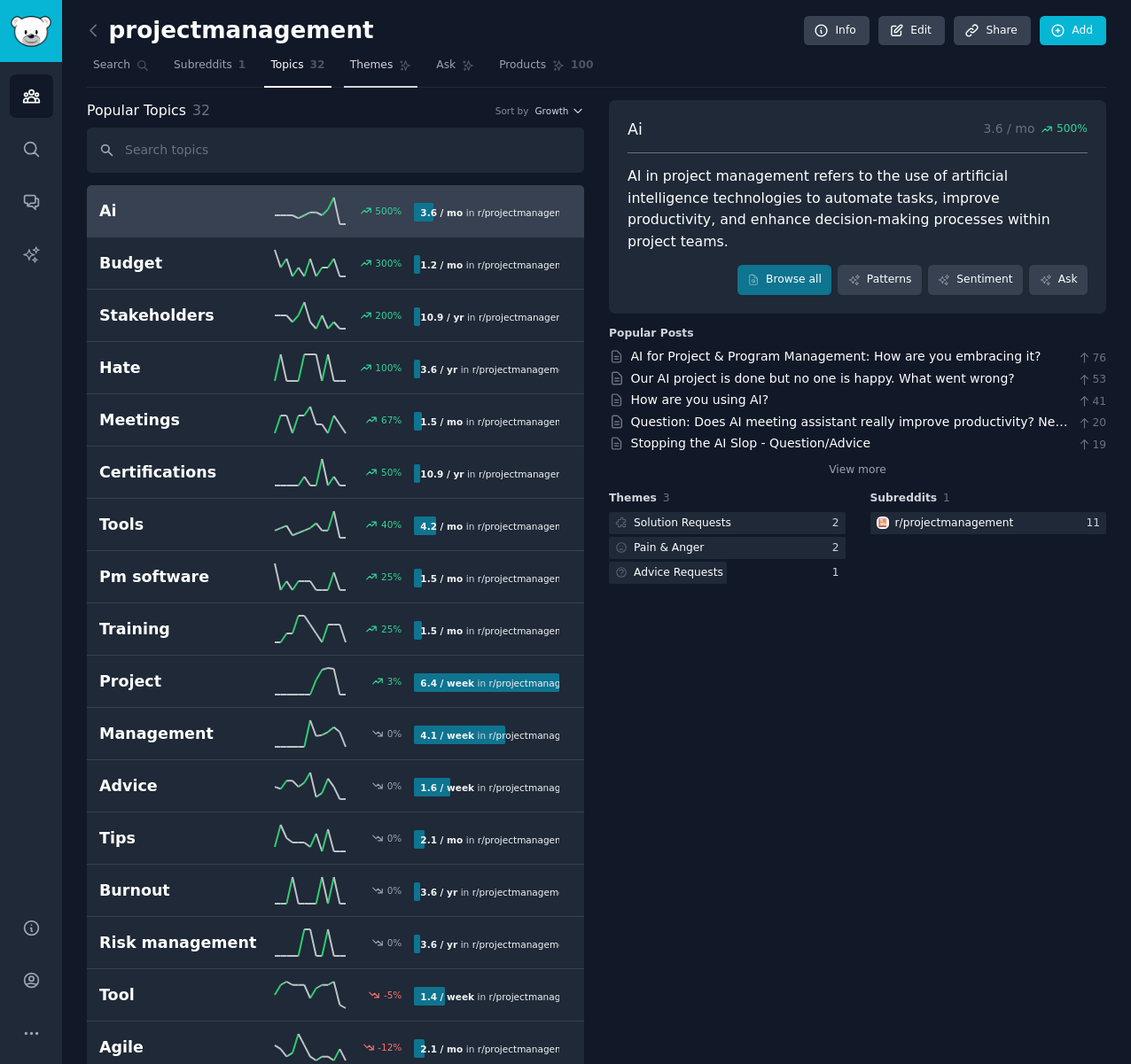
click at [356, 72] on span "Themes" at bounding box center [372, 66] width 44 height 16
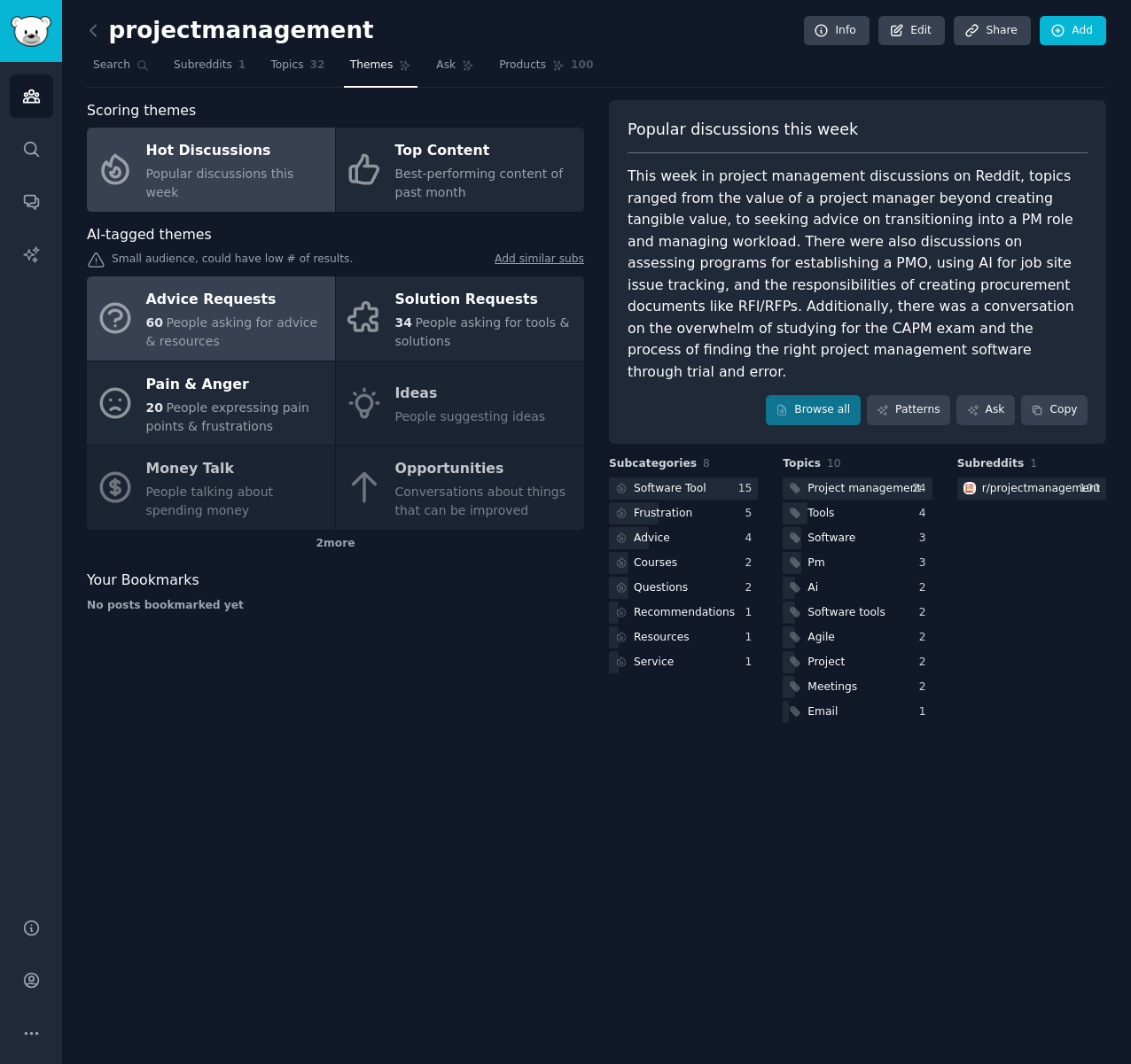
click at [252, 307] on div "Advice Requests" at bounding box center [236, 300] width 180 height 29
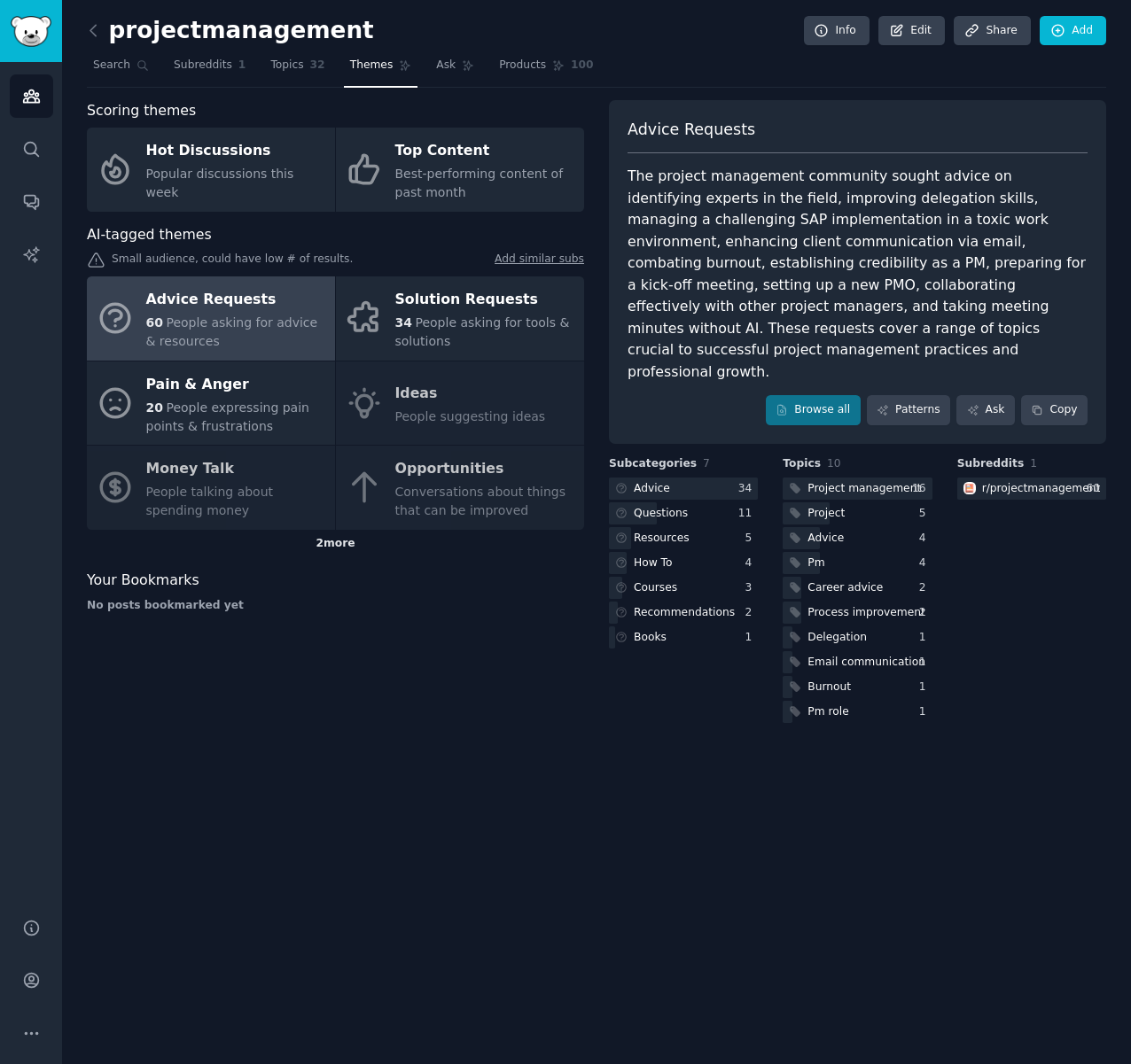
click at [343, 537] on div "2 more" at bounding box center [335, 543] width 497 height 29
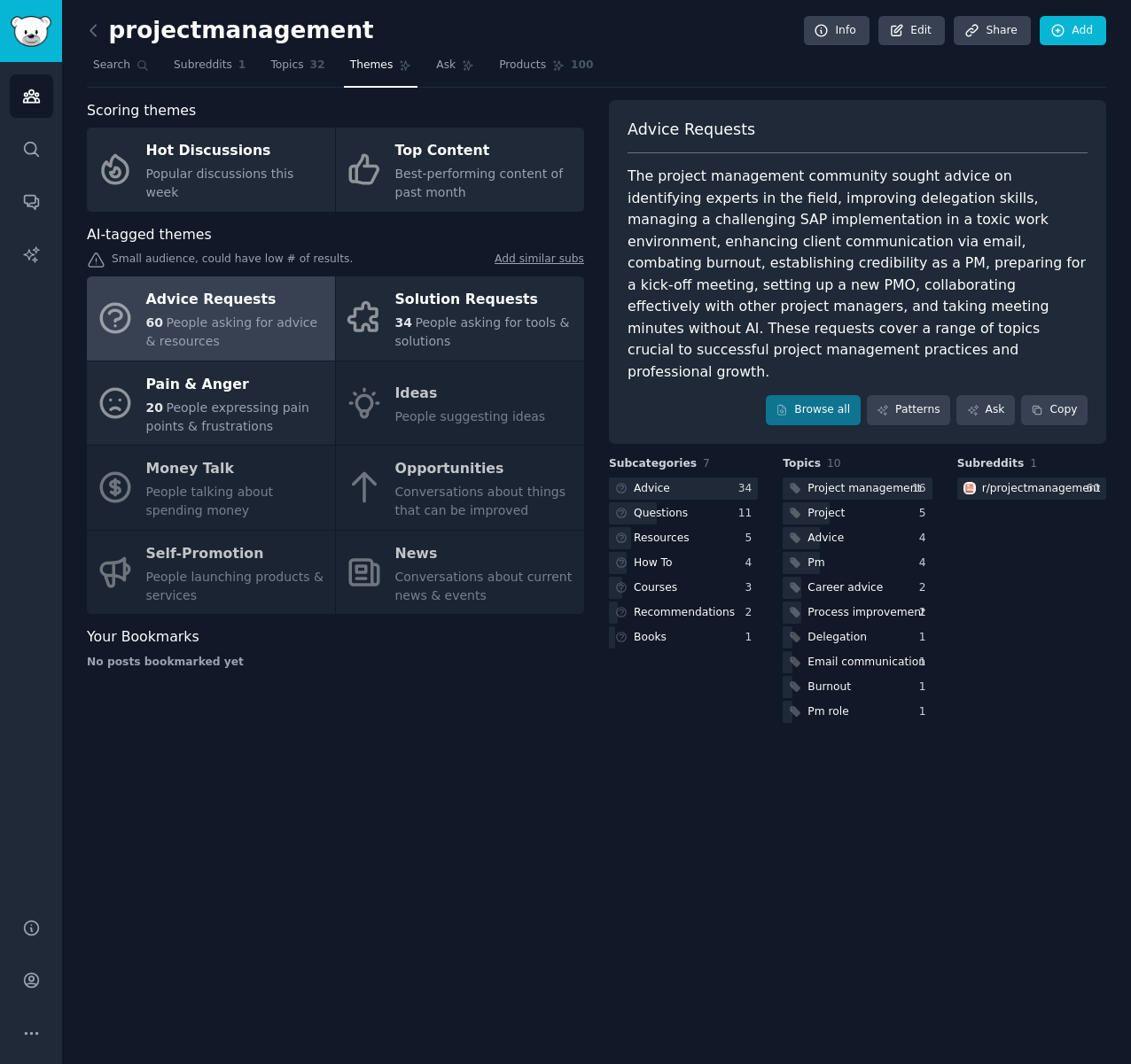
click at [529, 263] on link "Add similar subs" at bounding box center [540, 260] width 89 height 19
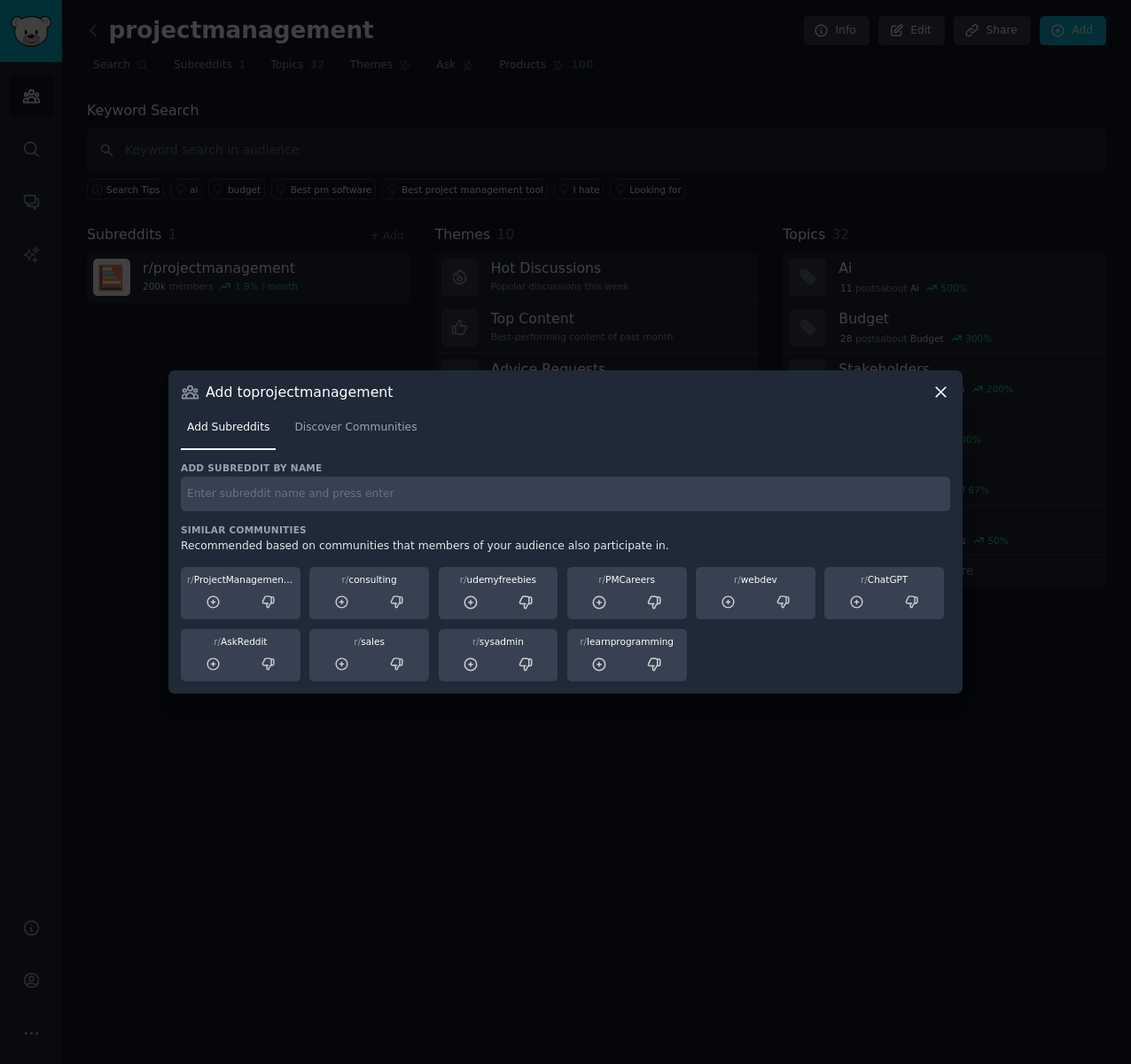
click at [459, 768] on div at bounding box center [566, 532] width 1131 height 1064
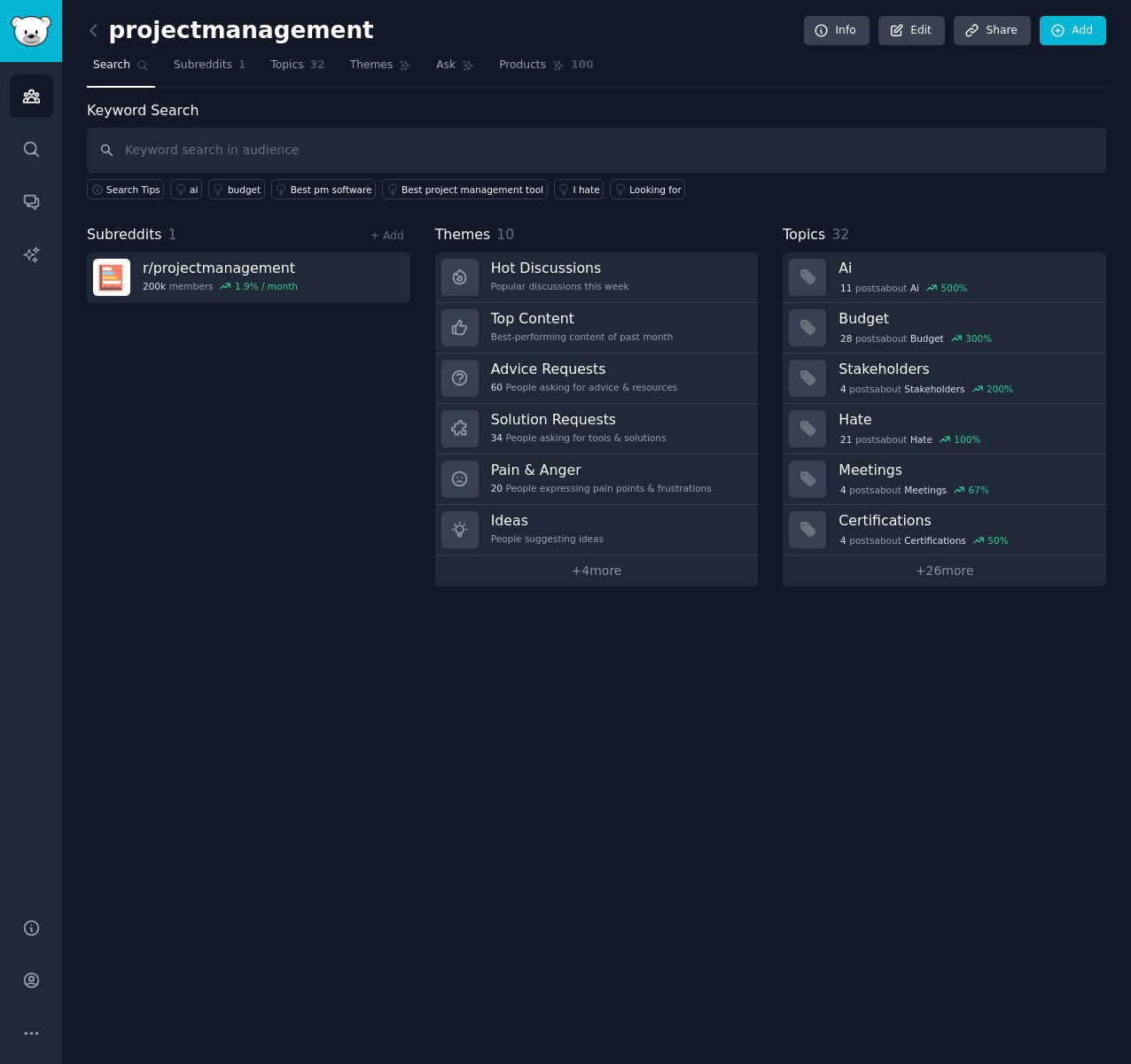
click at [459, 768] on div "projectmanagement Info Edit Share Add Search Subreddits 1 Topics 32 Themes Ask …" at bounding box center [596, 532] width 1069 height 1064
click at [298, 70] on link "Topics 32" at bounding box center [297, 70] width 67 height 37
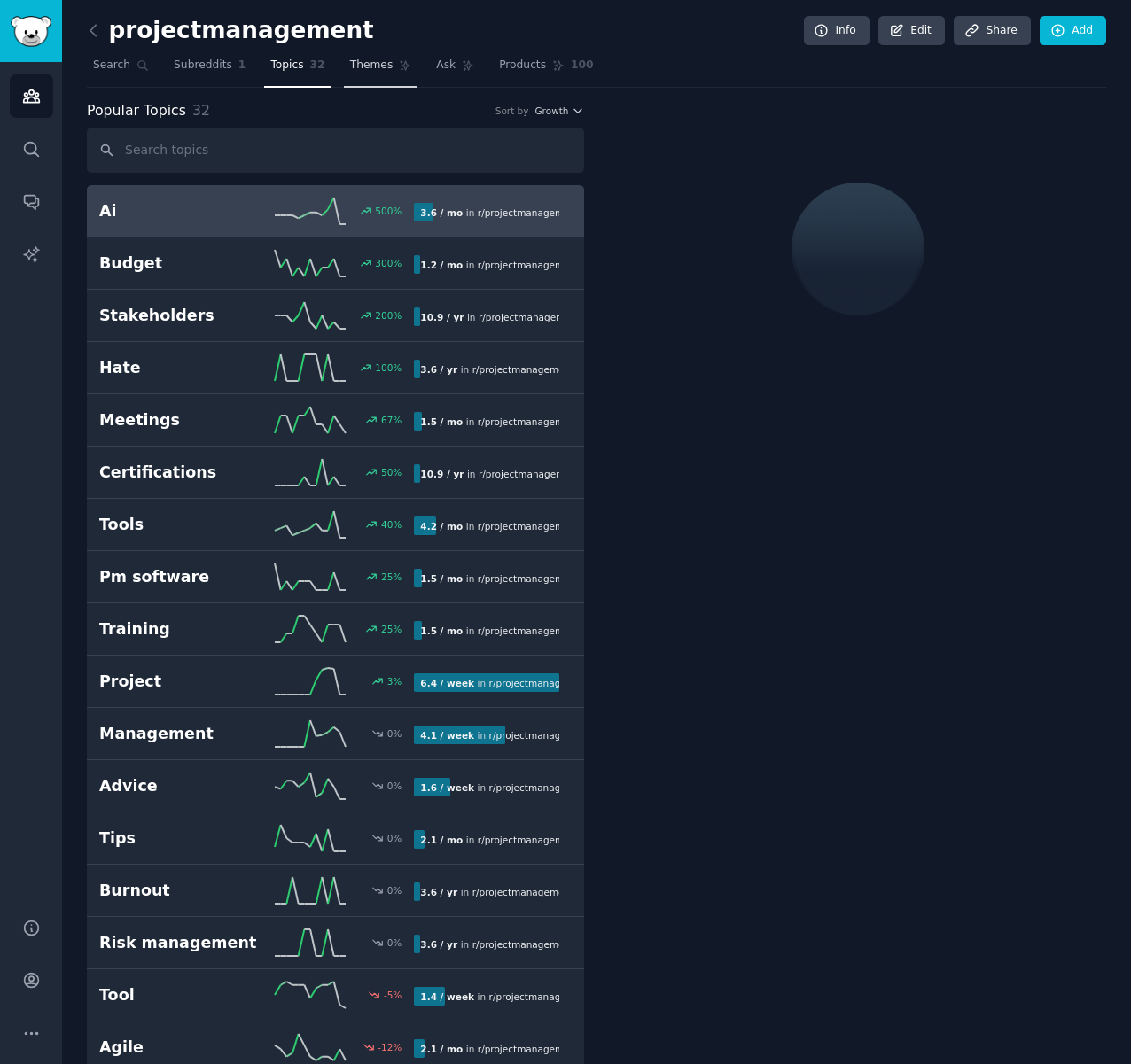
click at [372, 59] on span "Themes" at bounding box center [372, 66] width 44 height 16
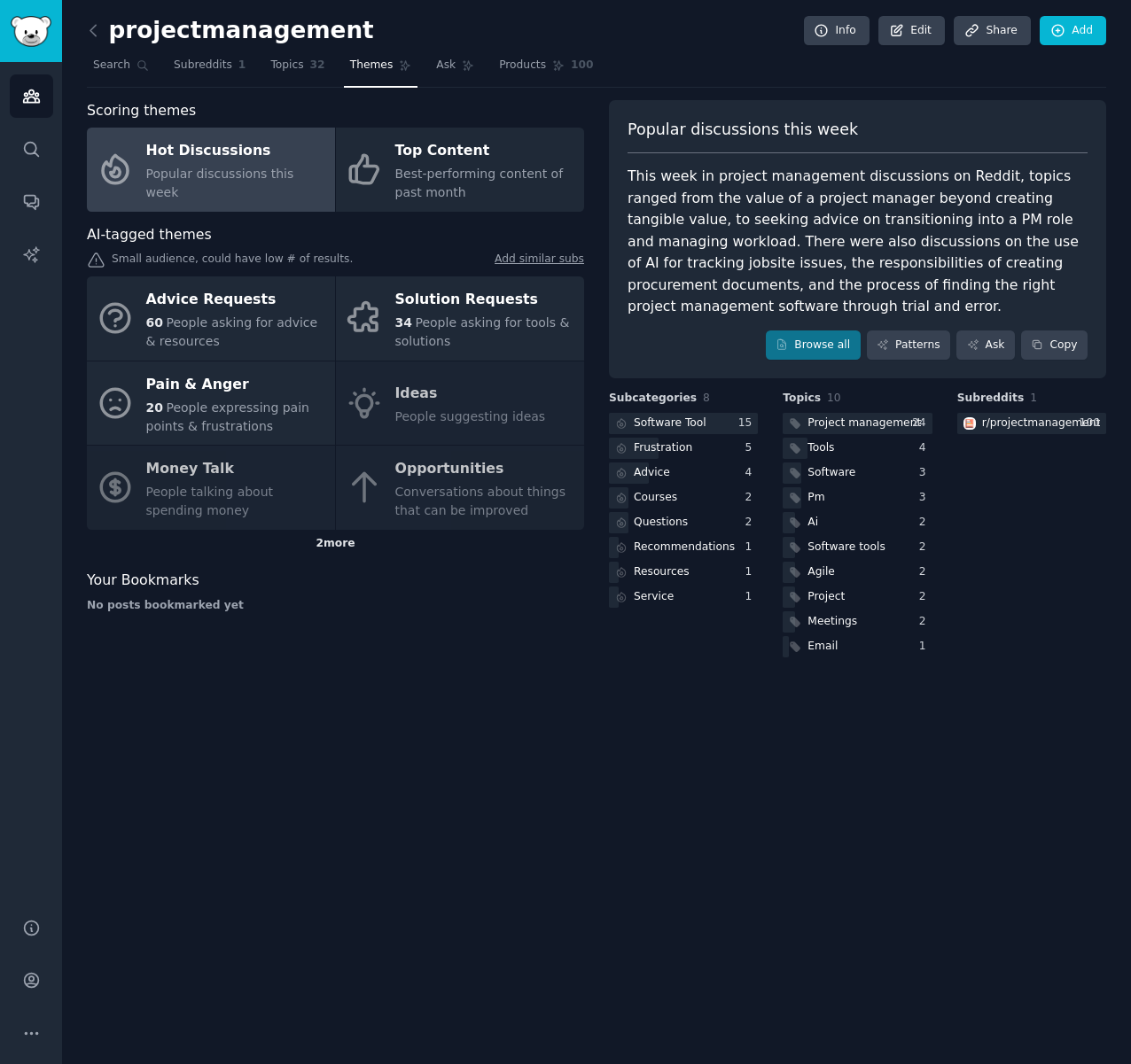
click at [310, 542] on div "2 more" at bounding box center [335, 543] width 497 height 29
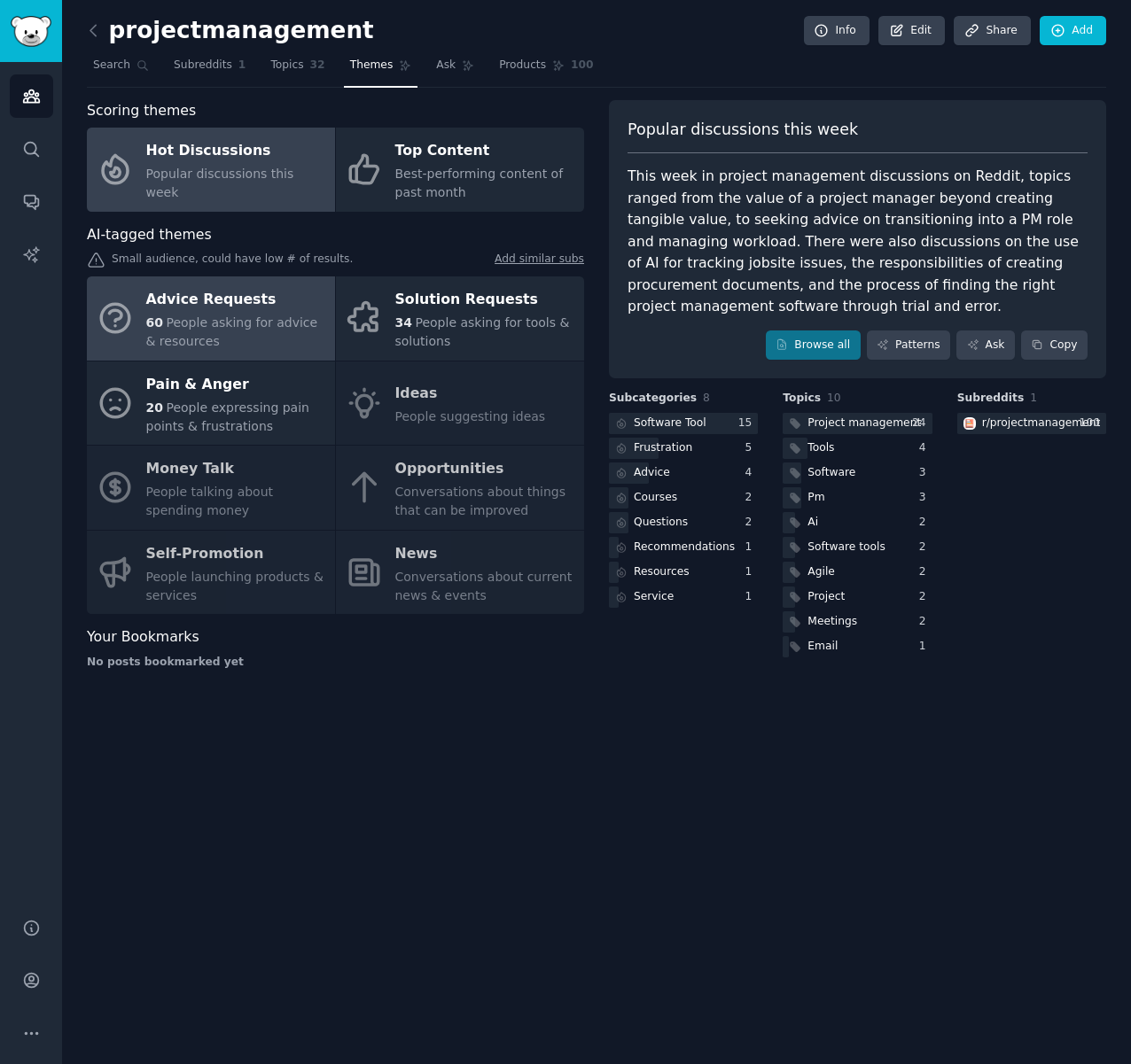
click at [230, 316] on span "People asking for advice & resources" at bounding box center [232, 332] width 172 height 33
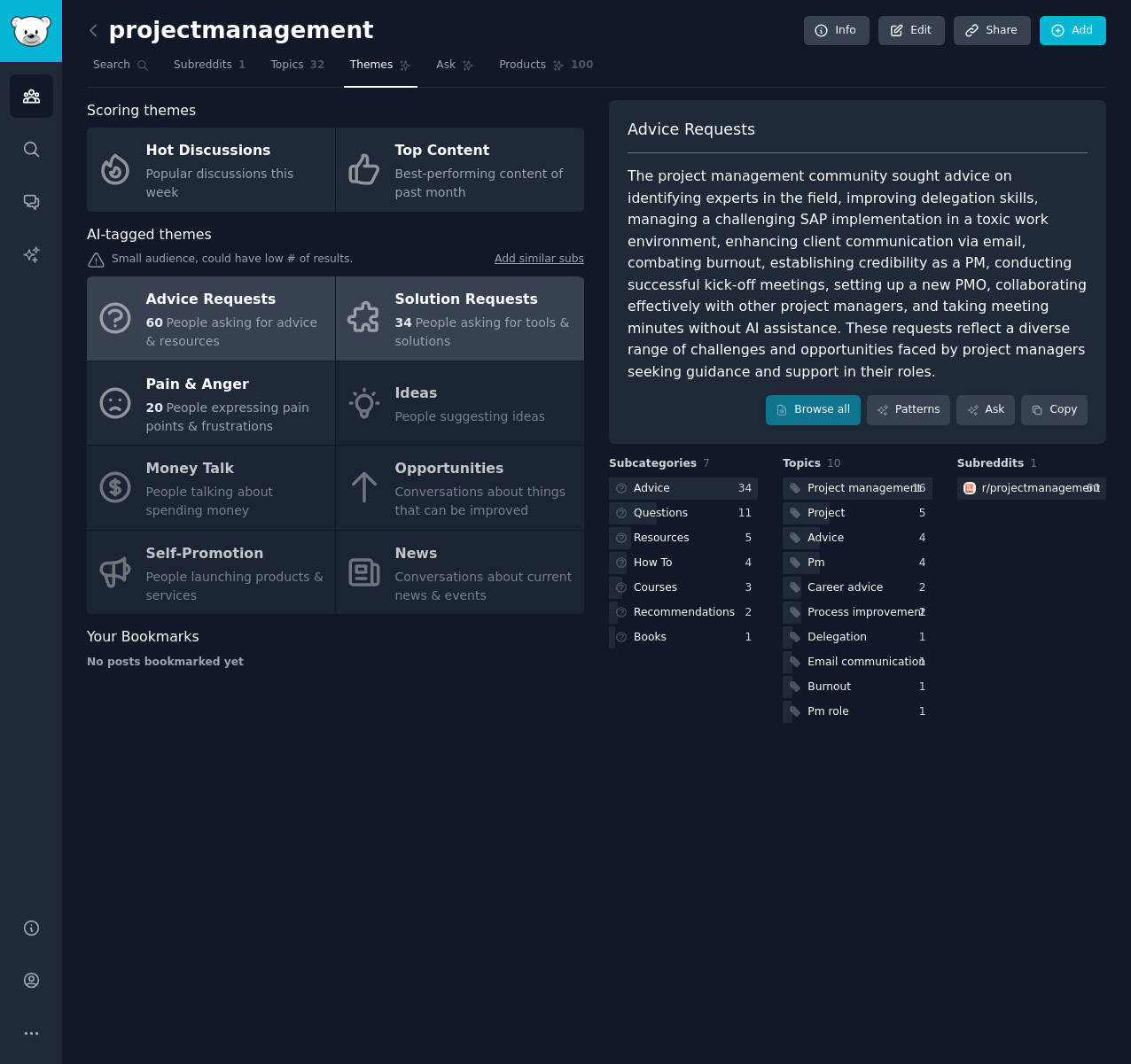
click at [470, 313] on div "Solution Requests" at bounding box center [485, 300] width 180 height 29
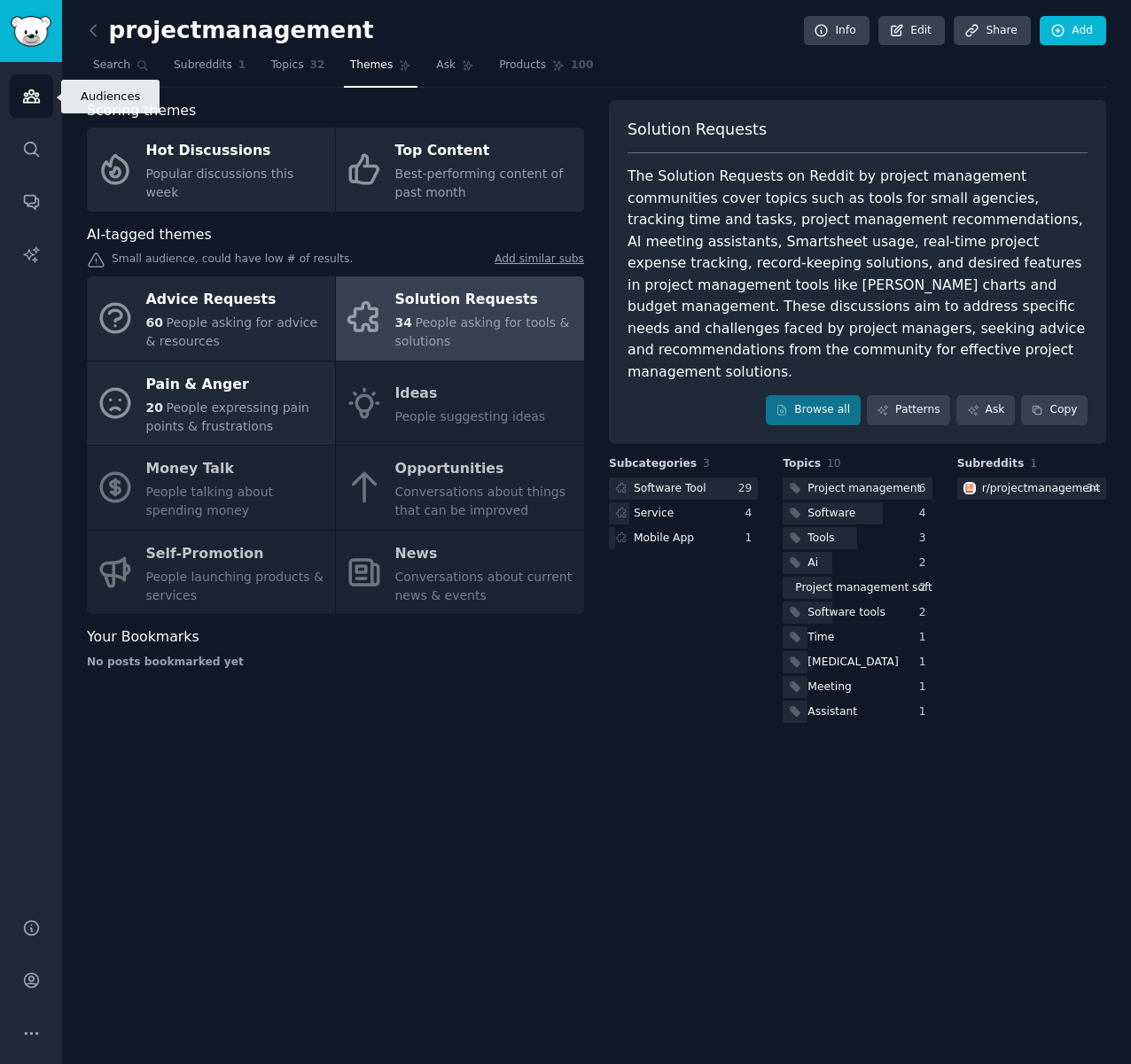
click at [21, 94] on link "Audiences" at bounding box center [32, 96] width 44 height 44
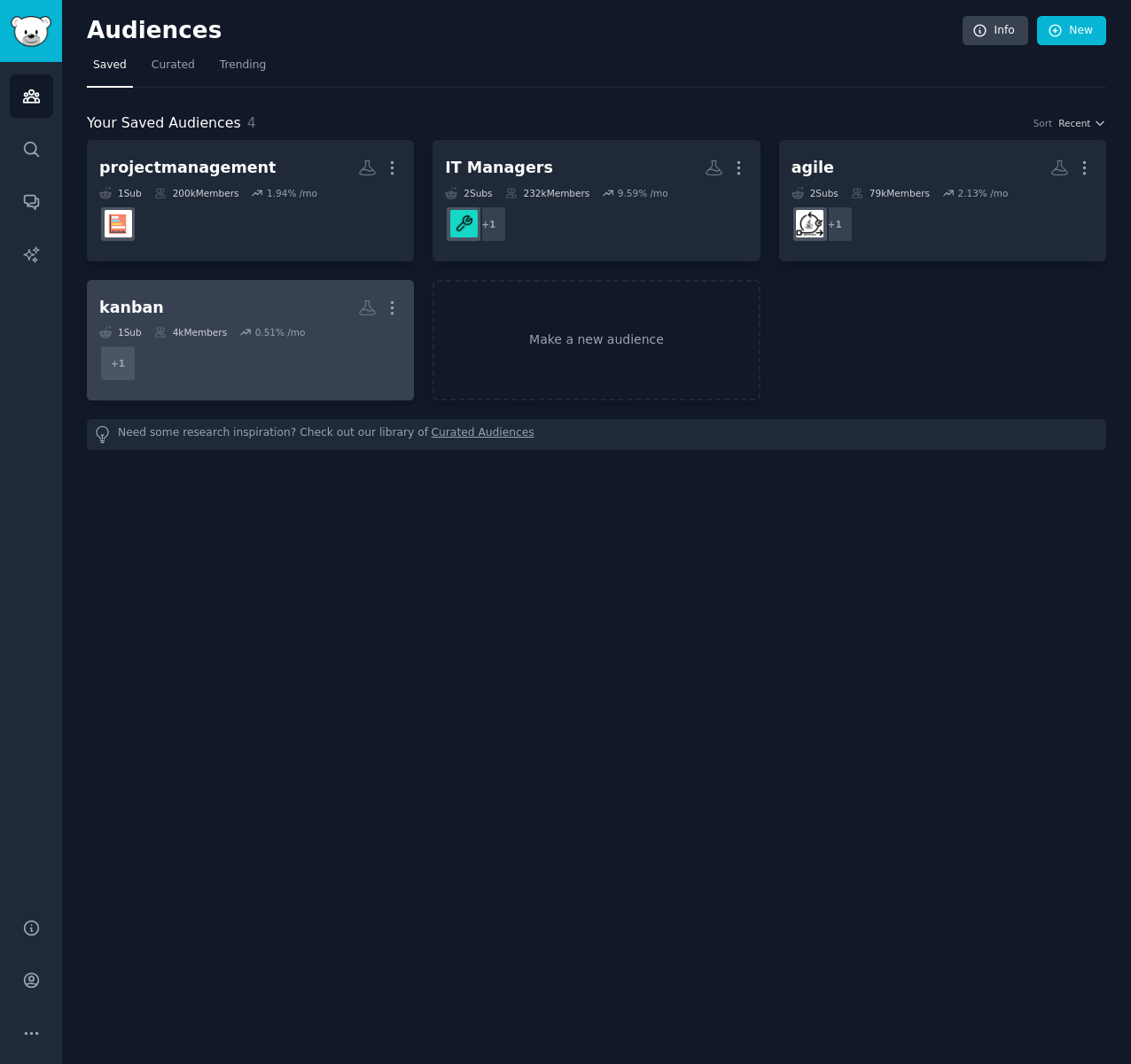
click at [248, 315] on h2 "kanban More" at bounding box center [250, 307] width 302 height 31
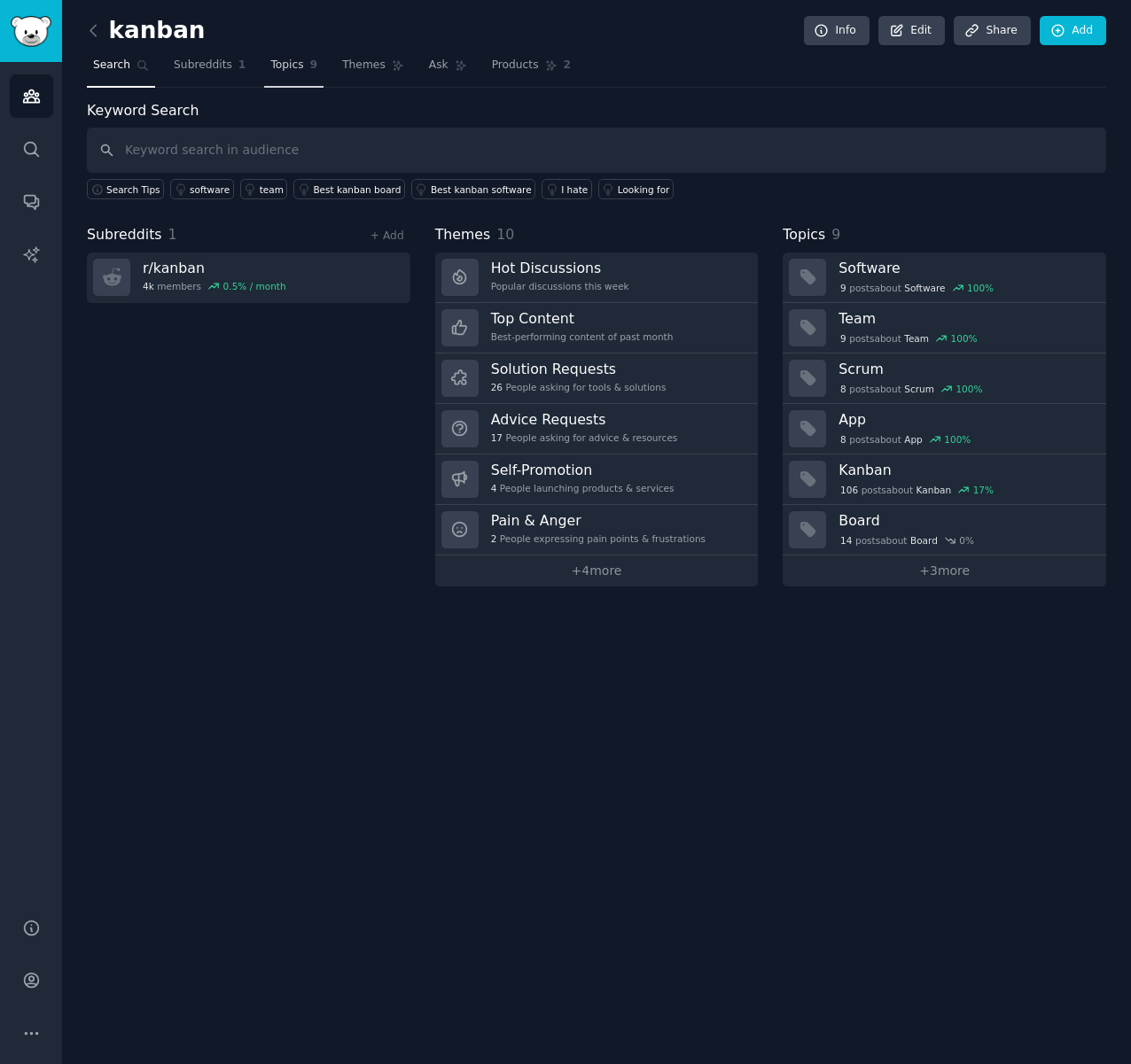
click at [285, 70] on span "Topics" at bounding box center [286, 66] width 33 height 16
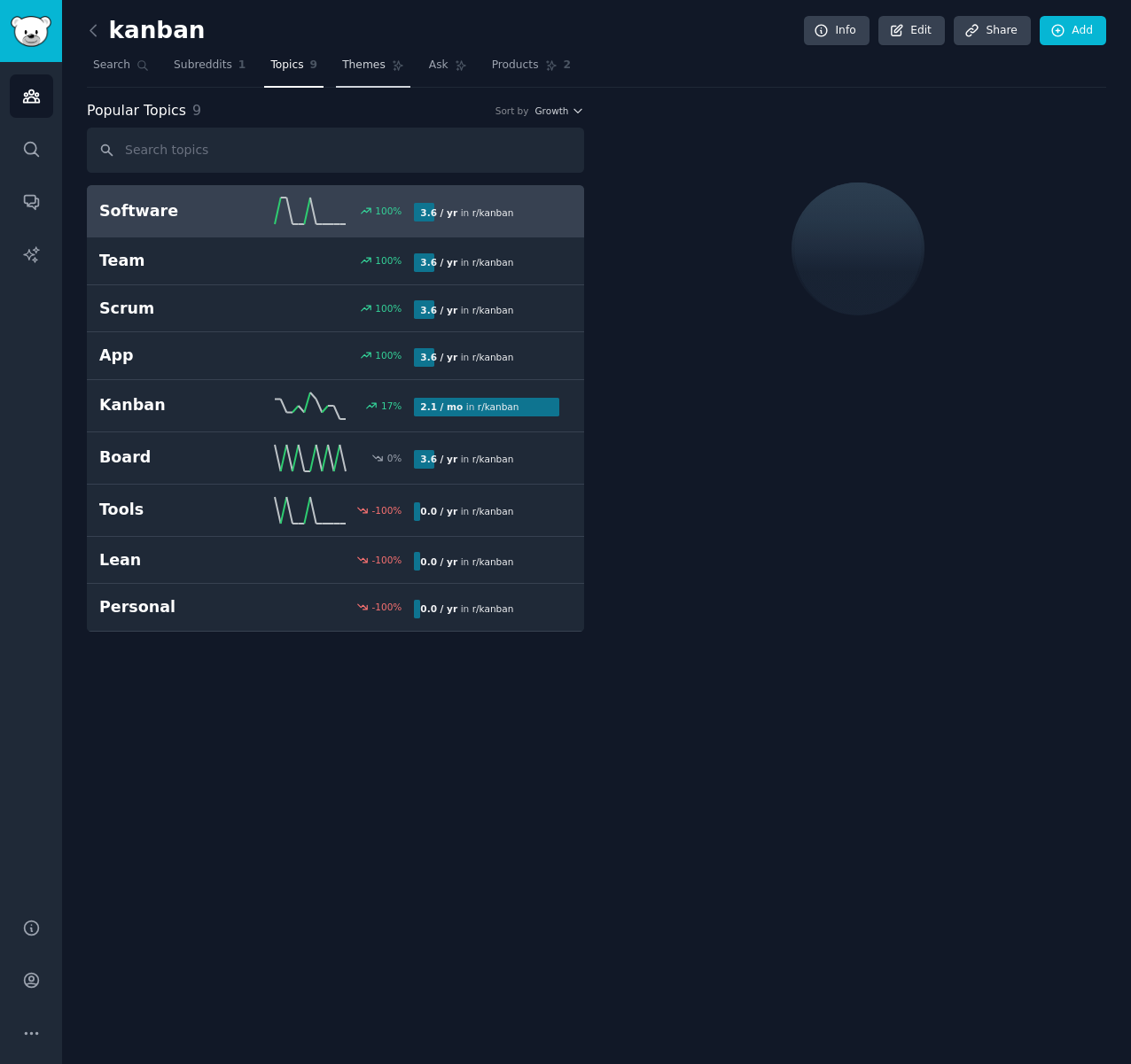
click at [374, 70] on link "Themes" at bounding box center [373, 70] width 75 height 37
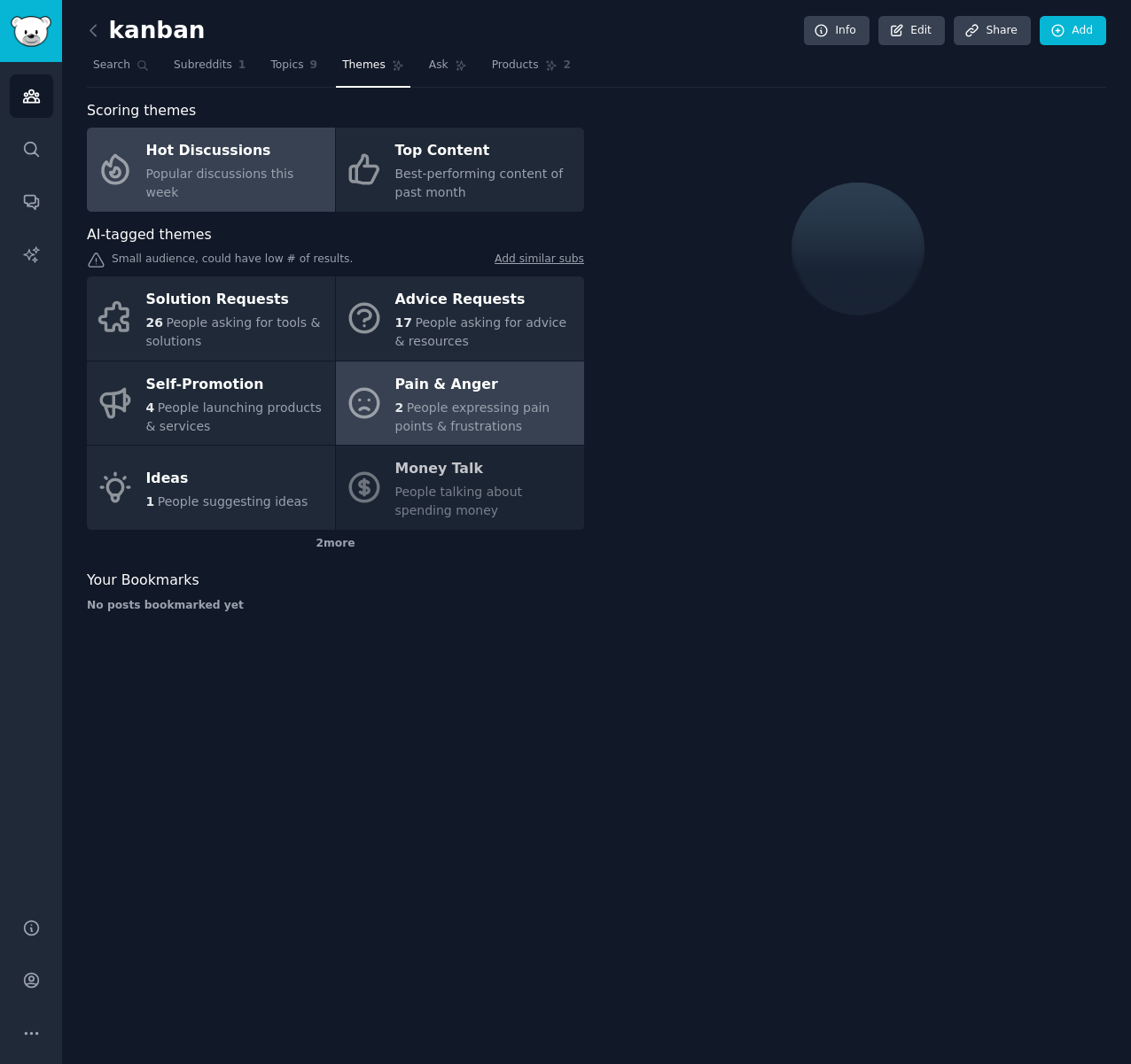
click at [430, 400] on span "People expressing pain points & frustrations" at bounding box center [473, 416] width 155 height 33
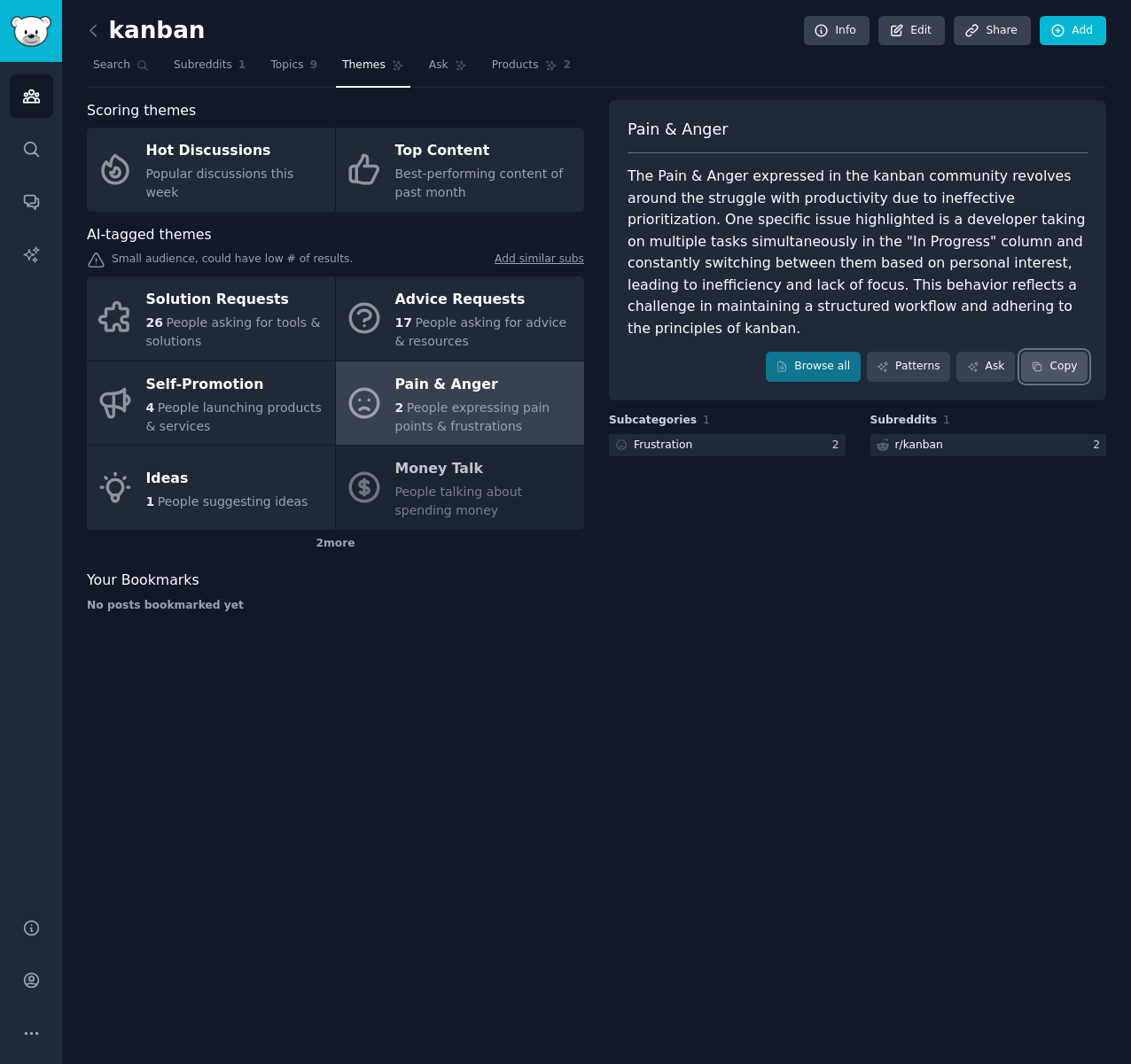
click at [1065, 352] on button "Copy" at bounding box center [1053, 367] width 67 height 30
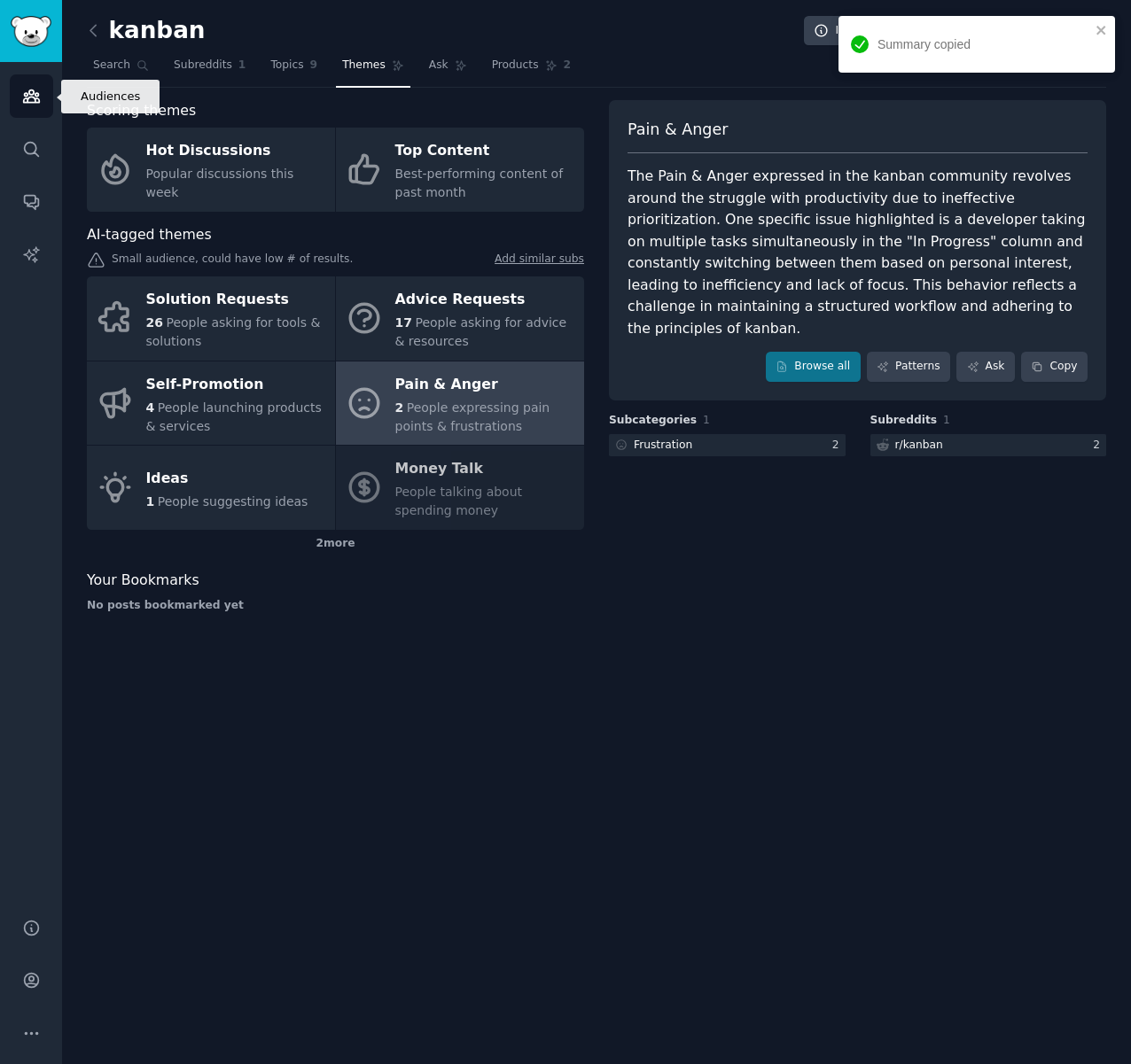
click at [20, 101] on link "Audiences" at bounding box center [32, 96] width 44 height 44
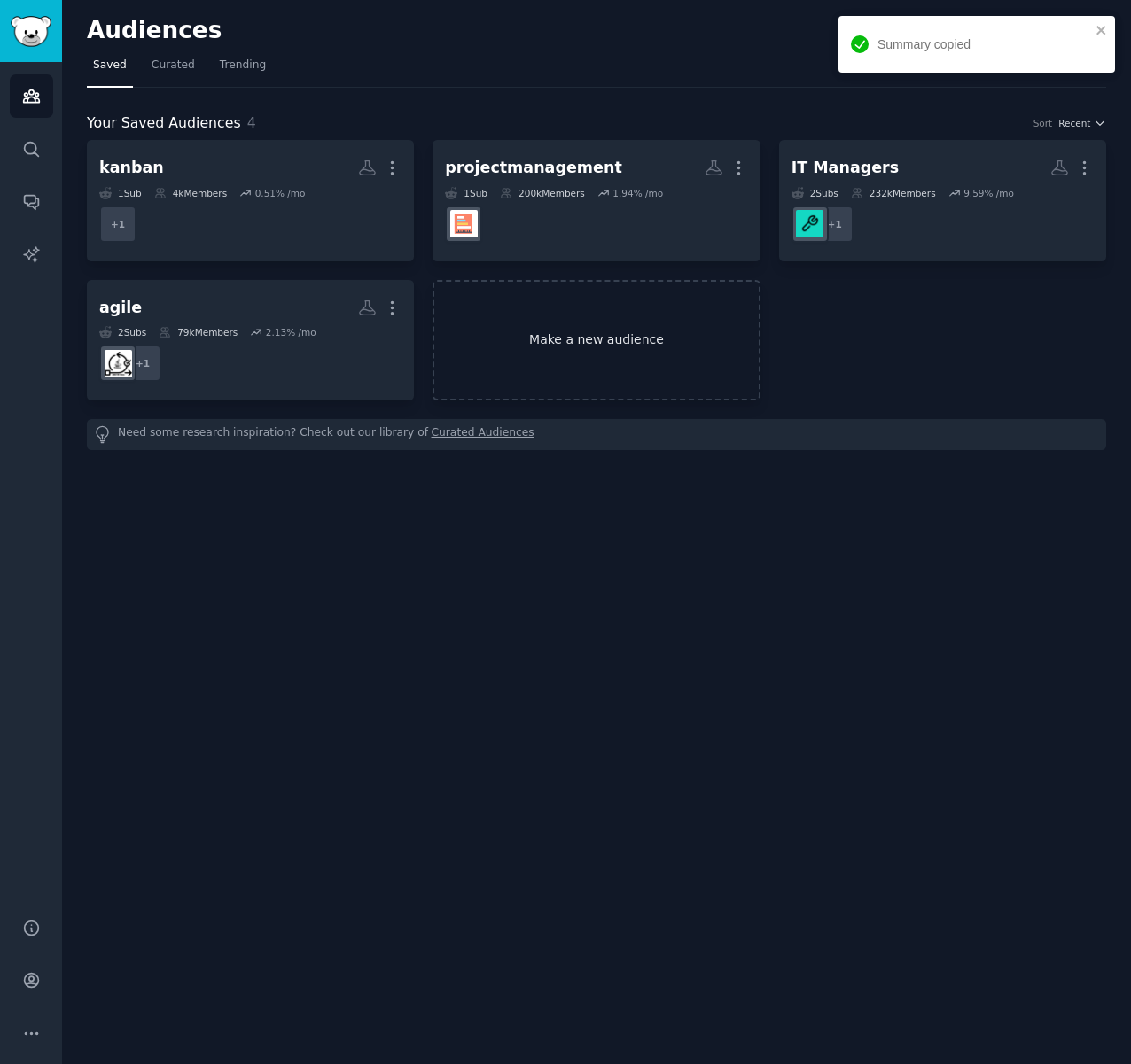
click at [635, 339] on link "Make a new audience" at bounding box center [595, 341] width 327 height 121
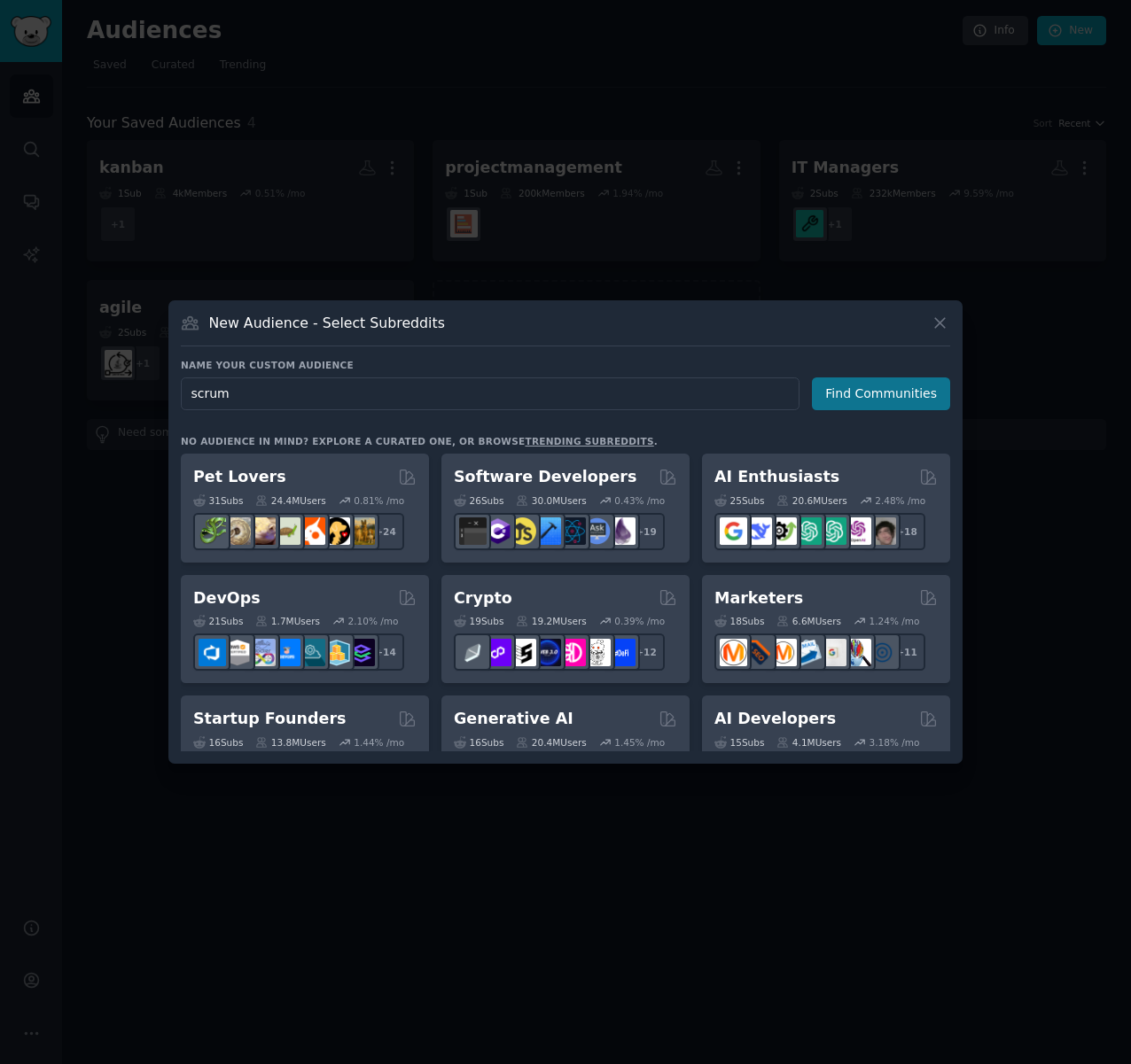
type input "scrum"
click at [873, 393] on button "Find Communities" at bounding box center [881, 393] width 138 height 33
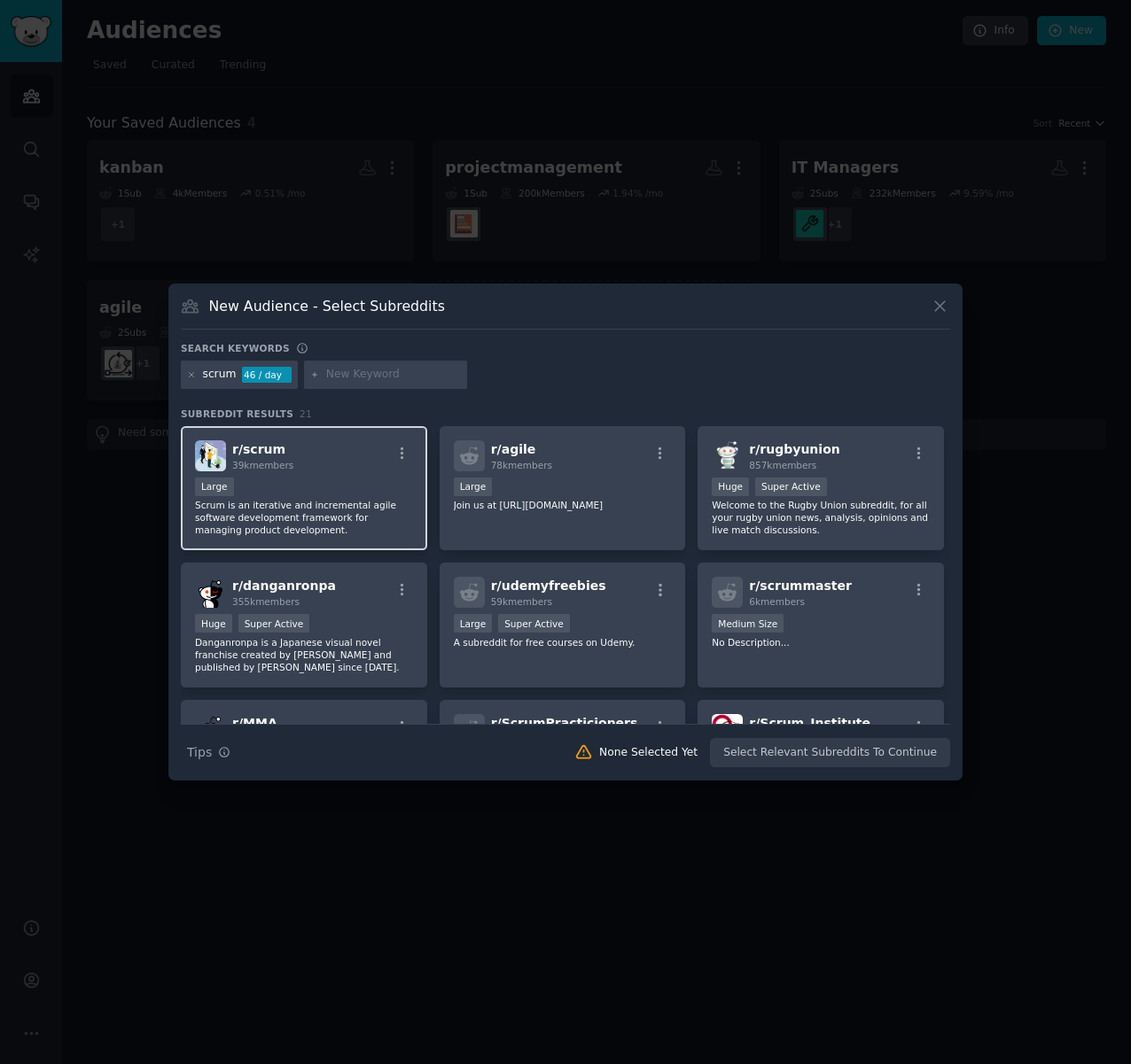
click at [329, 458] on div "r/ scrum 39k members" at bounding box center [303, 455] width 218 height 31
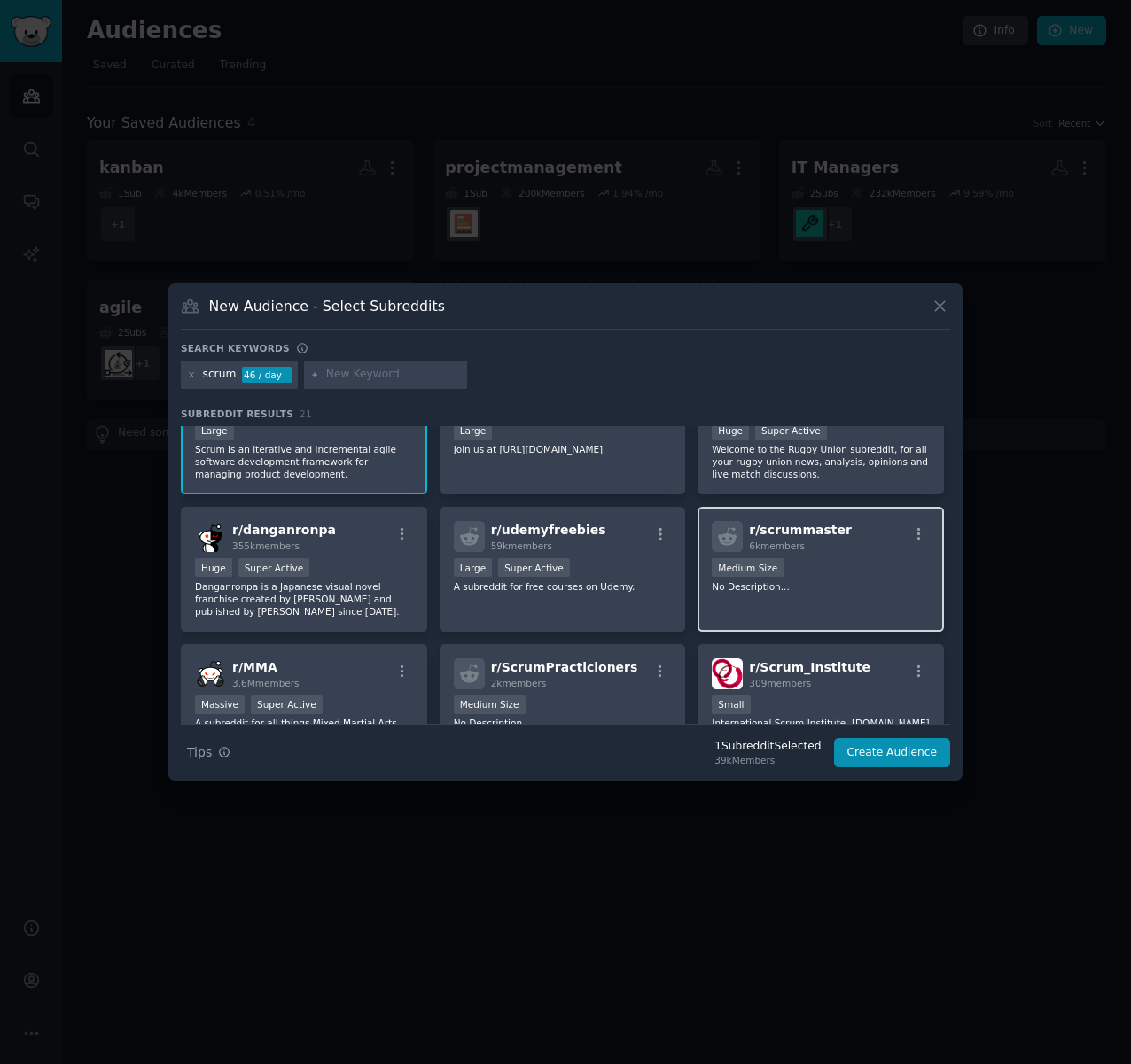
scroll to position [60, 0]
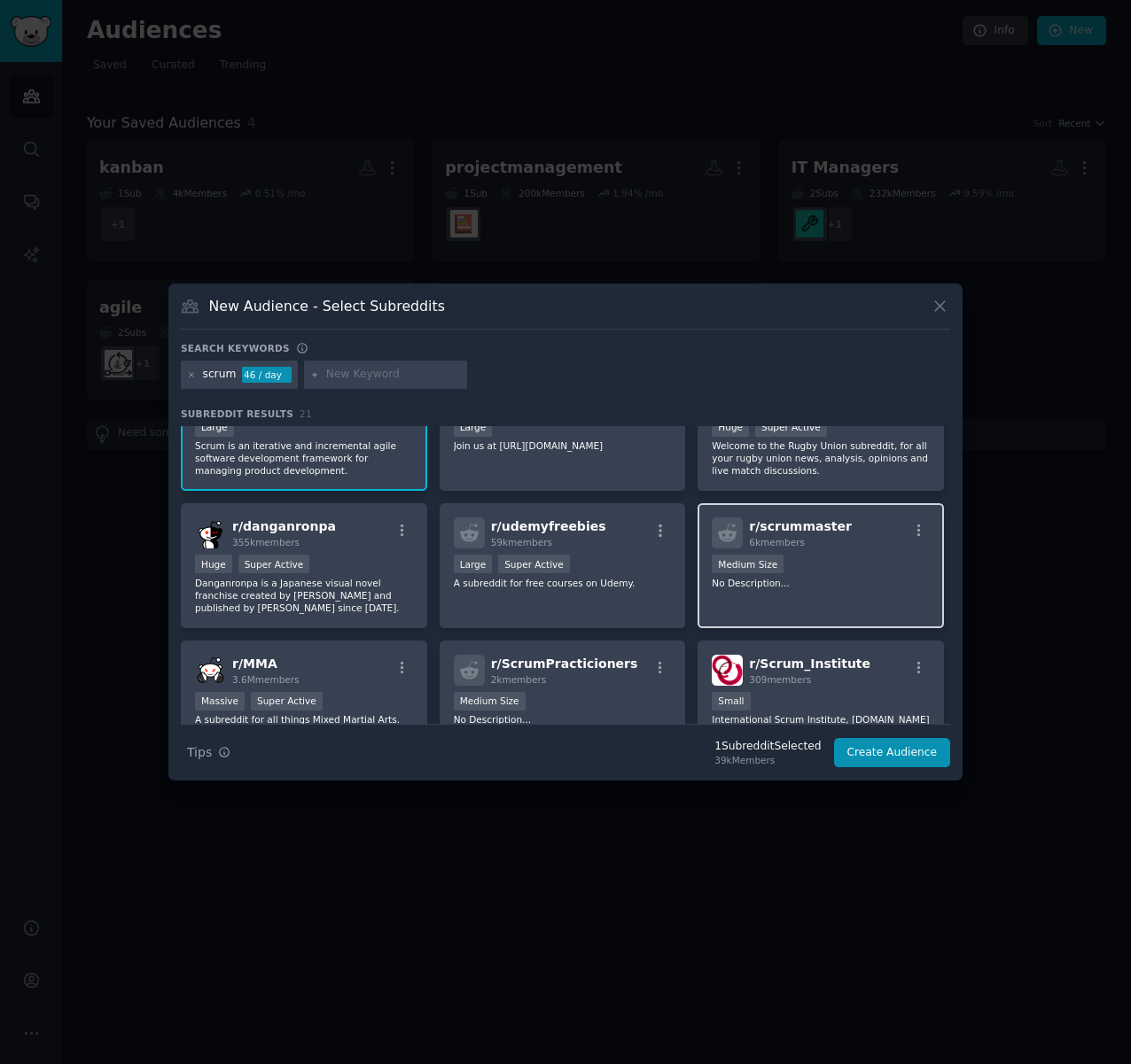
click at [890, 542] on div "r/ scrummaster 6k members" at bounding box center [820, 532] width 218 height 31
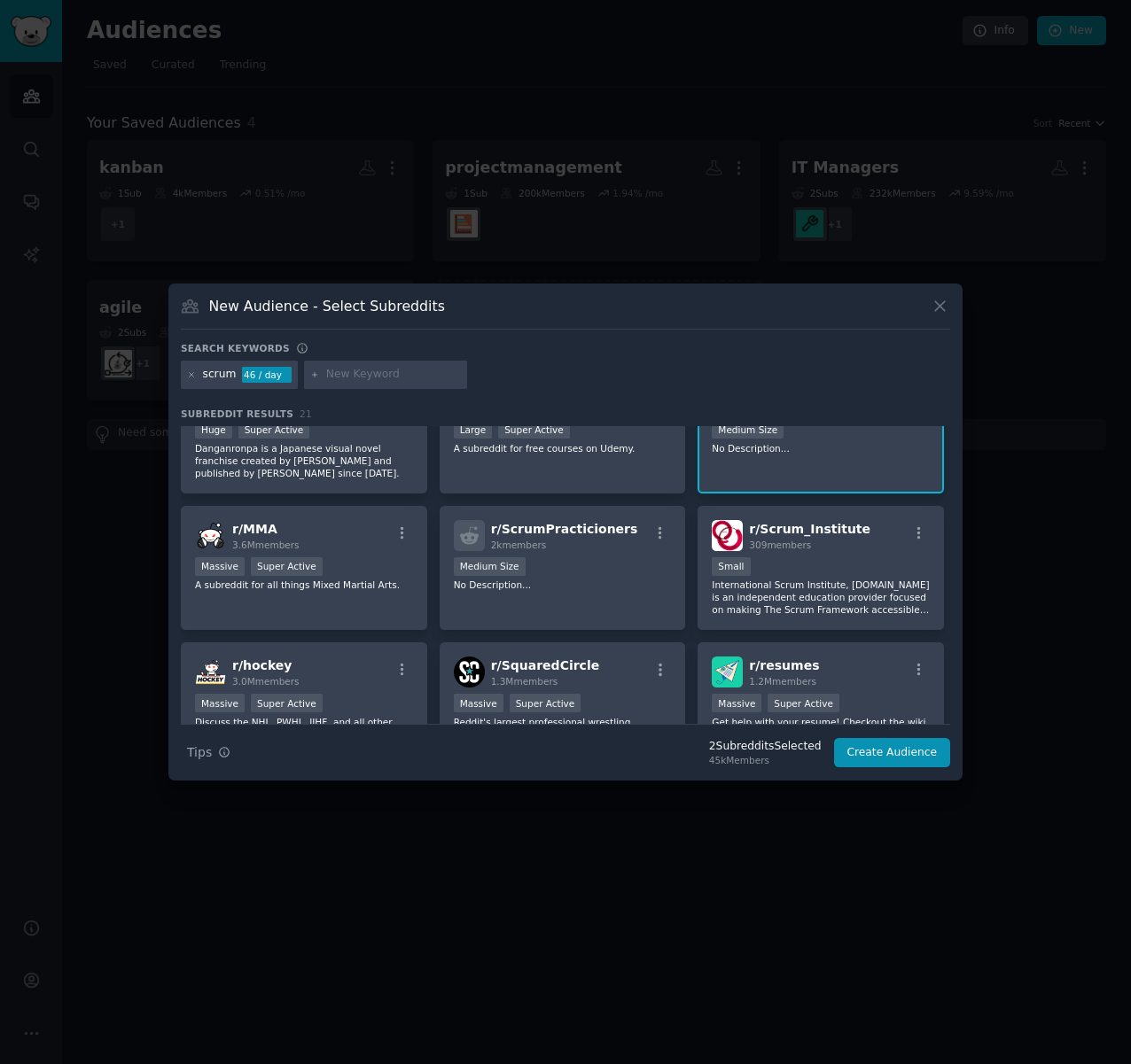
scroll to position [196, 0]
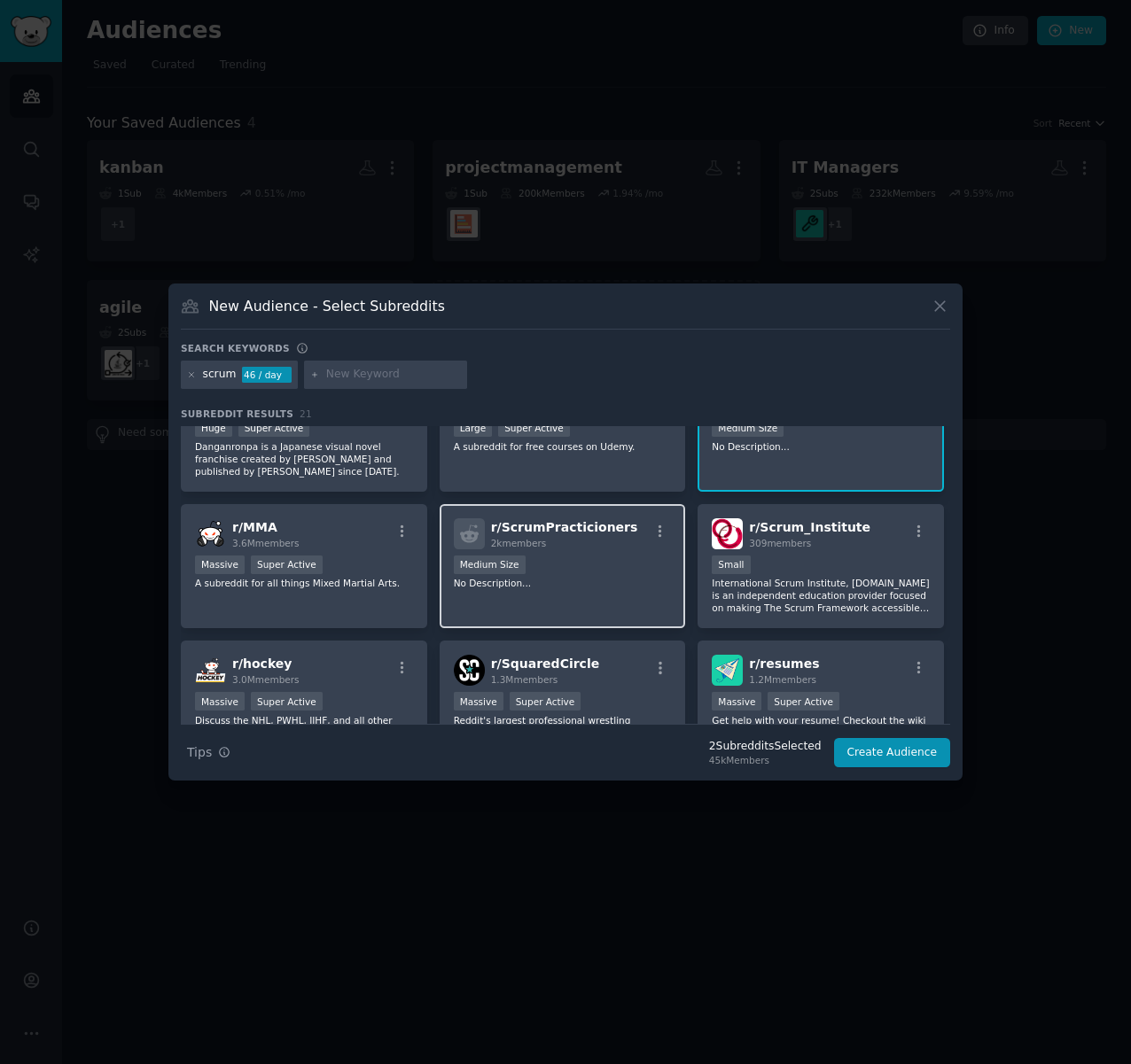
click at [593, 566] on div "Medium Size" at bounding box center [563, 566] width 218 height 22
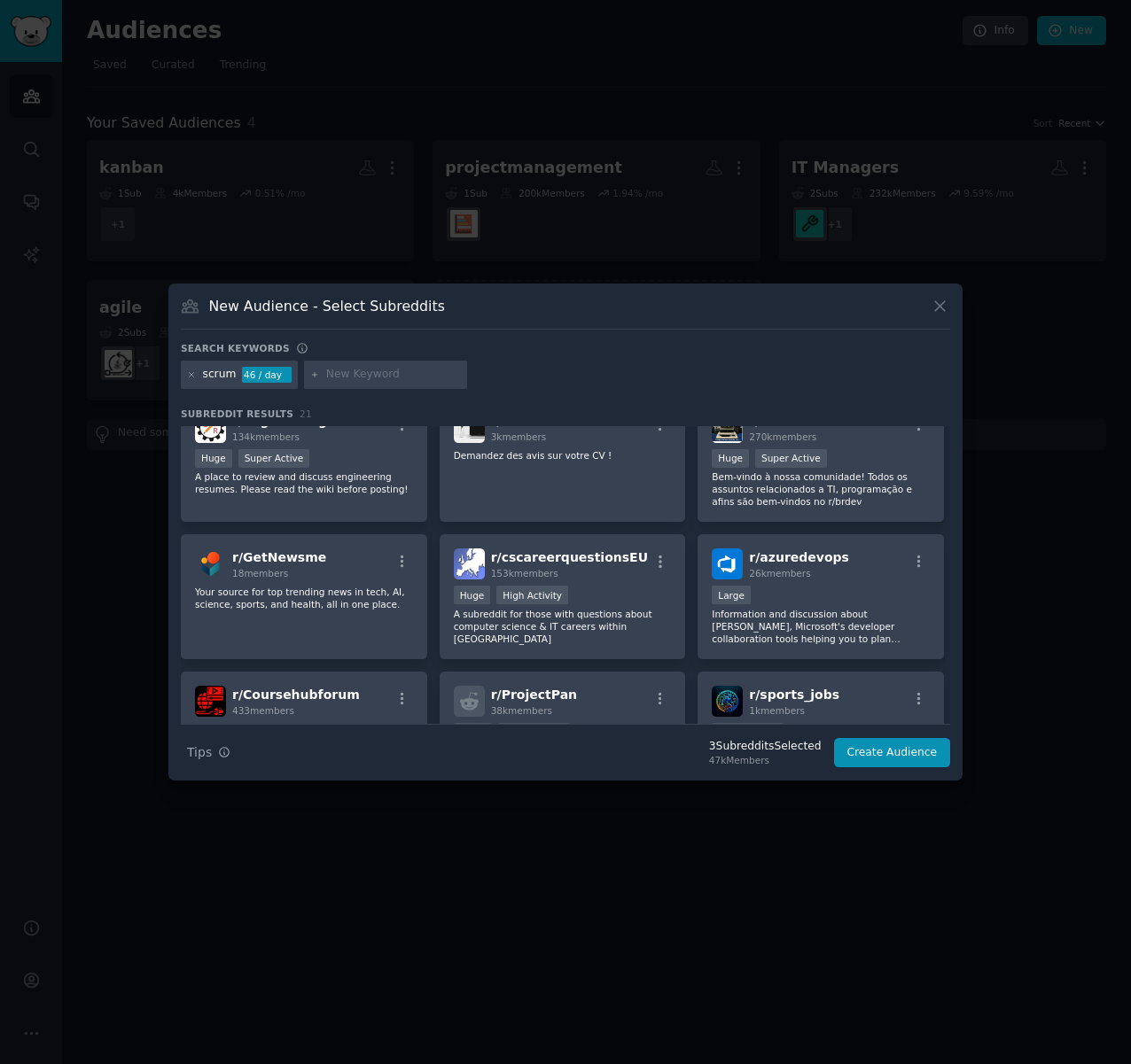
scroll to position [0, 0]
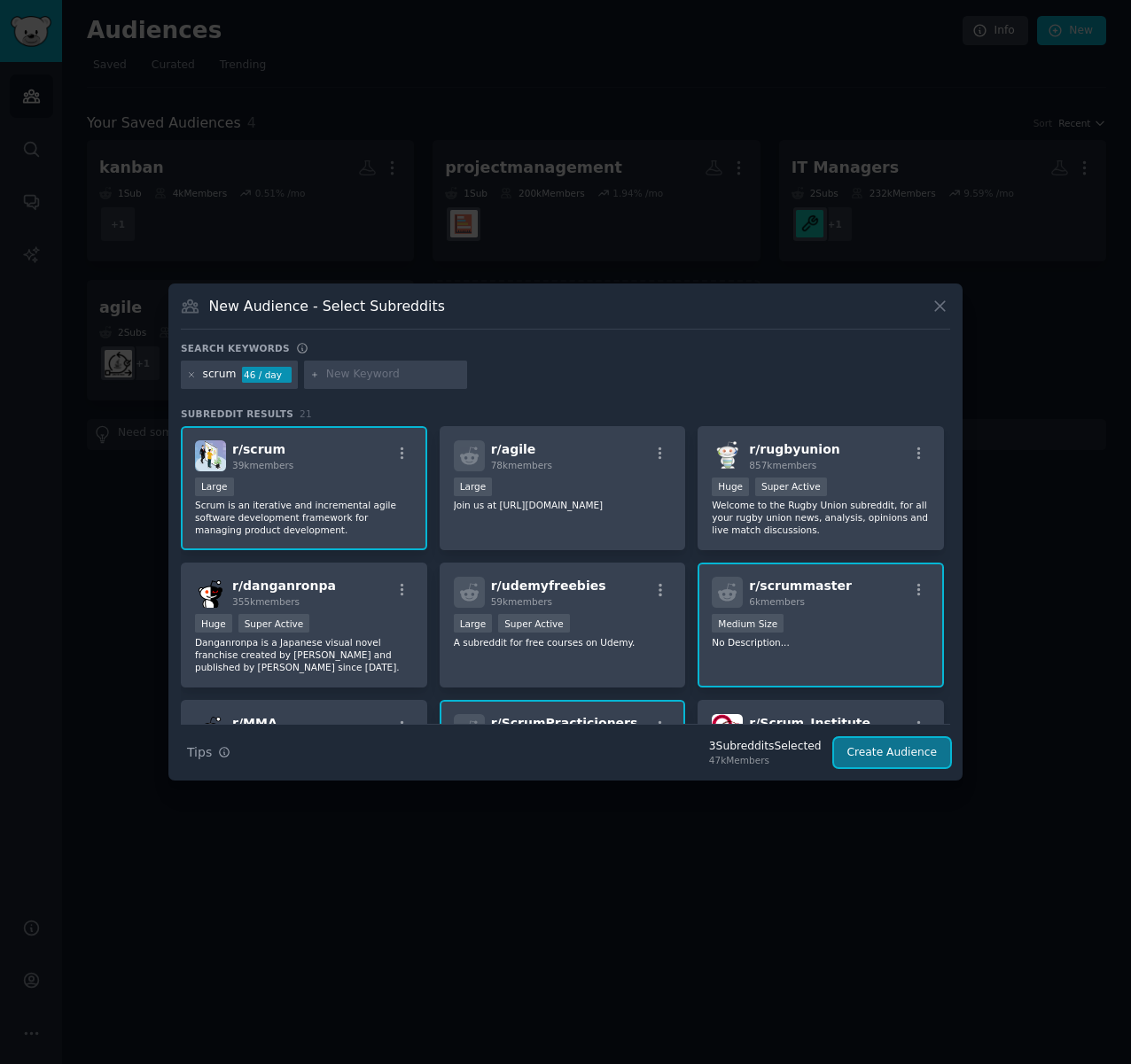
click at [924, 750] on button "Create Audience" at bounding box center [892, 753] width 117 height 30
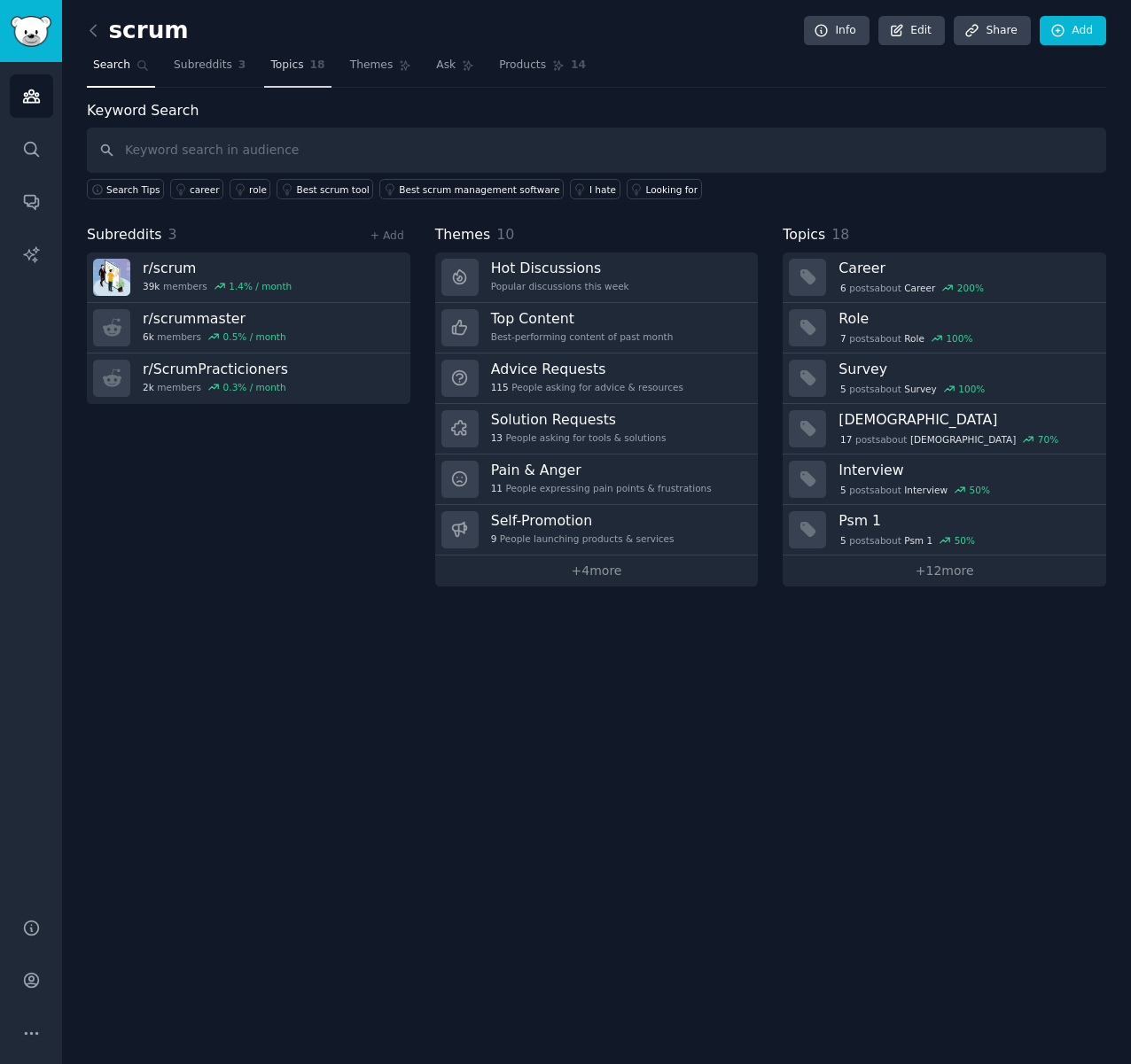
click at [295, 69] on link "Topics 18" at bounding box center [297, 70] width 67 height 37
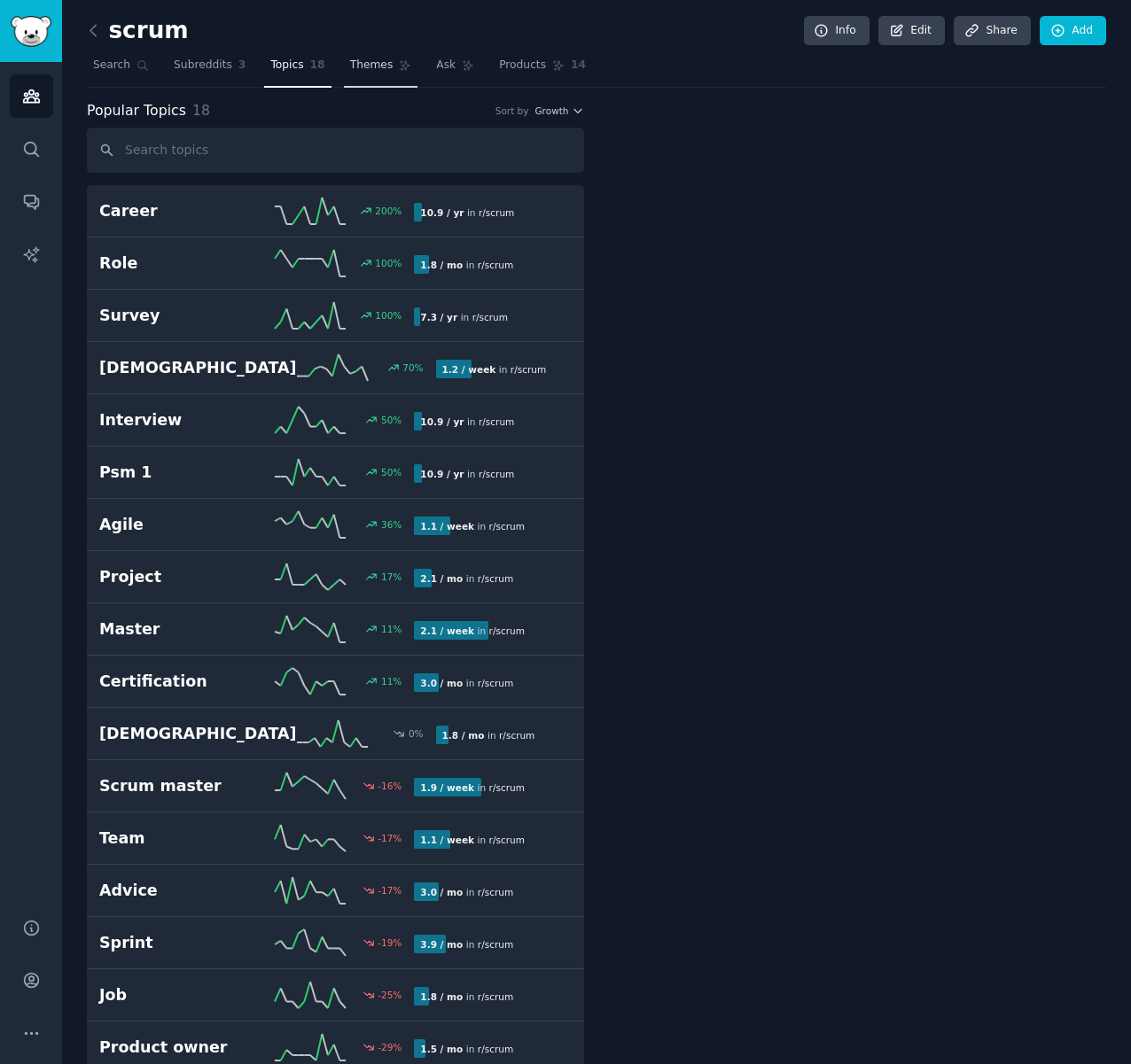
click at [379, 66] on span "Themes" at bounding box center [372, 66] width 44 height 16
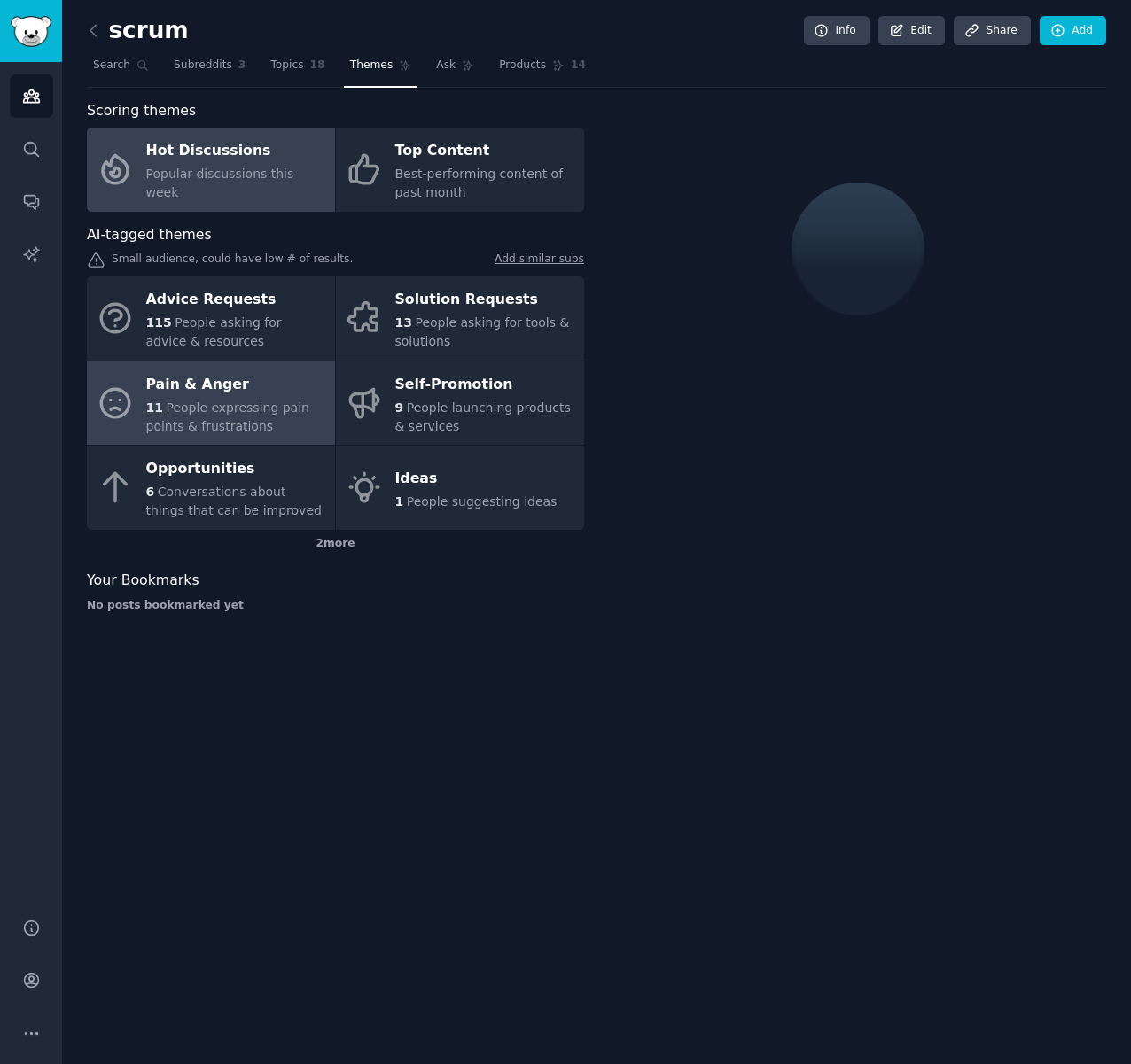
click at [191, 410] on span "People expressing pain points & frustrations" at bounding box center [228, 416] width 163 height 33
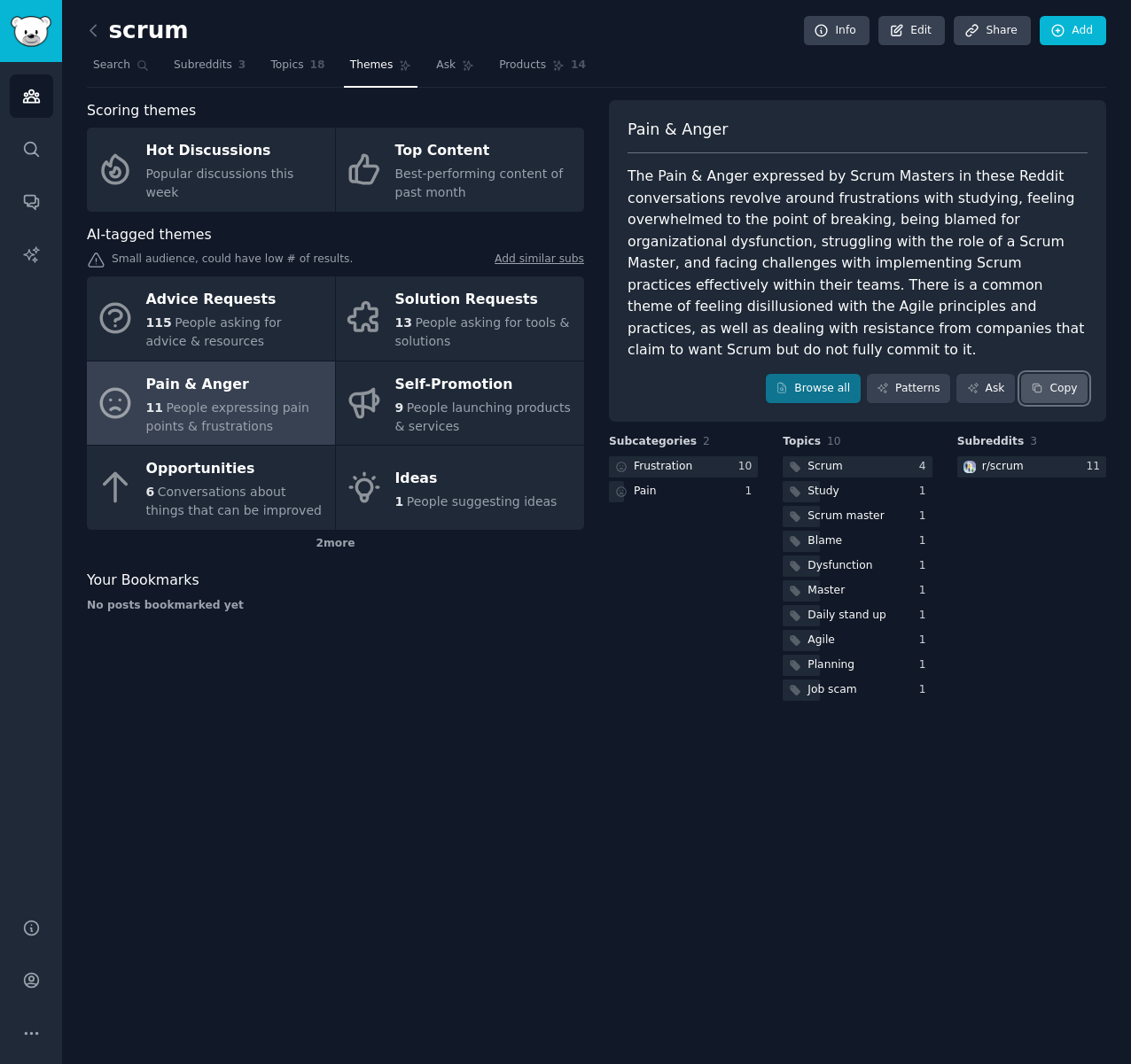
click at [1056, 394] on button "Copy" at bounding box center [1053, 388] width 67 height 30
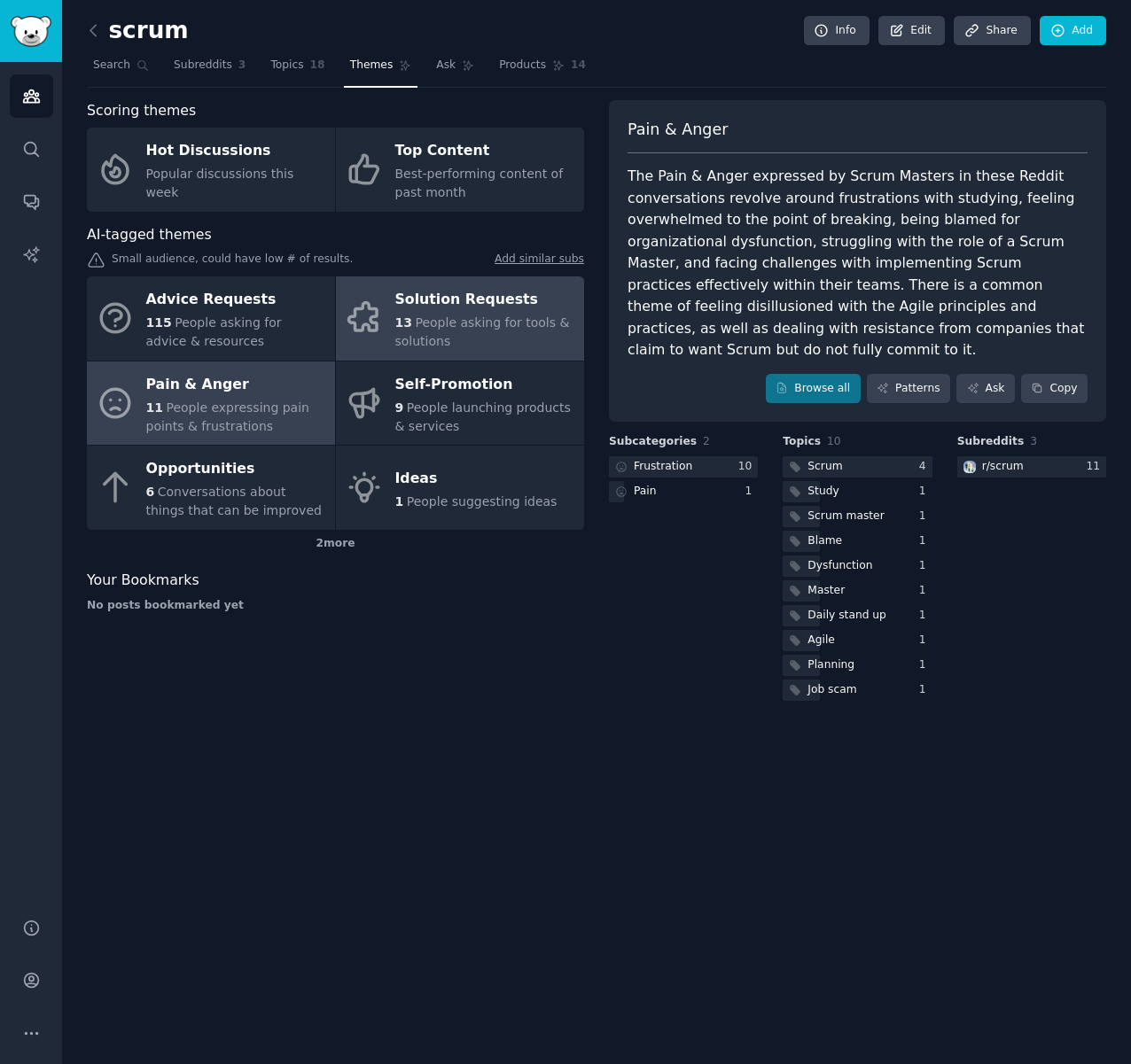
click at [453, 313] on div "Solution Requests" at bounding box center [485, 300] width 180 height 29
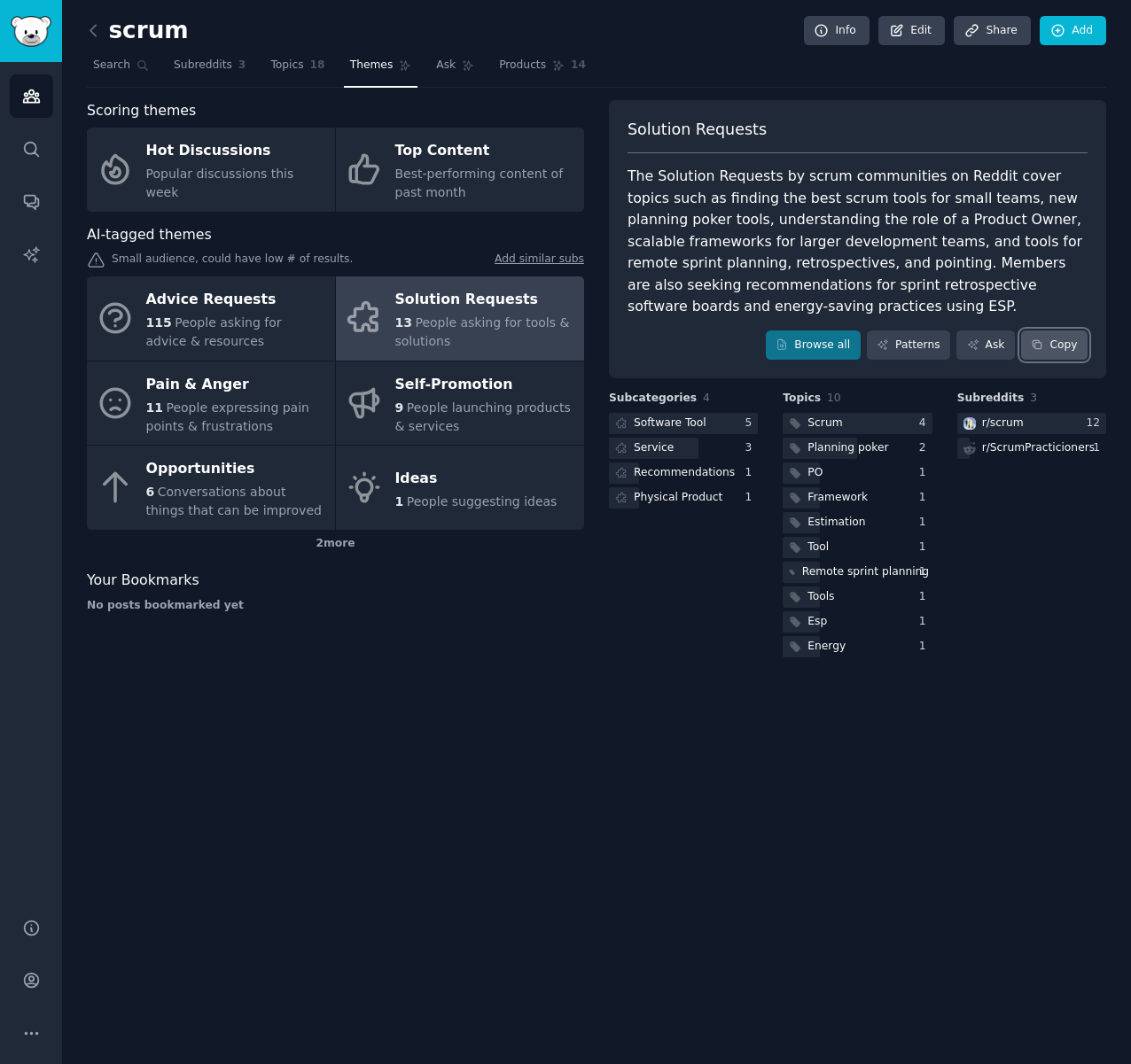
click at [1069, 344] on button "Copy" at bounding box center [1053, 346] width 67 height 30
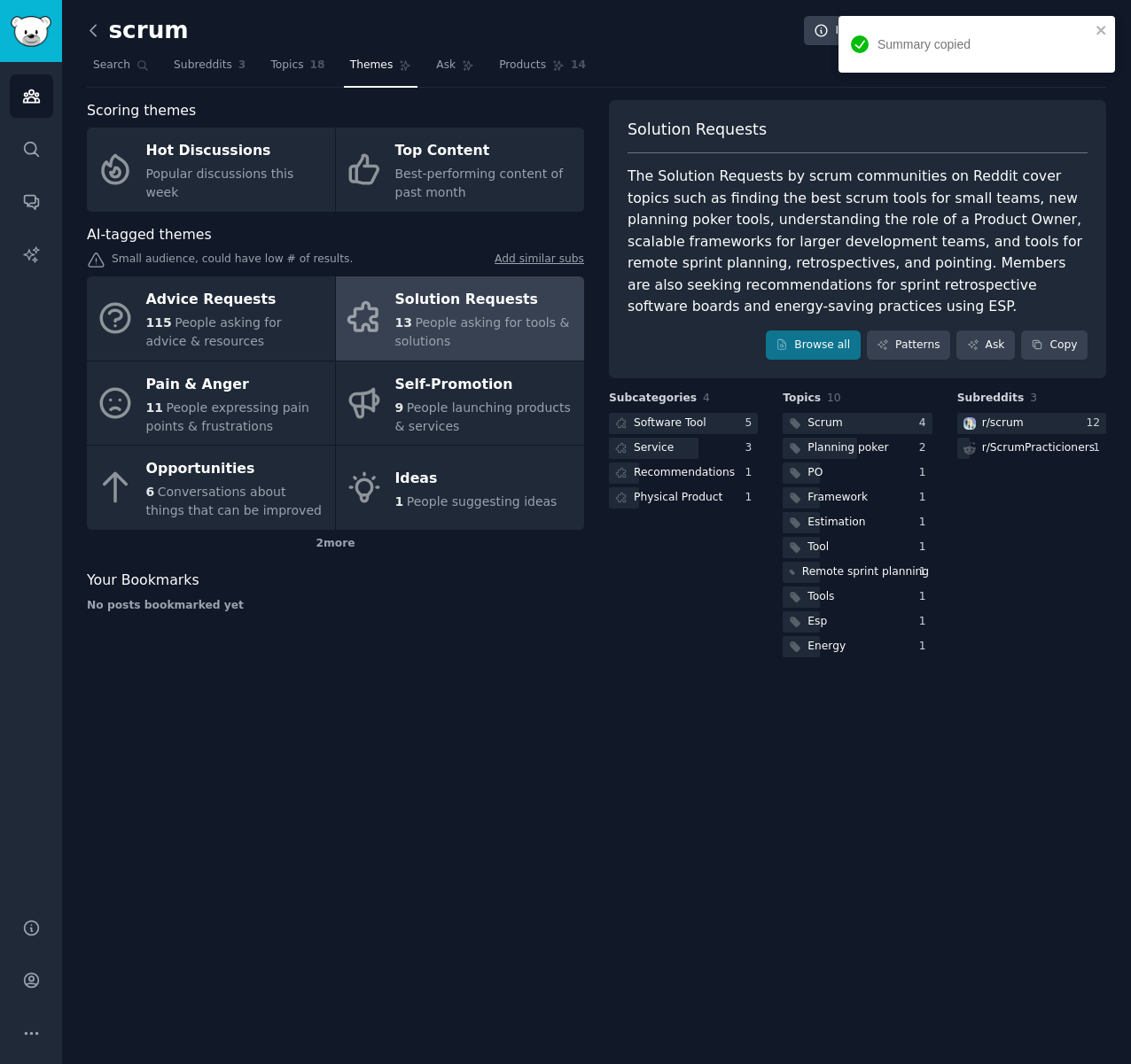
click at [94, 30] on icon at bounding box center [93, 30] width 19 height 19
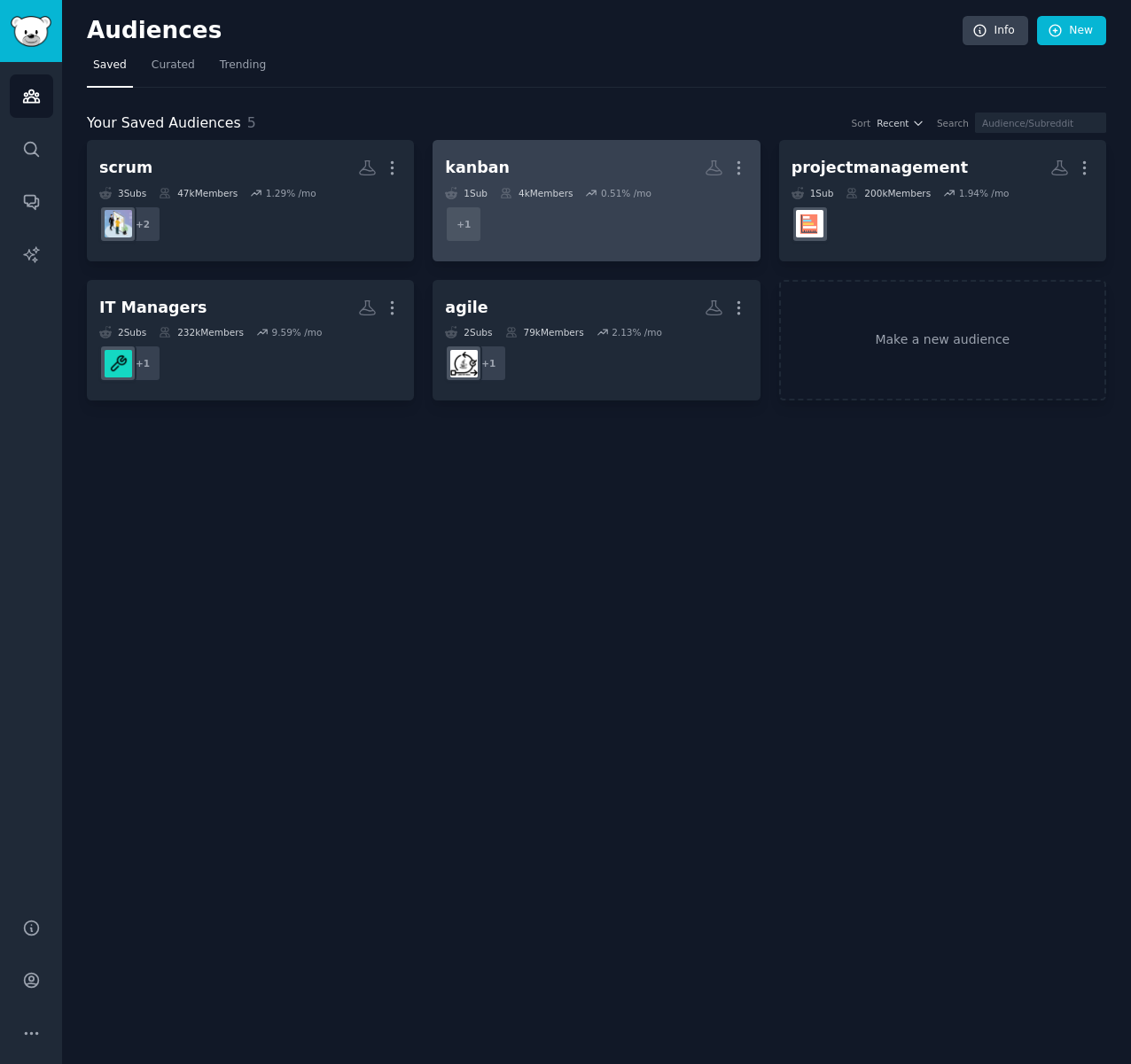
click at [602, 182] on h2 "kanban More" at bounding box center [596, 167] width 302 height 31
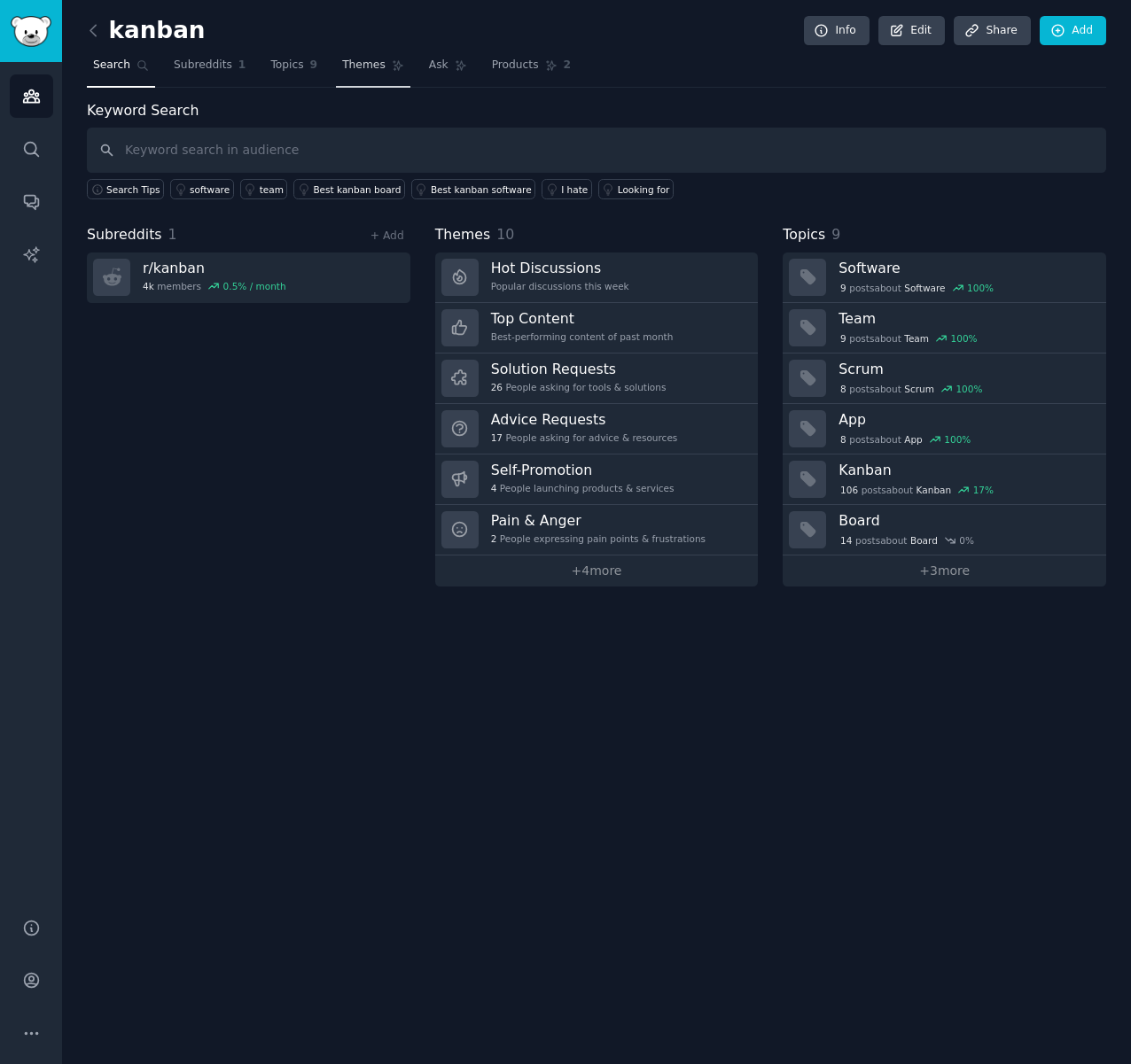
click at [378, 66] on link "Themes" at bounding box center [373, 70] width 75 height 37
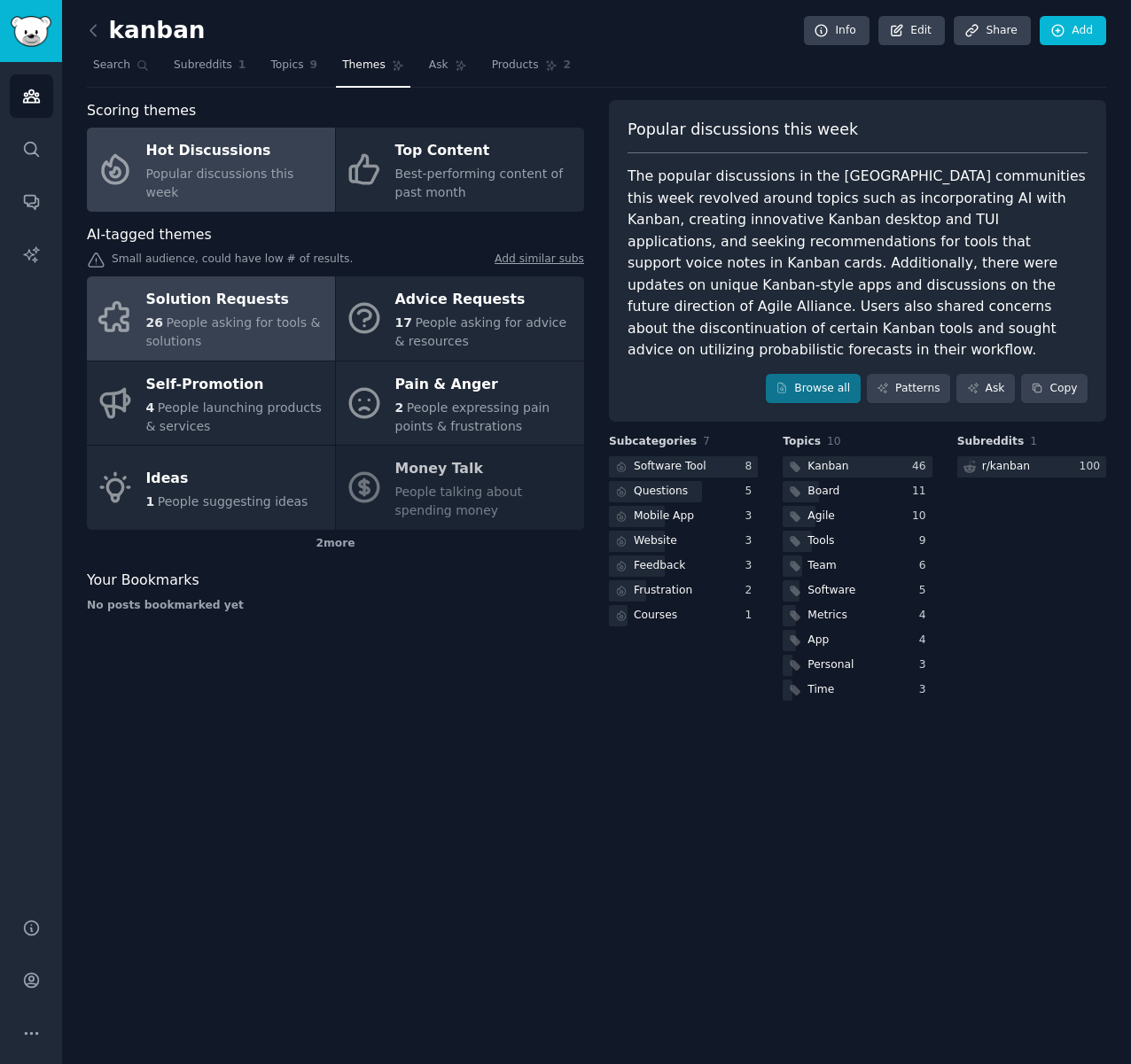
click at [201, 314] on div "26 People asking for tools & solutions" at bounding box center [236, 332] width 180 height 37
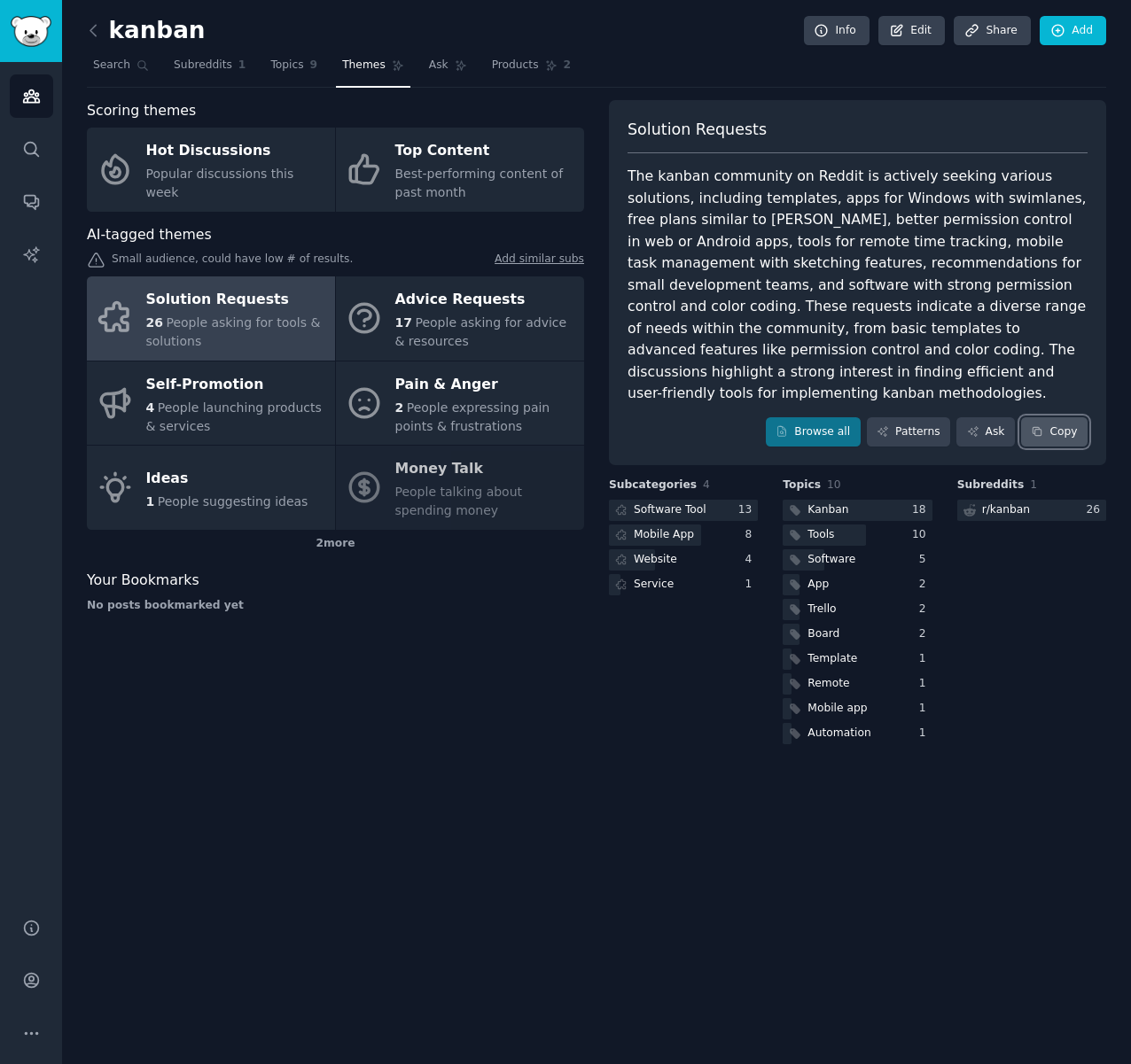
click at [1074, 426] on button "Copy" at bounding box center [1053, 432] width 67 height 30
